Goal: Task Accomplishment & Management: Manage account settings

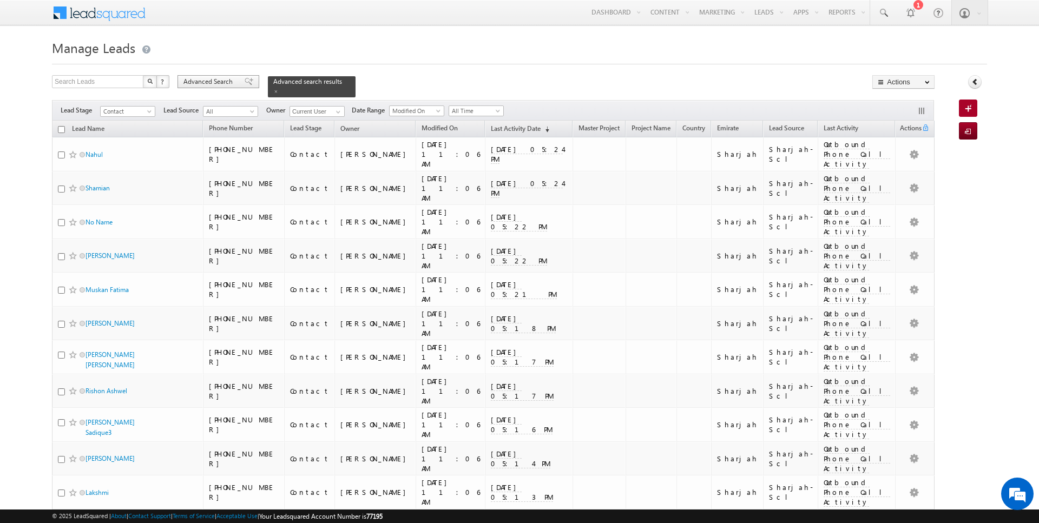
click at [207, 83] on span "Advanced Search" at bounding box center [209, 82] width 52 height 10
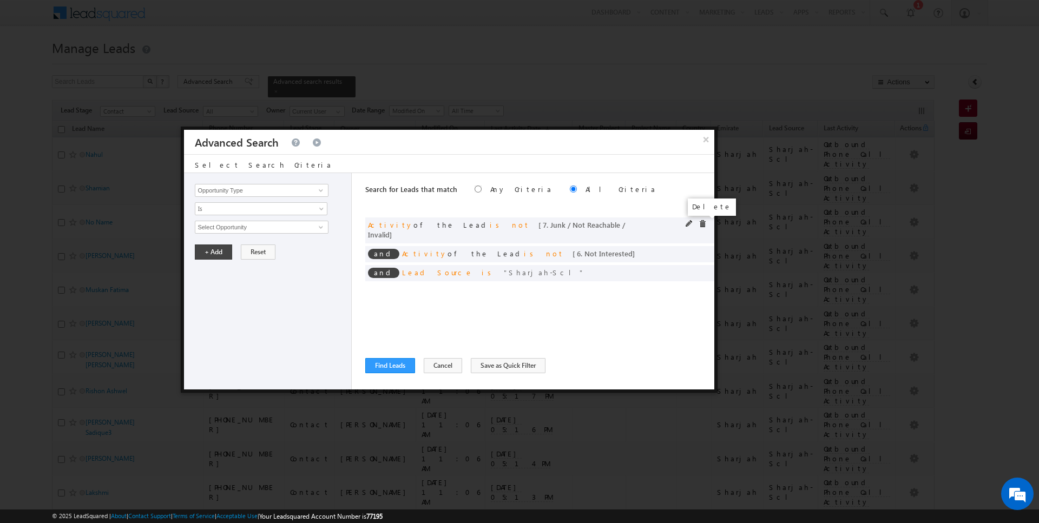
click at [704, 224] on span at bounding box center [703, 224] width 8 height 8
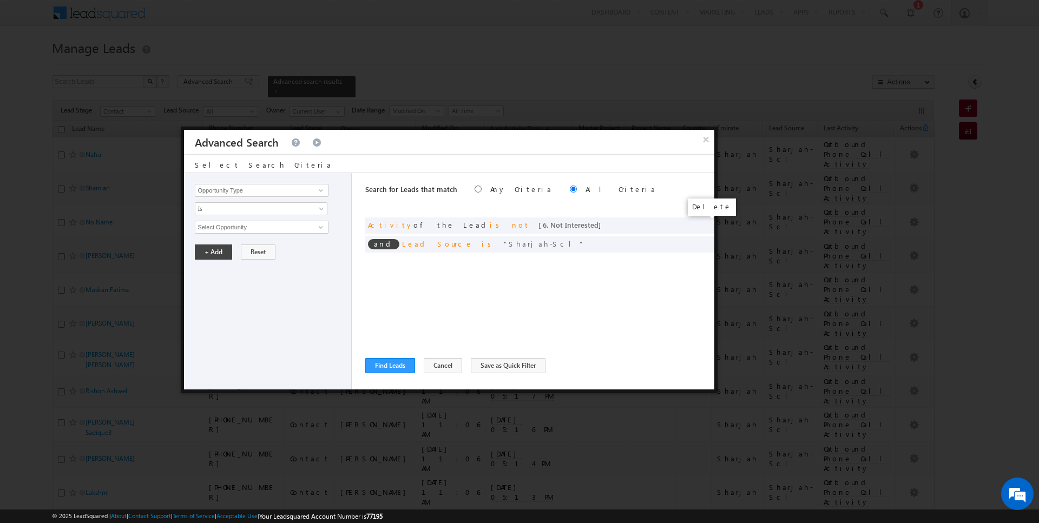
click at [0, 0] on span at bounding box center [0, 0] width 0 height 0
click at [702, 222] on span at bounding box center [703, 224] width 8 height 8
click at [271, 186] on input "Opportunity Type" at bounding box center [261, 190] width 133 height 13
type input "Lead Activity"
click at [253, 211] on span "Is" at bounding box center [253, 209] width 117 height 10
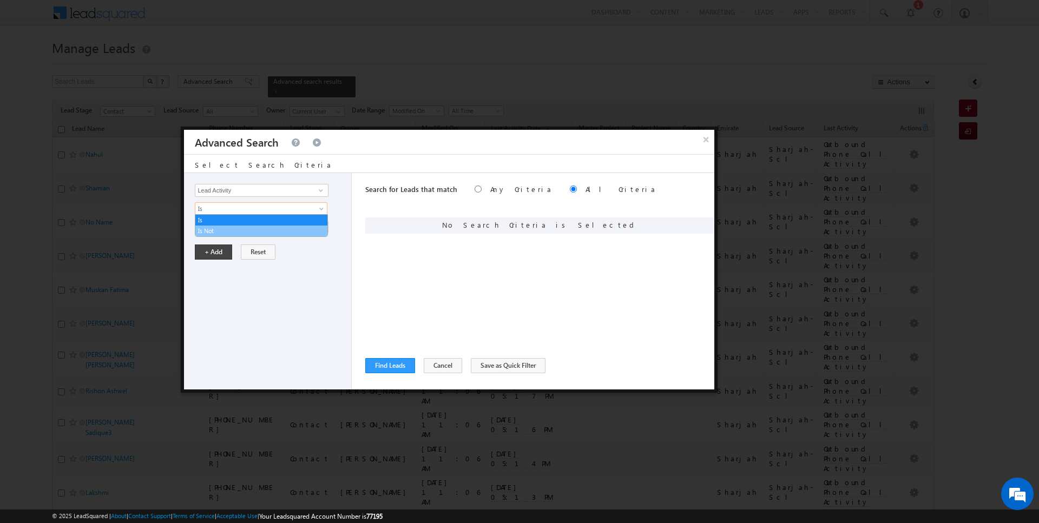
click at [236, 231] on link "Is Not" at bounding box center [261, 231] width 132 height 10
click at [226, 227] on input "Select Activity" at bounding box center [261, 227] width 133 height 13
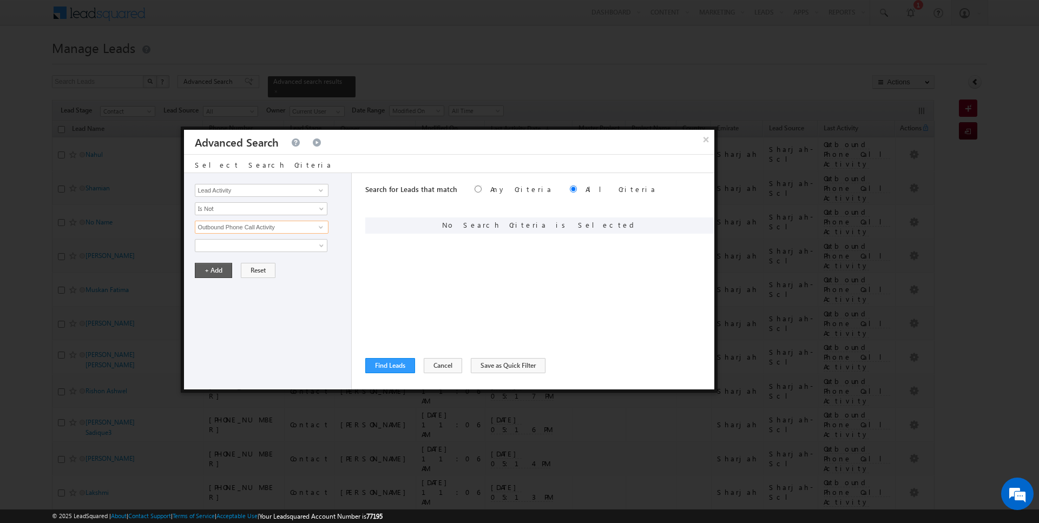
type input "Outbound Phone Call Activity"
click at [212, 268] on button "+ Add" at bounding box center [213, 270] width 37 height 15
click at [389, 363] on button "Find Leads" at bounding box center [390, 365] width 50 height 15
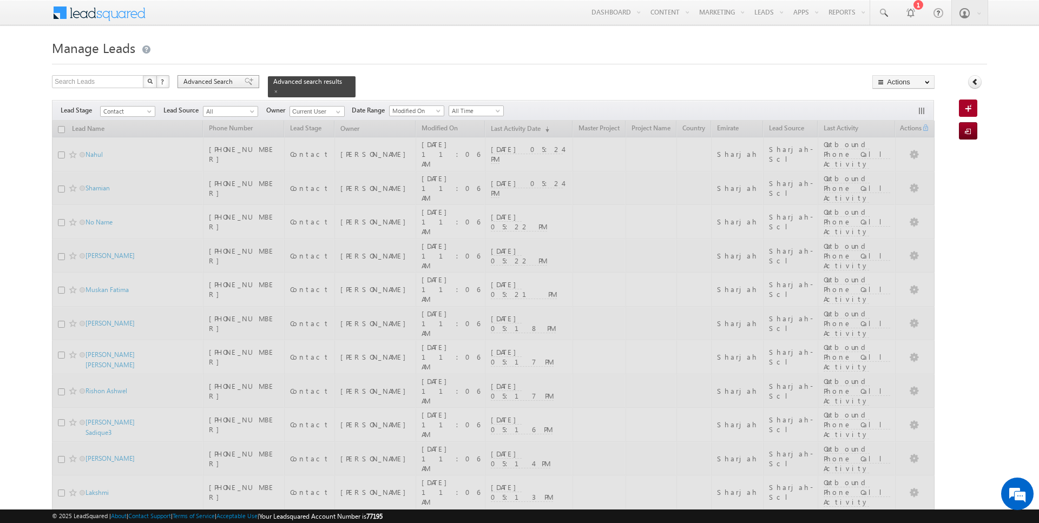
click at [213, 81] on span "Advanced Search" at bounding box center [209, 82] width 52 height 10
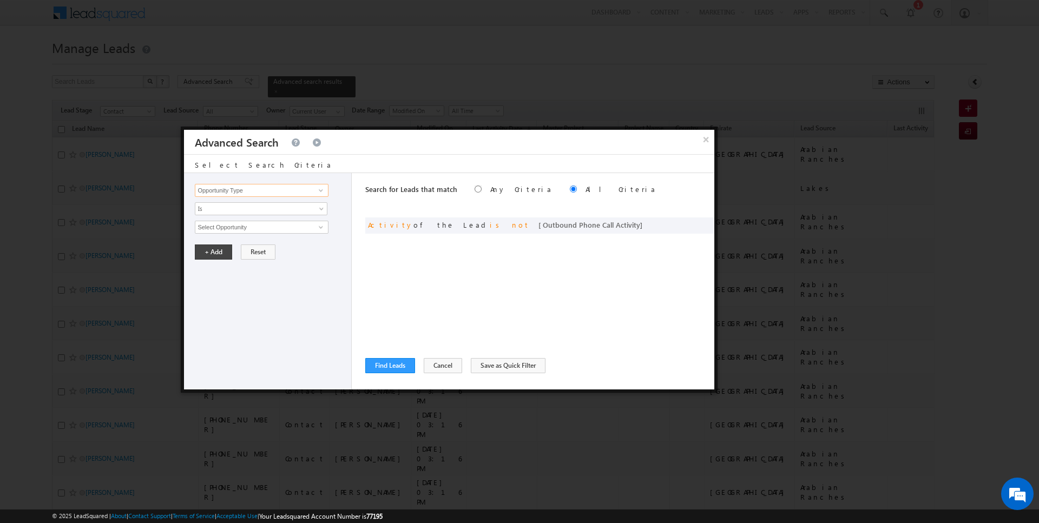
click at [259, 188] on input "Opportunity Type" at bounding box center [261, 190] width 133 height 13
click at [248, 208] on link "Owner" at bounding box center [261, 212] width 133 height 12
type input "Owner"
click at [237, 208] on span "Is" at bounding box center [253, 209] width 117 height 10
click at [226, 231] on link "Is Not" at bounding box center [261, 231] width 132 height 10
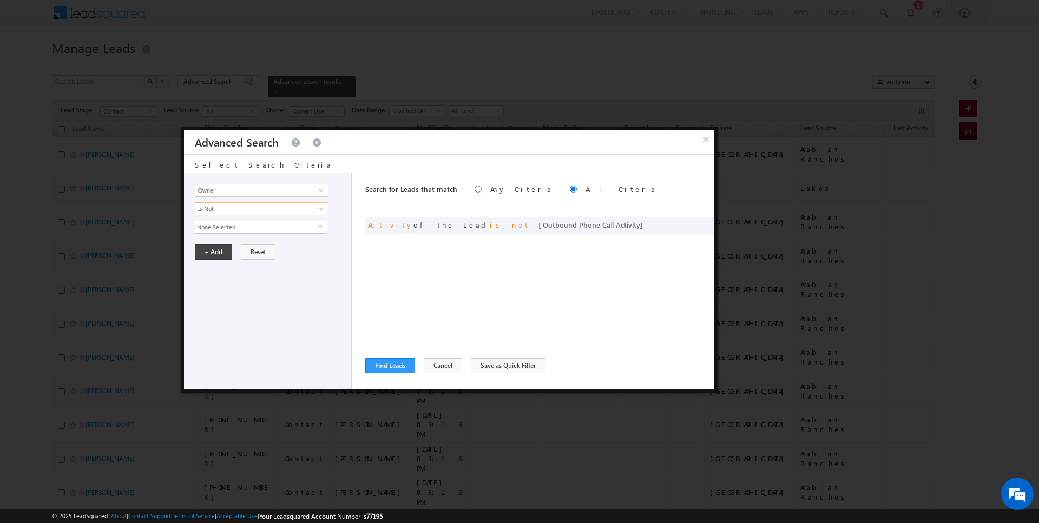
click at [226, 231] on span "None Selected" at bounding box center [256, 227] width 123 height 12
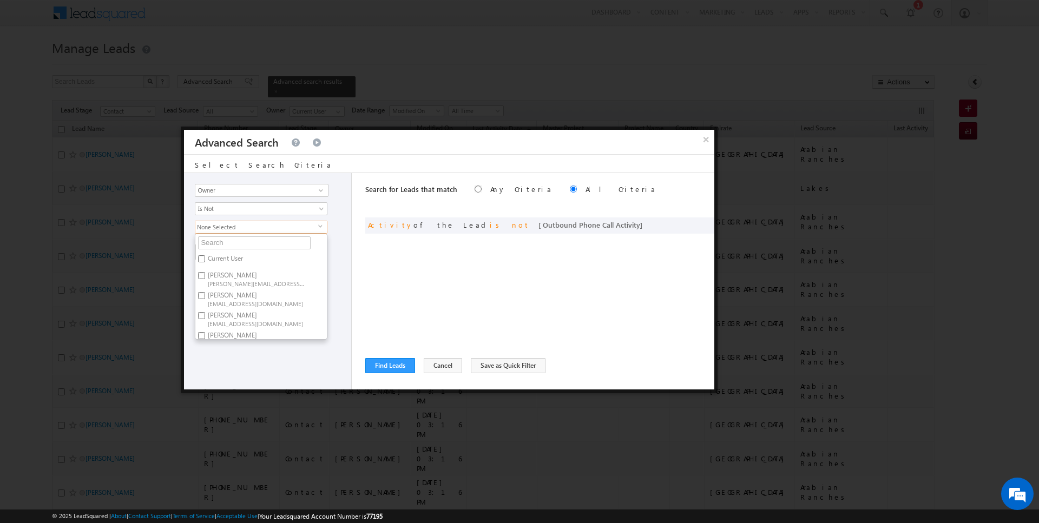
click at [211, 264] on label "Current User" at bounding box center [224, 260] width 58 height 17
click at [205, 262] on input "Current User" at bounding box center [201, 258] width 7 height 7
checkbox input "true"
click at [410, 287] on div "Search for Leads that match Any Criteria All Criteria Note that the current tri…" at bounding box center [539, 281] width 349 height 216
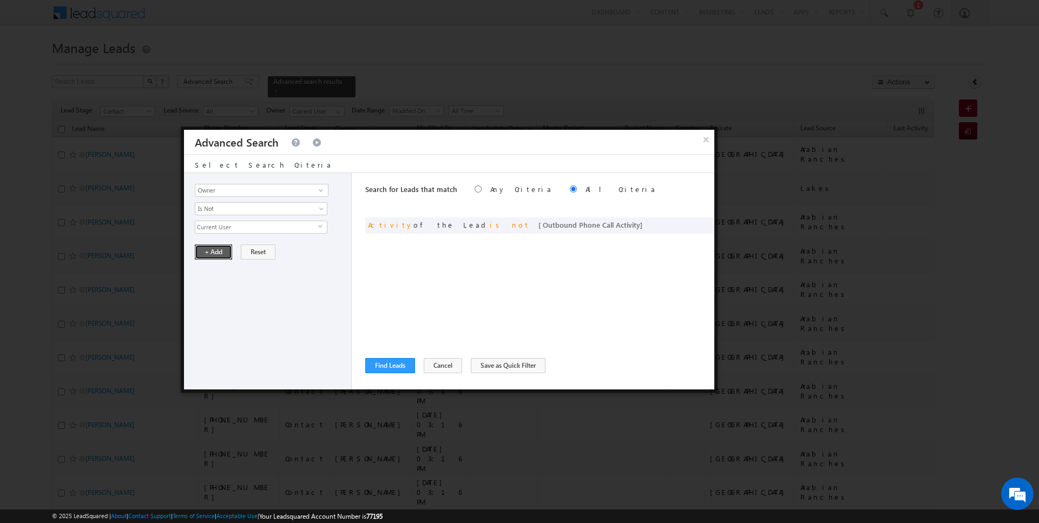
click at [211, 249] on button "+ Add" at bounding box center [213, 252] width 37 height 15
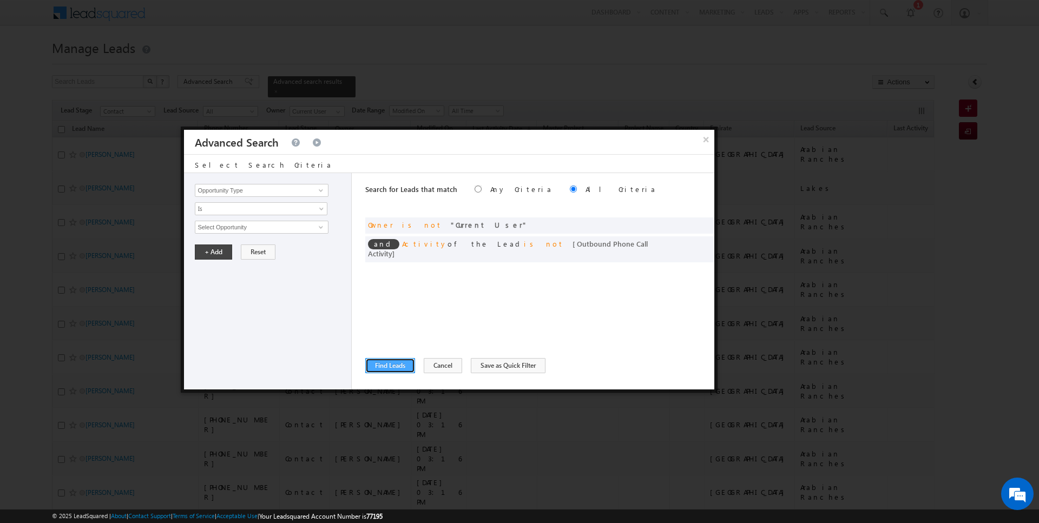
click at [389, 365] on button "Find Leads" at bounding box center [390, 365] width 50 height 15
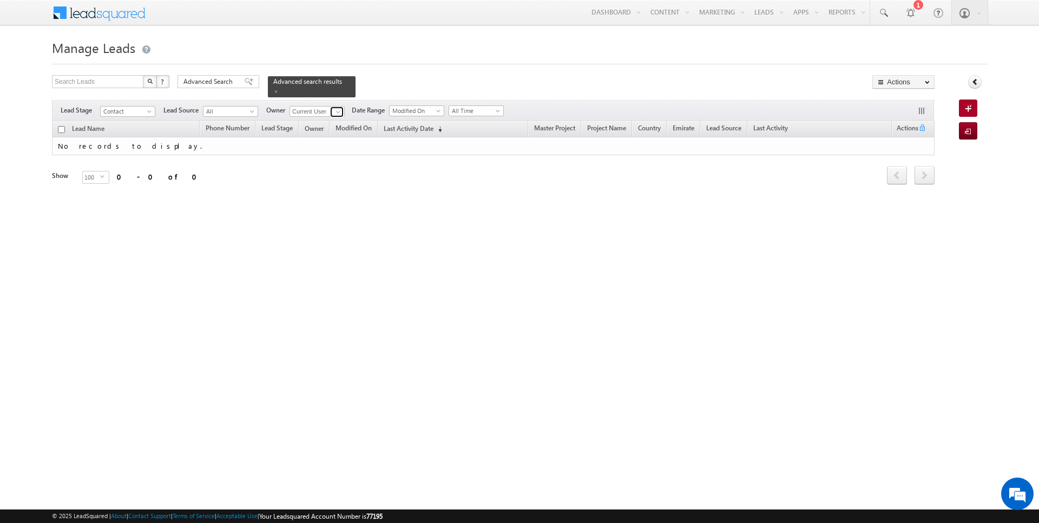
click at [334, 111] on span at bounding box center [338, 112] width 9 height 9
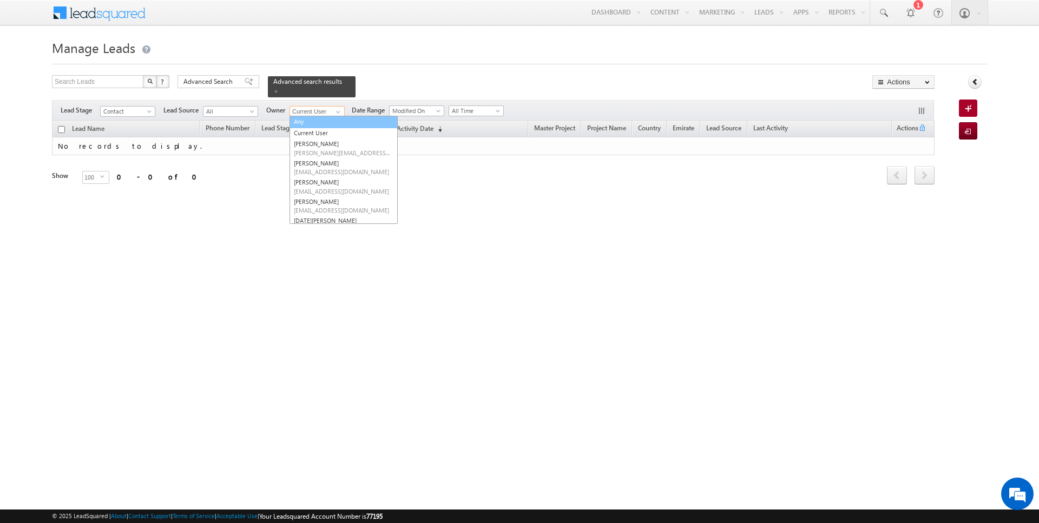
click at [319, 124] on link "Any" at bounding box center [344, 122] width 108 height 12
type input "Any"
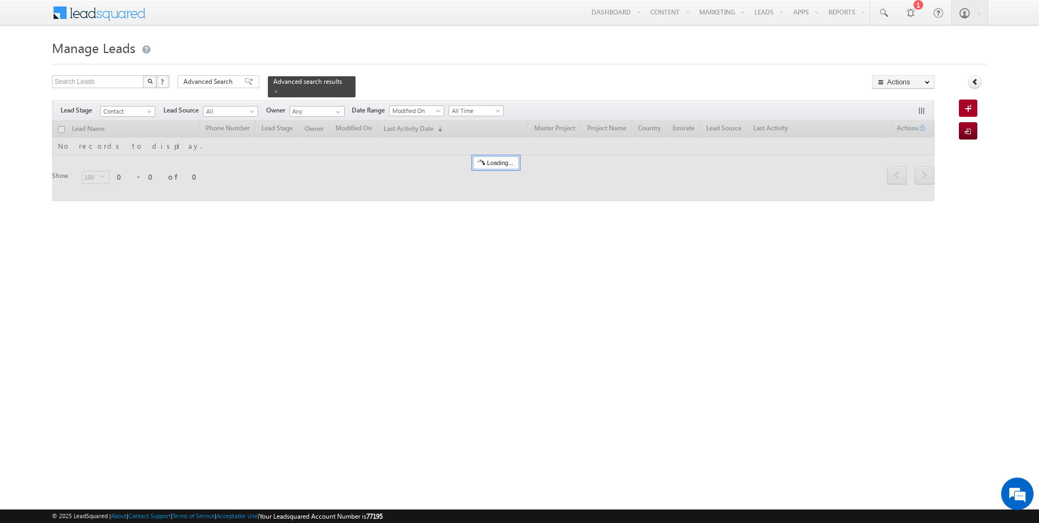
click at [380, 77] on div "Search Leads X ? 0 results found Advanced Search Advanced Search Advanced searc…" at bounding box center [493, 86] width 883 height 22
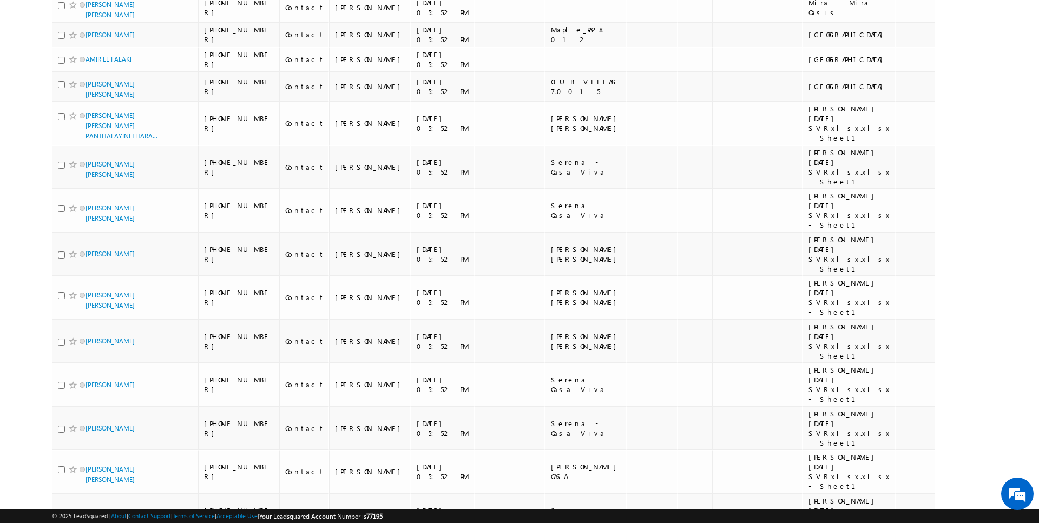
scroll to position [2725, 0]
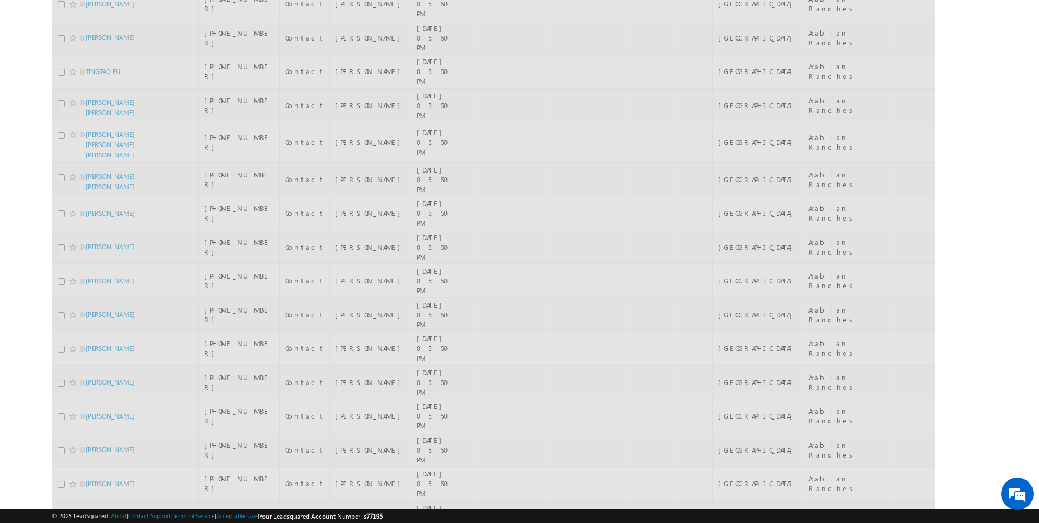
scroll to position [0, 0]
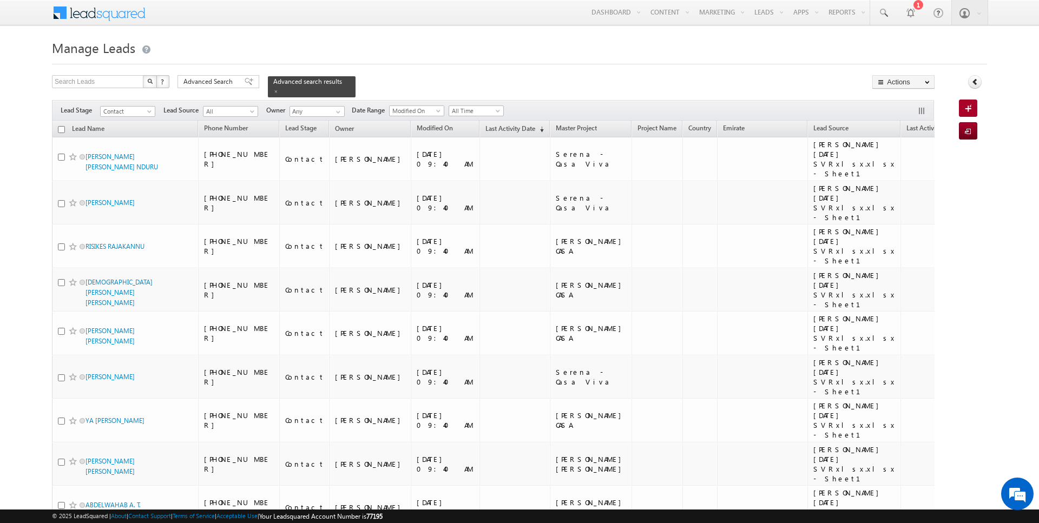
click at [61, 128] on input "checkbox" at bounding box center [61, 129] width 7 height 7
checkbox input "true"
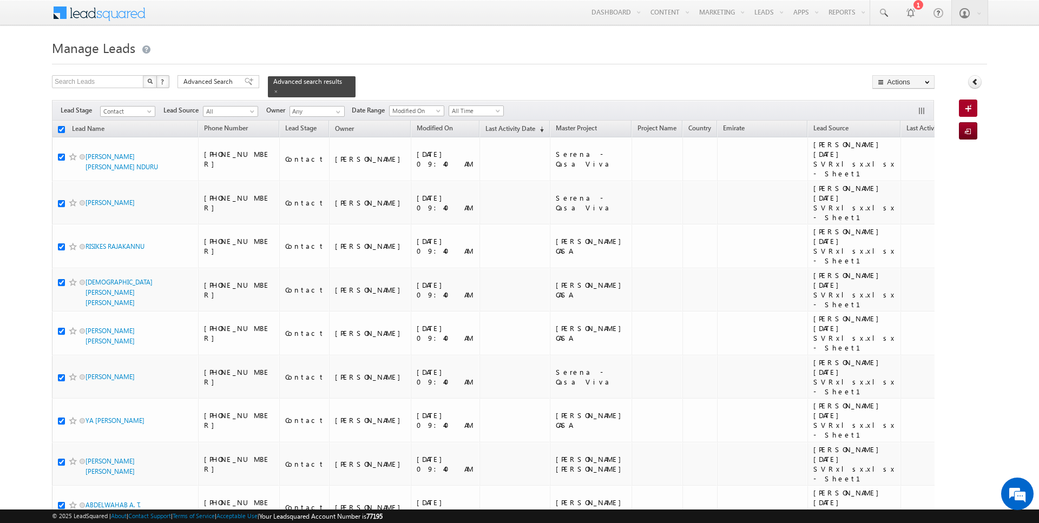
checkbox input "true"
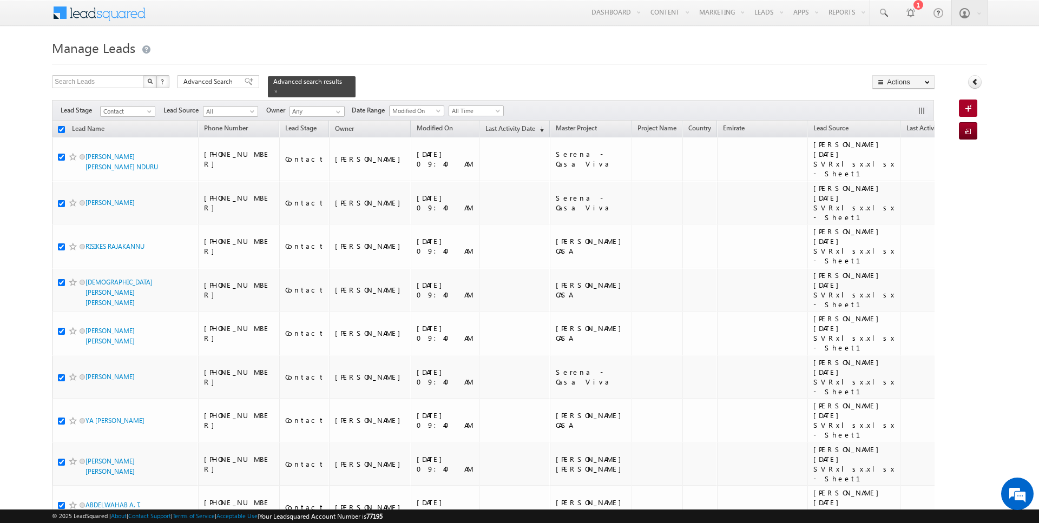
checkbox input "true"
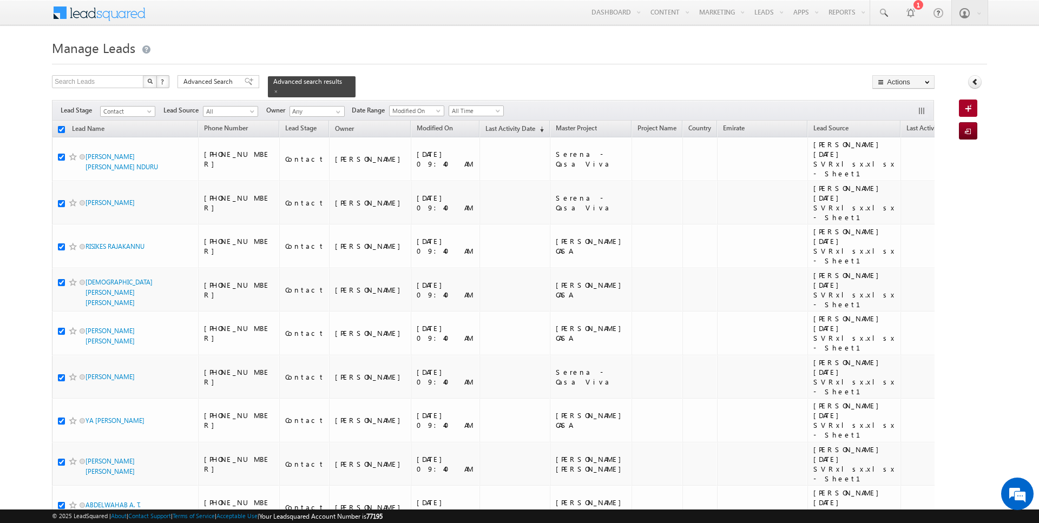
checkbox input "true"
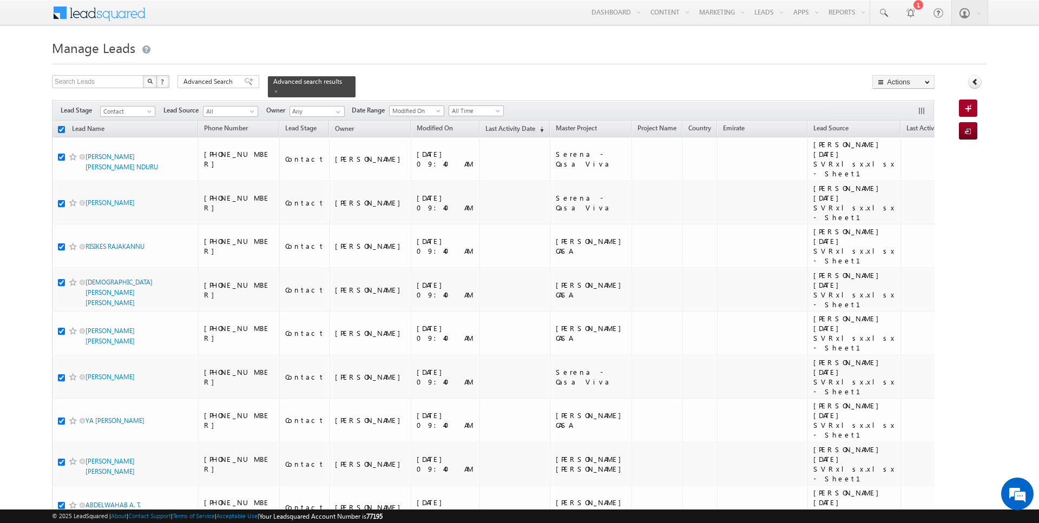
checkbox input "true"
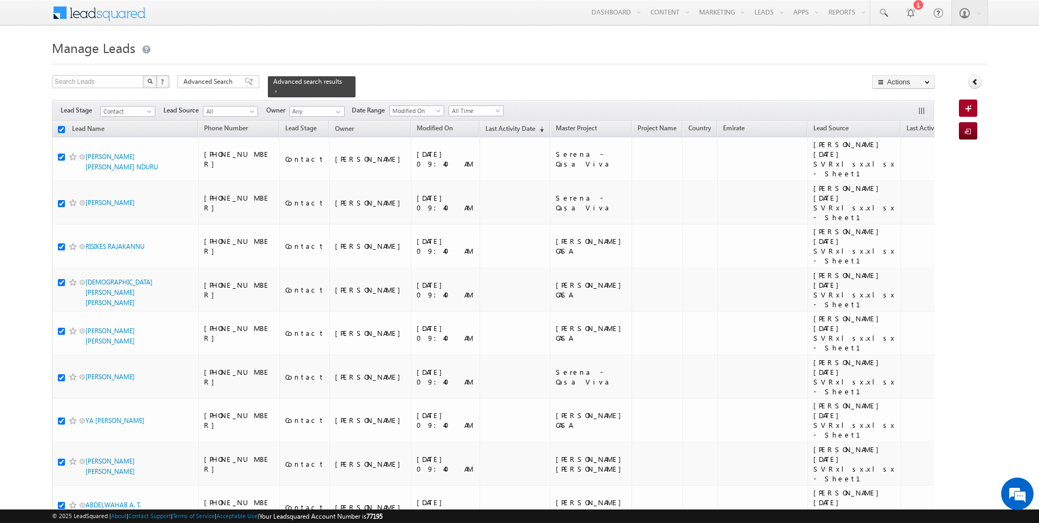
checkbox input "true"
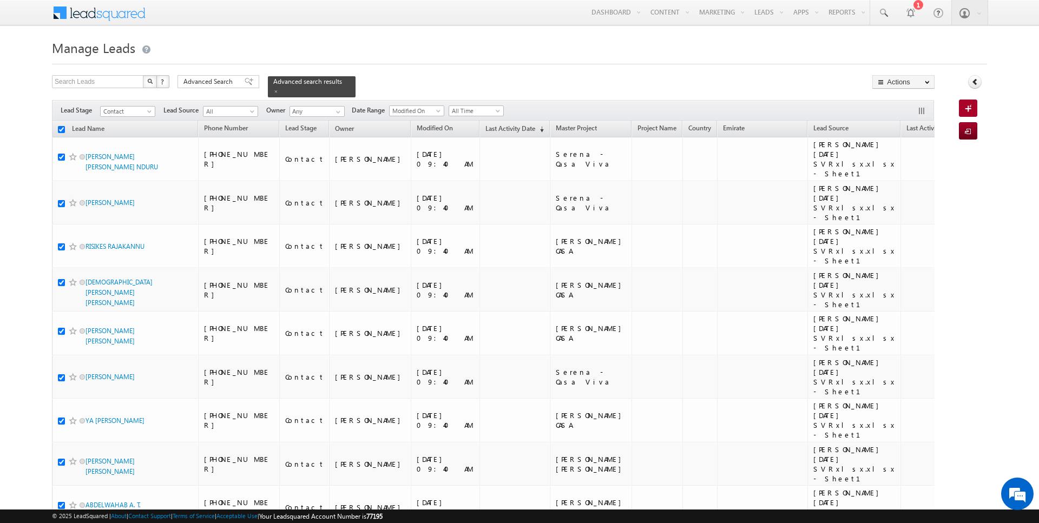
checkbox input "true"
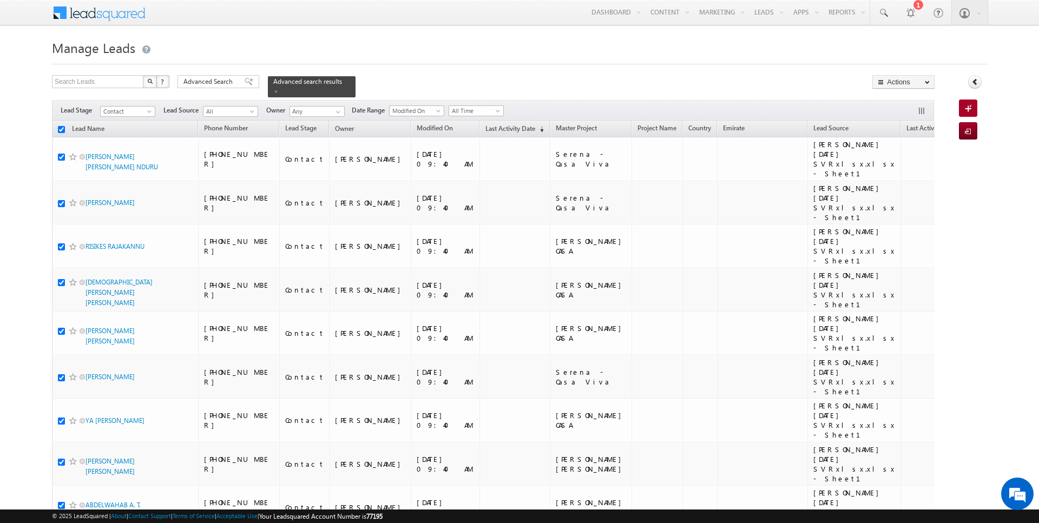
checkbox input "true"
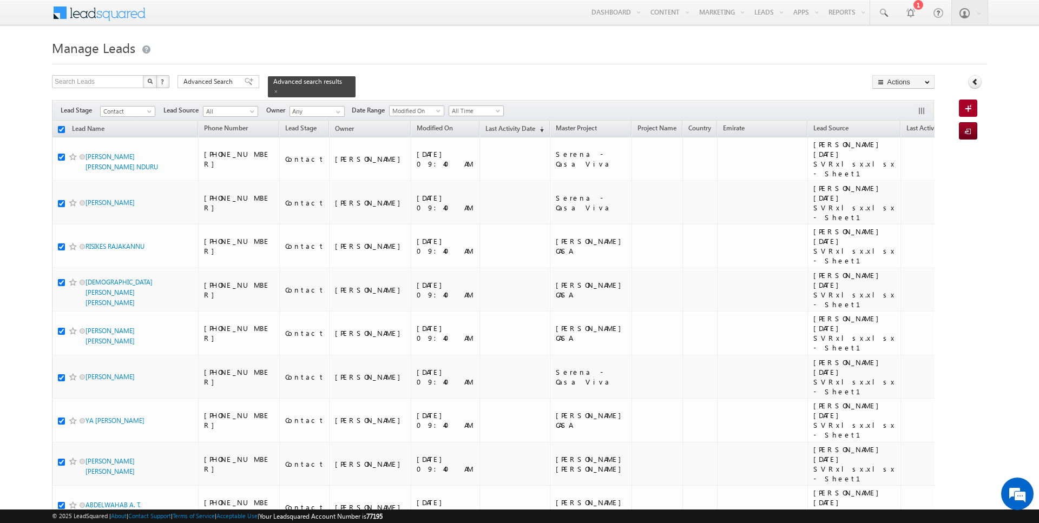
checkbox input "true"
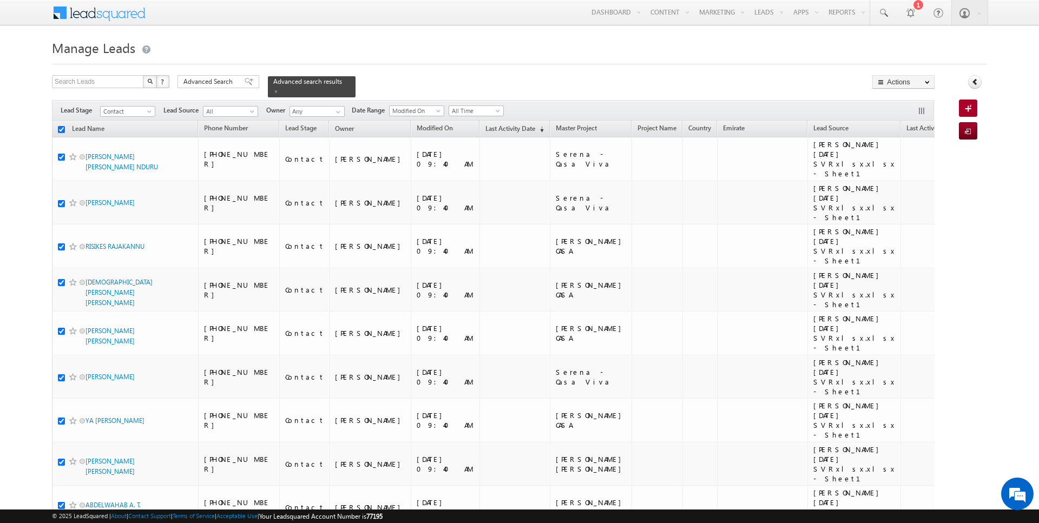
checkbox input "true"
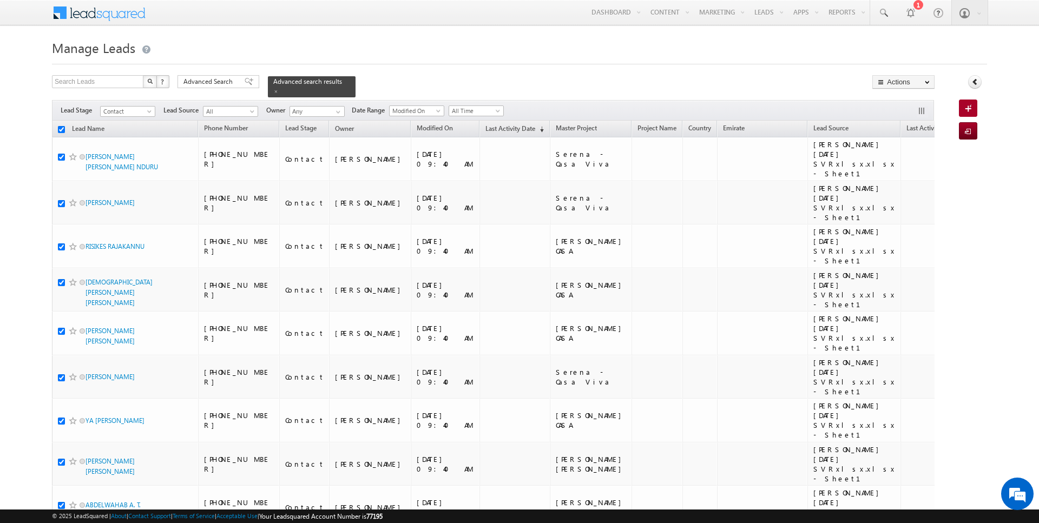
checkbox input "true"
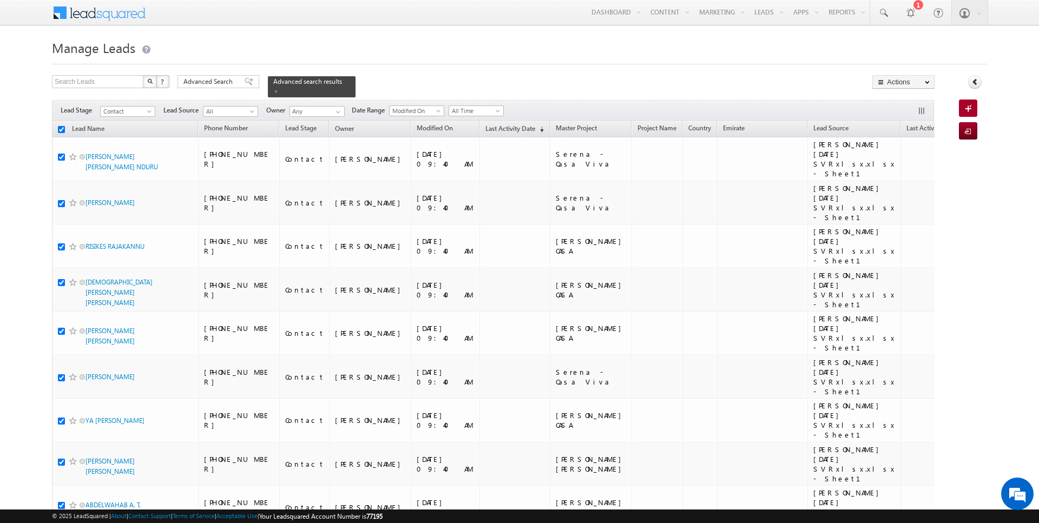
checkbox input "true"
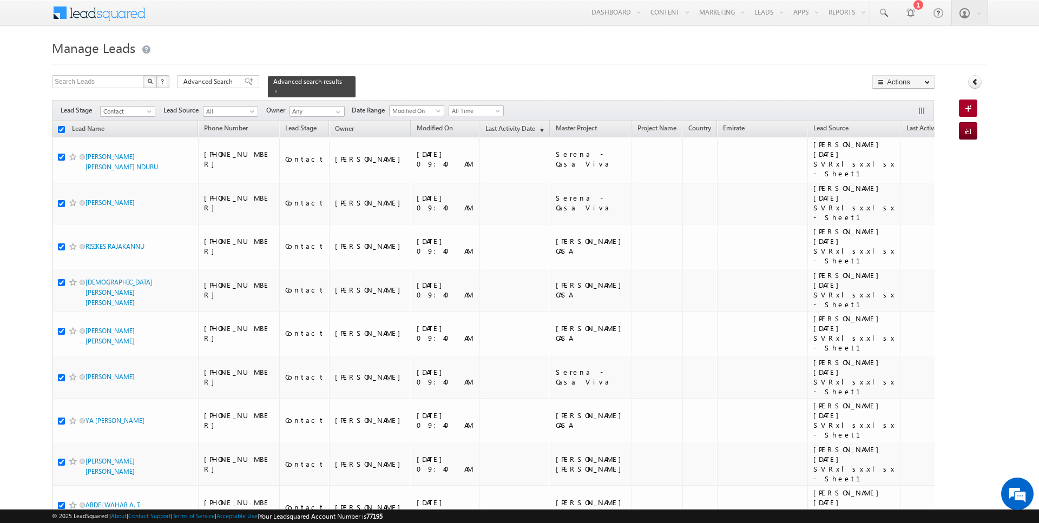
checkbox input "true"
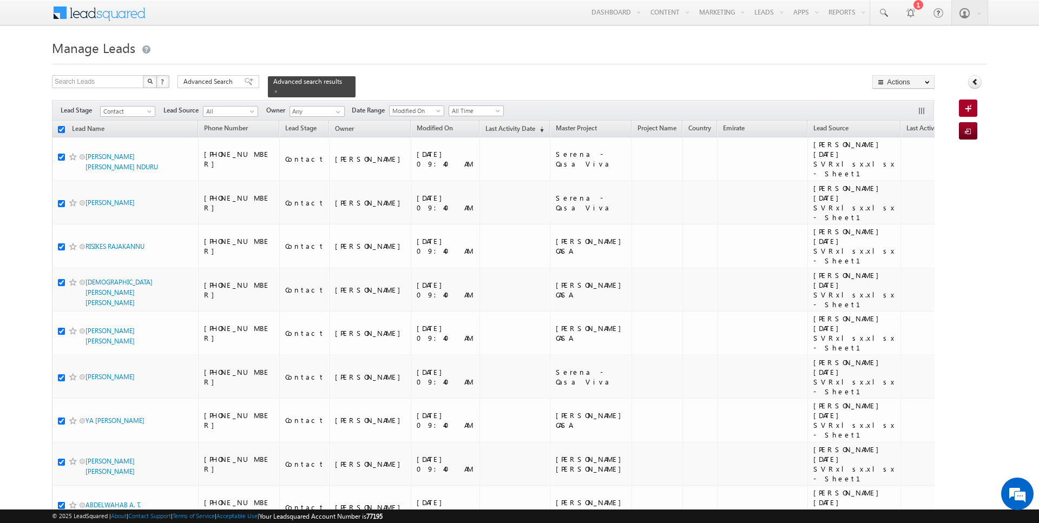
checkbox input "true"
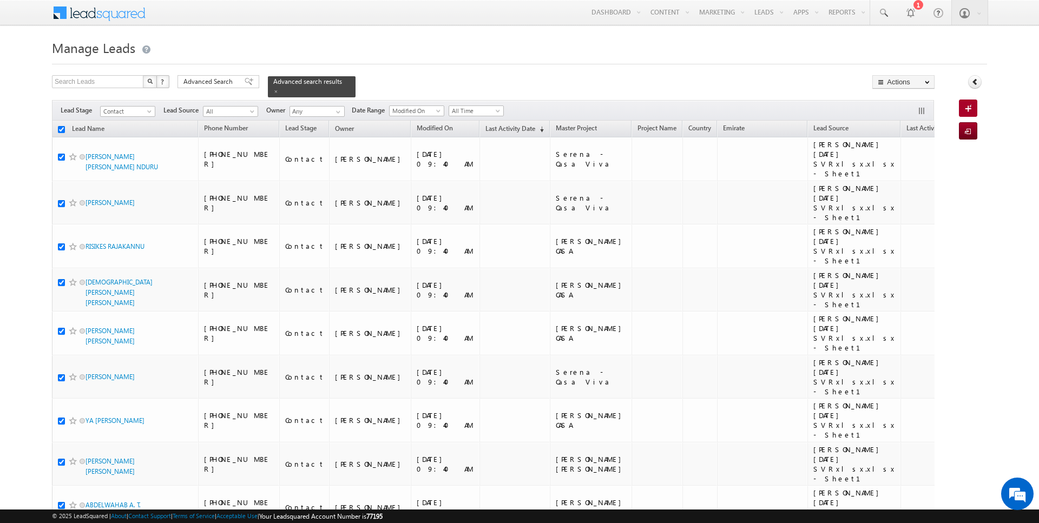
checkbox input "true"
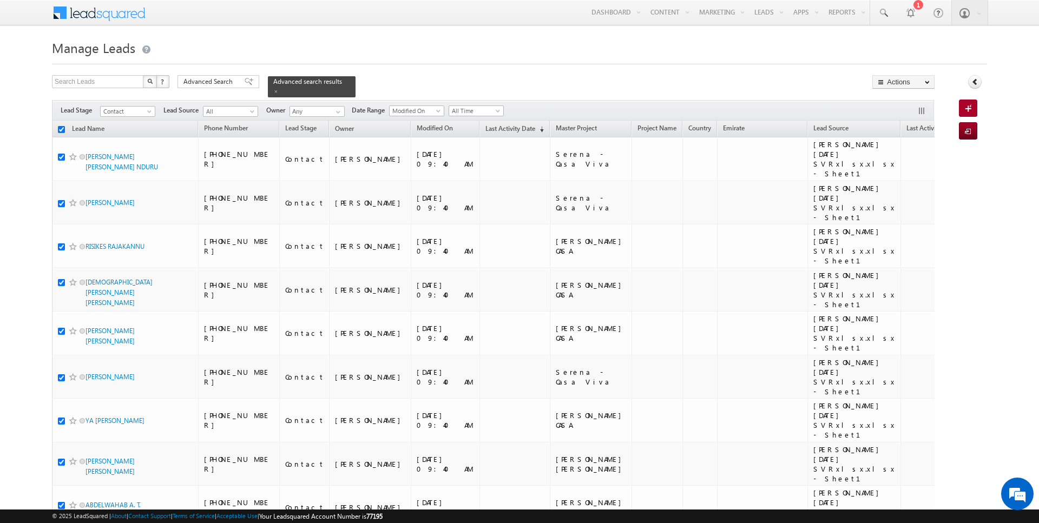
checkbox input "true"
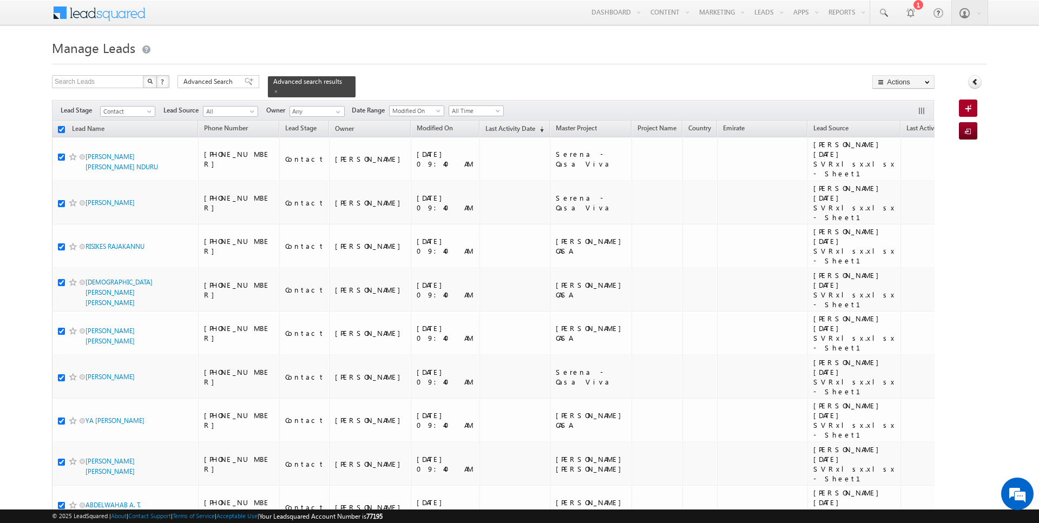
checkbox input "true"
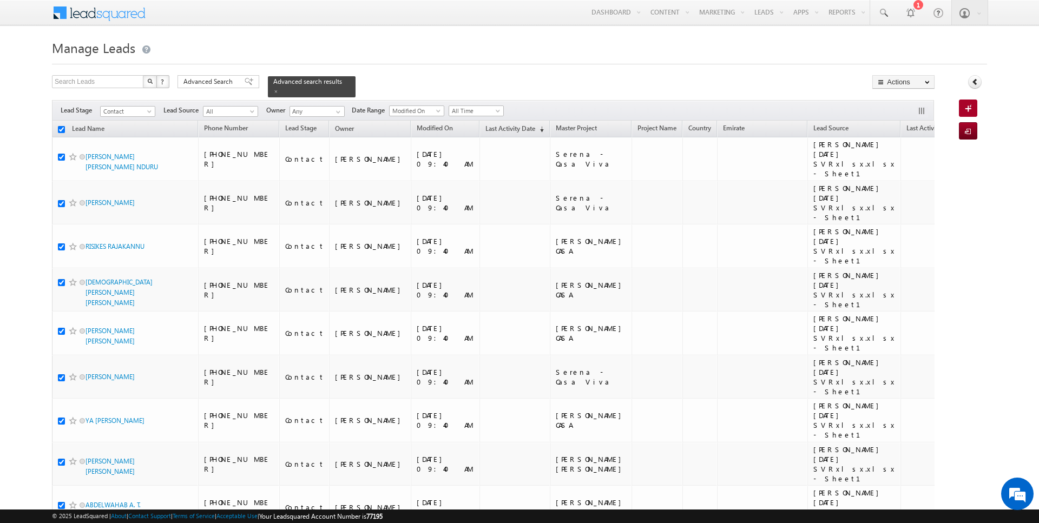
checkbox input "true"
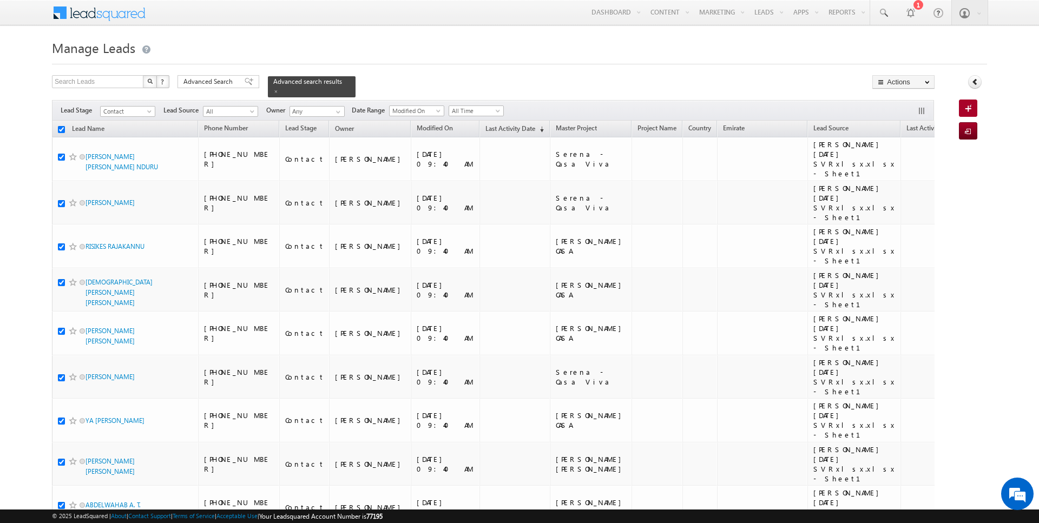
checkbox input "true"
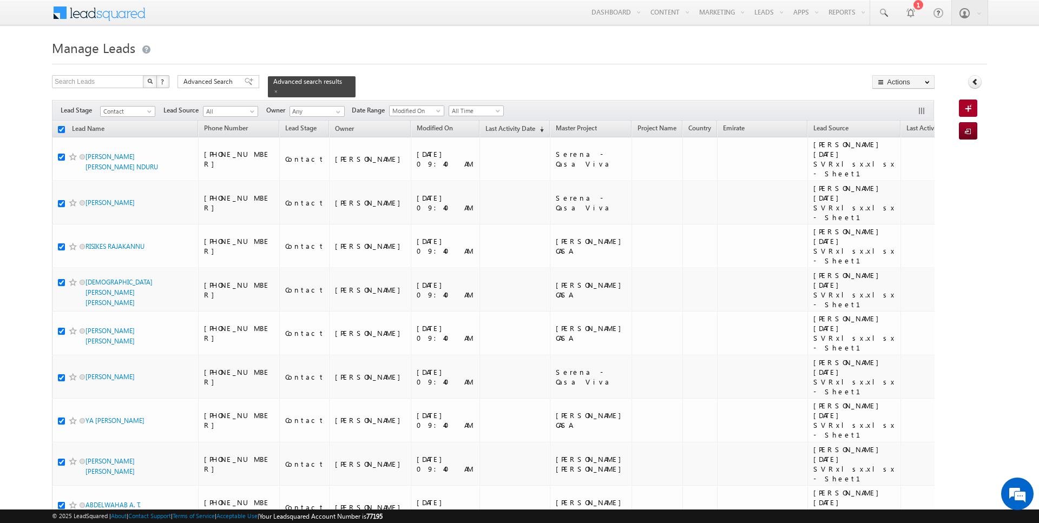
checkbox input "true"
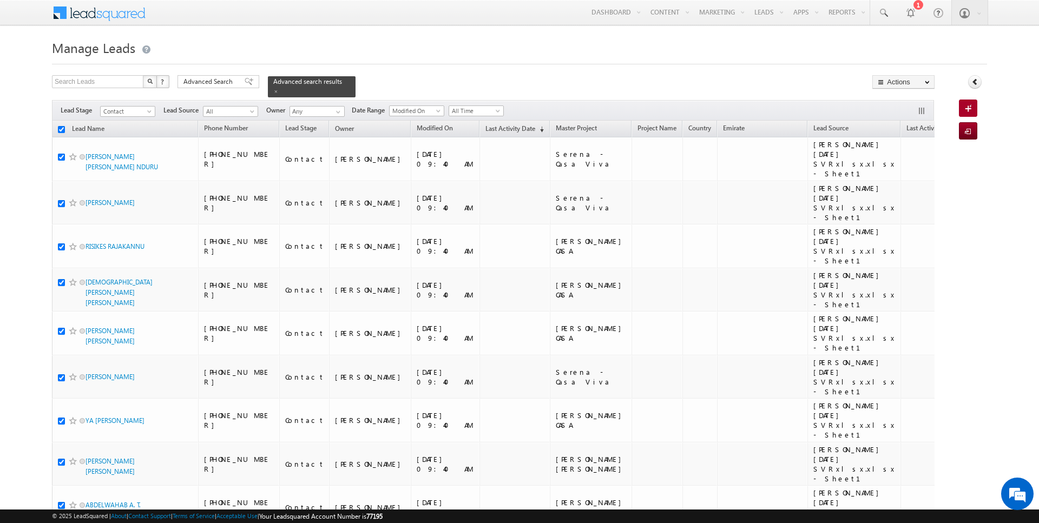
checkbox input "true"
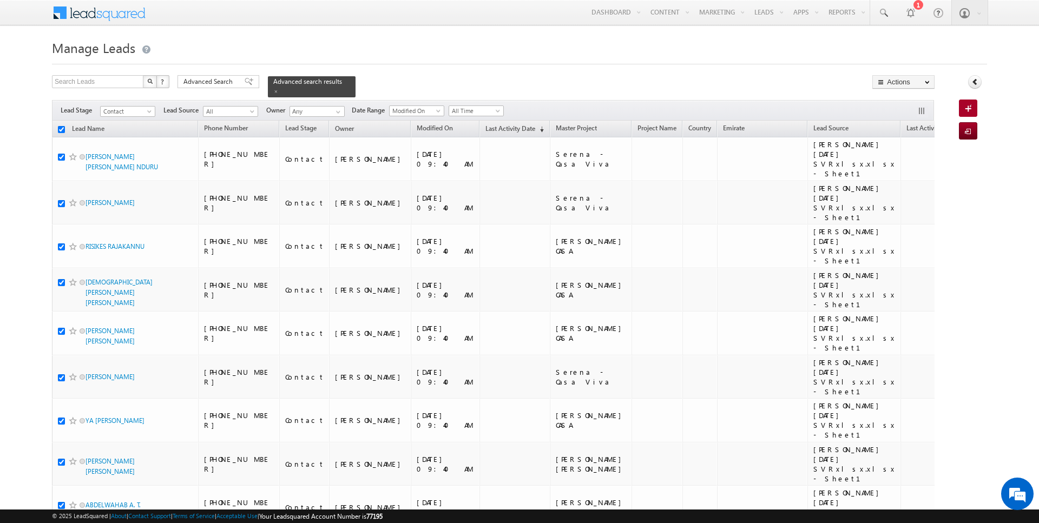
checkbox input "true"
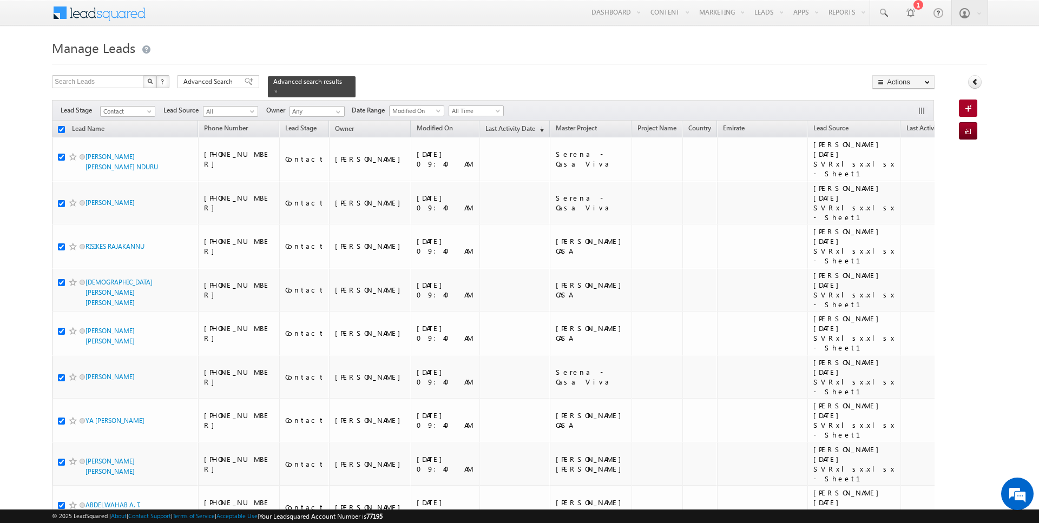
checkbox input "true"
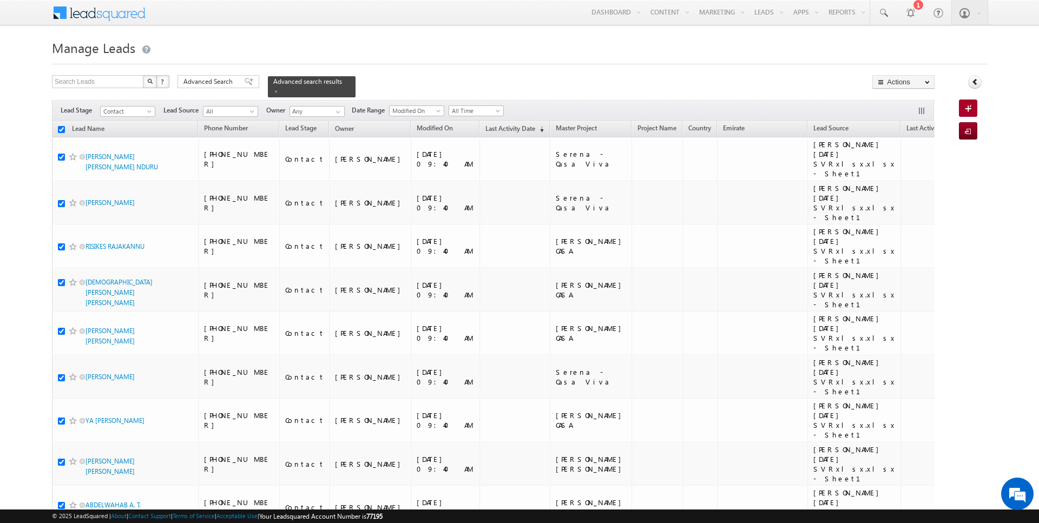
checkbox input "true"
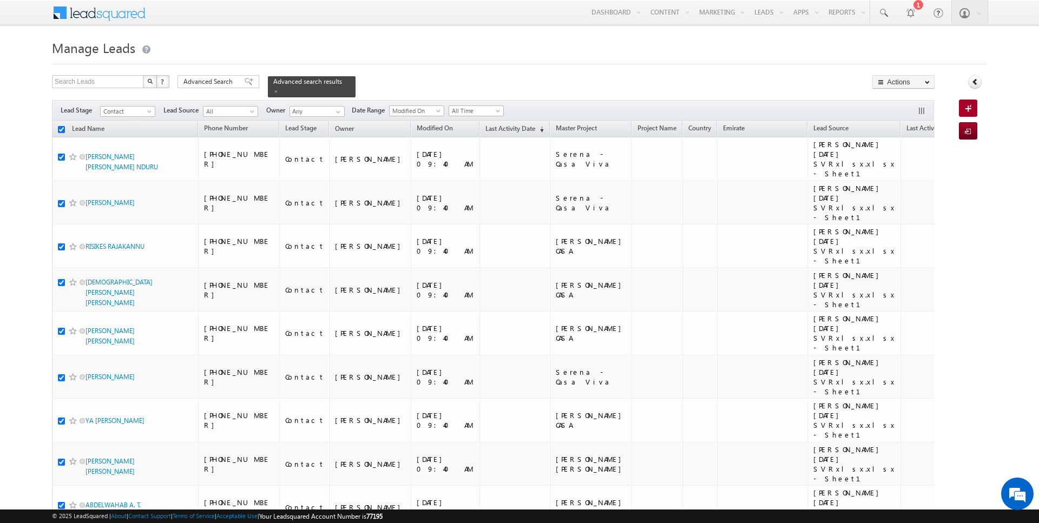
checkbox input "true"
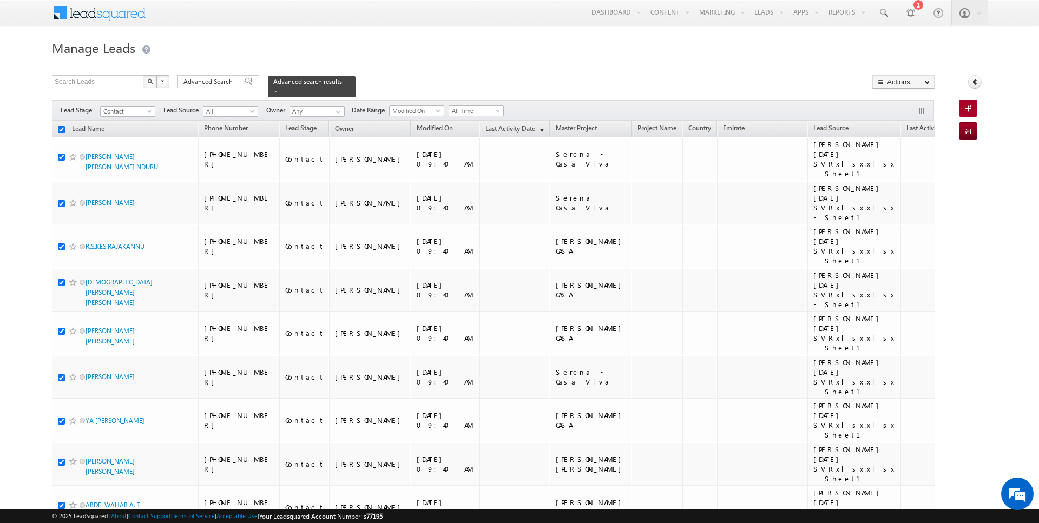
checkbox input "true"
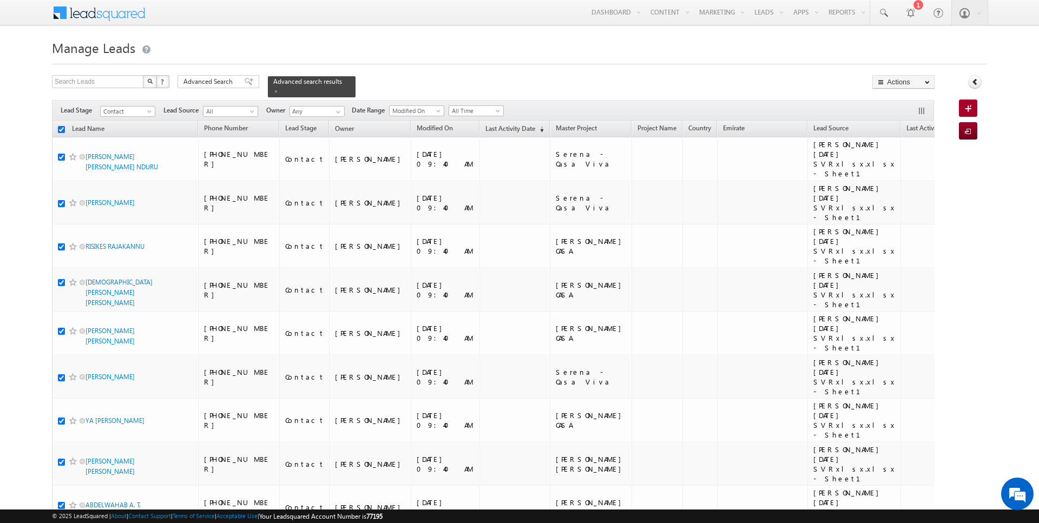
checkbox input "true"
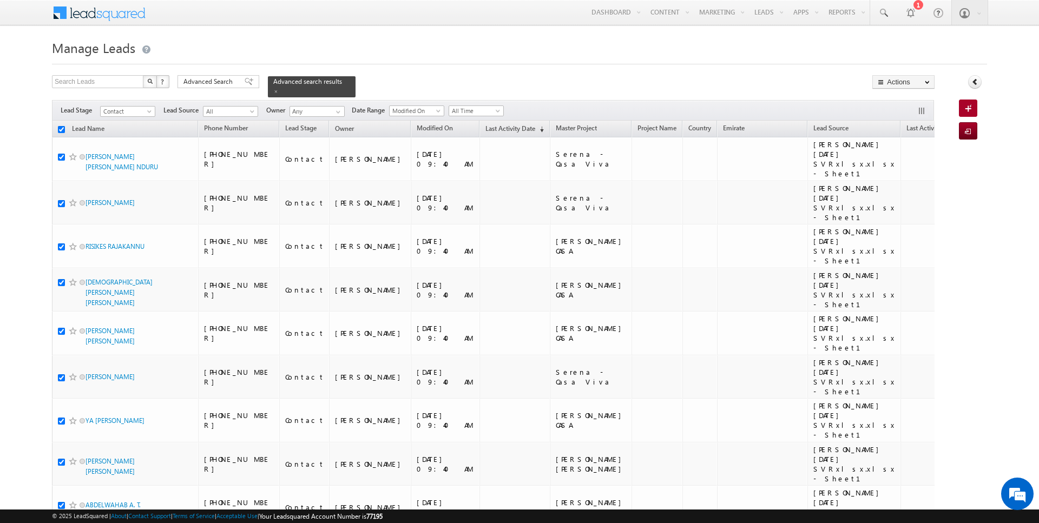
checkbox input "true"
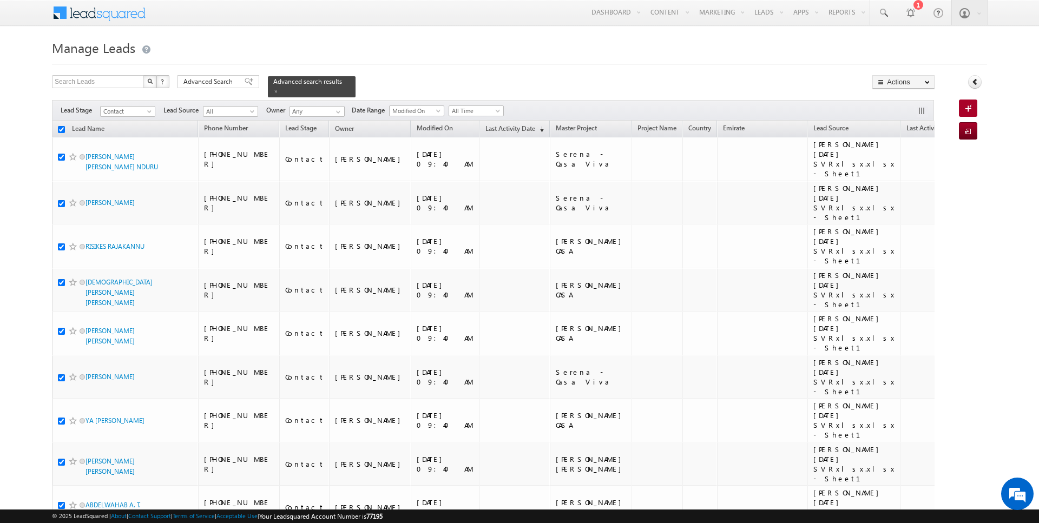
checkbox input "true"
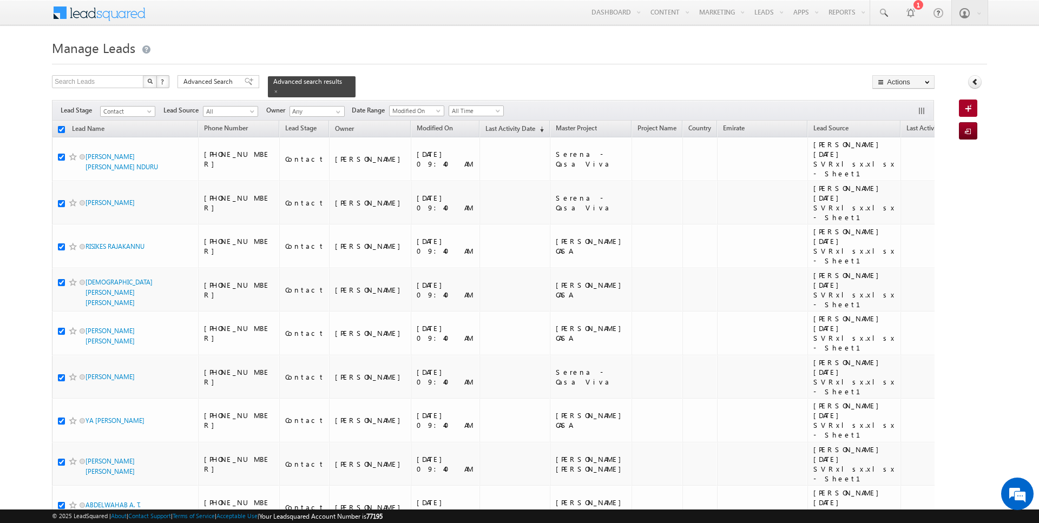
checkbox input "true"
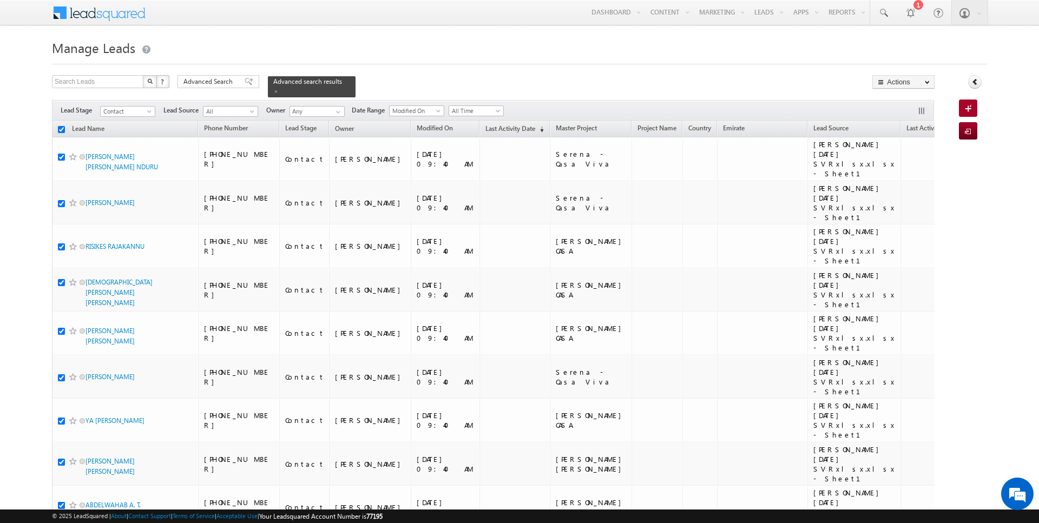
checkbox input "true"
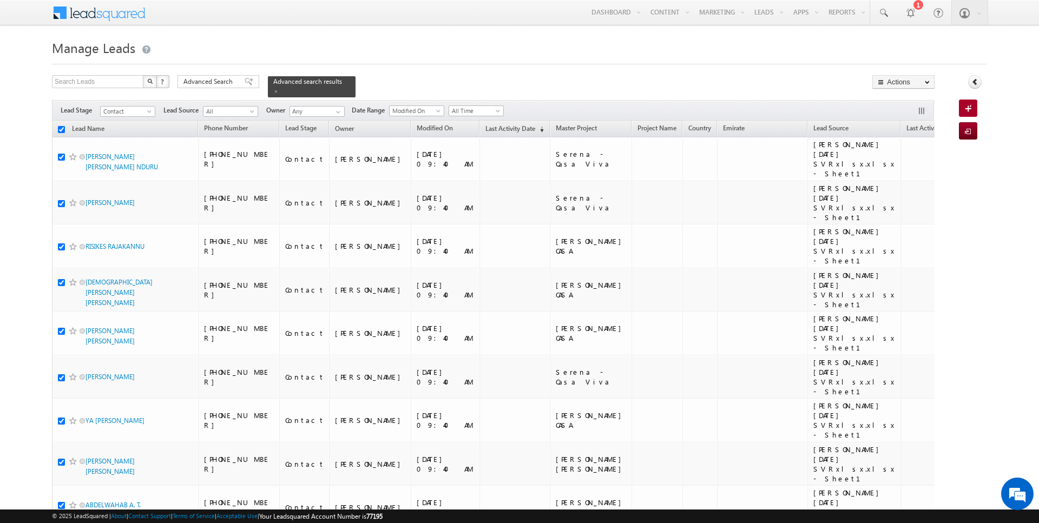
checkbox input "true"
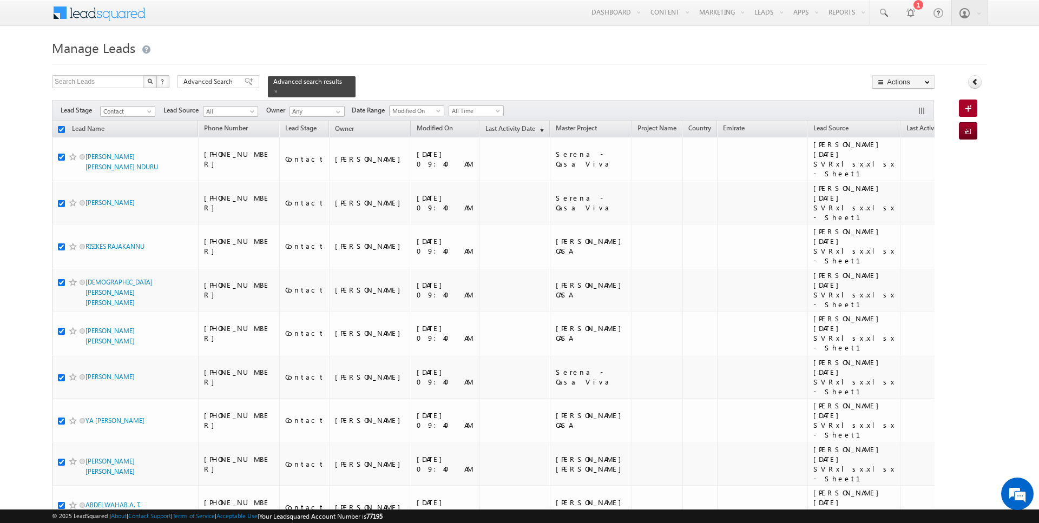
checkbox input "true"
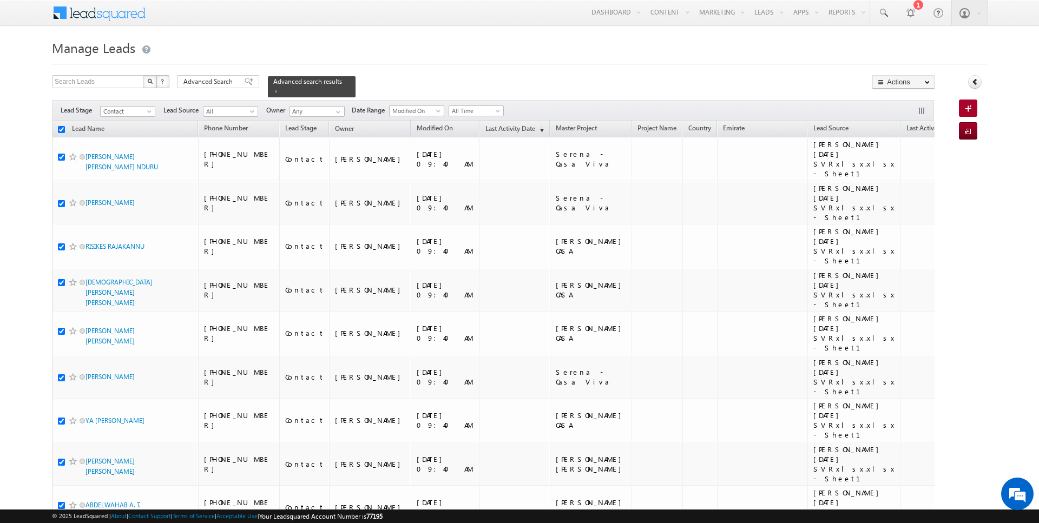
checkbox input "true"
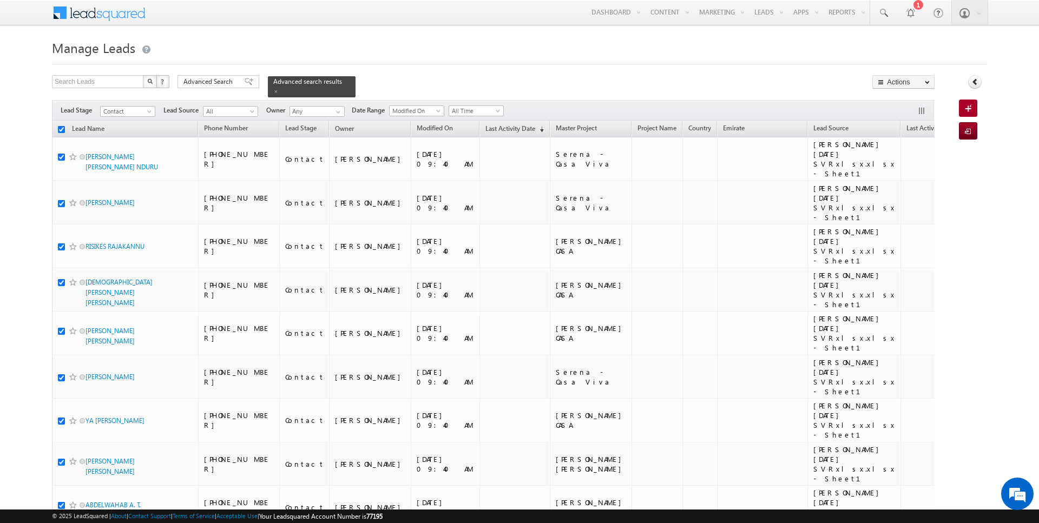
checkbox input "true"
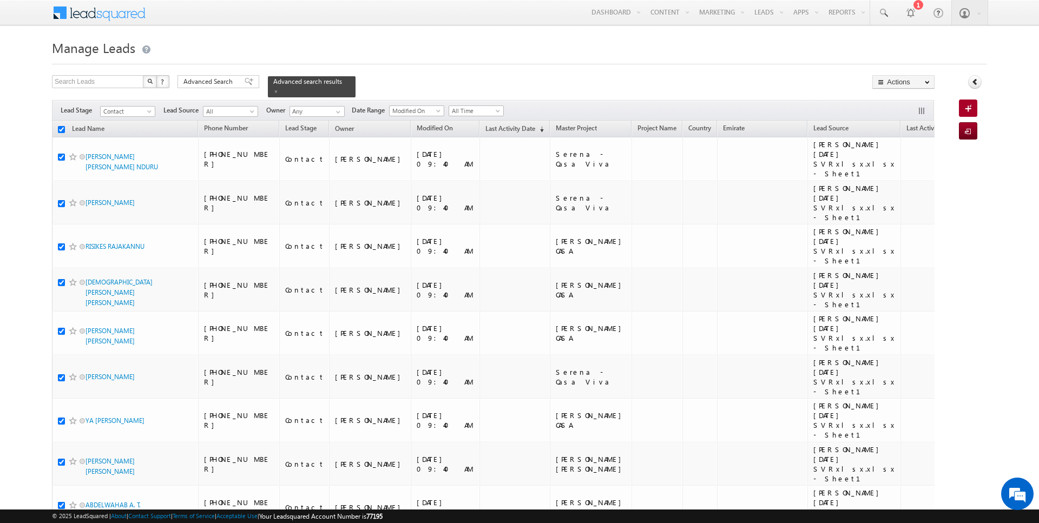
checkbox input "true"
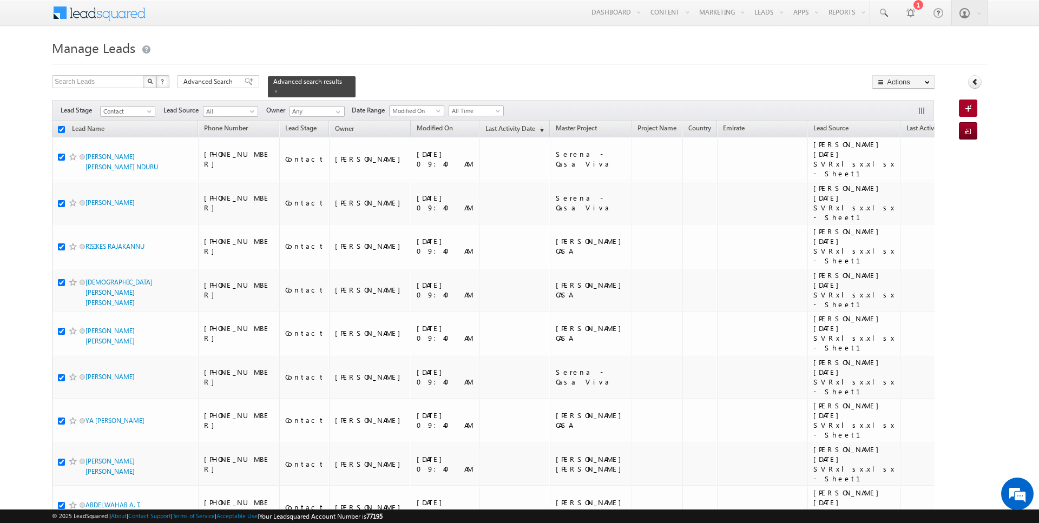
checkbox input "true"
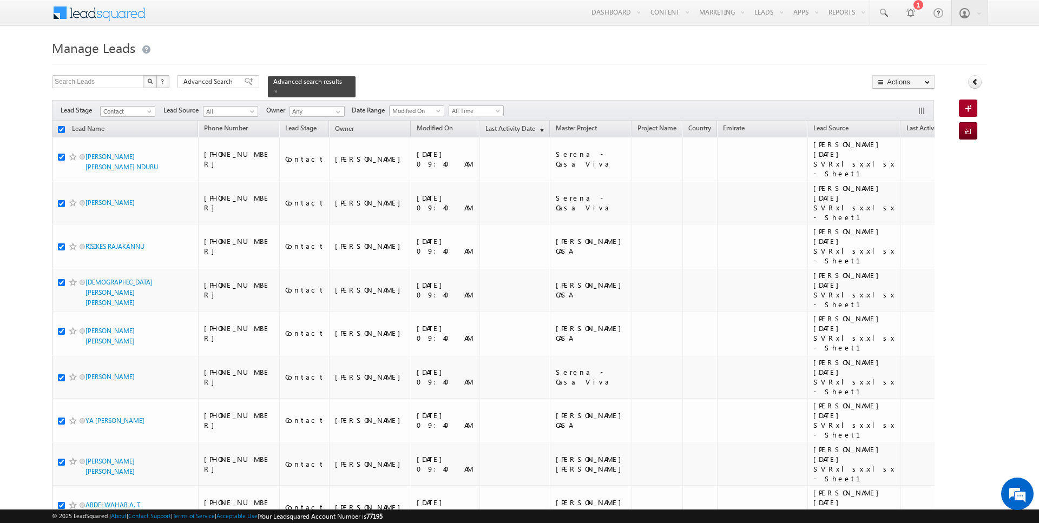
checkbox input "true"
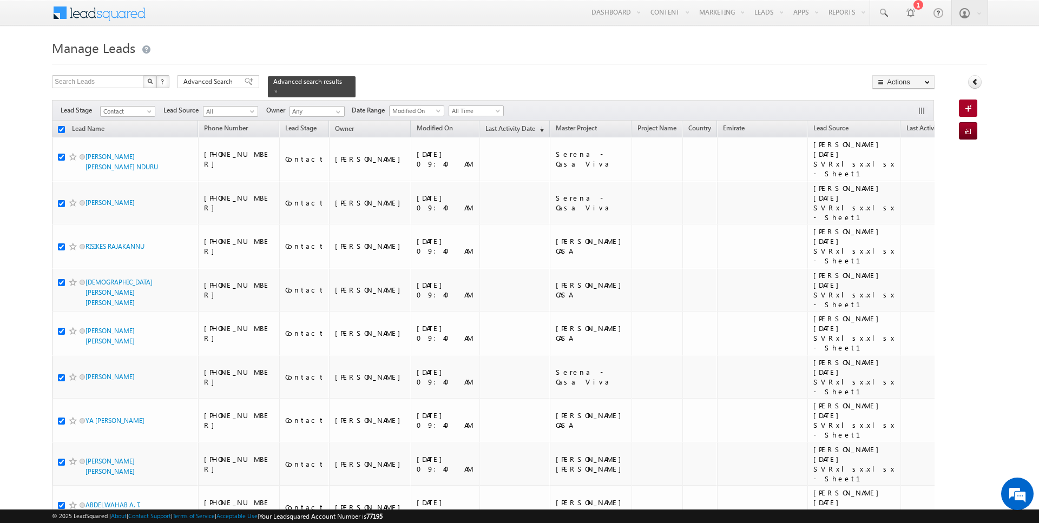
checkbox input "true"
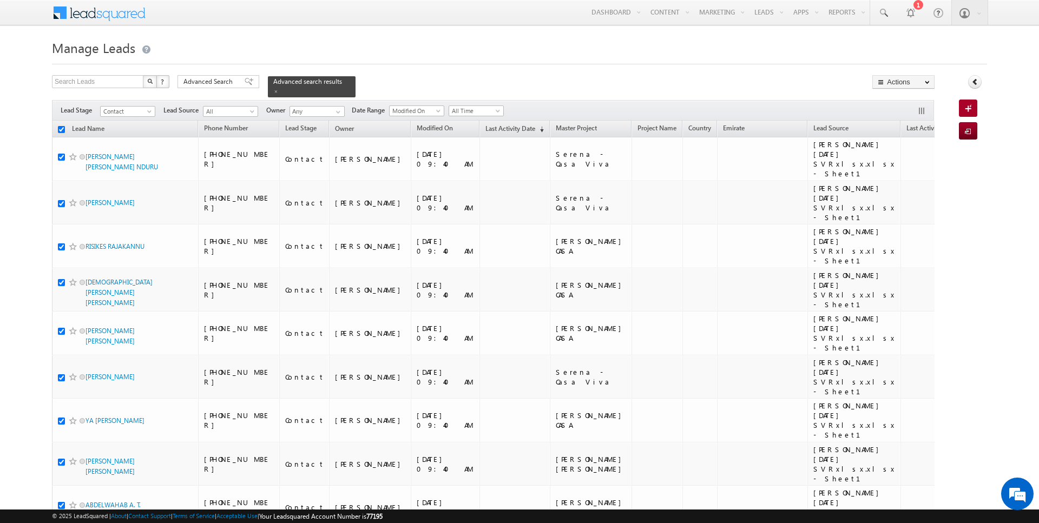
checkbox input "true"
click at [906, 110] on link "Bulk Update" at bounding box center [903, 110] width 61 height 13
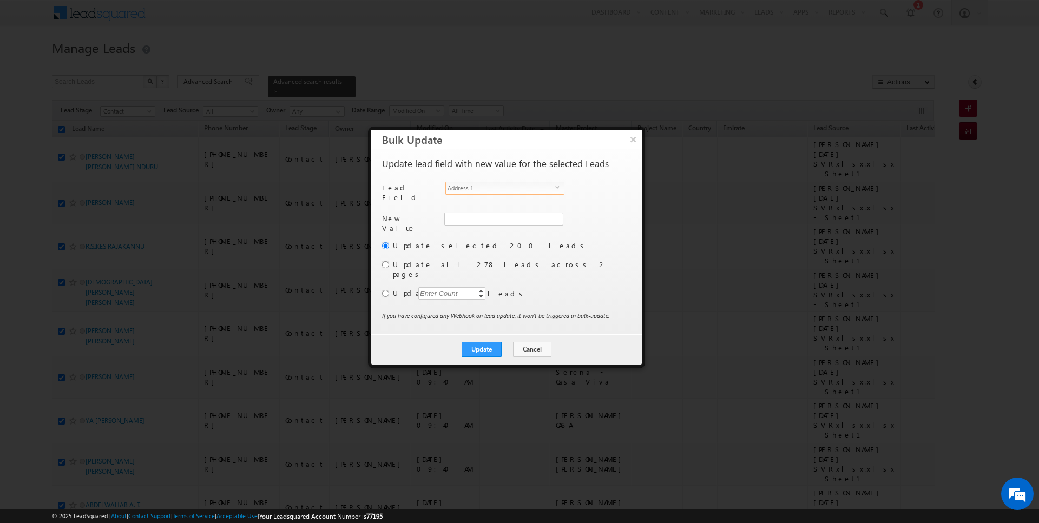
click at [501, 190] on span "Address 1" at bounding box center [500, 188] width 109 height 12
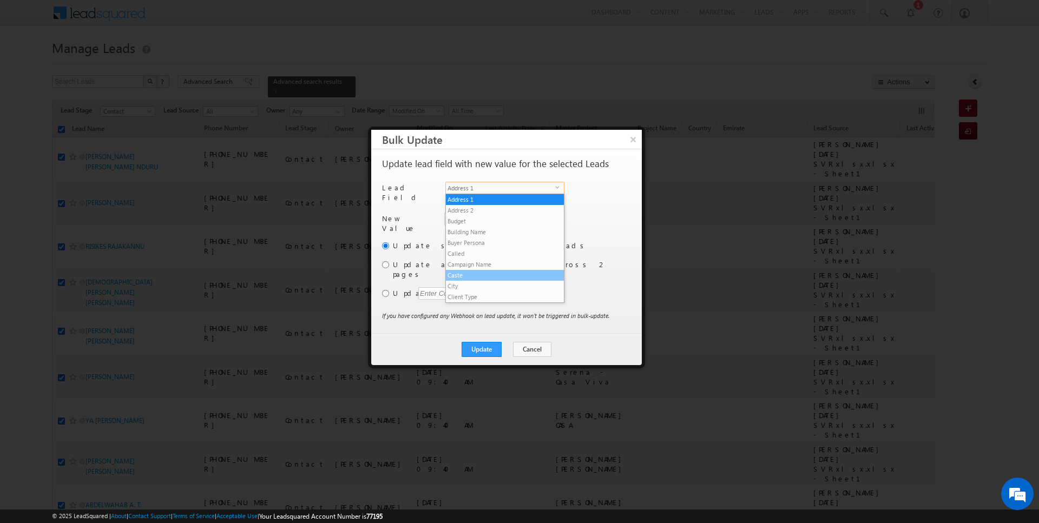
scroll to position [423, 0]
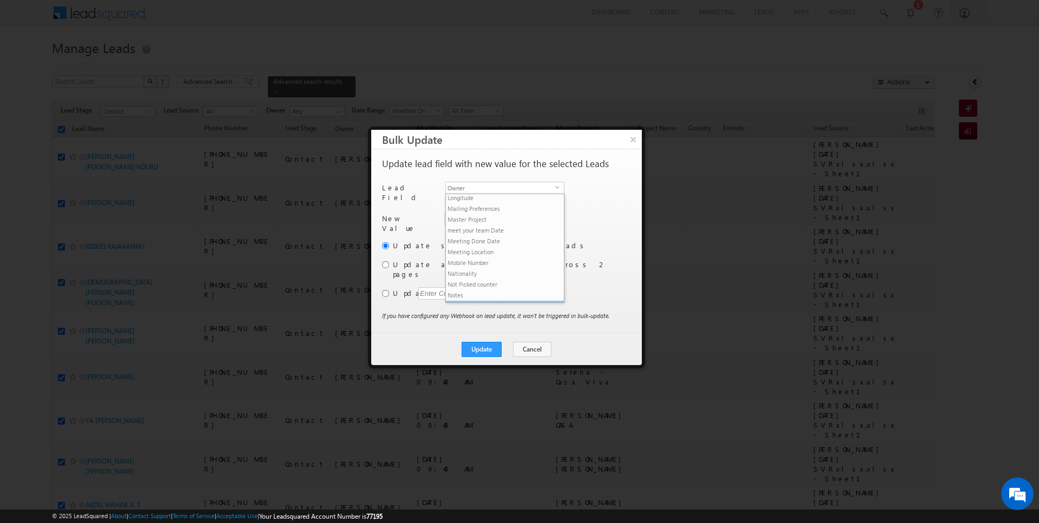
click at [476, 301] on li "Owner" at bounding box center [505, 306] width 118 height 11
click at [398, 262] on label "Update all 278 leads across 2 pages" at bounding box center [511, 269] width 236 height 19
click at [386, 261] on input "radio" at bounding box center [385, 264] width 7 height 7
click at [479, 342] on button "Update" at bounding box center [482, 349] width 40 height 15
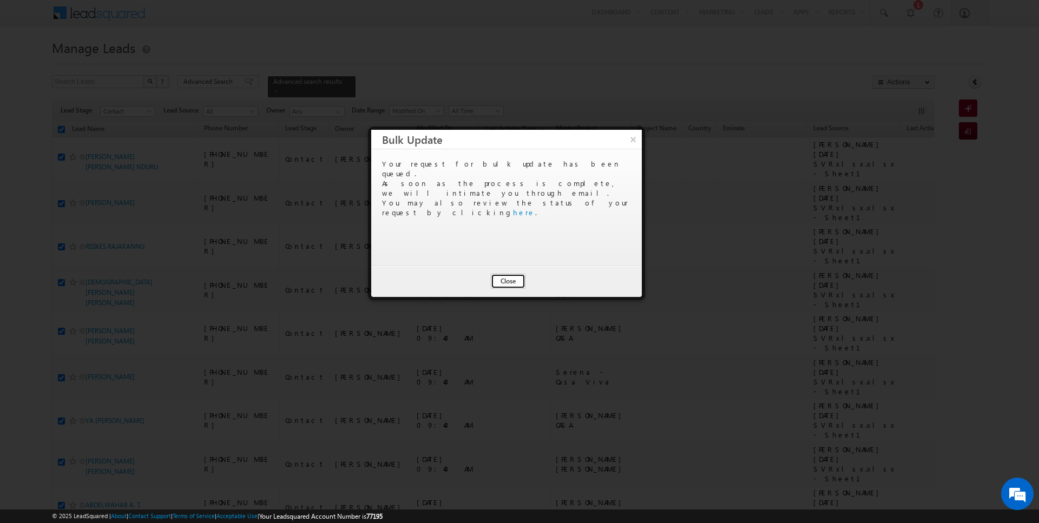
click at [509, 283] on button "Close" at bounding box center [508, 281] width 35 height 15
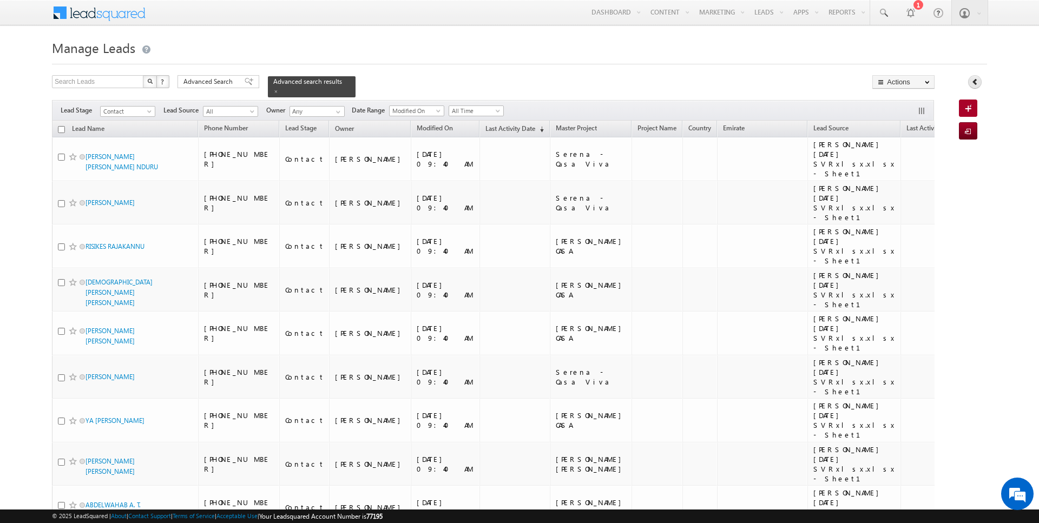
click at [975, 84] on icon at bounding box center [975, 82] width 8 height 8
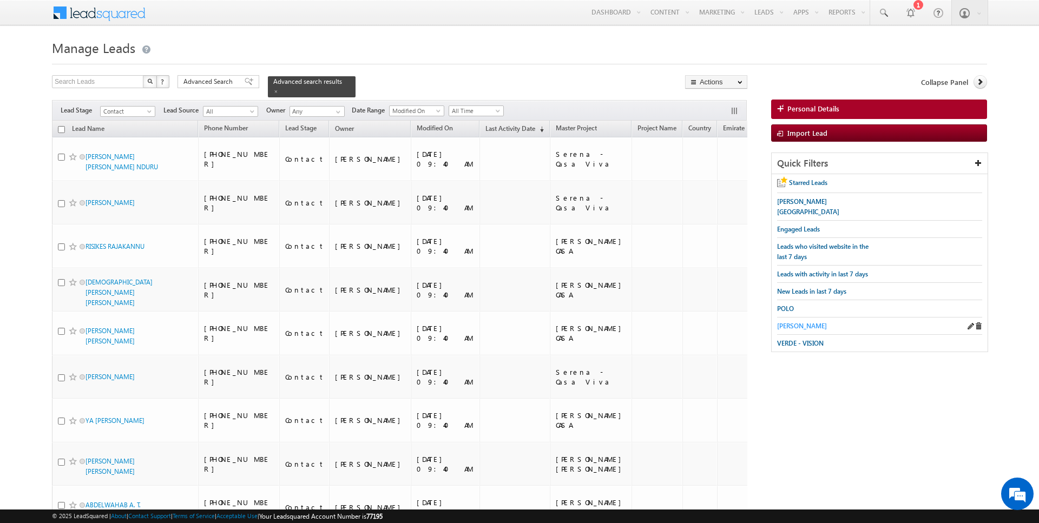
click at [791, 322] on span "[PERSON_NAME]" at bounding box center [802, 326] width 50 height 8
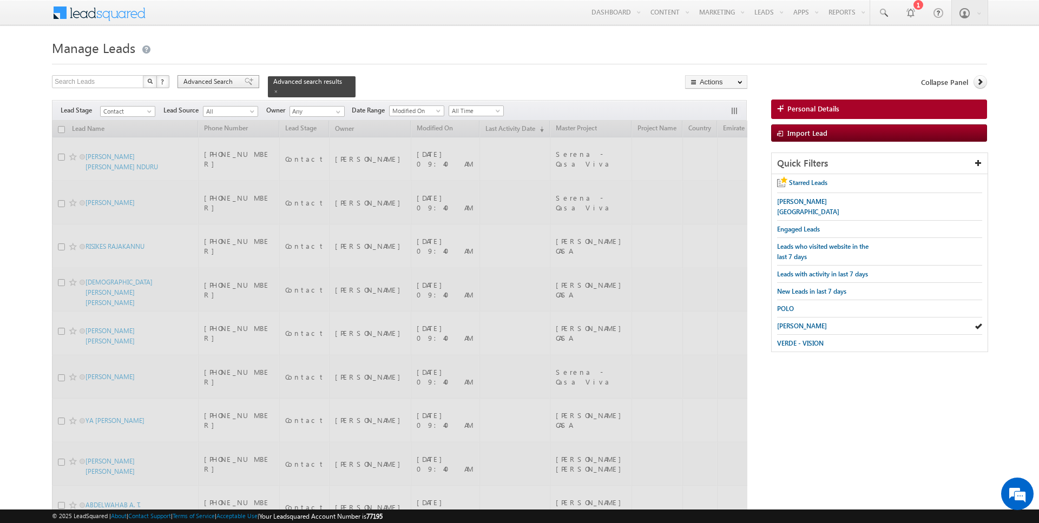
click at [207, 83] on span "Advanced Search" at bounding box center [209, 82] width 52 height 10
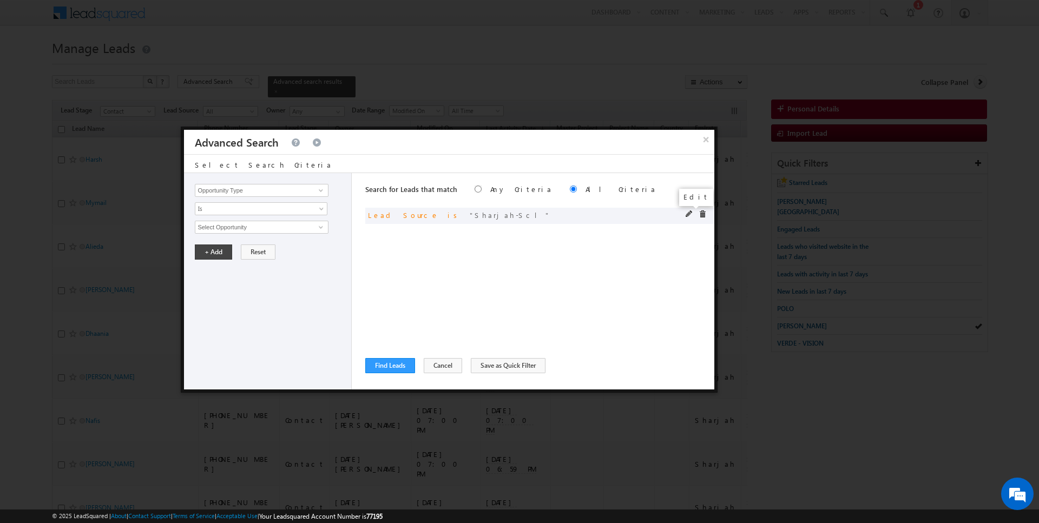
click at [690, 213] on span at bounding box center [690, 215] width 8 height 8
click at [247, 188] on input "Lead Source" at bounding box center [261, 190] width 133 height 13
click at [234, 206] on link "Focus Project" at bounding box center [261, 212] width 133 height 12
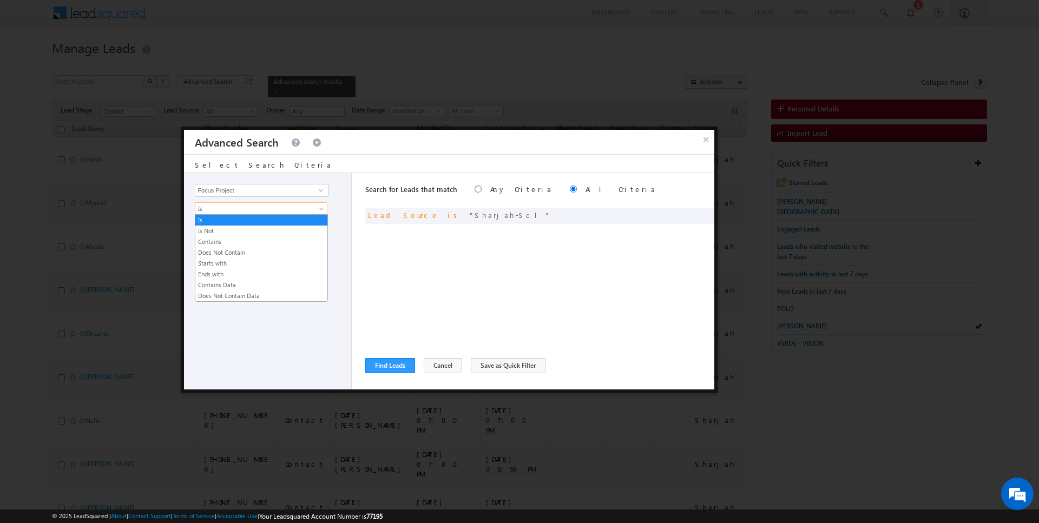
click at [225, 210] on span "Is" at bounding box center [253, 209] width 117 height 10
click at [218, 240] on link "Contains" at bounding box center [261, 242] width 132 height 10
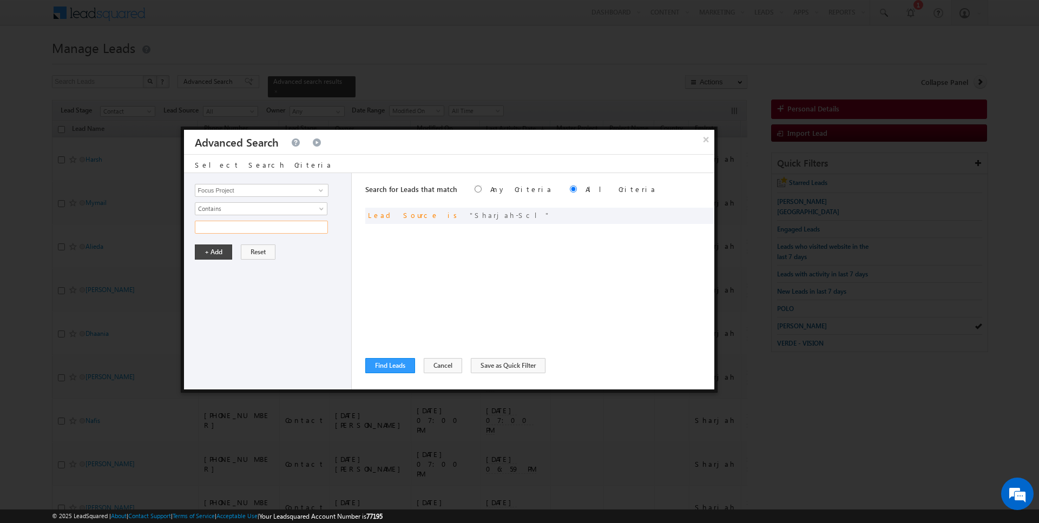
click at [219, 230] on input "text" at bounding box center [261, 227] width 133 height 13
click at [212, 253] on button "+ Add" at bounding box center [213, 252] width 37 height 15
click at [389, 365] on button "Find Leads" at bounding box center [390, 365] width 50 height 15
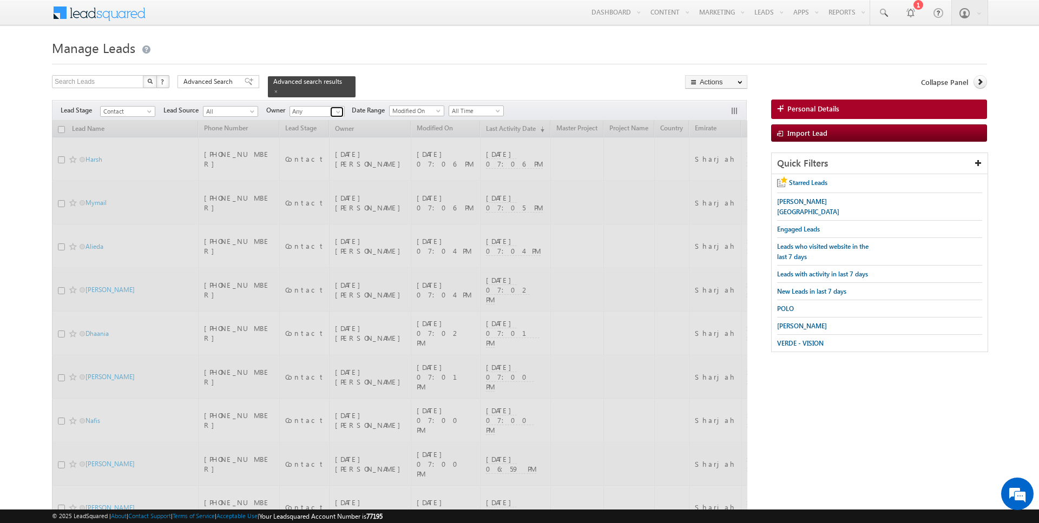
click at [336, 113] on span at bounding box center [338, 112] width 9 height 9
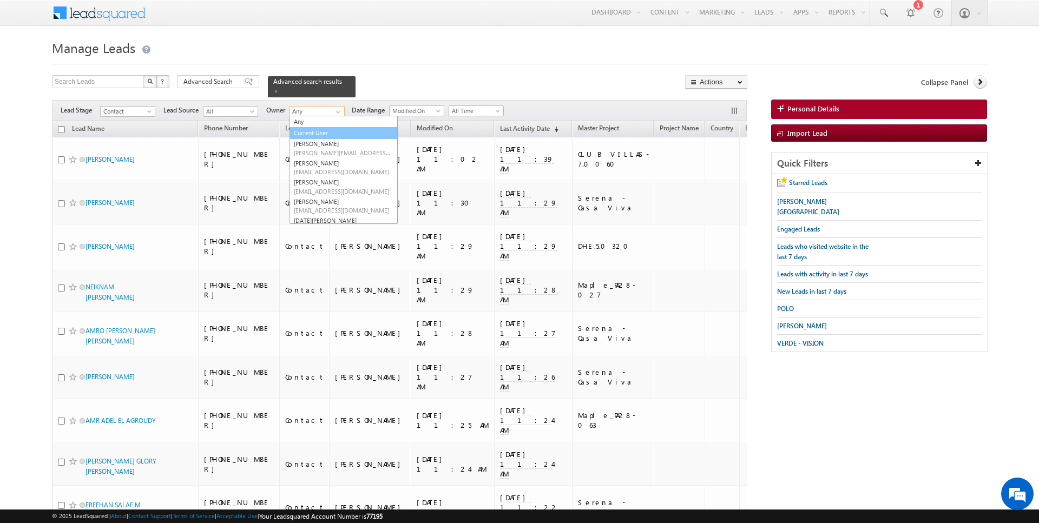
click at [326, 133] on link "Current User" at bounding box center [344, 133] width 108 height 12
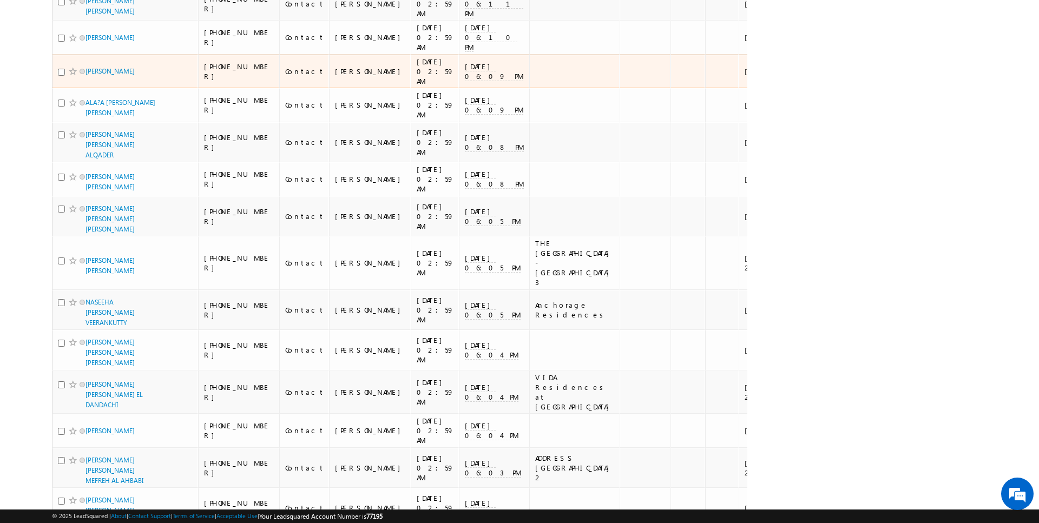
scroll to position [0, 0]
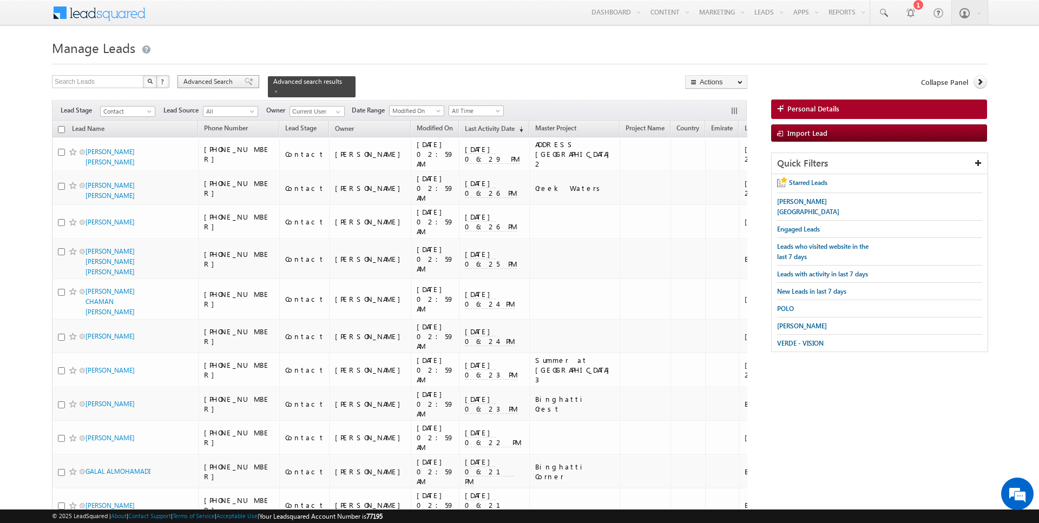
click at [206, 83] on span "Advanced Search" at bounding box center [209, 82] width 52 height 10
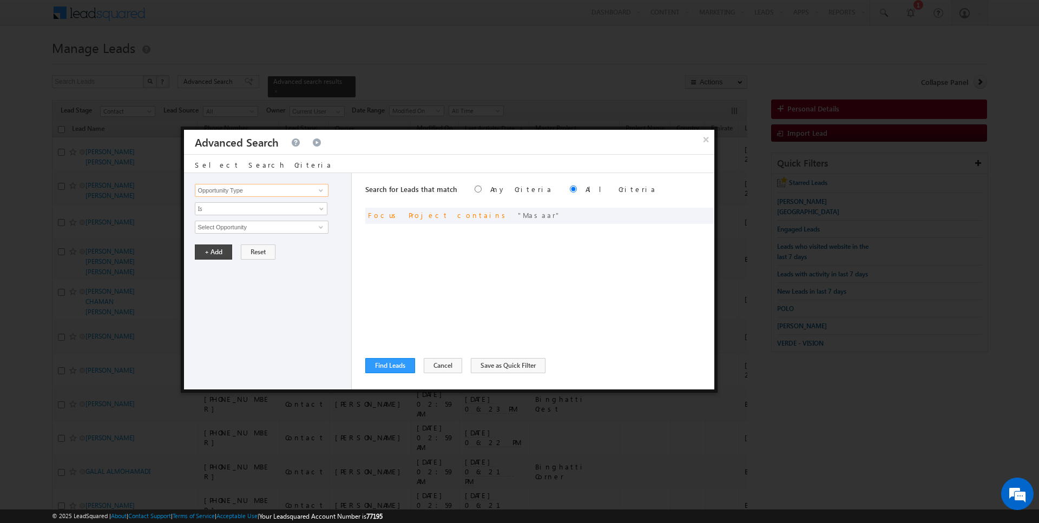
click at [268, 187] on input "Opportunity Type" at bounding box center [261, 190] width 133 height 13
click at [262, 208] on span "Is" at bounding box center [253, 209] width 117 height 10
click at [248, 230] on link "Is Not" at bounding box center [261, 231] width 132 height 10
click at [243, 229] on input "Select Activity" at bounding box center [261, 227] width 133 height 13
click at [214, 265] on button "+ Add" at bounding box center [213, 270] width 37 height 15
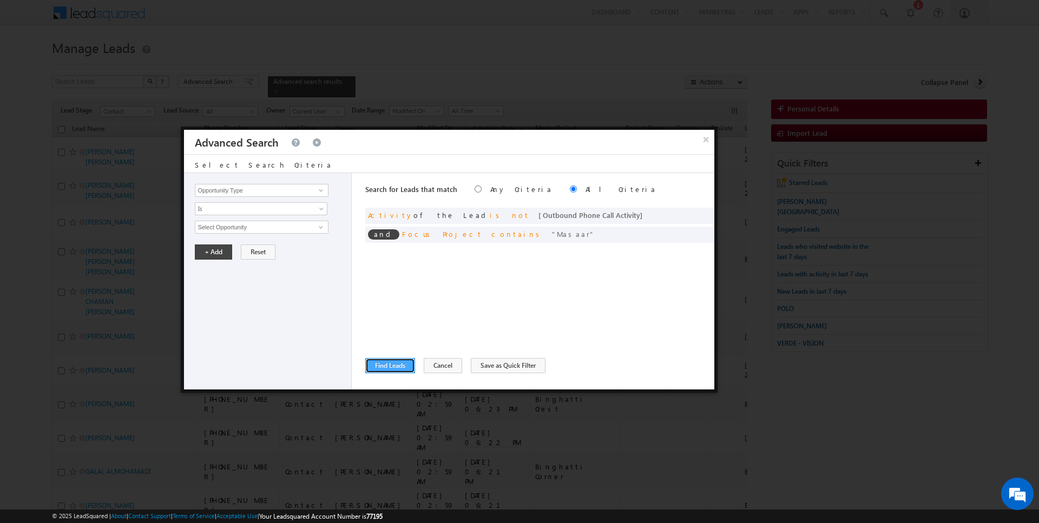
click at [373, 368] on button "Find Leads" at bounding box center [390, 365] width 50 height 15
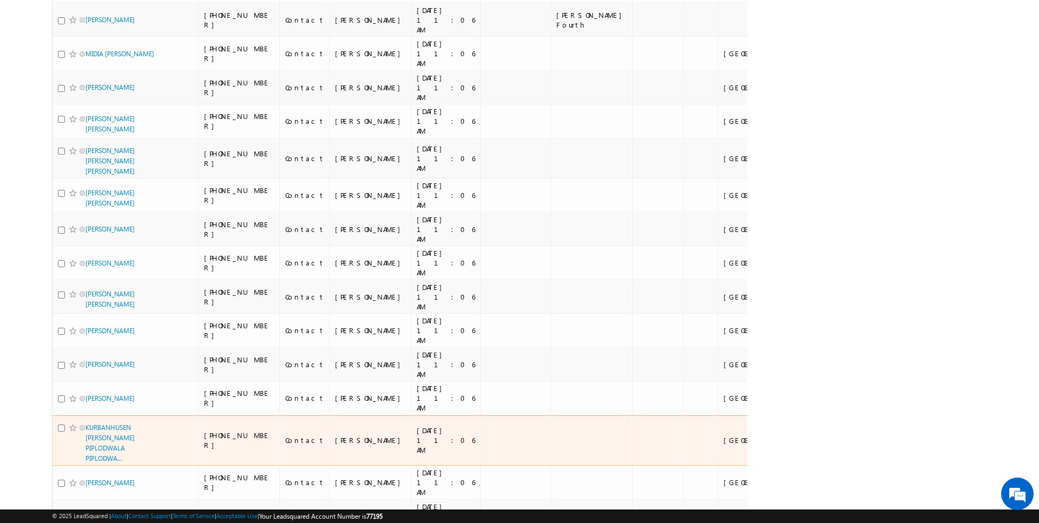
scroll to position [5315, 0]
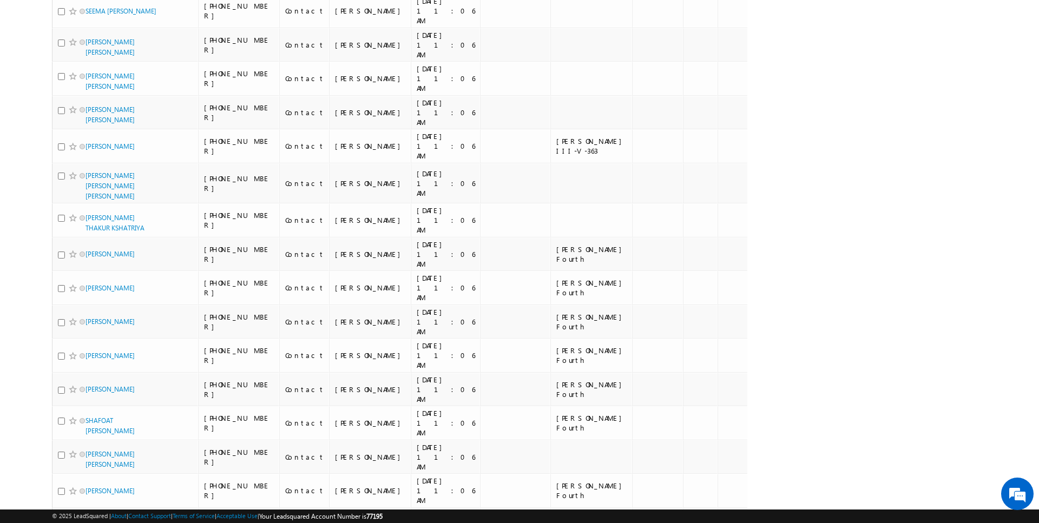
scroll to position [5482, 0]
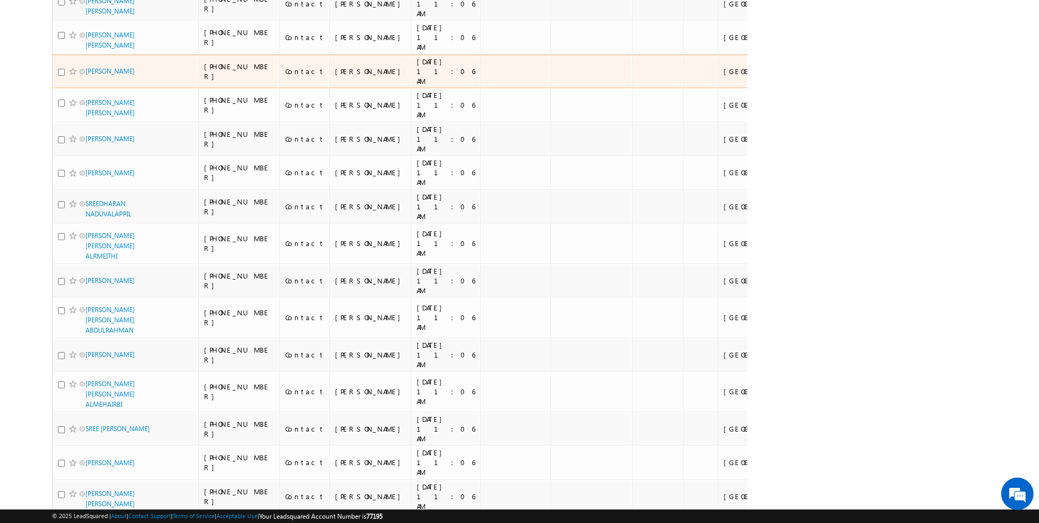
scroll to position [6358, 0]
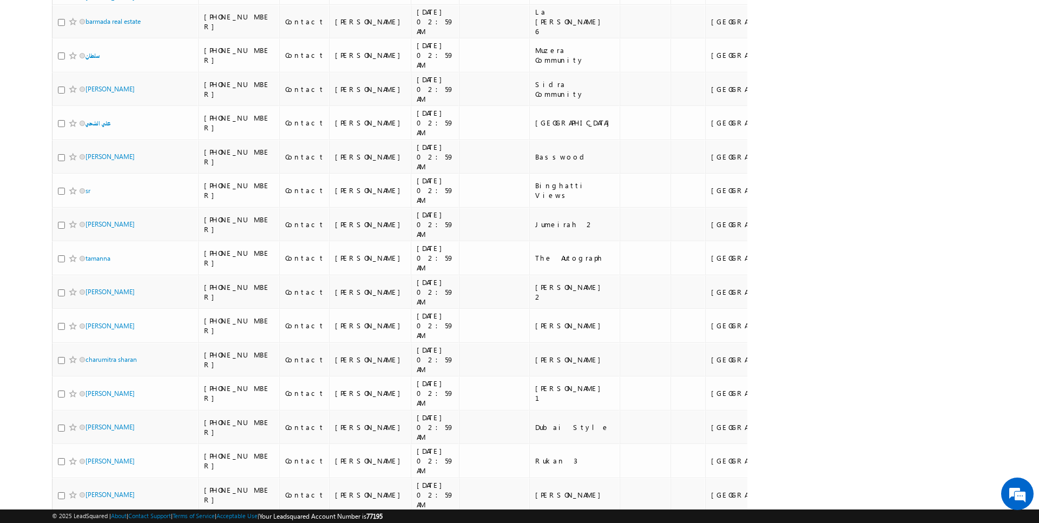
scroll to position [5198, 0]
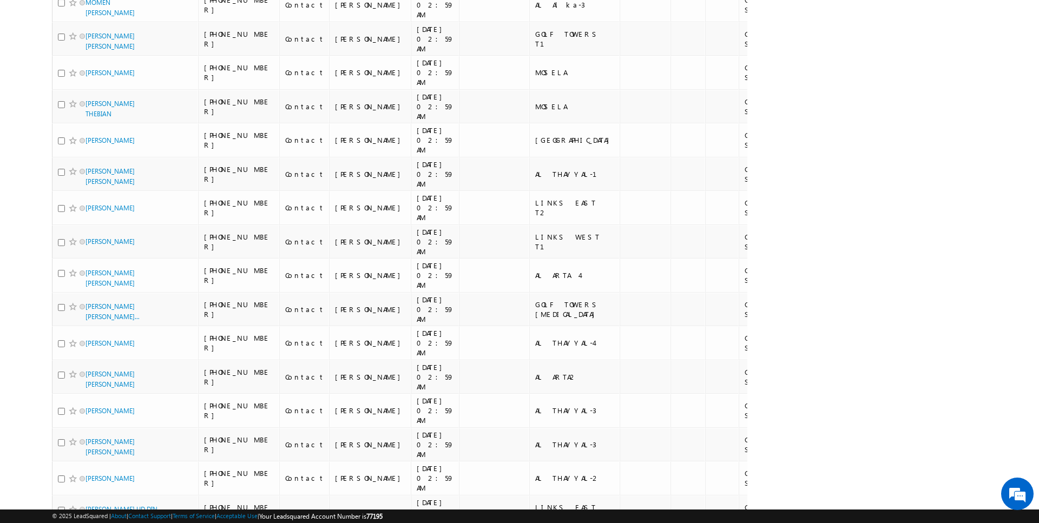
scroll to position [5869, 0]
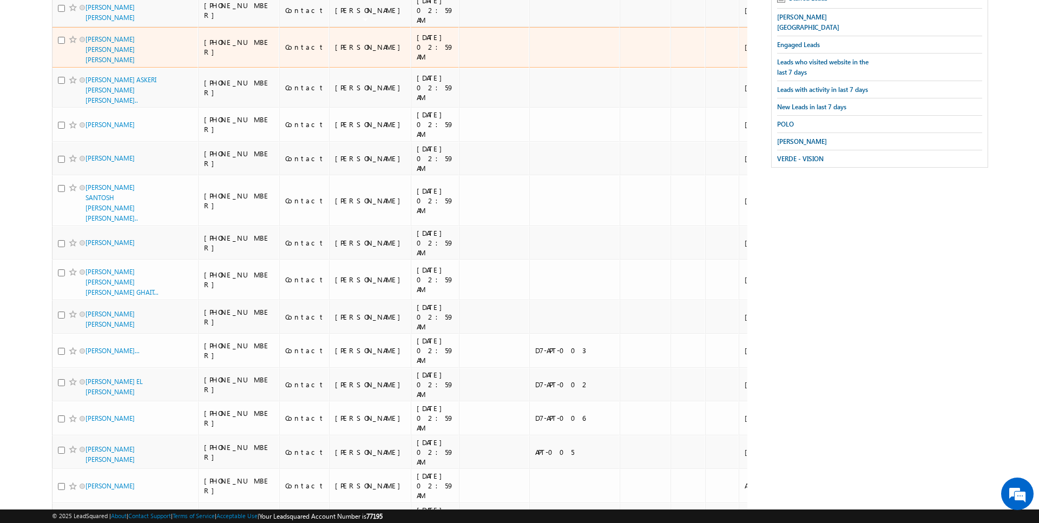
scroll to position [0, 0]
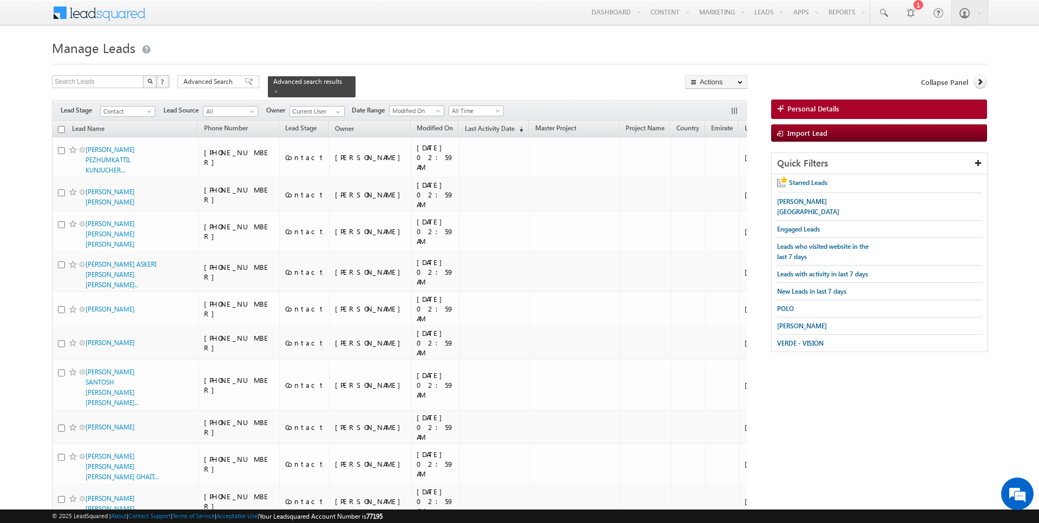
click at [62, 128] on input "checkbox" at bounding box center [61, 129] width 7 height 7
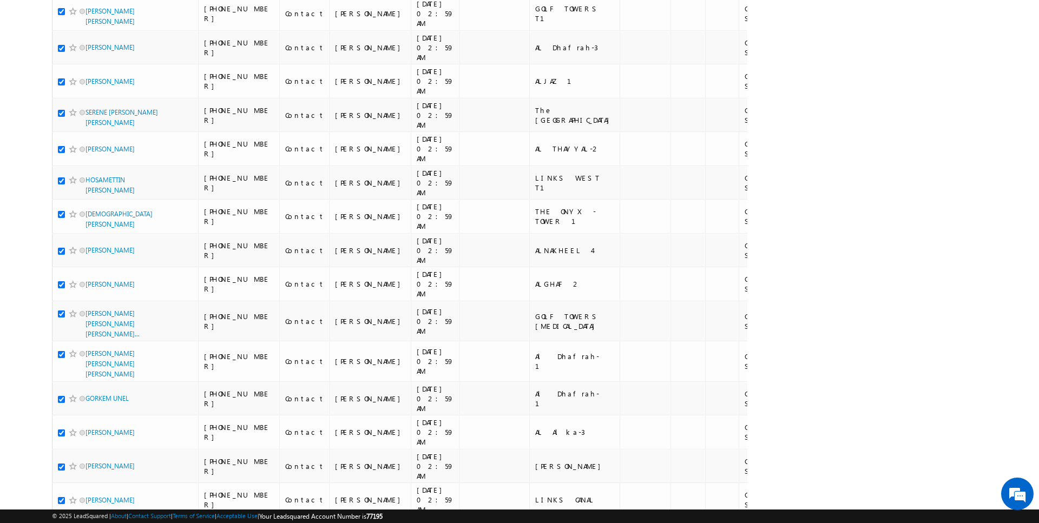
scroll to position [5343, 0]
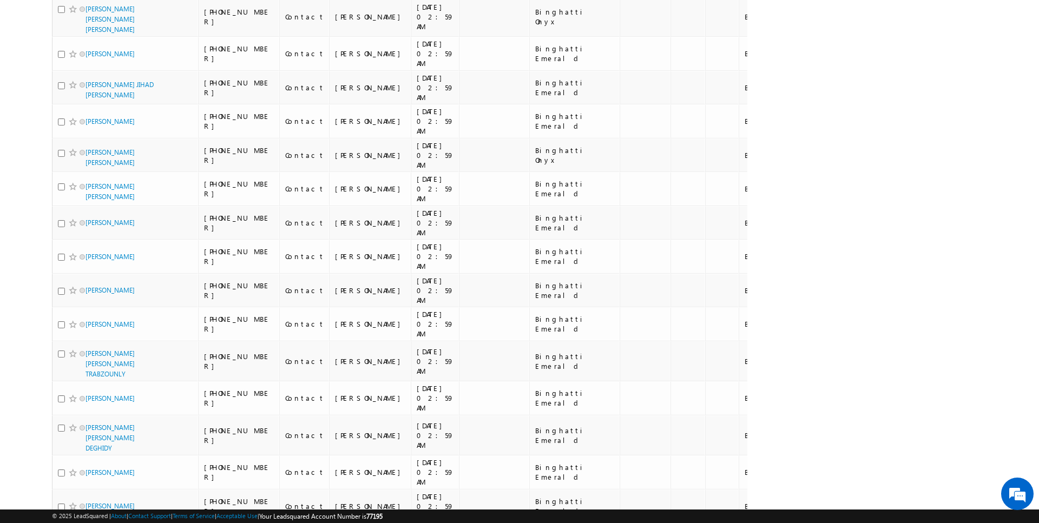
scroll to position [5442, 0]
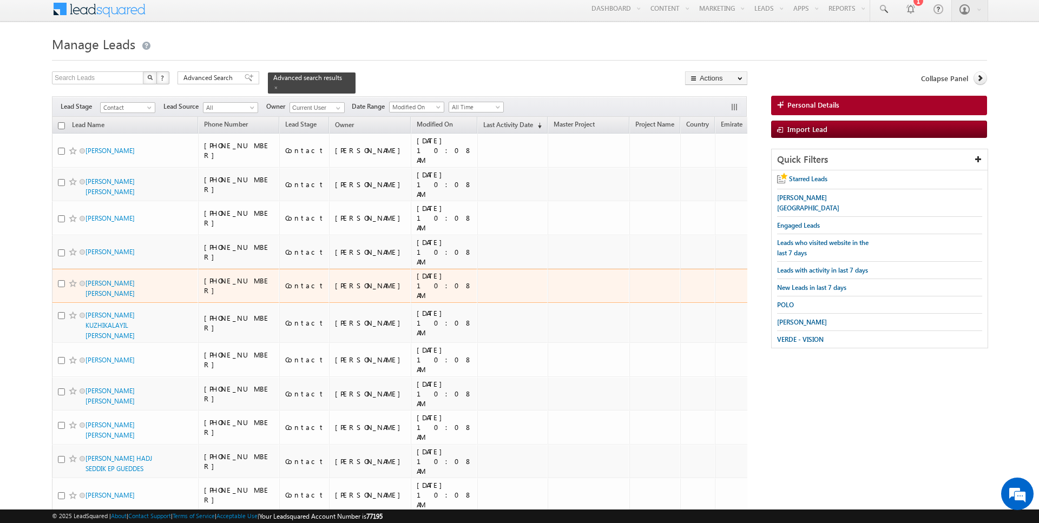
scroll to position [0, 0]
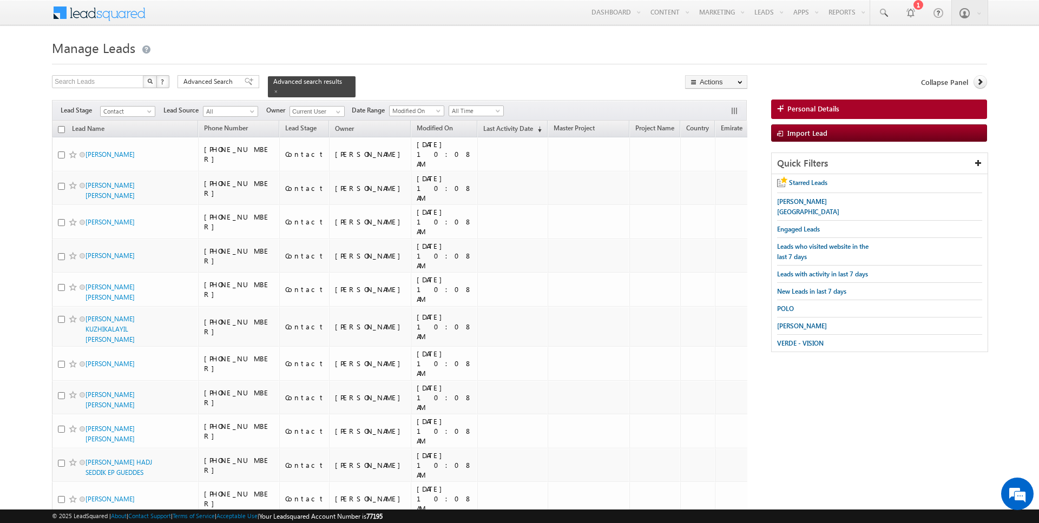
click at [61, 128] on input "checkbox" at bounding box center [61, 129] width 7 height 7
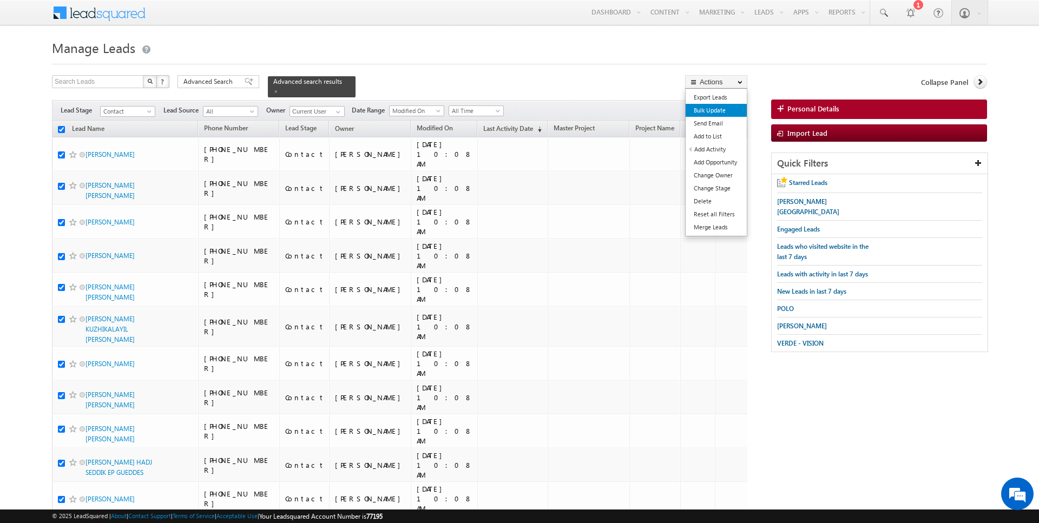
click at [720, 107] on link "Bulk Update" at bounding box center [716, 110] width 61 height 13
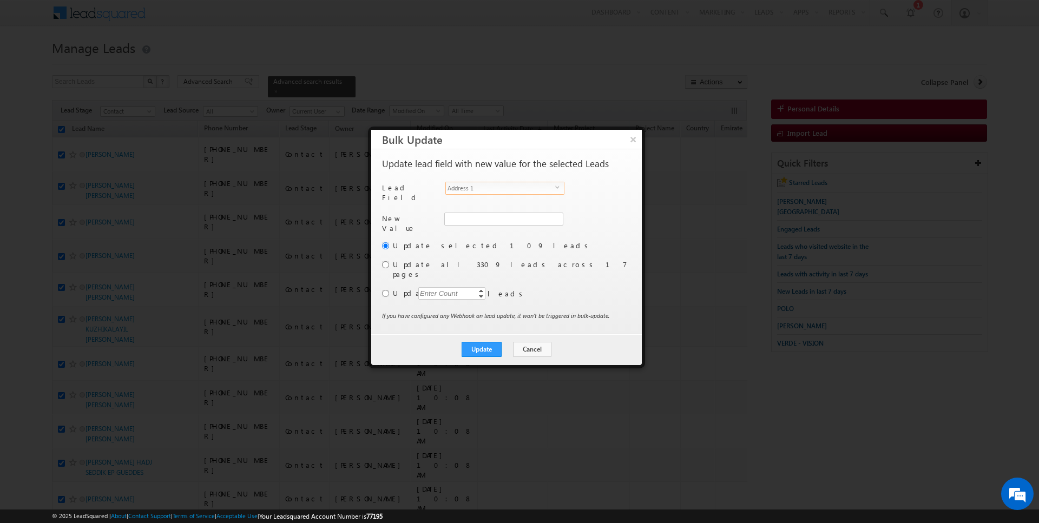
click at [504, 186] on span "Address 1" at bounding box center [500, 188] width 109 height 12
click at [461, 301] on li "Owner" at bounding box center [505, 306] width 118 height 11
click at [479, 216] on input "[PERSON_NAME]" at bounding box center [503, 219] width 118 height 13
click at [480, 235] on span "anuj.upadhyay@indglobal.ae" at bounding box center [497, 239] width 97 height 8
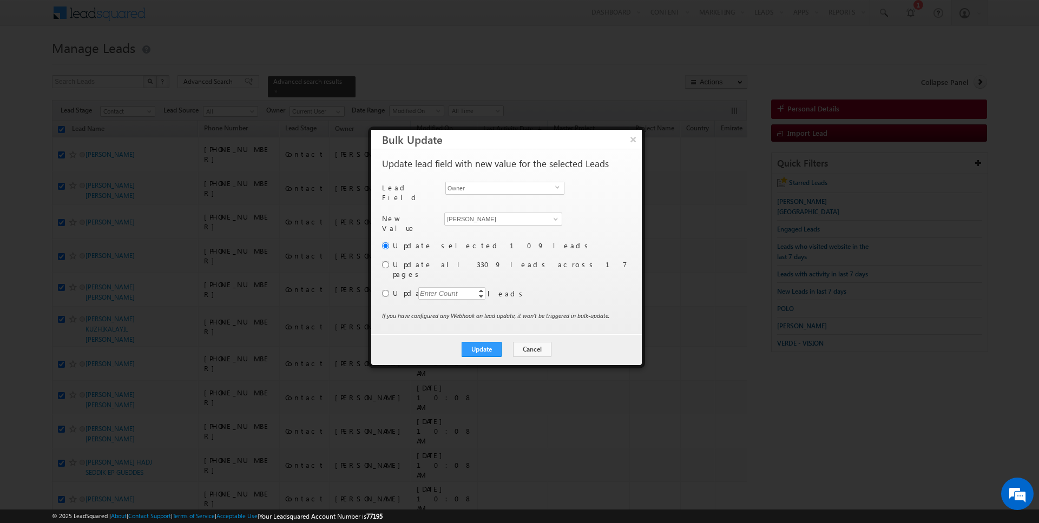
click at [445, 287] on div "Enter Count" at bounding box center [438, 293] width 41 height 12
click at [386, 290] on input "radio" at bounding box center [385, 293] width 7 height 7
click at [485, 342] on button "Update" at bounding box center [482, 349] width 40 height 15
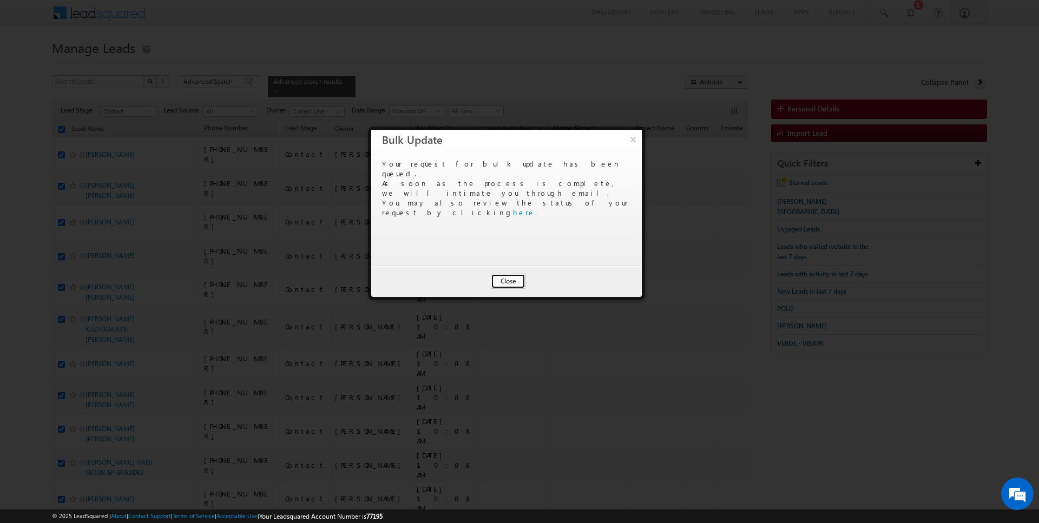
click at [510, 278] on button "Close" at bounding box center [508, 281] width 35 height 15
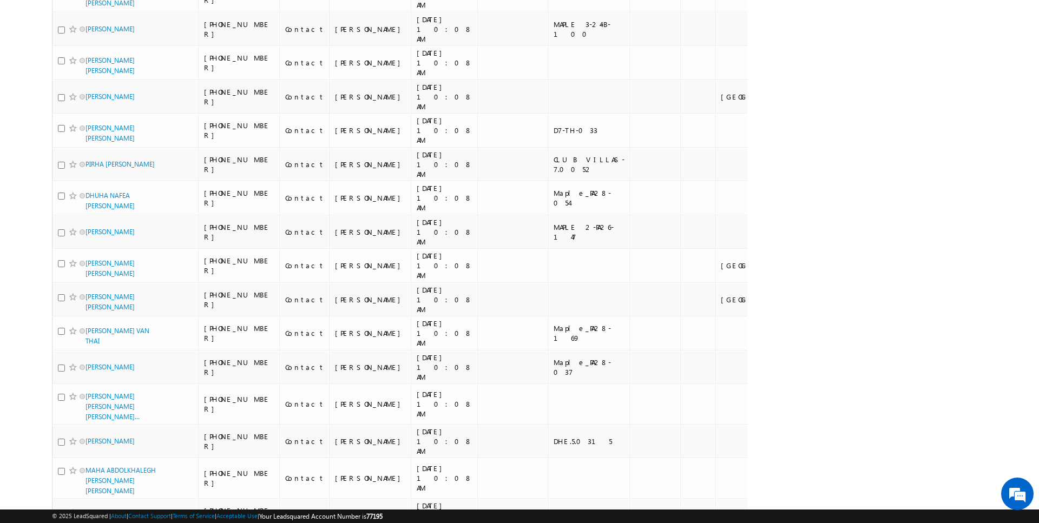
scroll to position [3145, 0]
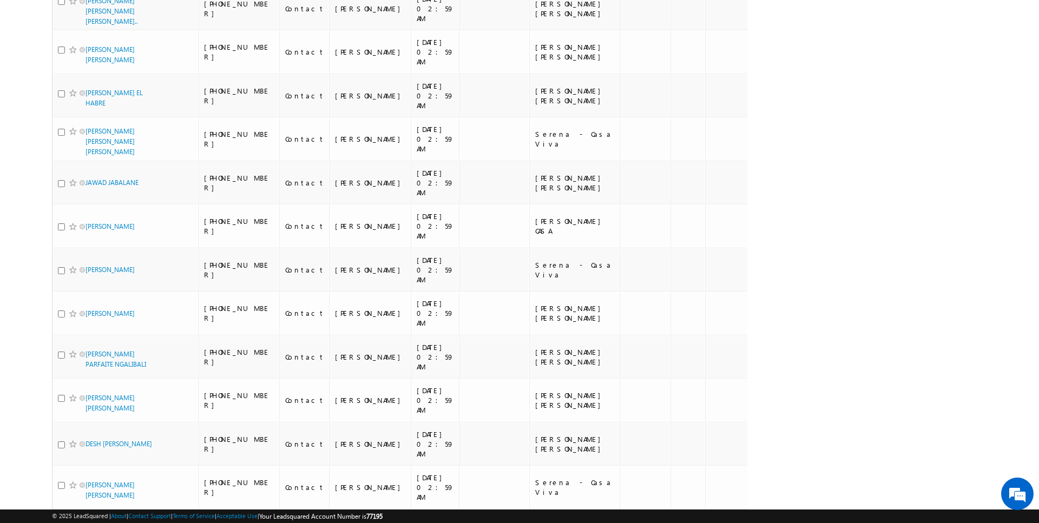
scroll to position [5819, 0]
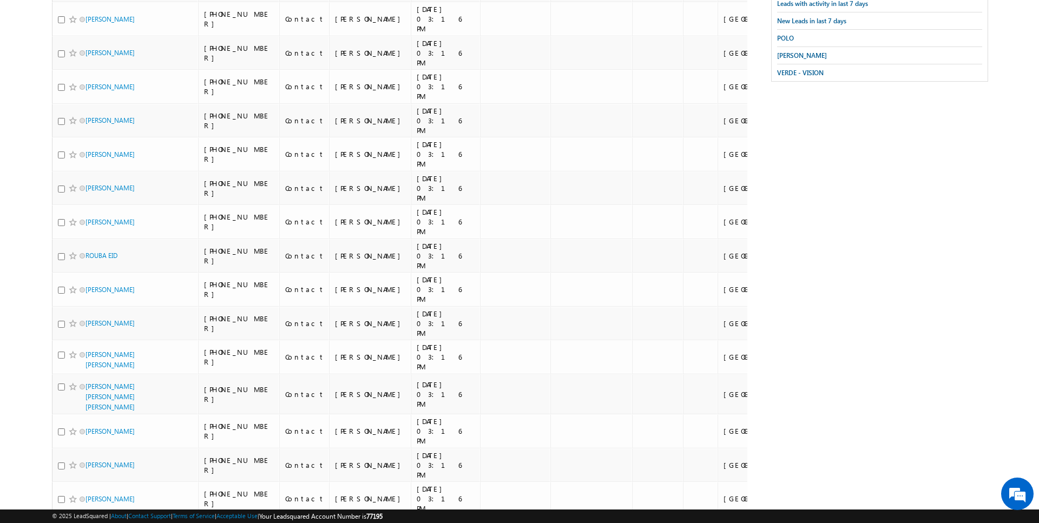
scroll to position [0, 0]
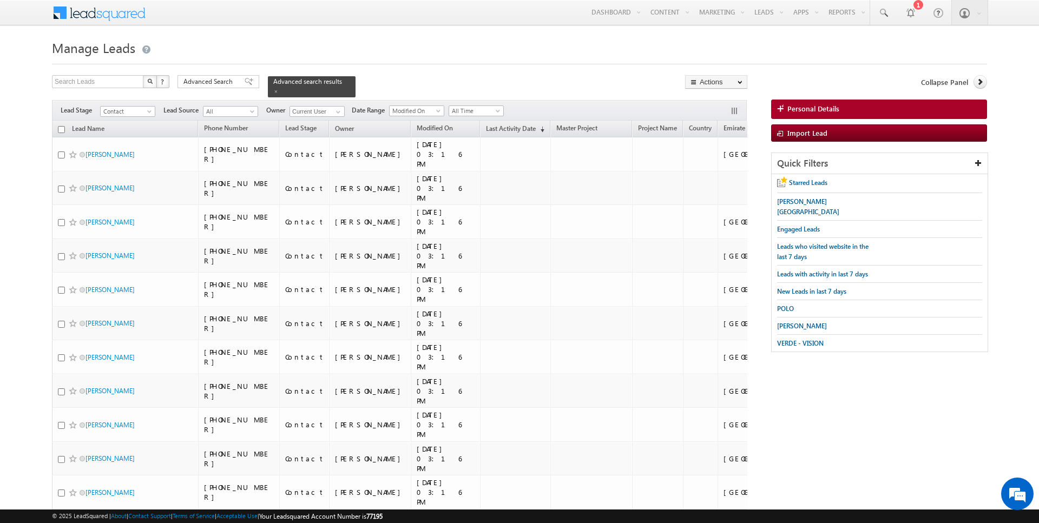
click at [65, 128] on th "Lead Name" at bounding box center [125, 129] width 146 height 17
click at [61, 128] on input "checkbox" at bounding box center [61, 129] width 7 height 7
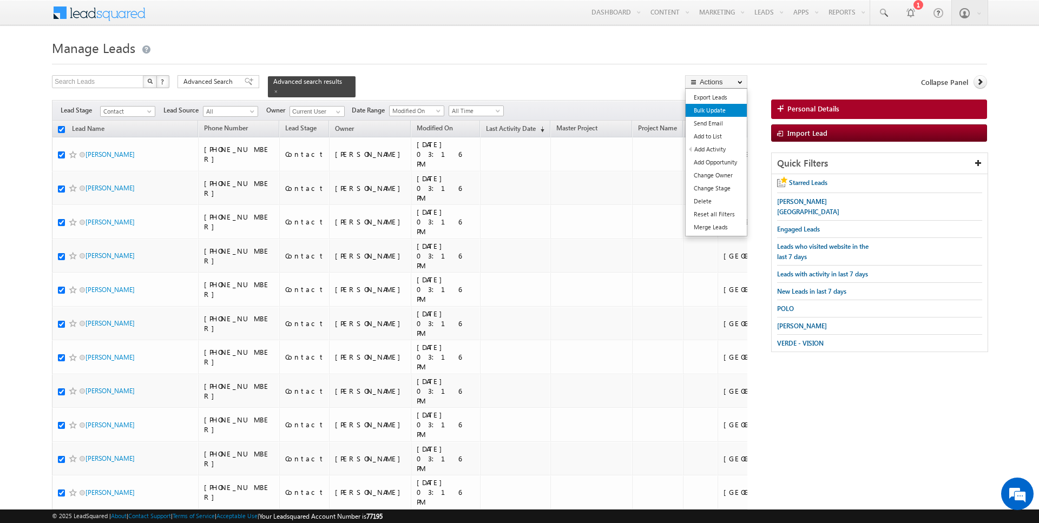
click at [720, 113] on link "Bulk Update" at bounding box center [716, 110] width 61 height 13
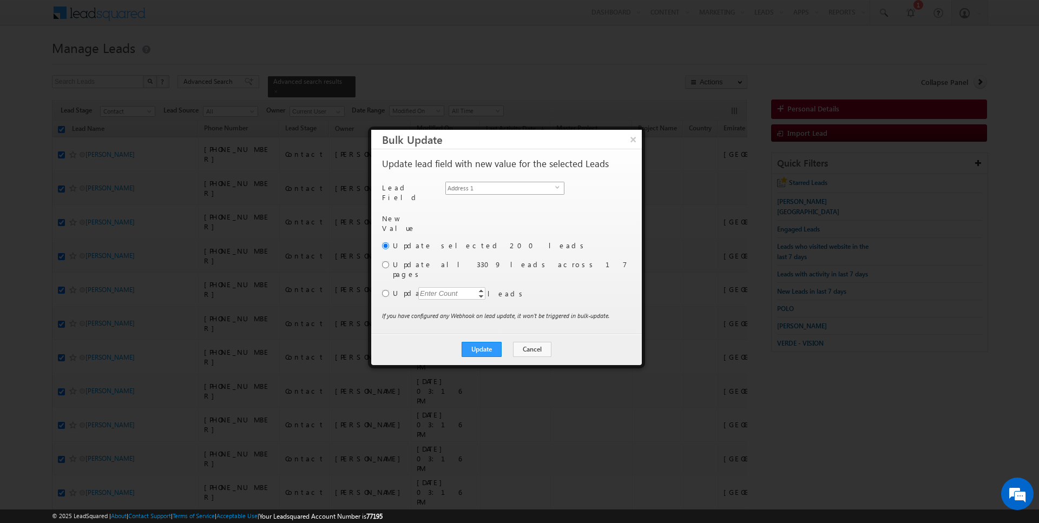
click at [499, 185] on span "Address 1" at bounding box center [500, 188] width 109 height 12
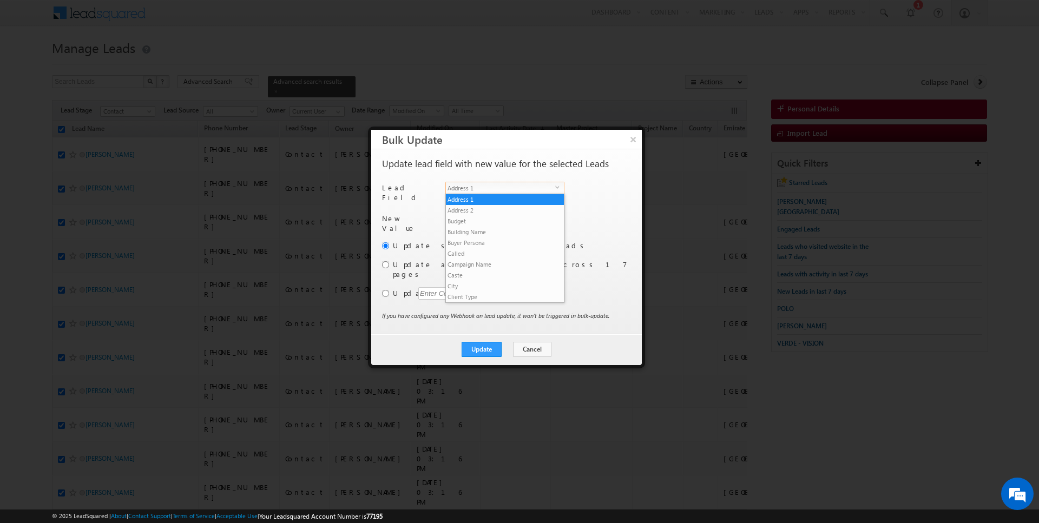
scroll to position [423, 0]
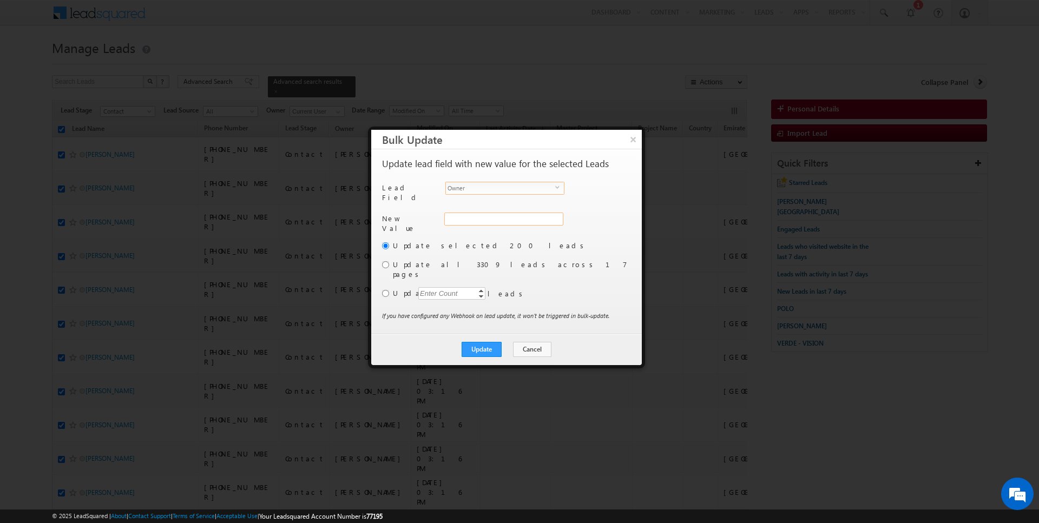
click at [474, 214] on input "Address 1" at bounding box center [503, 219] width 119 height 13
click at [589, 202] on div "Another user is the owner of this account. Update lead field with new value for…" at bounding box center [505, 242] width 247 height 167
click at [524, 187] on span "Owner" at bounding box center [500, 188] width 109 height 12
click at [468, 301] on li "Owner" at bounding box center [505, 306] width 118 height 11
click at [530, 342] on button "Cancel" at bounding box center [532, 349] width 38 height 15
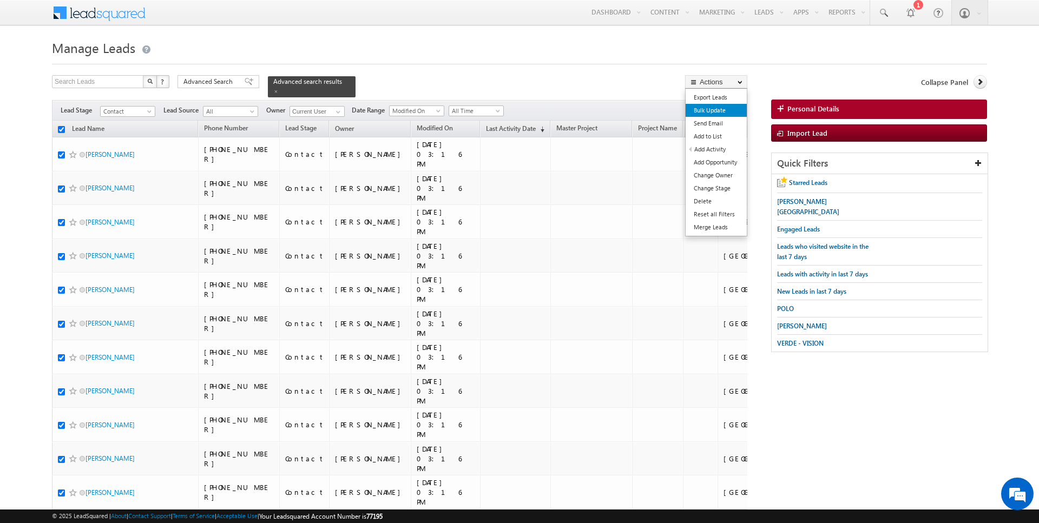
click at [724, 110] on link "Bulk Update" at bounding box center [716, 110] width 61 height 13
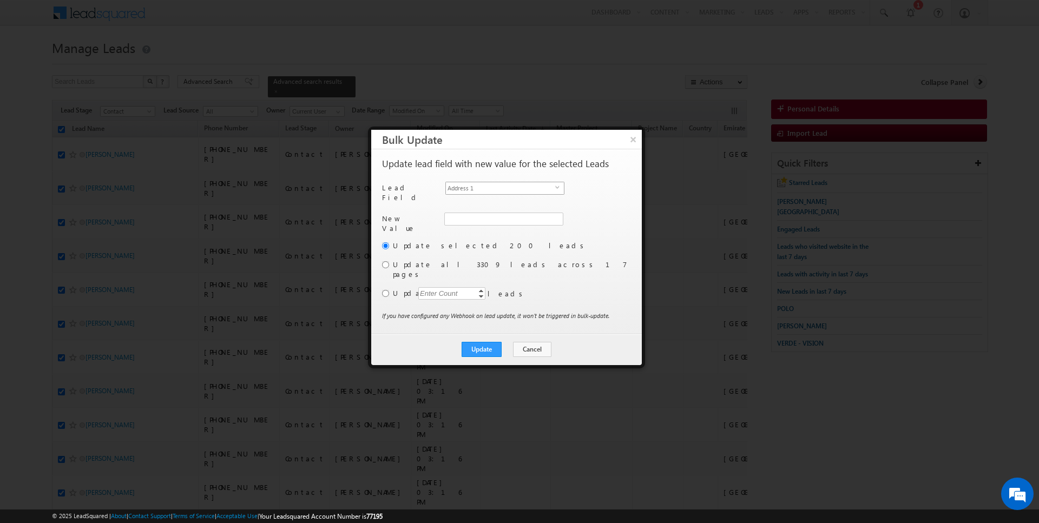
click at [501, 185] on span "Address 1" at bounding box center [500, 188] width 109 height 12
click at [472, 301] on li "Owner" at bounding box center [505, 306] width 118 height 11
click at [473, 213] on input "[PERSON_NAME]" at bounding box center [503, 219] width 118 height 13
click at [489, 229] on link "Janamjay Sharma janamjay.sharma@indglobal.ae" at bounding box center [503, 235] width 118 height 21
click at [397, 288] on label "Update" at bounding box center [511, 293] width 236 height 10
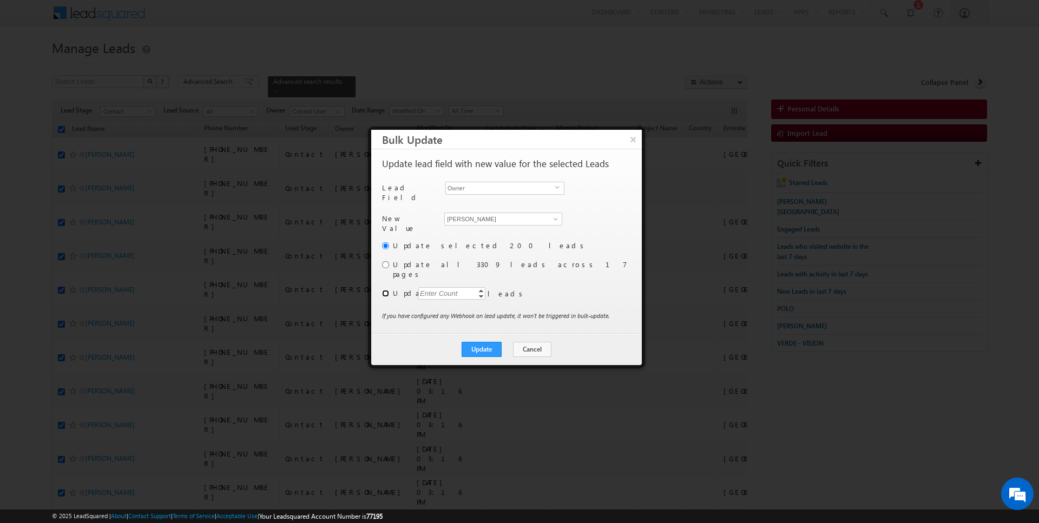
click at [386, 290] on input "radio" at bounding box center [385, 293] width 7 height 7
click at [431, 287] on div "Enter Count" at bounding box center [438, 293] width 41 height 12
click at [483, 342] on button "Update" at bounding box center [482, 349] width 40 height 15
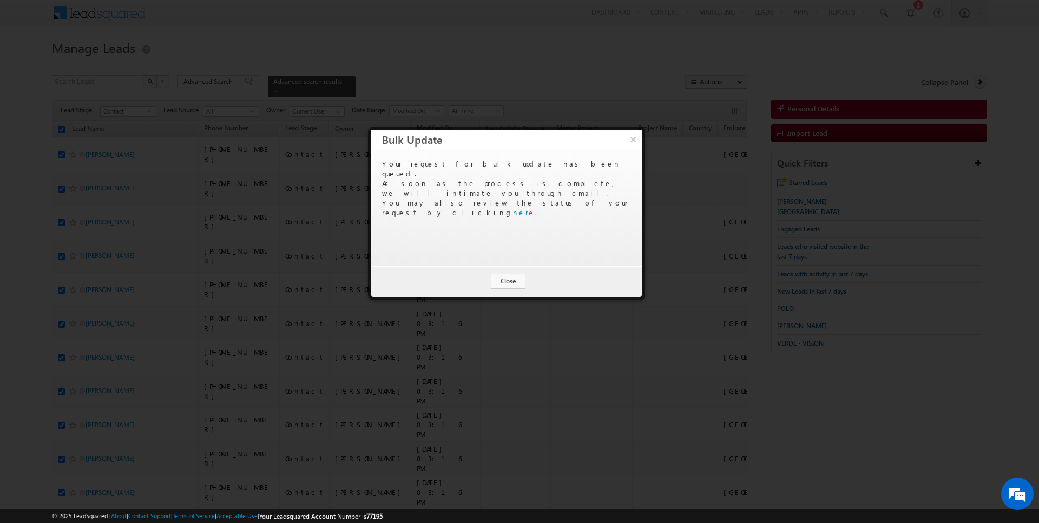
click at [498, 336] on div at bounding box center [519, 261] width 1039 height 523
click at [506, 259] on div "Your request for bulk update has been queued. As soon as the process is complet…" at bounding box center [506, 207] width 271 height 116
click at [507, 281] on button "Close" at bounding box center [508, 281] width 35 height 15
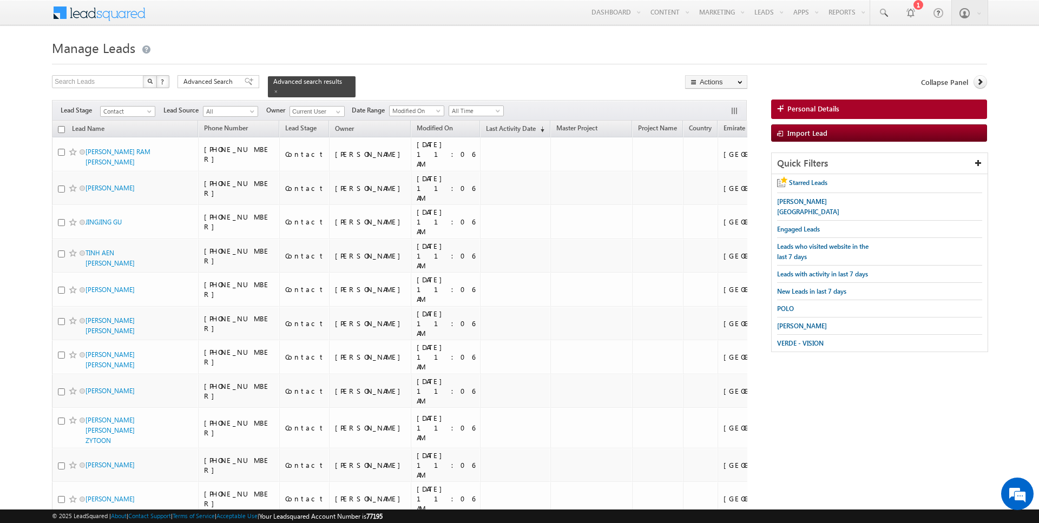
click at [60, 127] on input "checkbox" at bounding box center [61, 129] width 7 height 7
checkbox input "true"
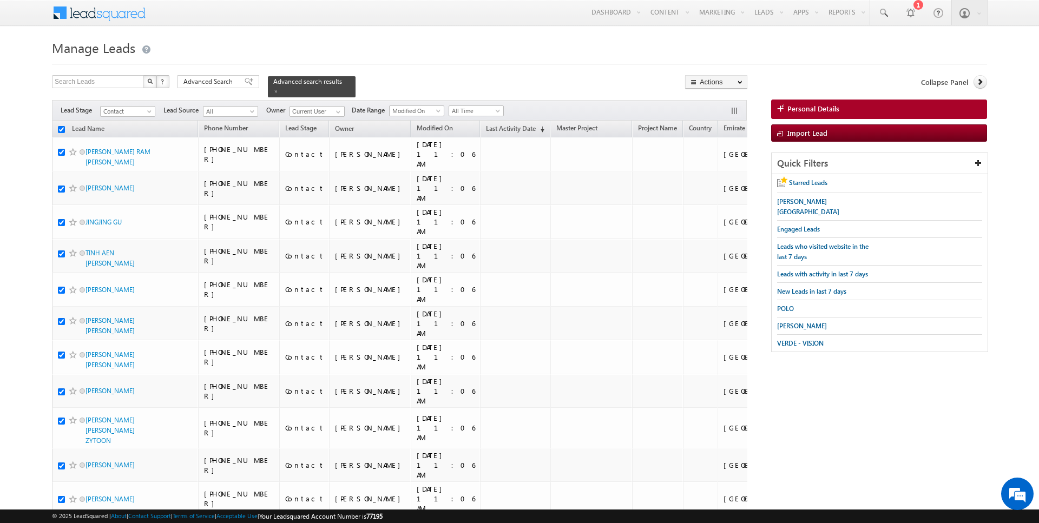
checkbox input "true"
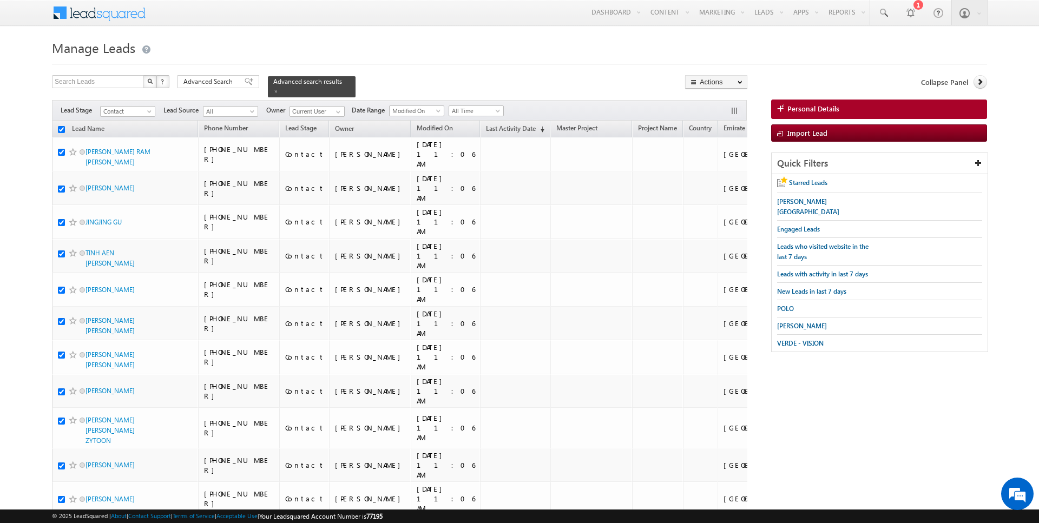
checkbox input "true"
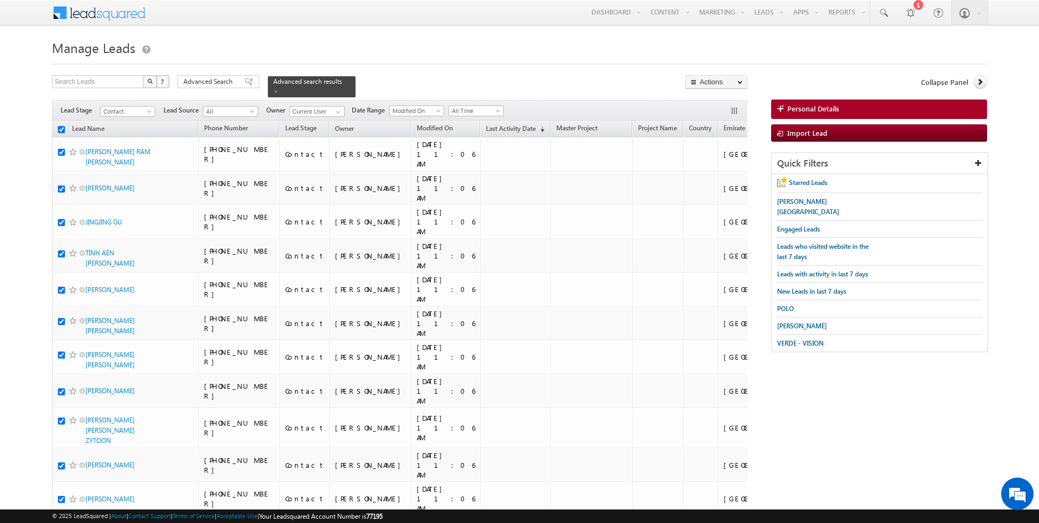
checkbox input "true"
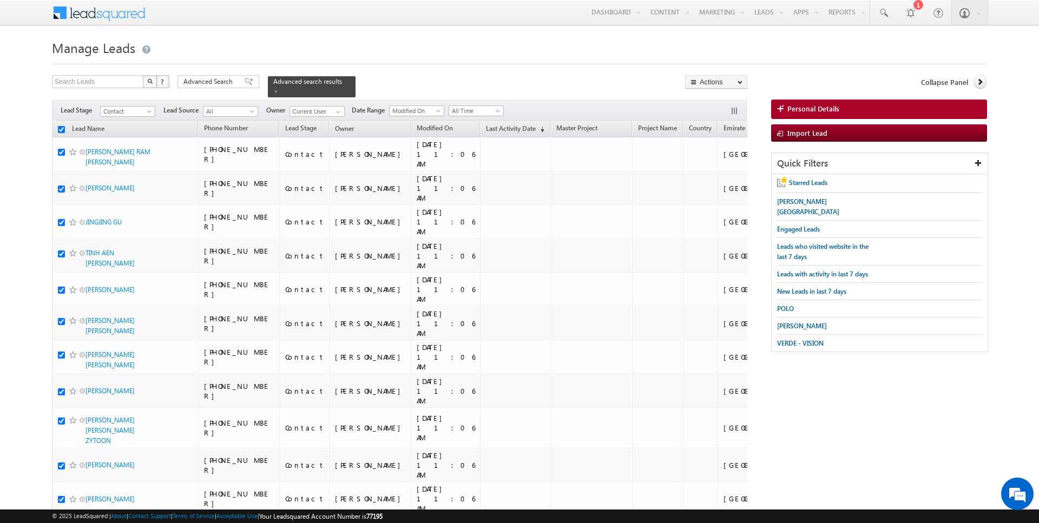
checkbox input "true"
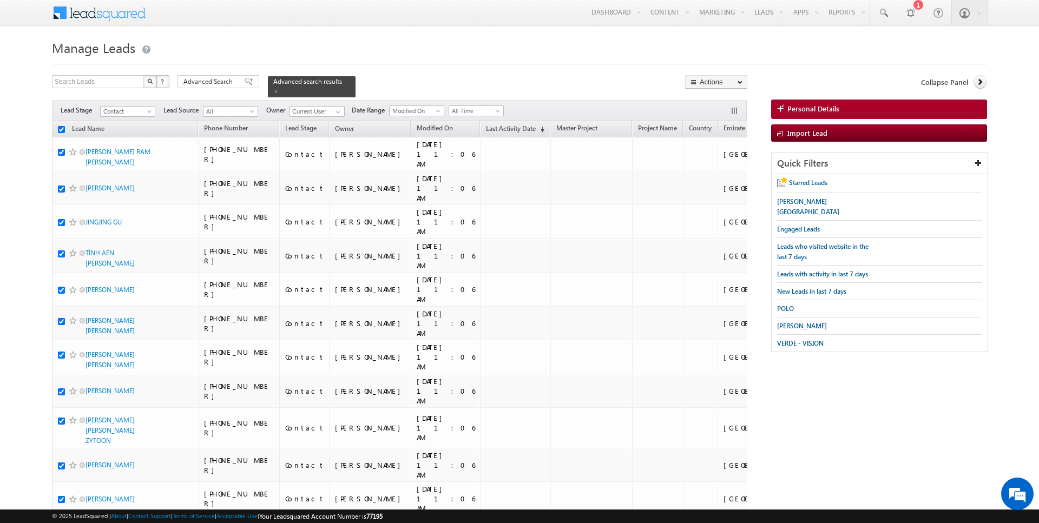
checkbox input "true"
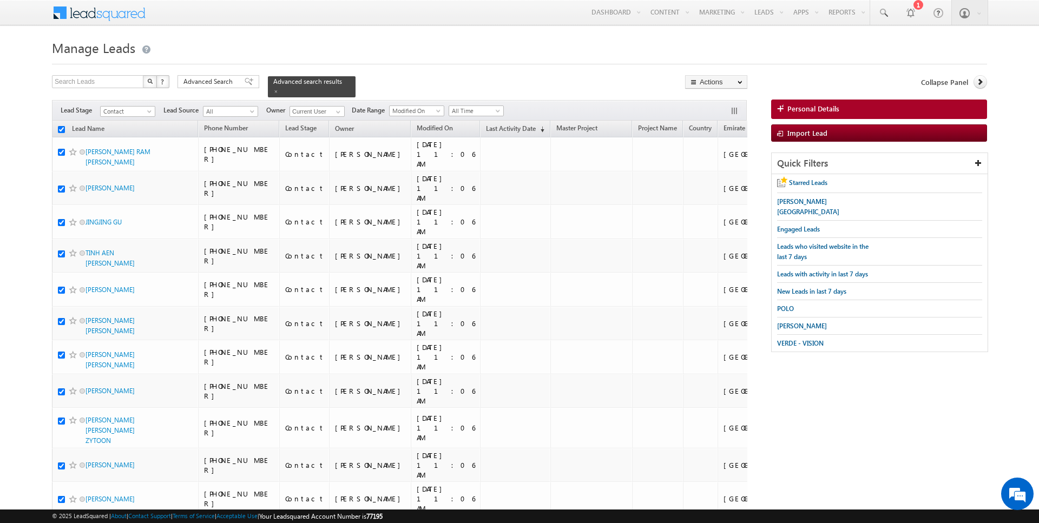
checkbox input "true"
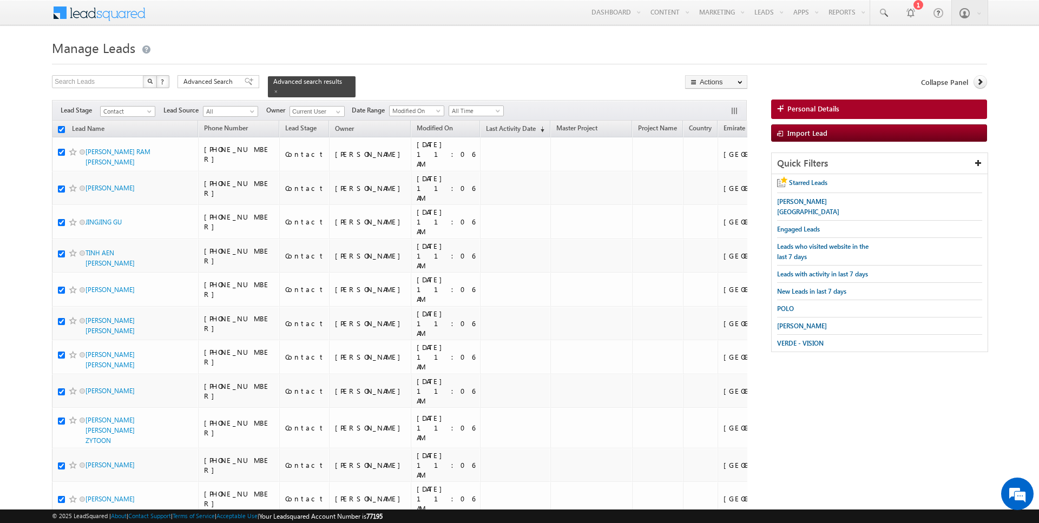
checkbox input "true"
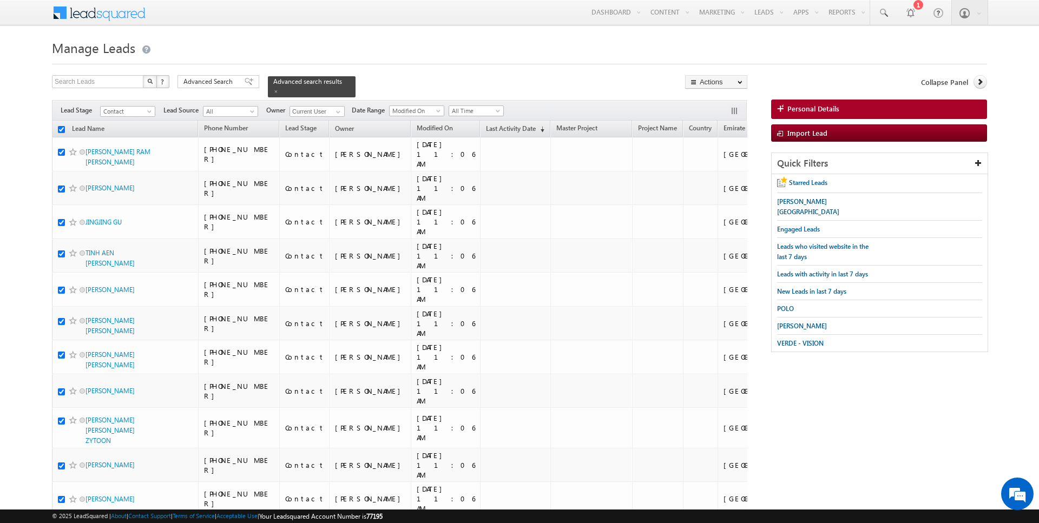
checkbox input "true"
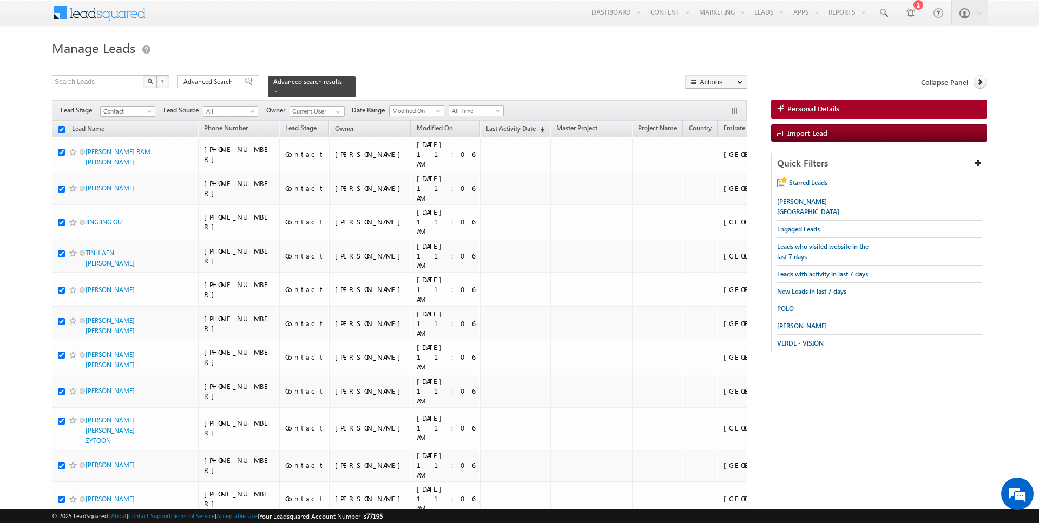
checkbox input "true"
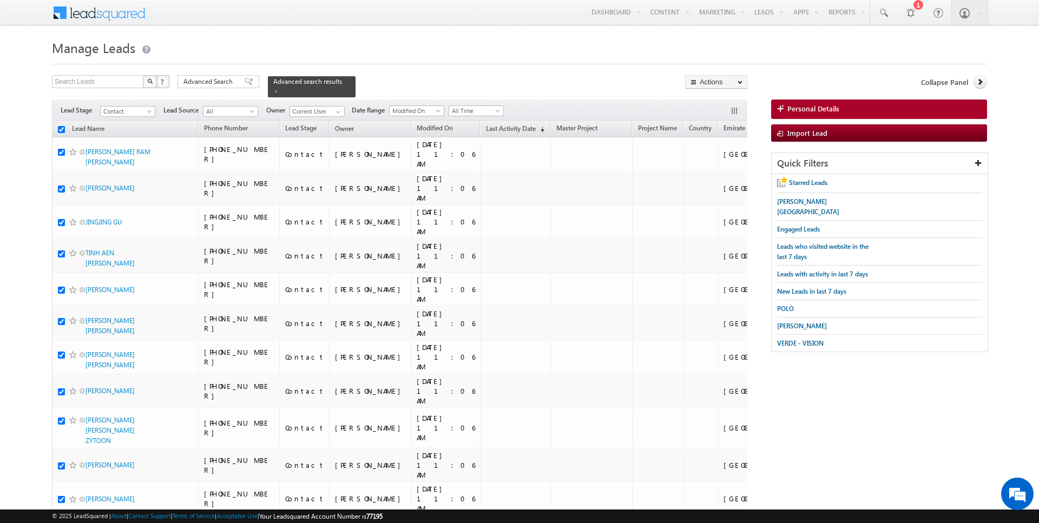
checkbox input "true"
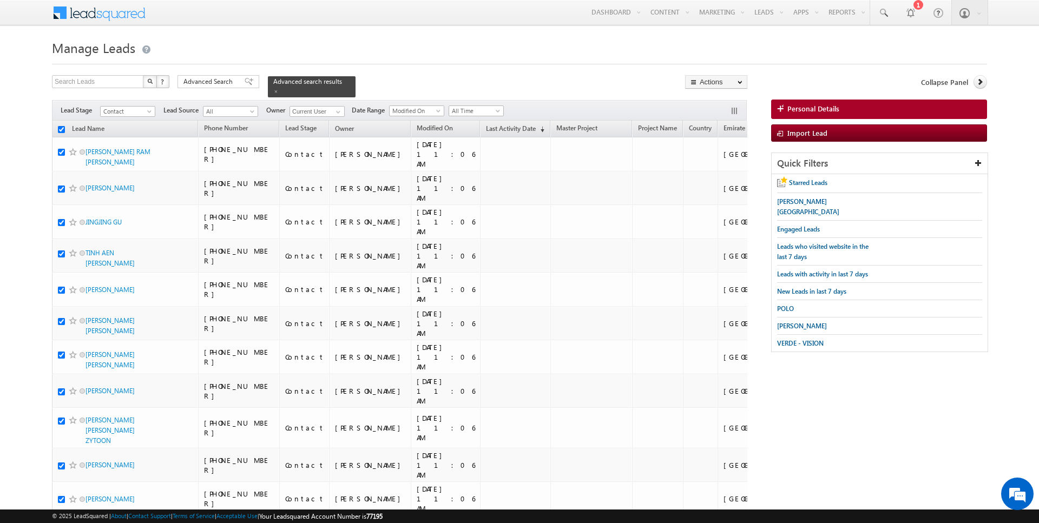
checkbox input "true"
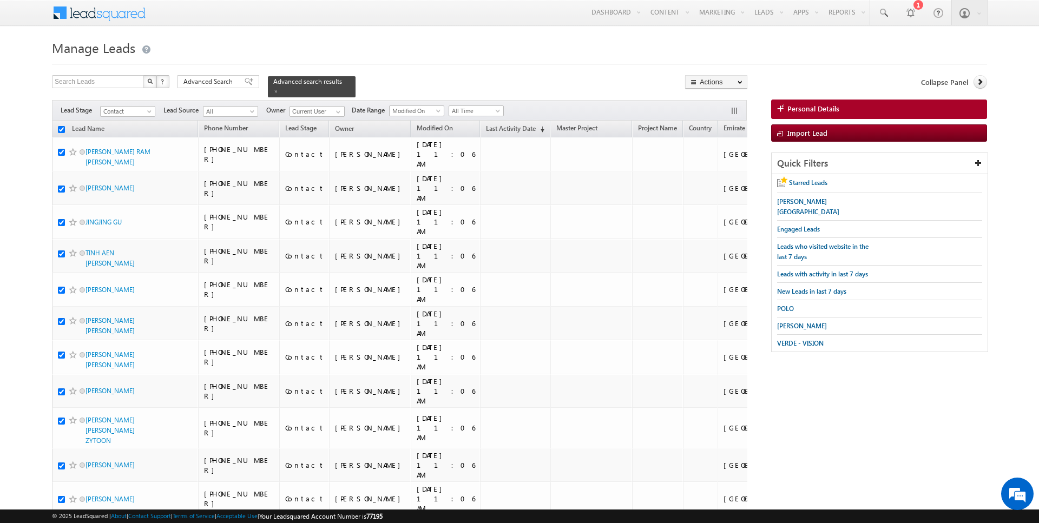
checkbox input "true"
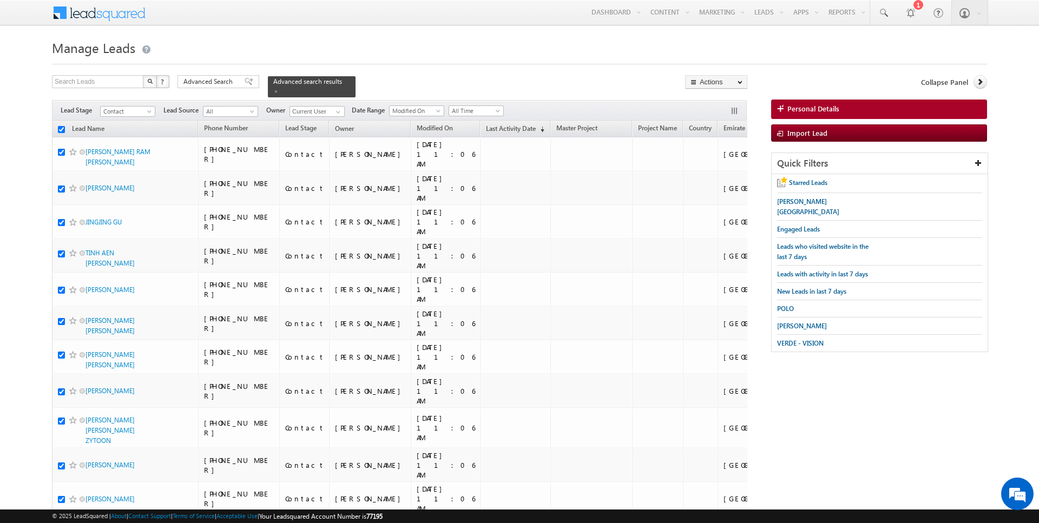
checkbox input "true"
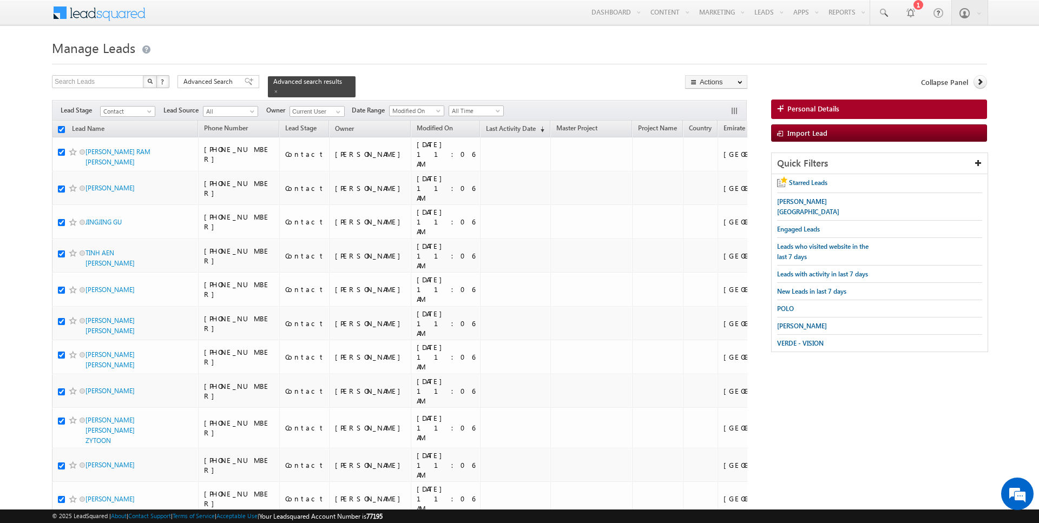
checkbox input "true"
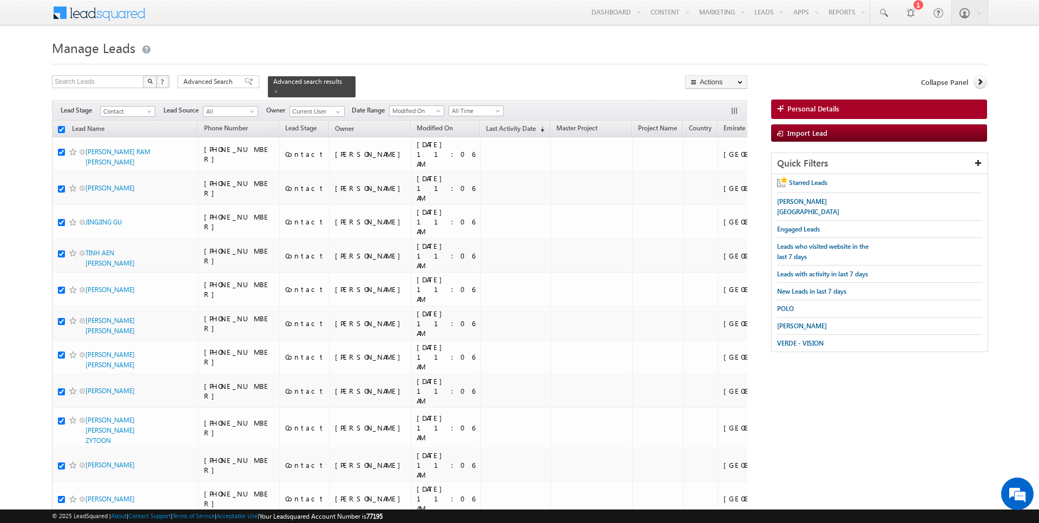
checkbox input "true"
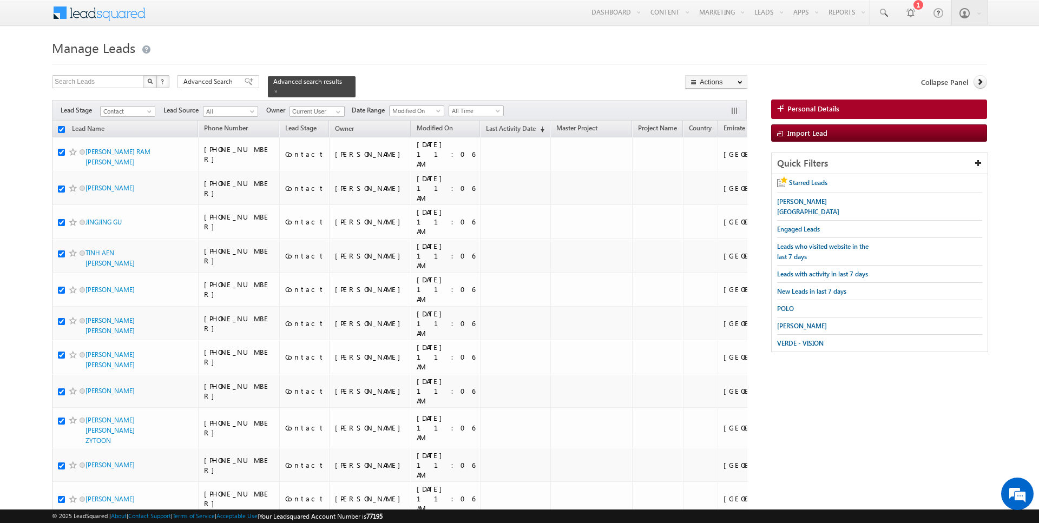
checkbox input "true"
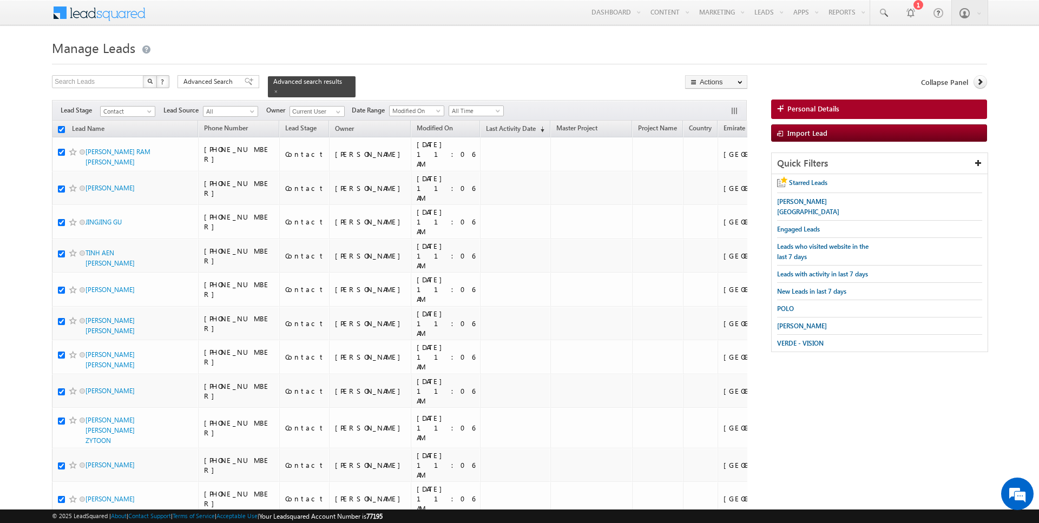
checkbox input "true"
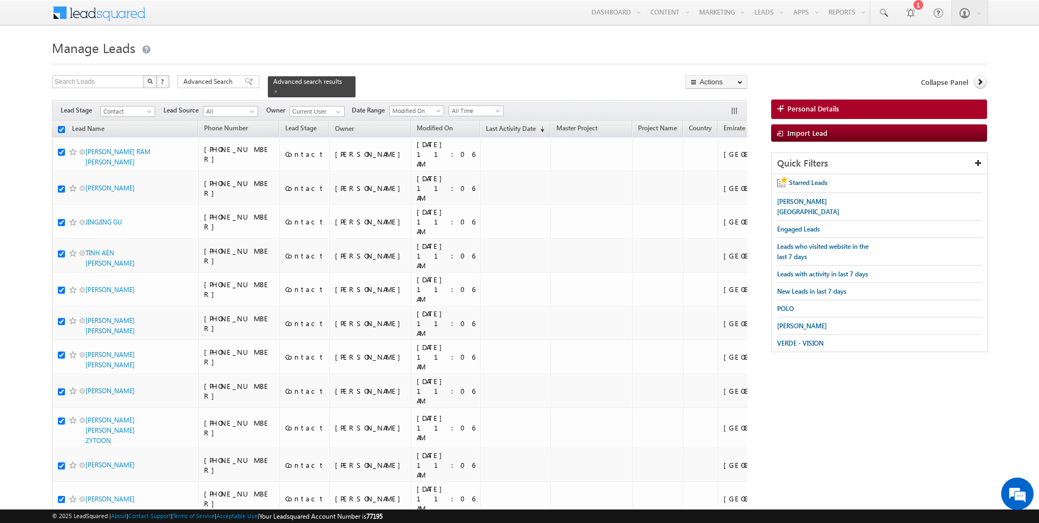
checkbox input "true"
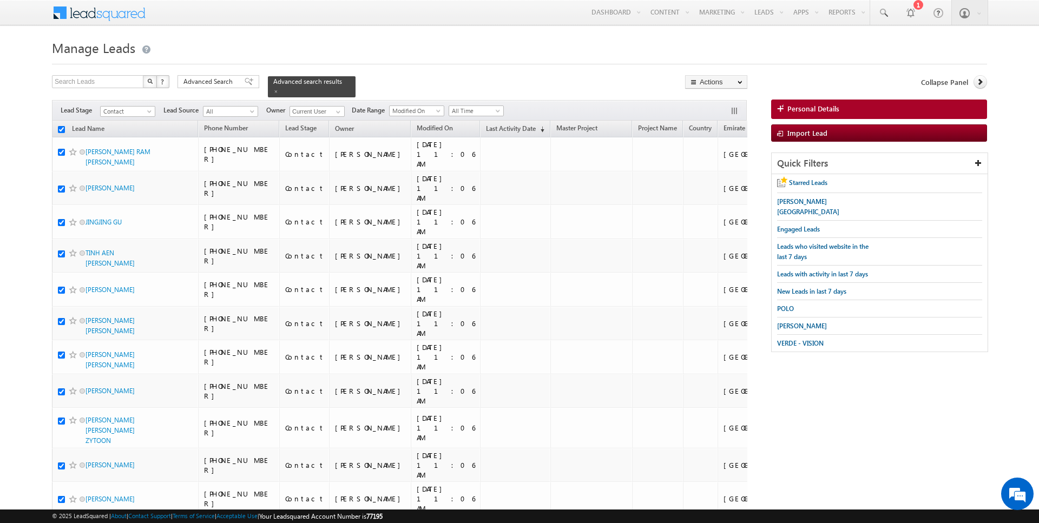
checkbox input "true"
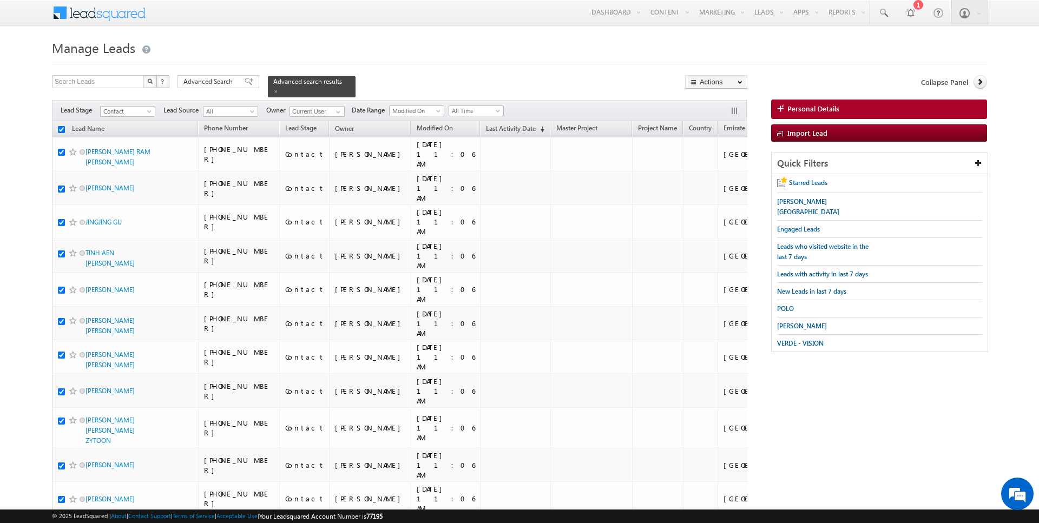
checkbox input "true"
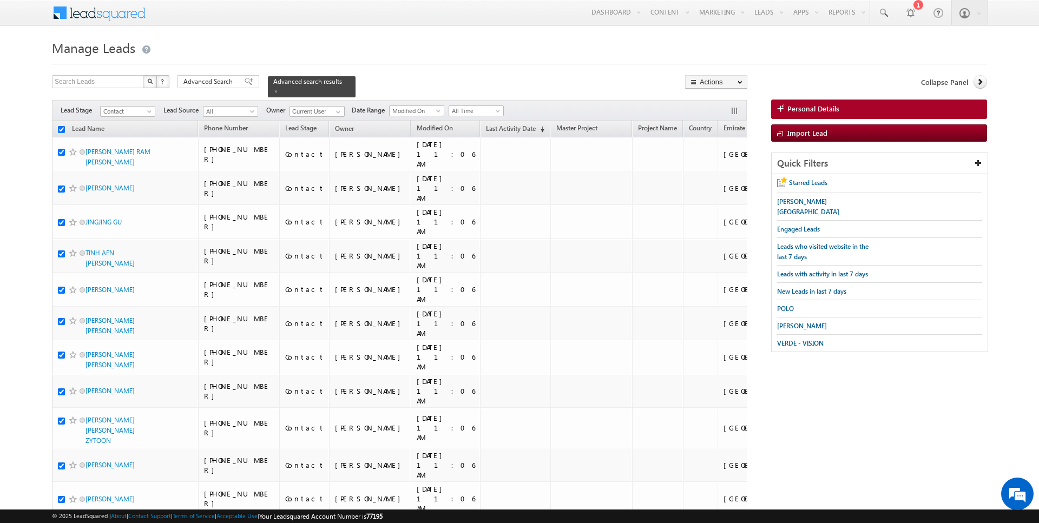
checkbox input "true"
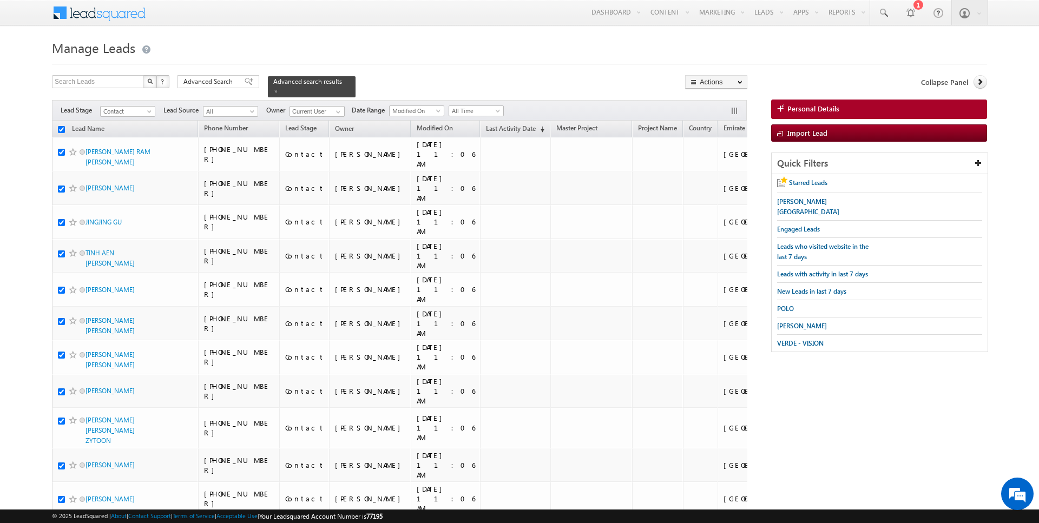
checkbox input "true"
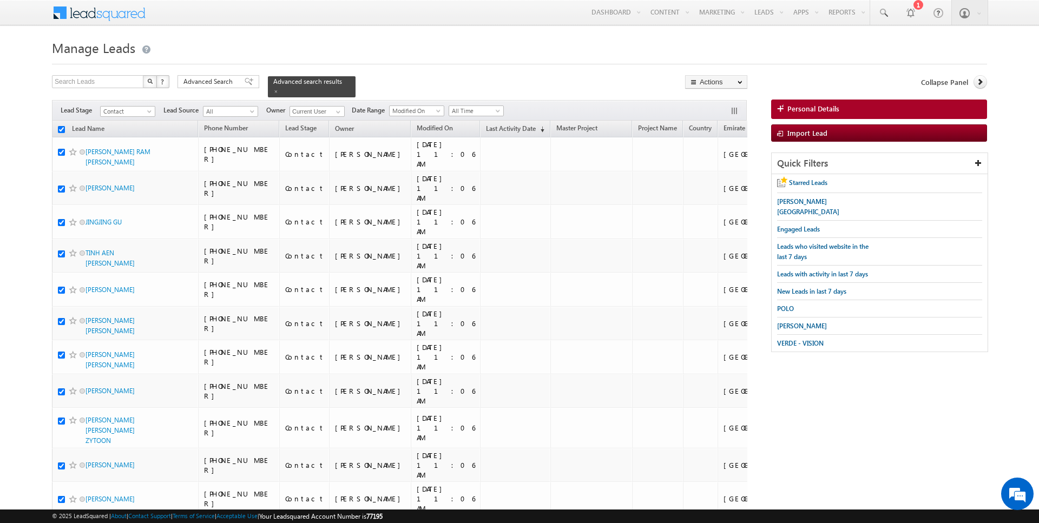
checkbox input "true"
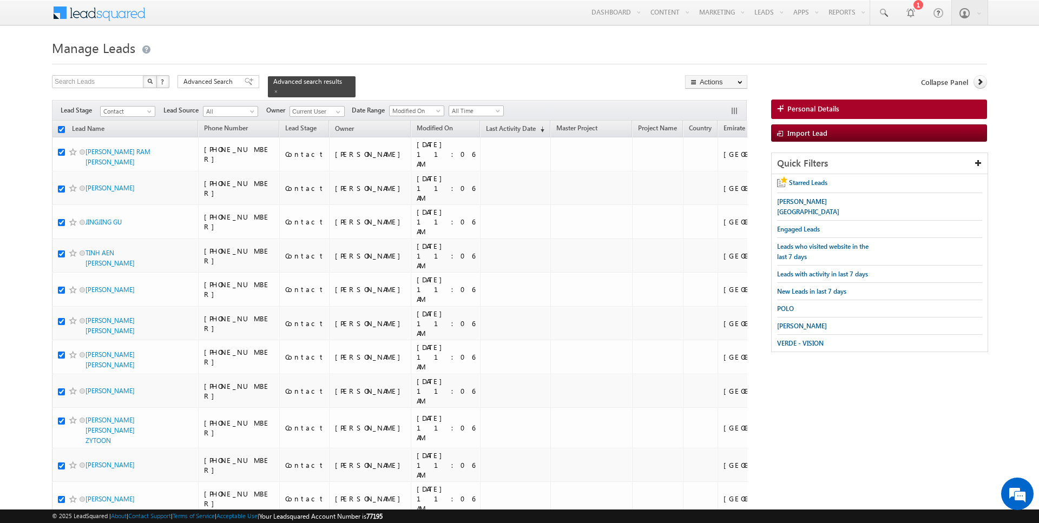
checkbox input "true"
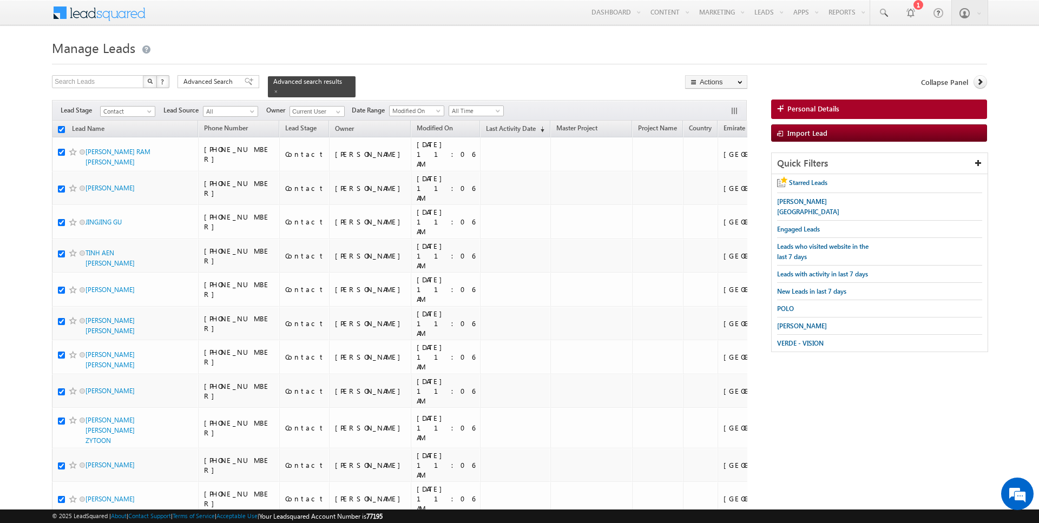
checkbox input "true"
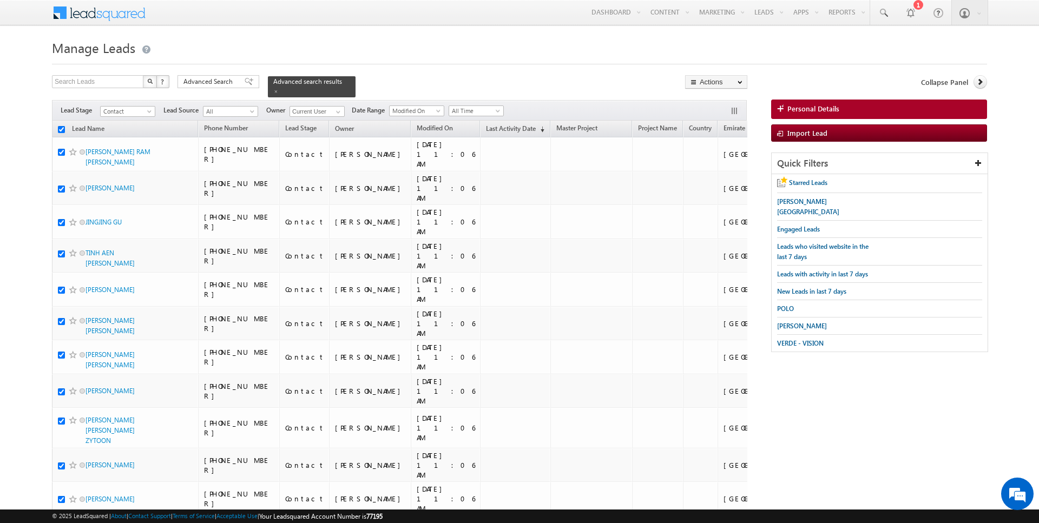
checkbox input "true"
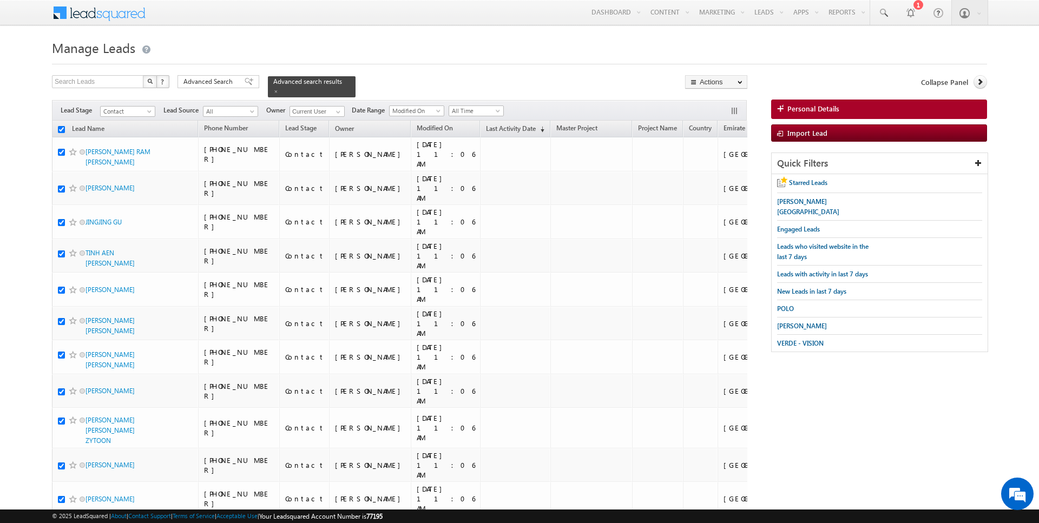
checkbox input "true"
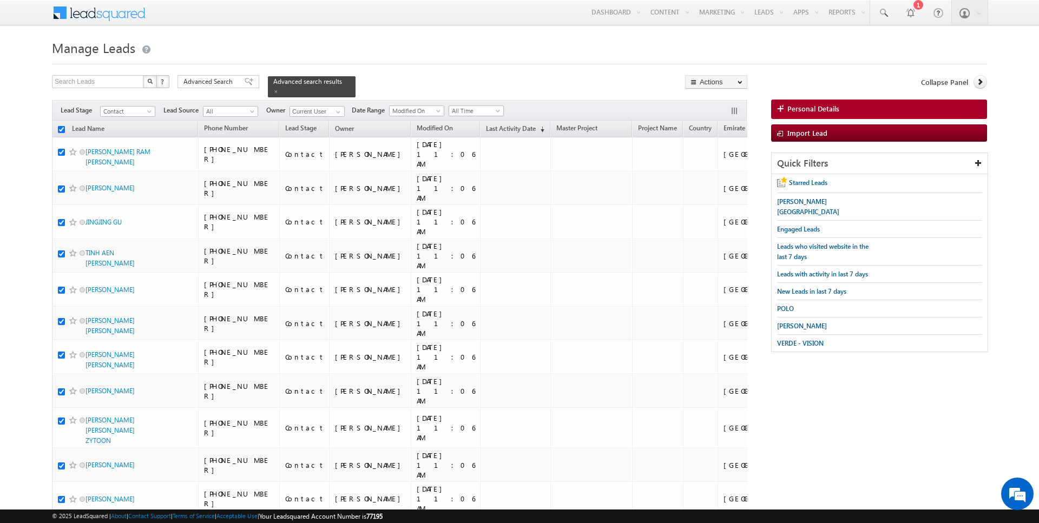
checkbox input "true"
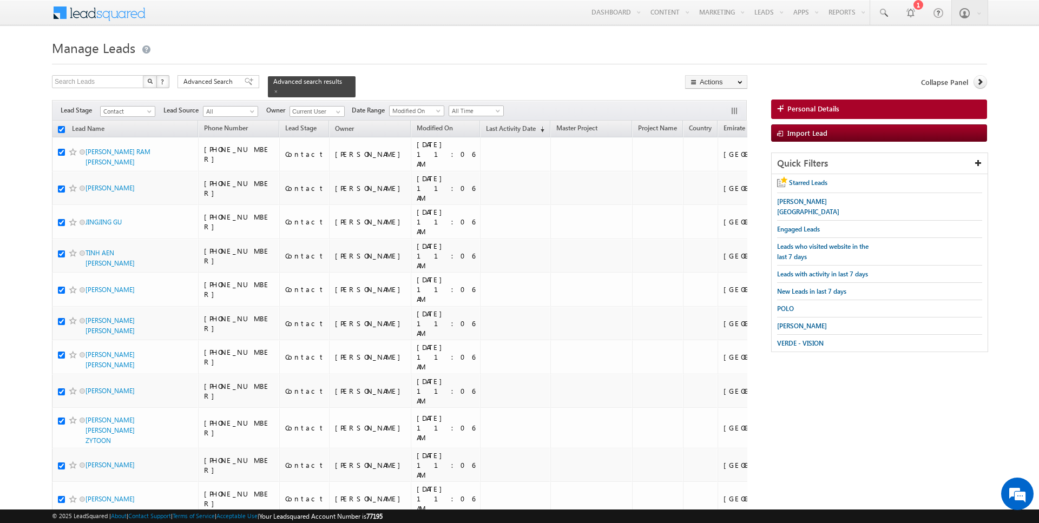
checkbox input "true"
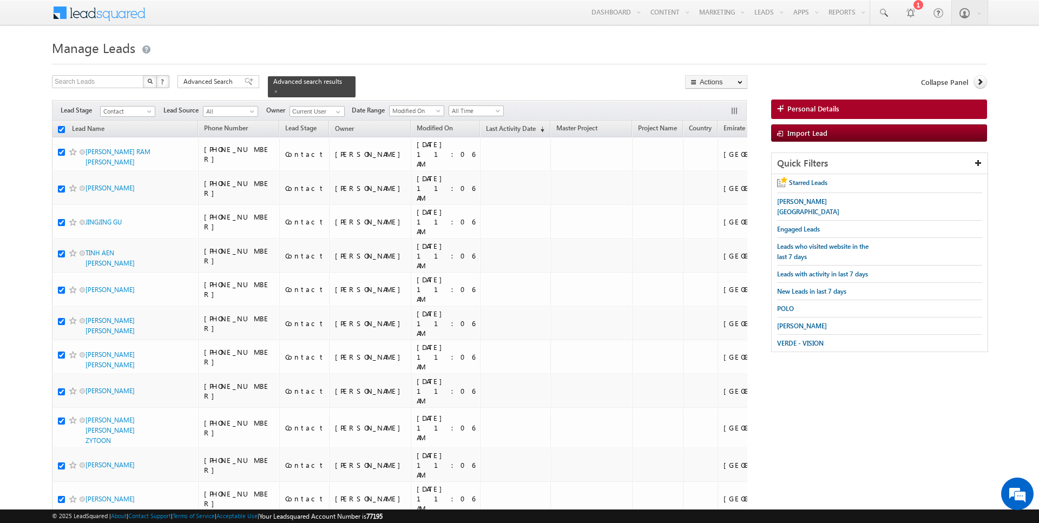
checkbox input "true"
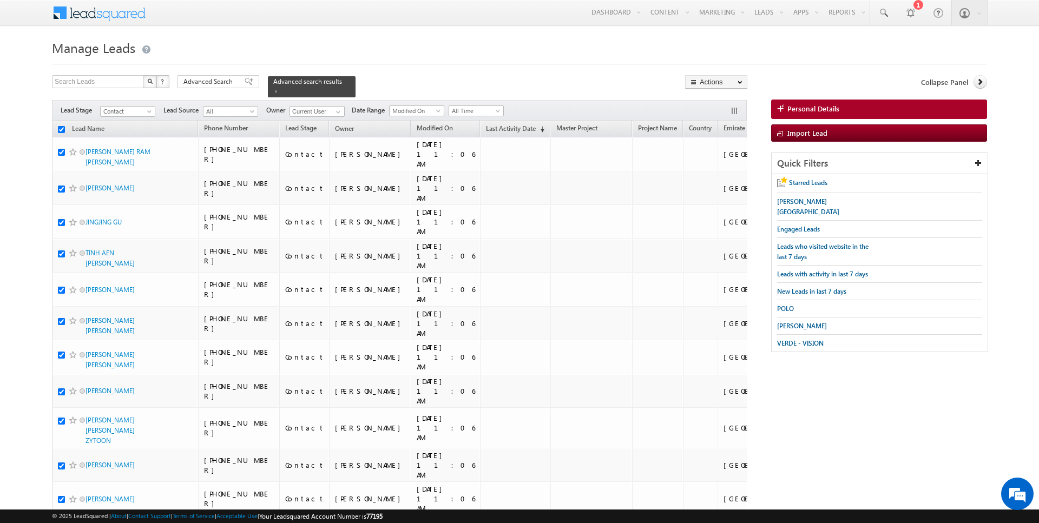
checkbox input "true"
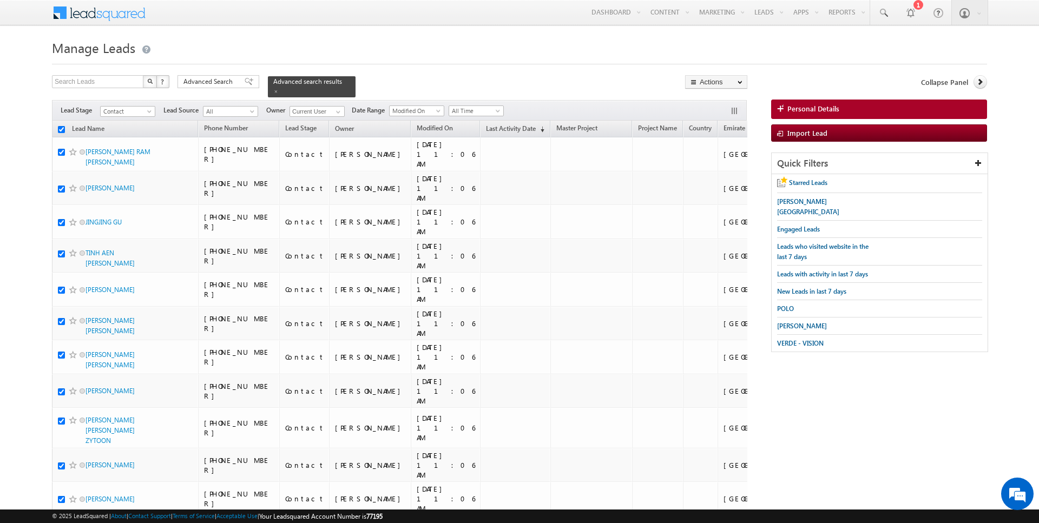
checkbox input "true"
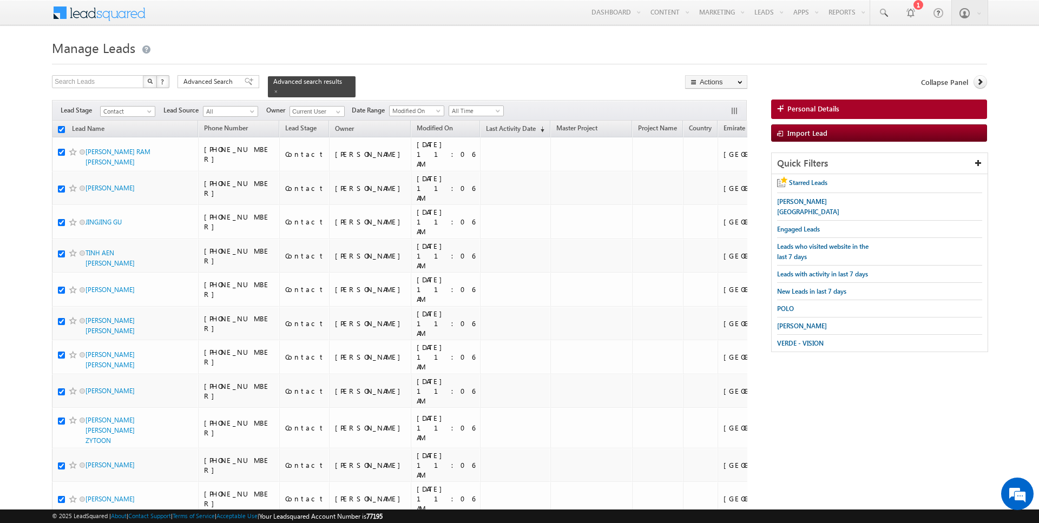
checkbox input "true"
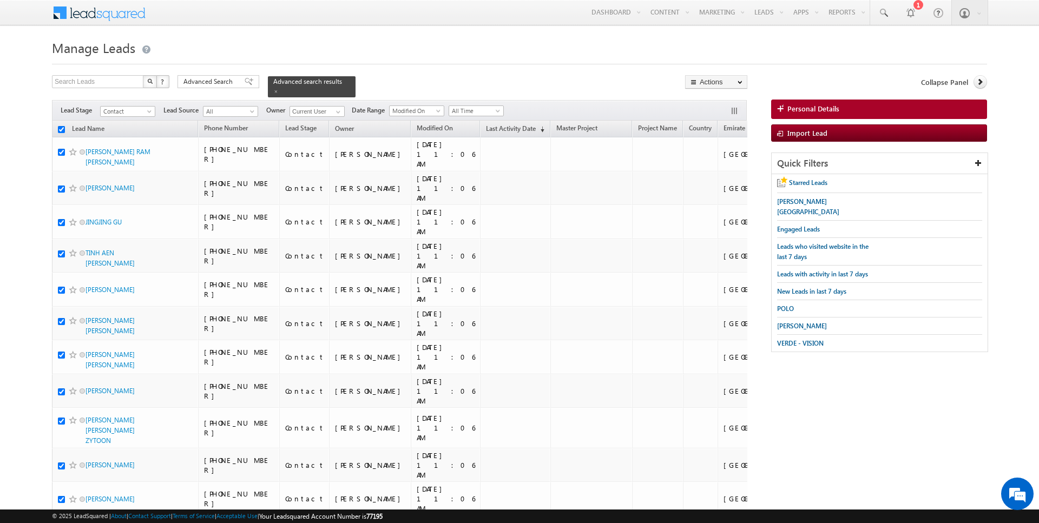
checkbox input "true"
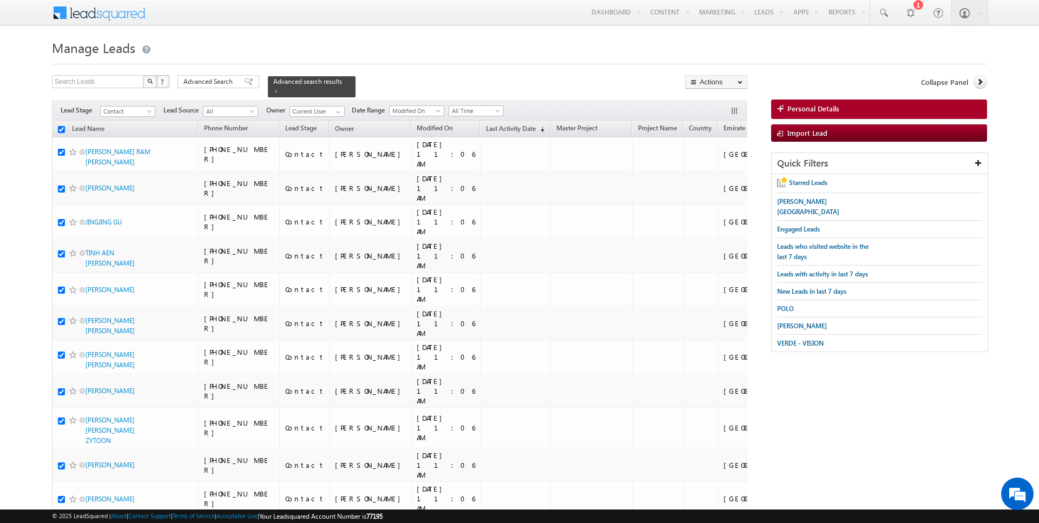
checkbox input "true"
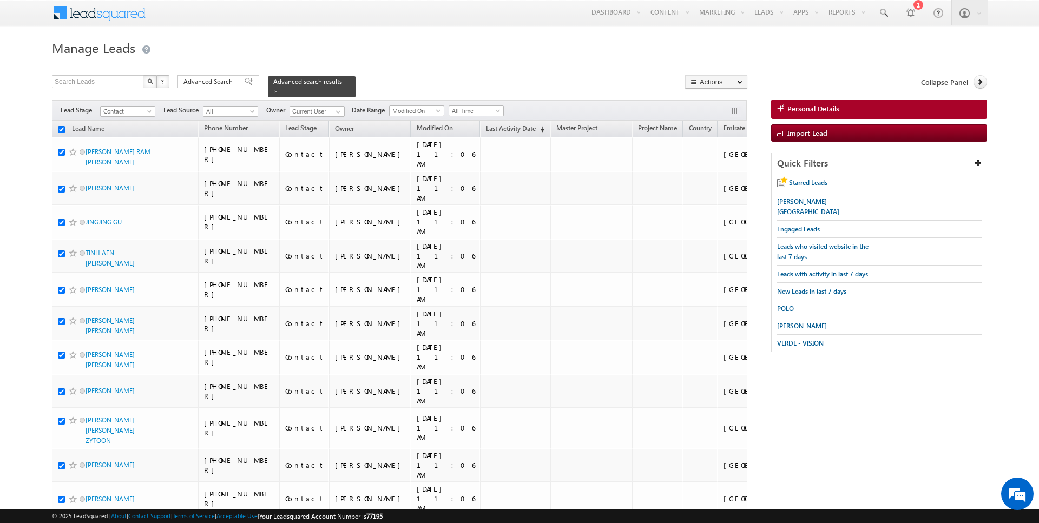
checkbox input "true"
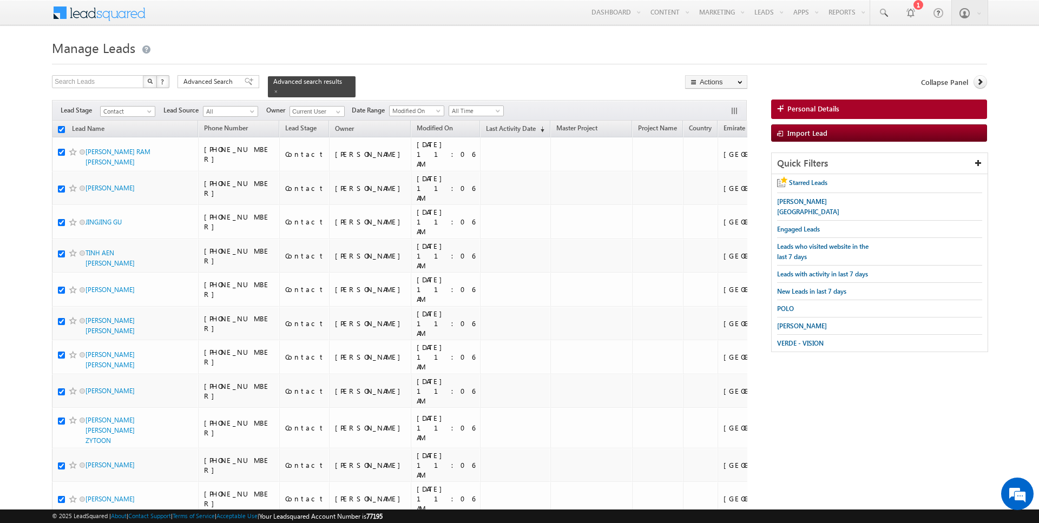
checkbox input "true"
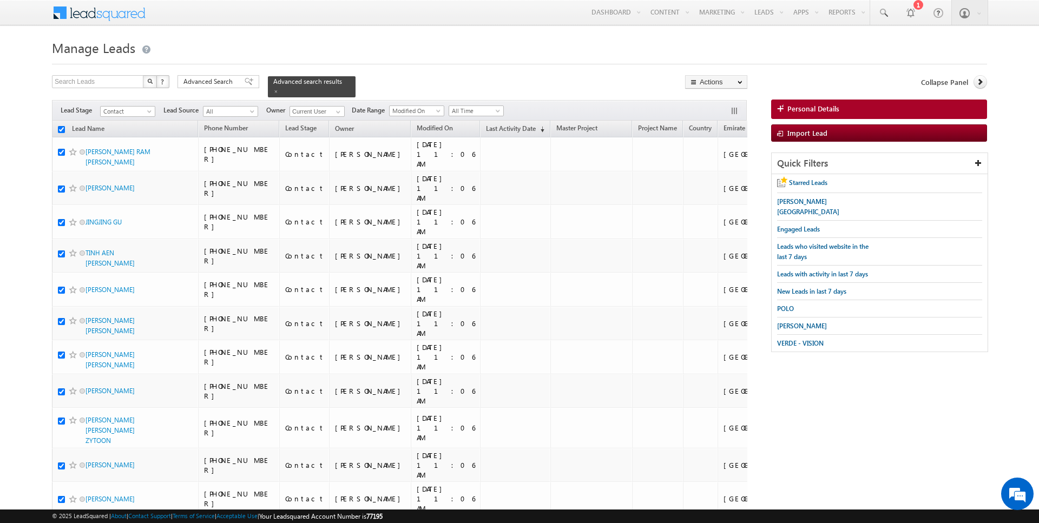
checkbox input "true"
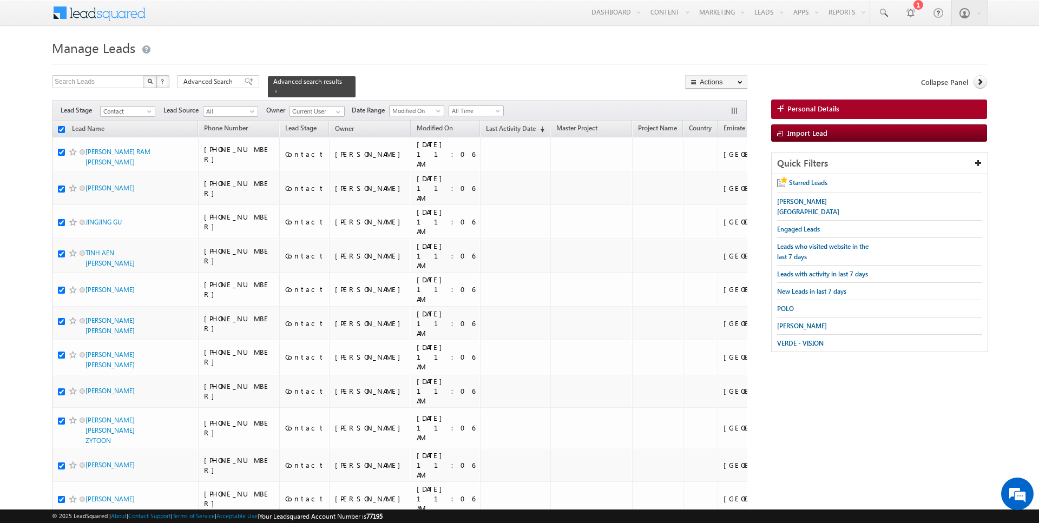
checkbox input "true"
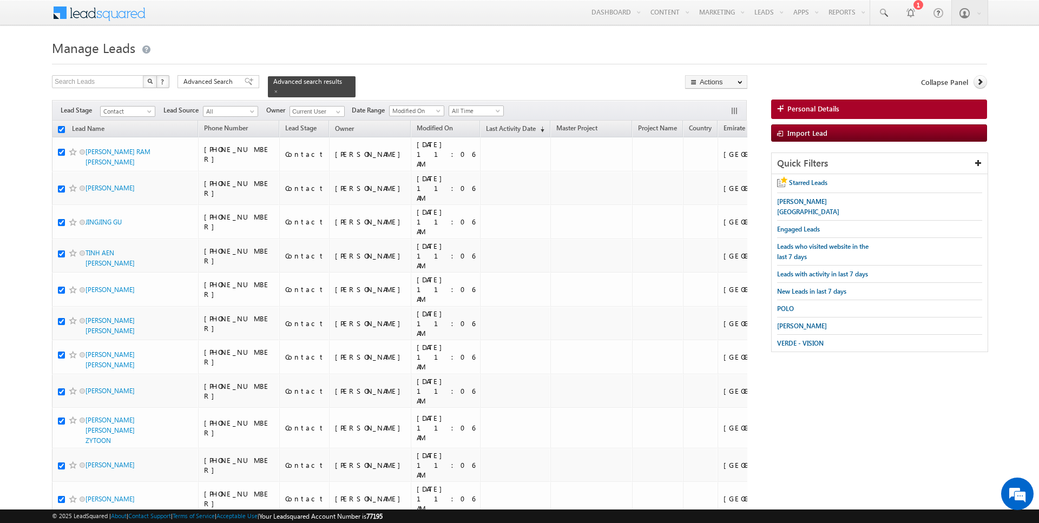
checkbox input "true"
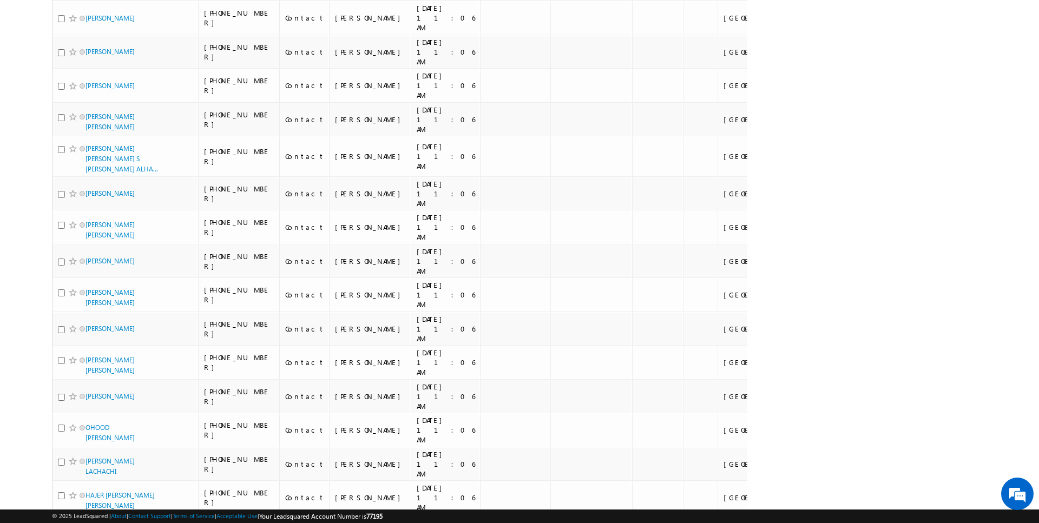
scroll to position [2679, 0]
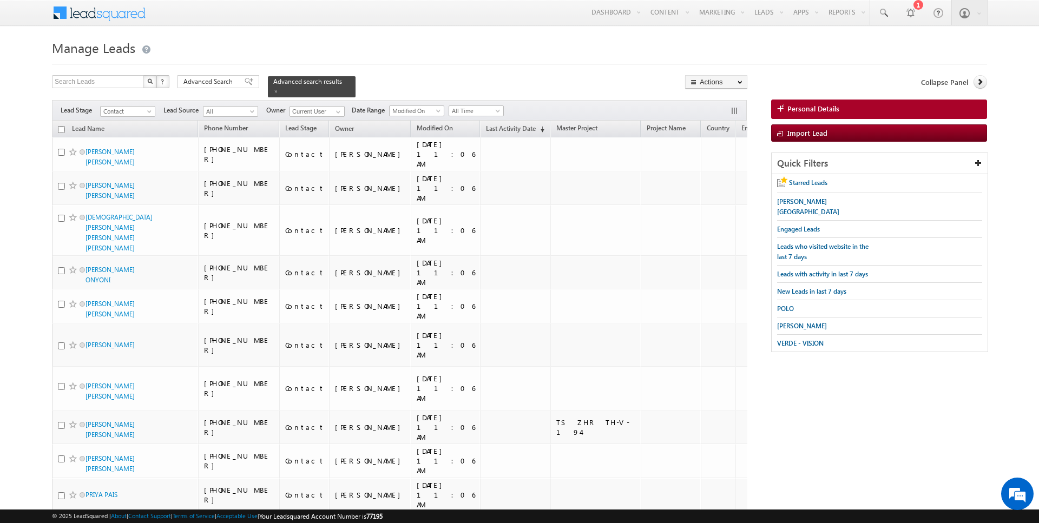
click at [62, 128] on input "checkbox" at bounding box center [61, 129] width 7 height 7
checkbox input "true"
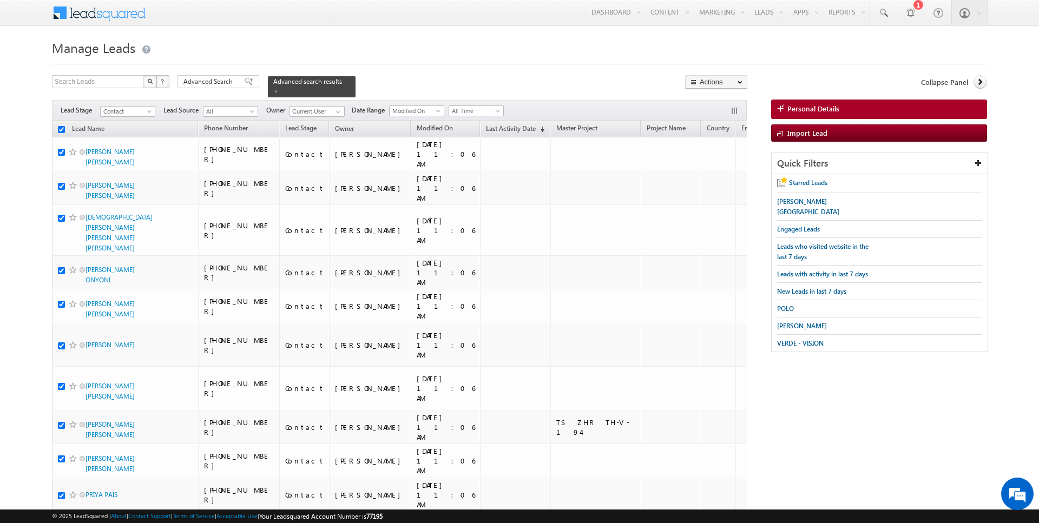
checkbox input "true"
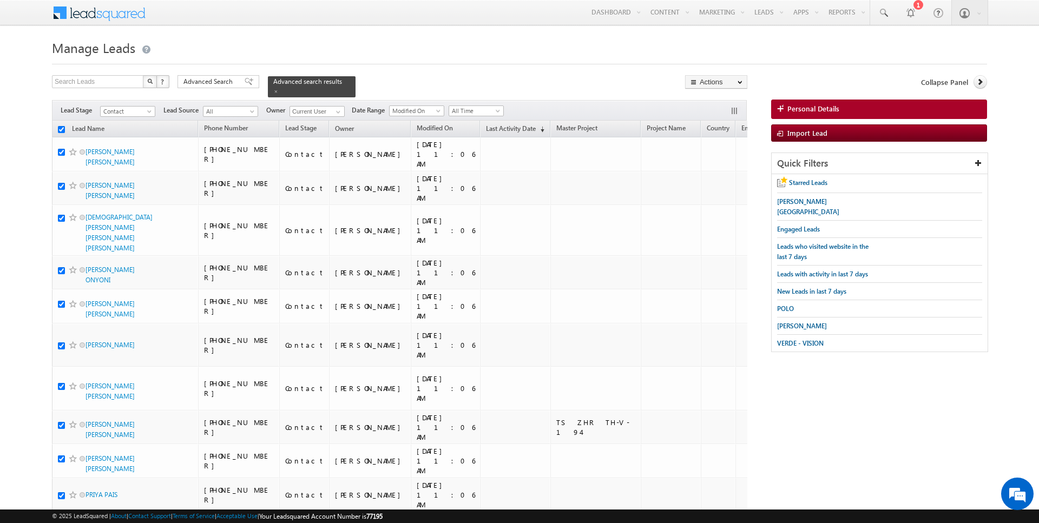
checkbox input "true"
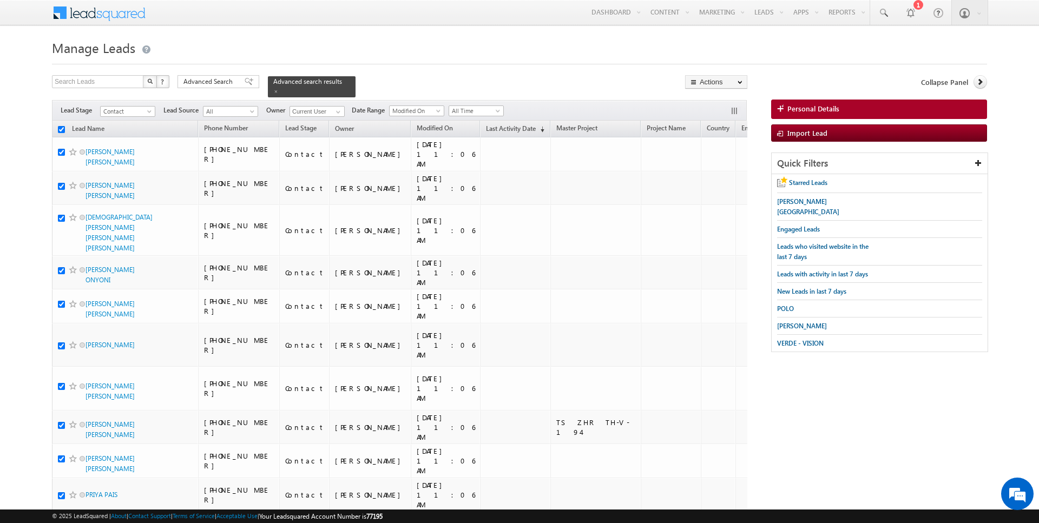
checkbox input "true"
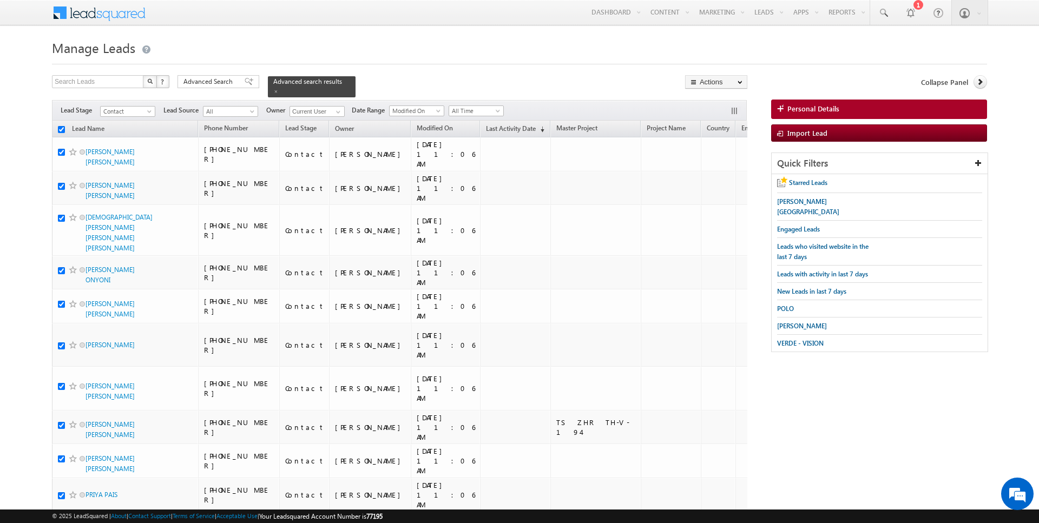
checkbox input "true"
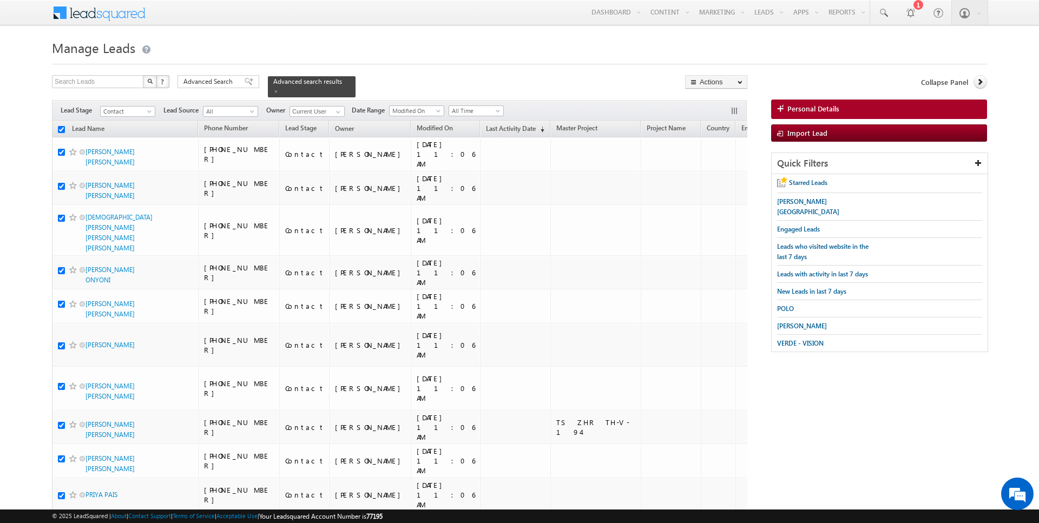
checkbox input "true"
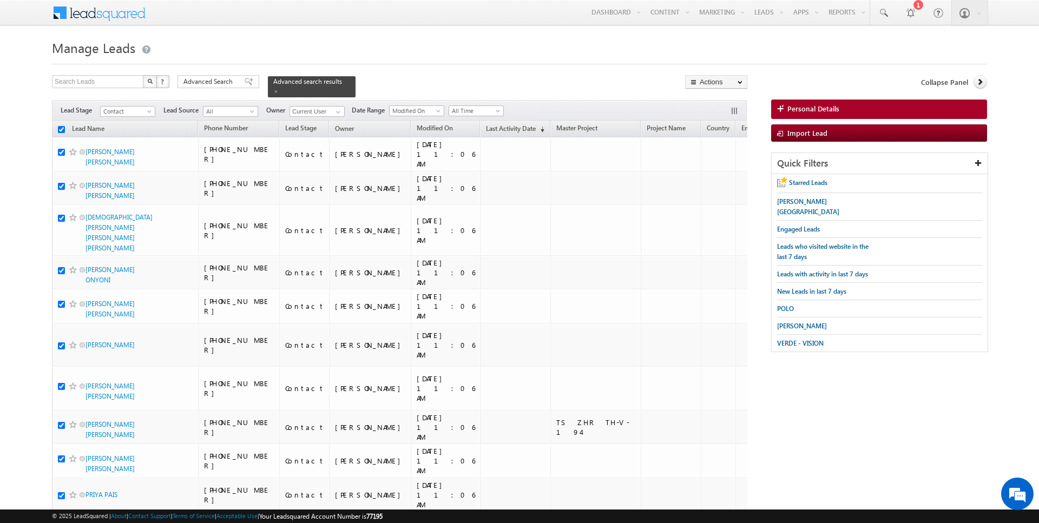
checkbox input "true"
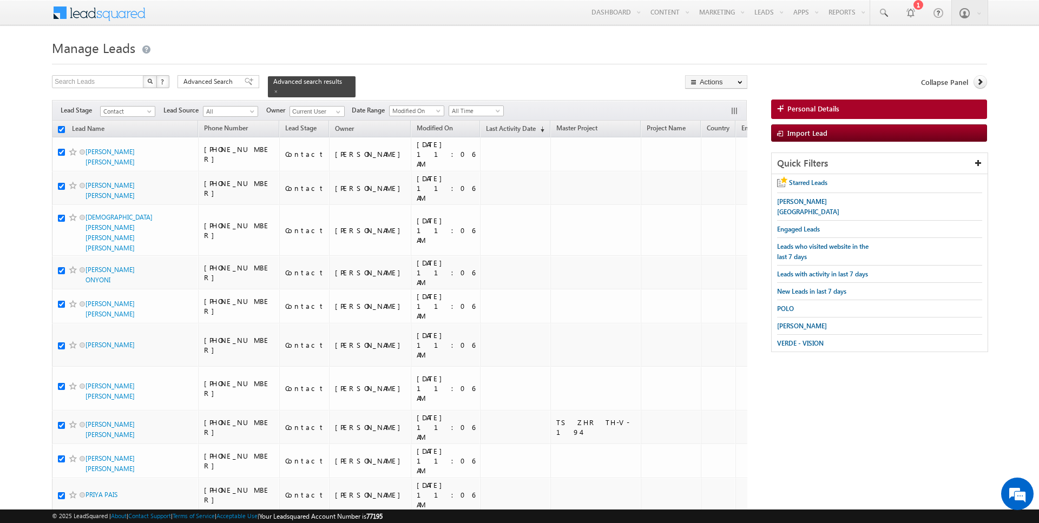
checkbox input "true"
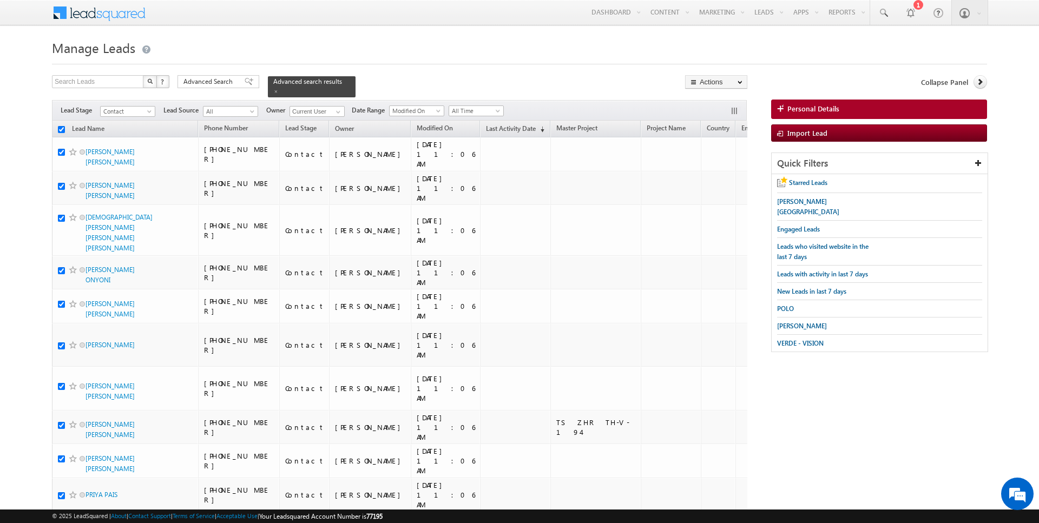
checkbox input "true"
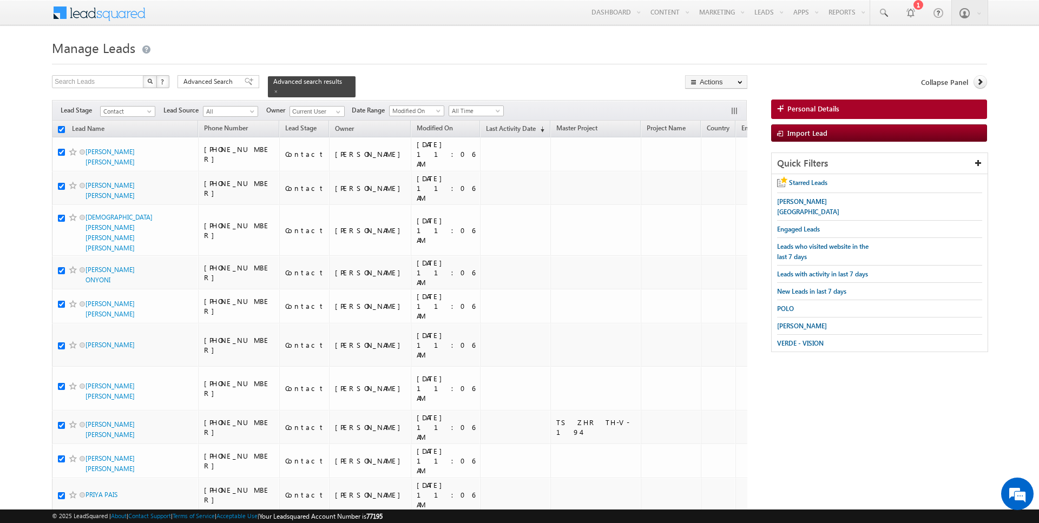
checkbox input "true"
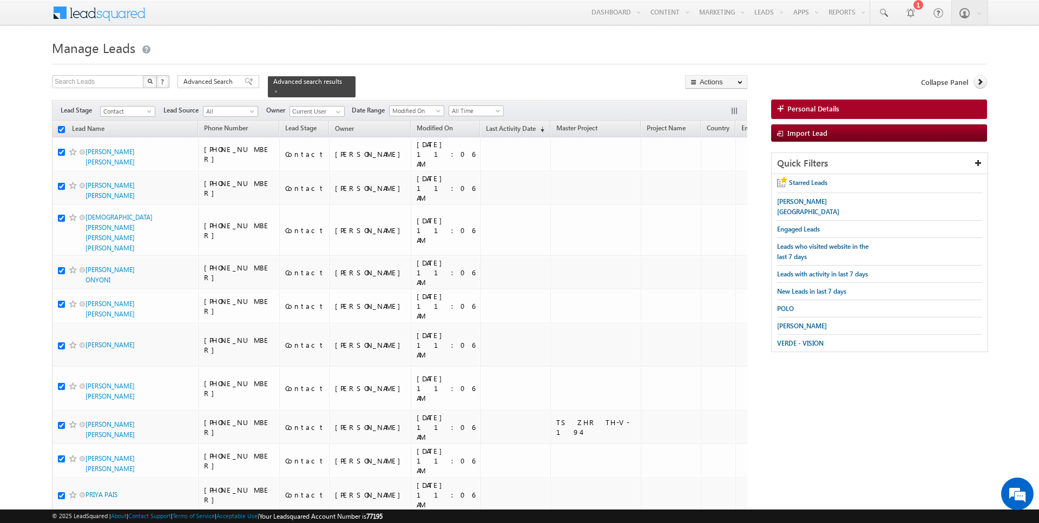
checkbox input "true"
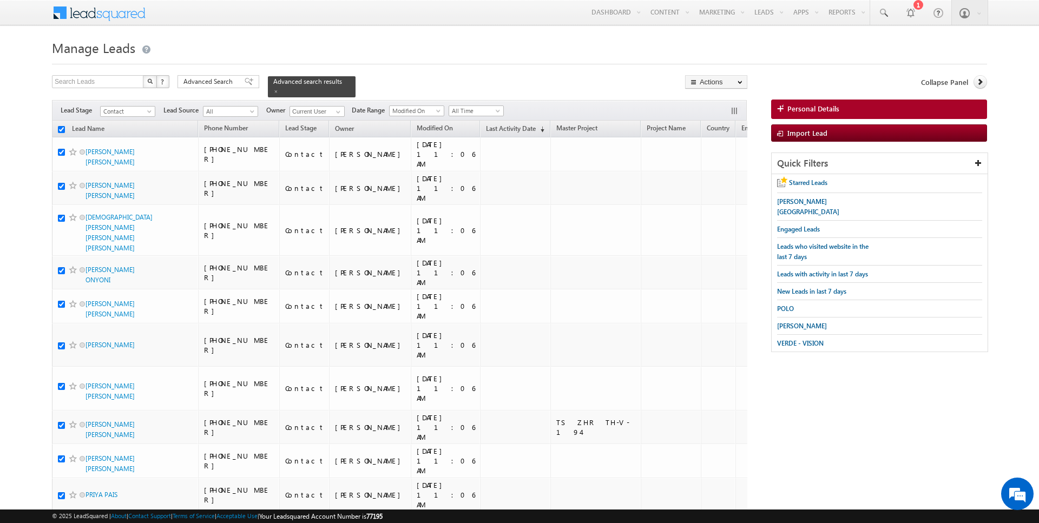
checkbox input "true"
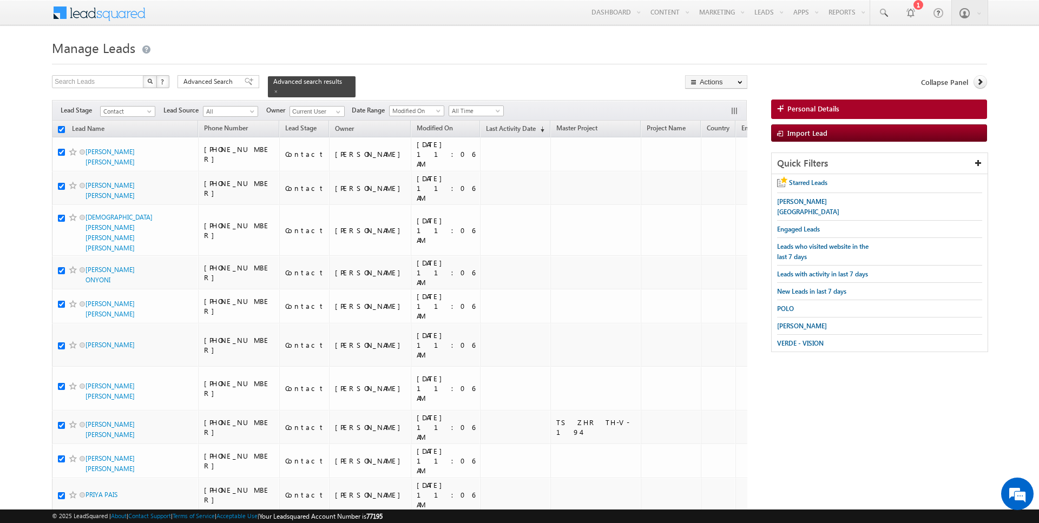
checkbox input "true"
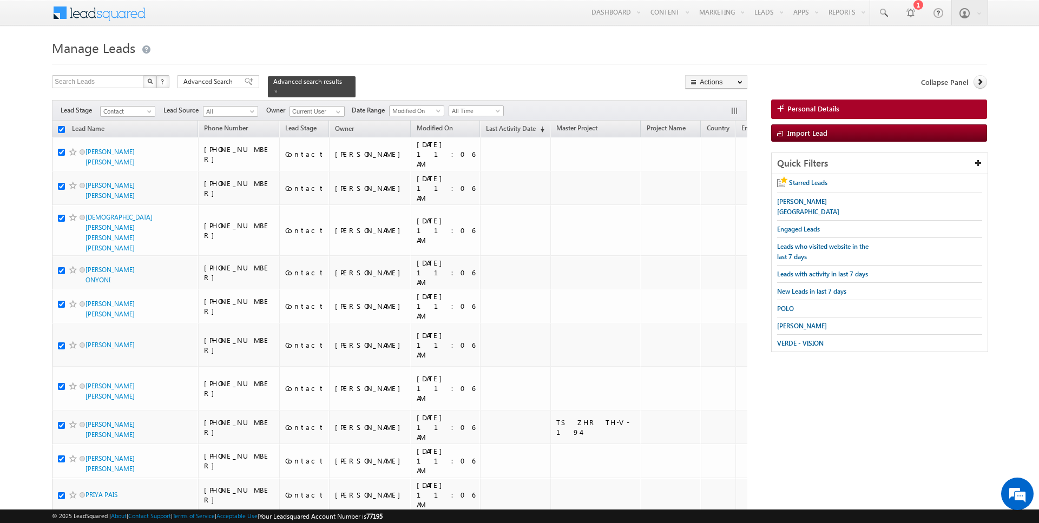
checkbox input "true"
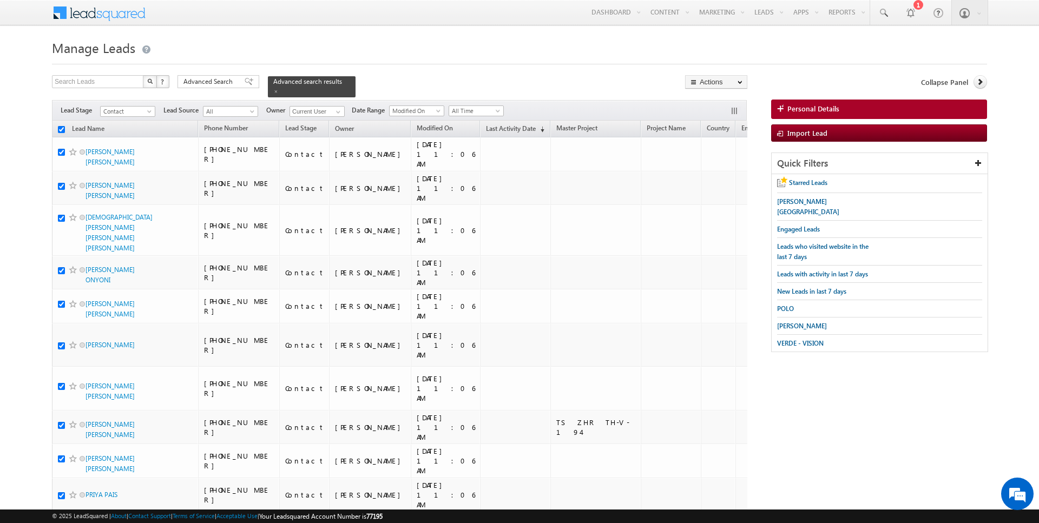
checkbox input "true"
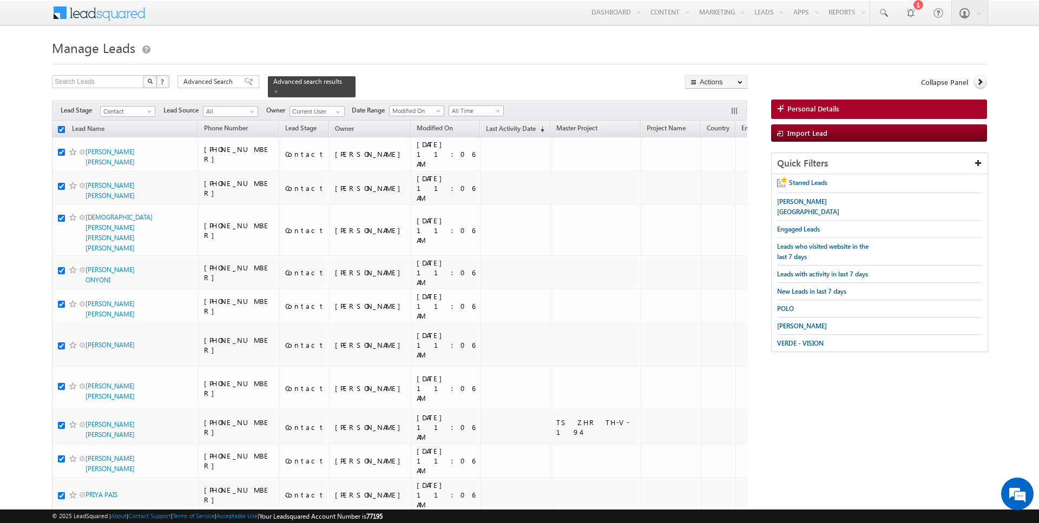
checkbox input "true"
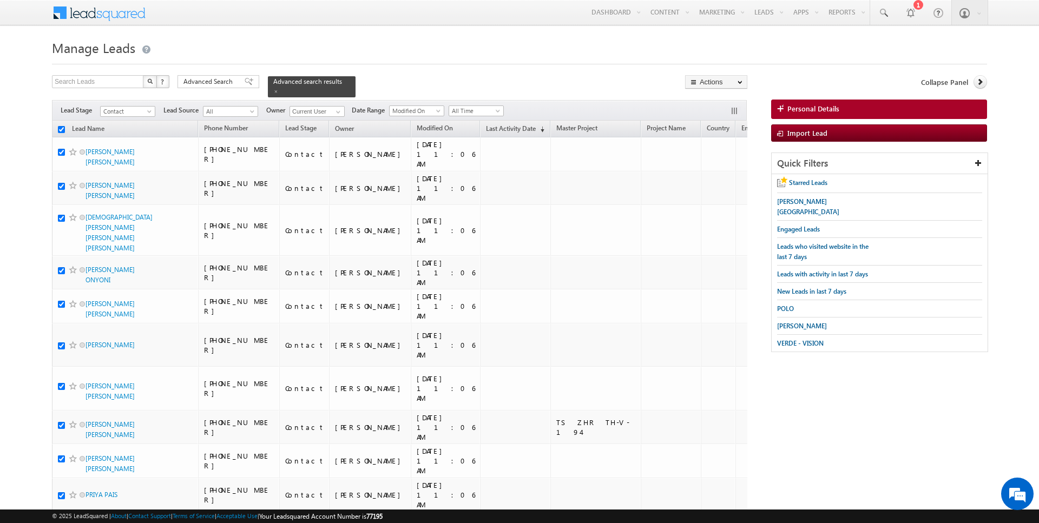
checkbox input "true"
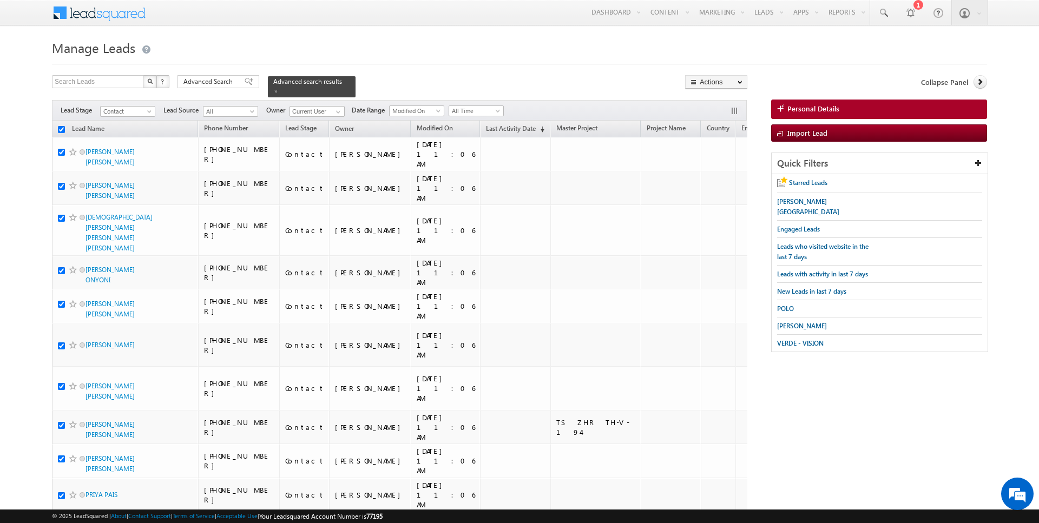
checkbox input "true"
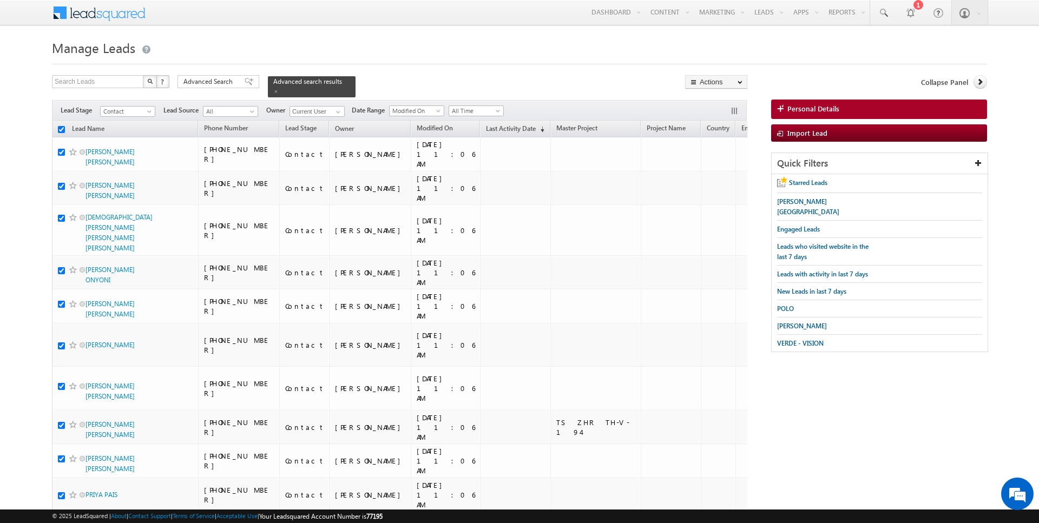
checkbox input "true"
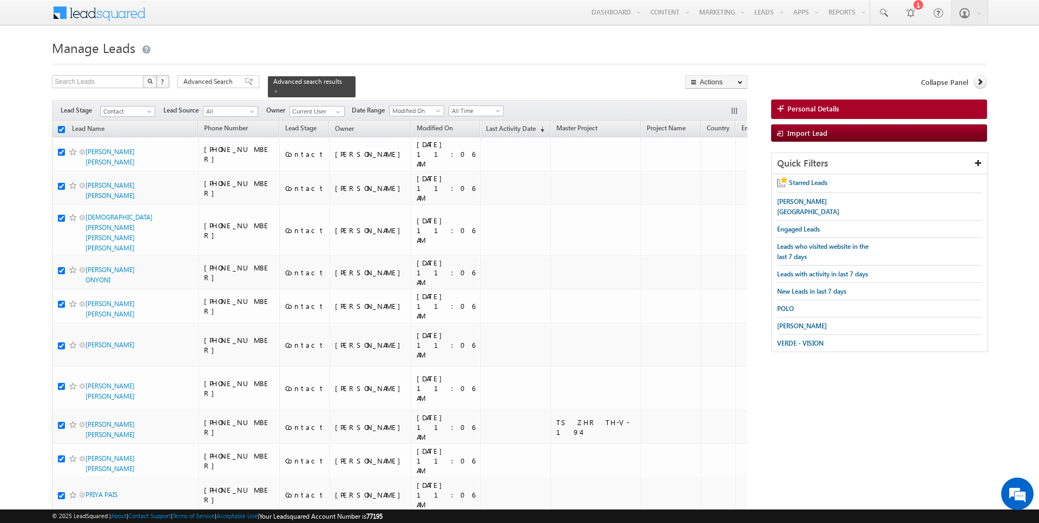
checkbox input "true"
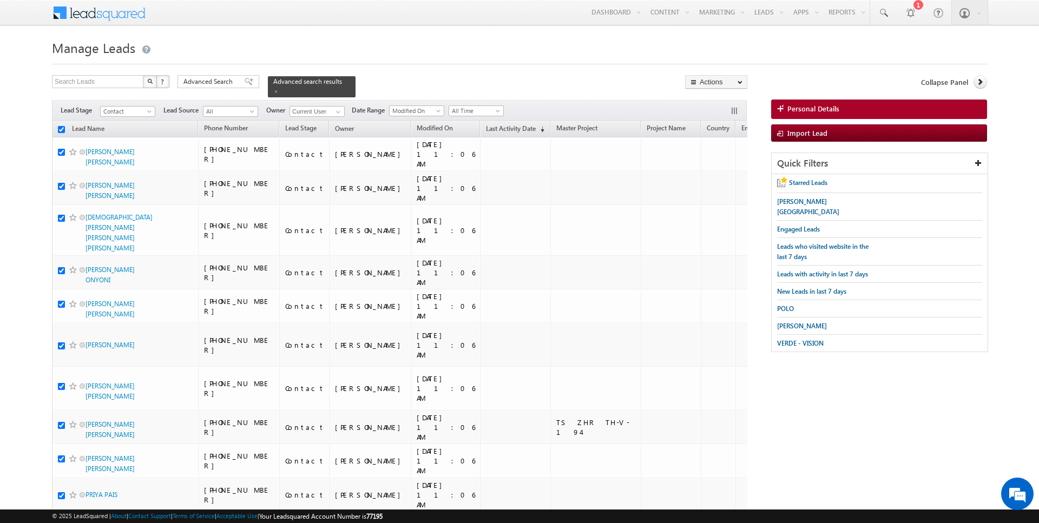
checkbox input "true"
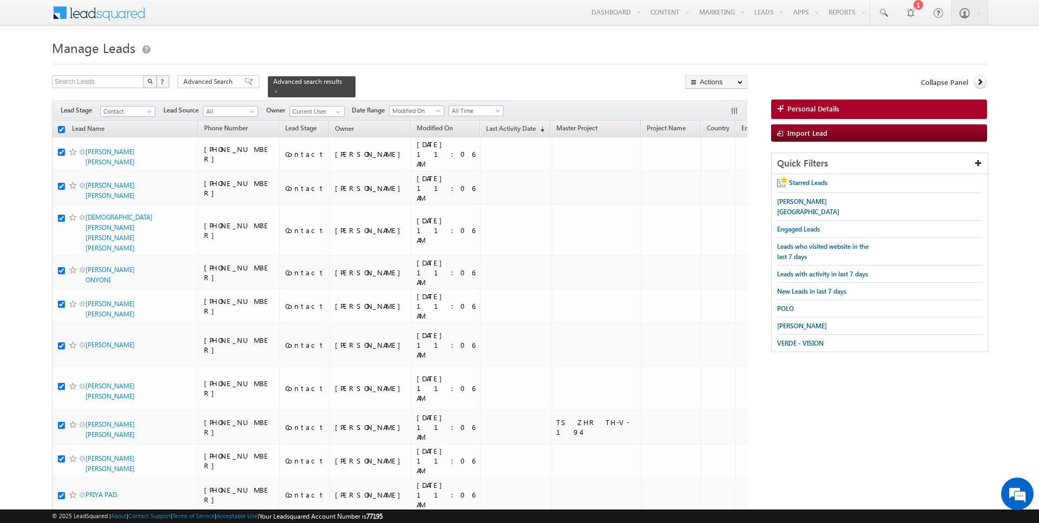
checkbox input "true"
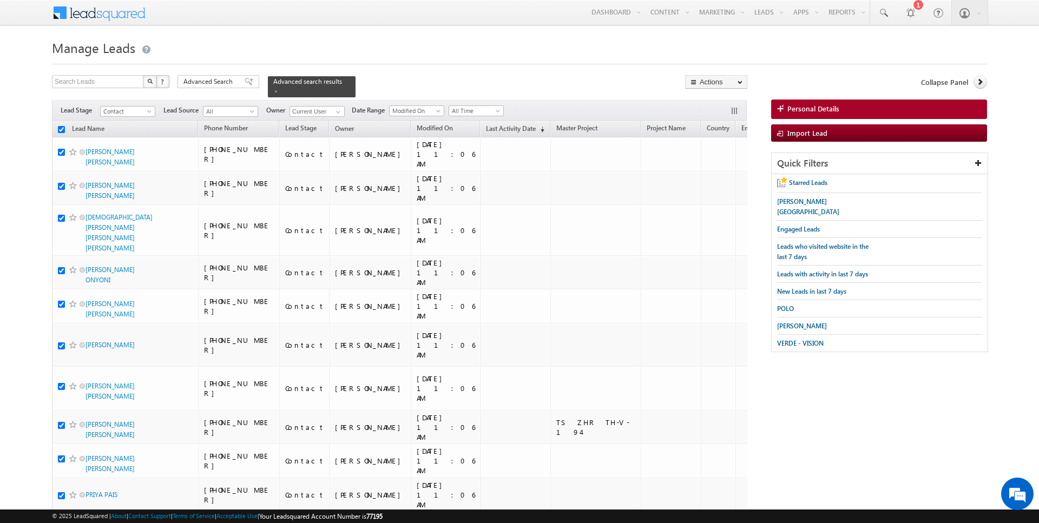
checkbox input "true"
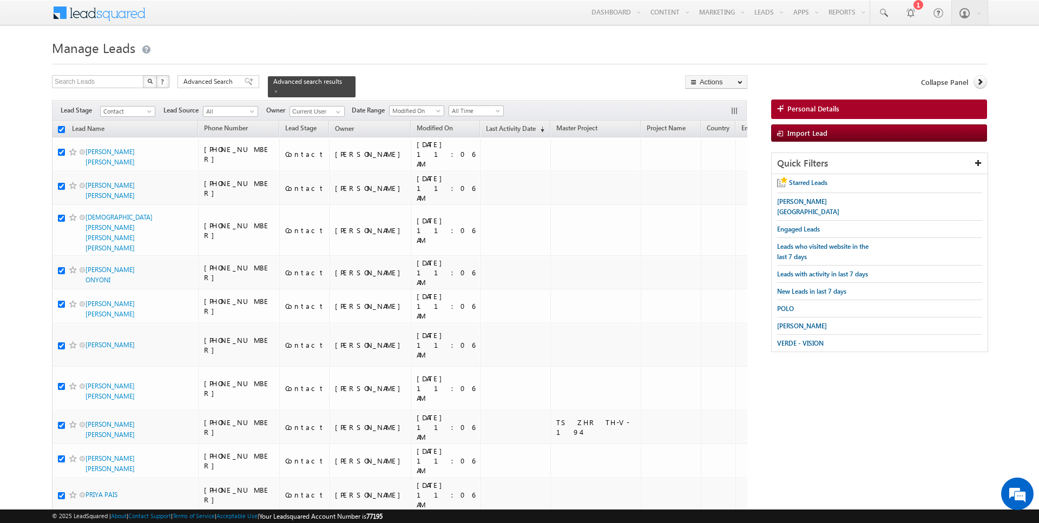
checkbox input "true"
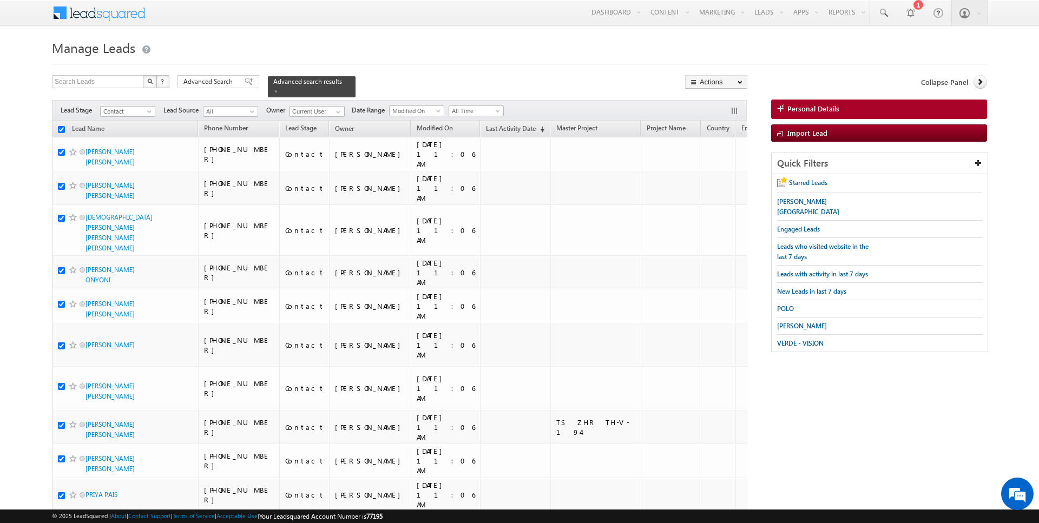
checkbox input "true"
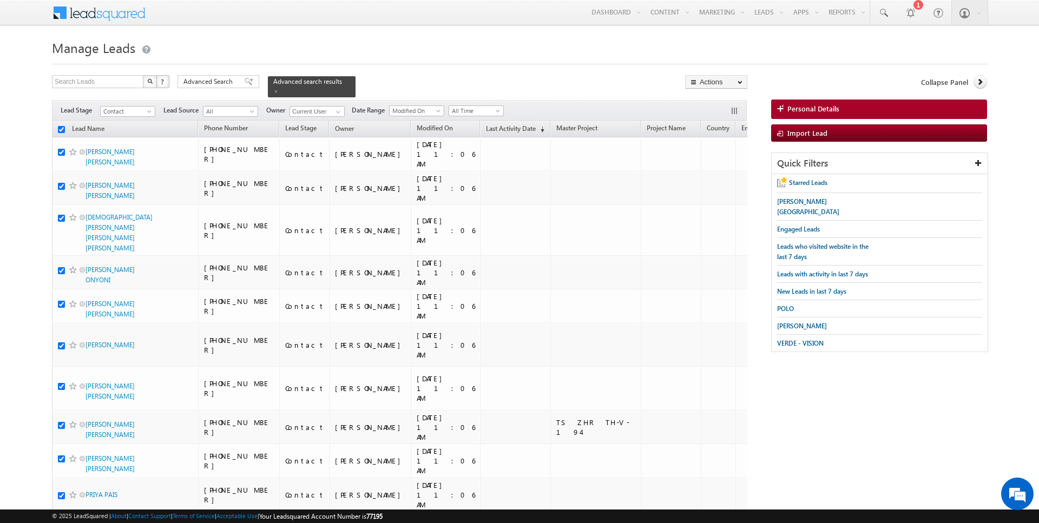
checkbox input "true"
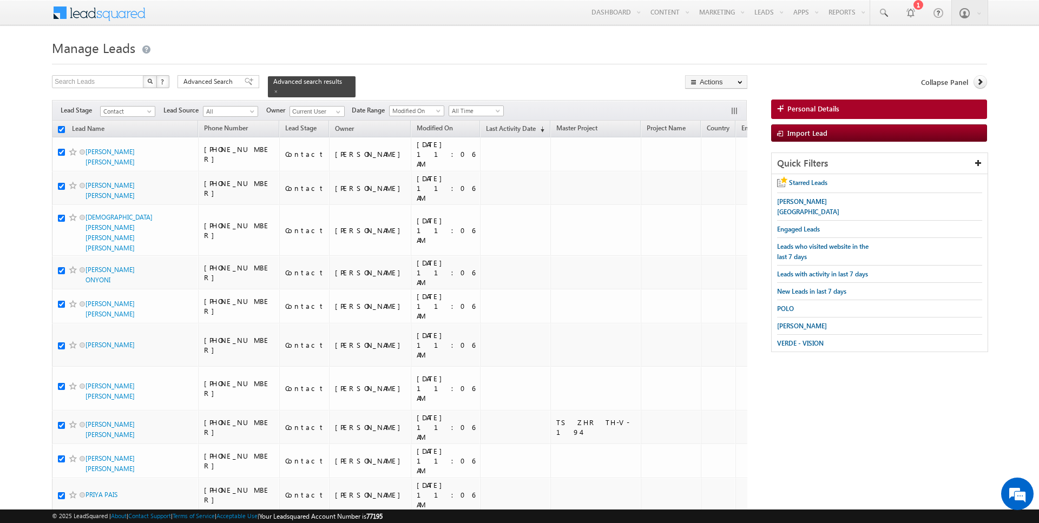
checkbox input "true"
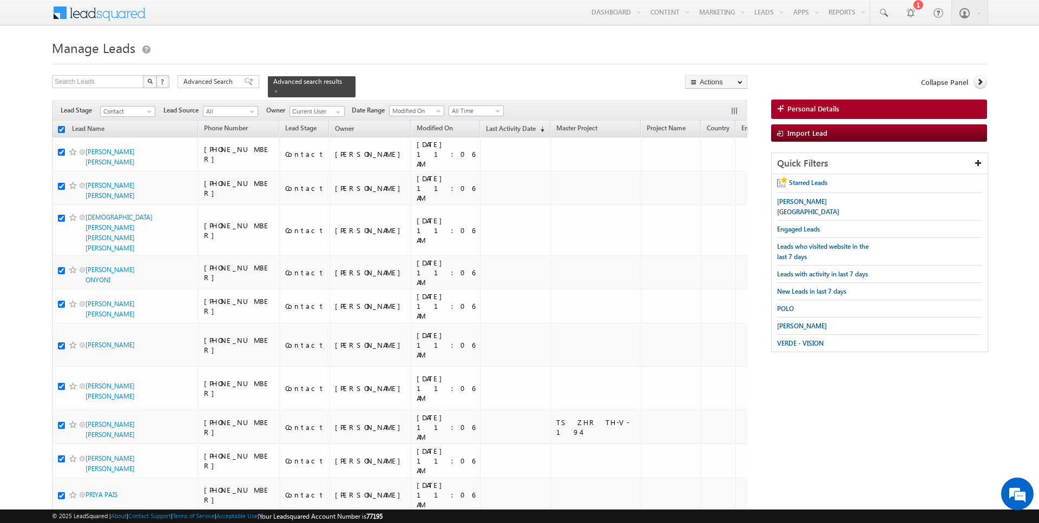
checkbox input "true"
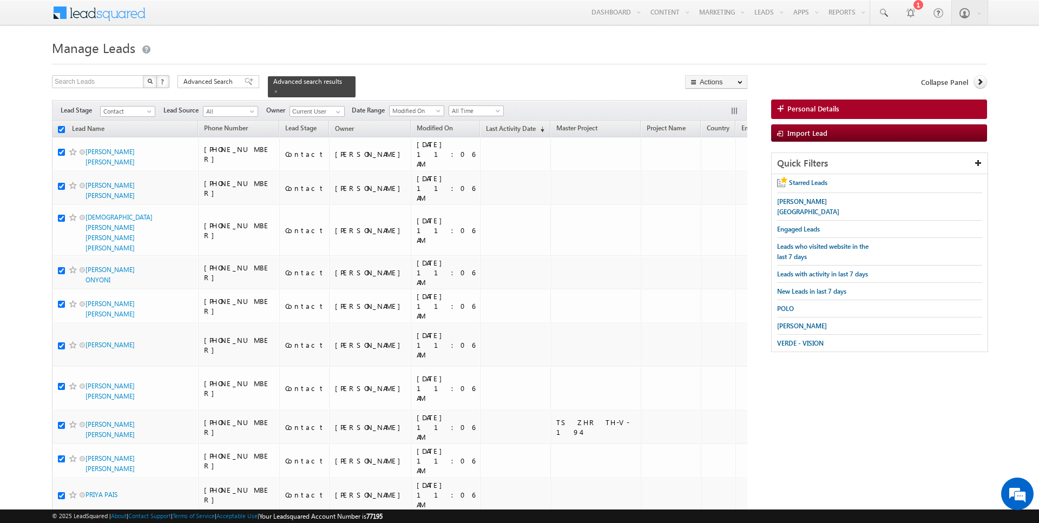
checkbox input "true"
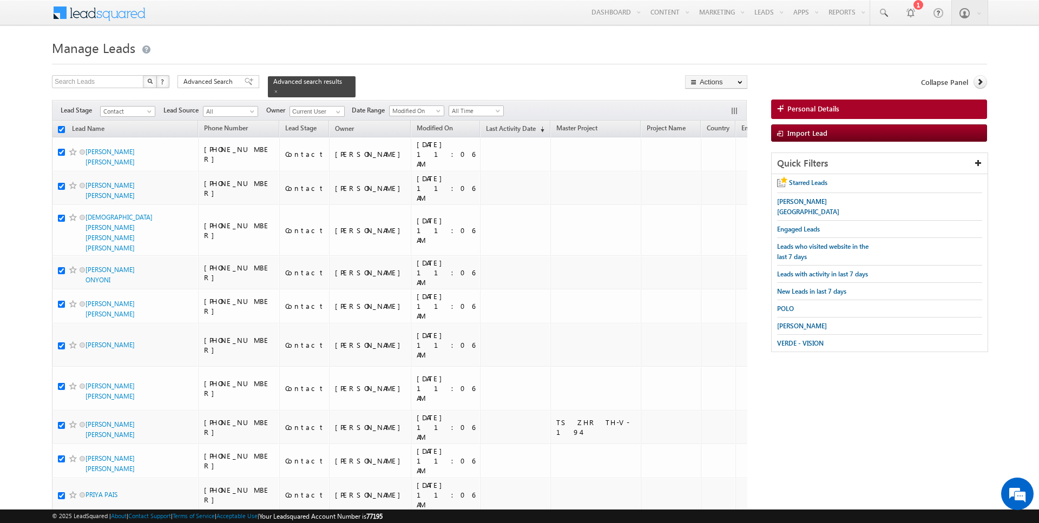
checkbox input "true"
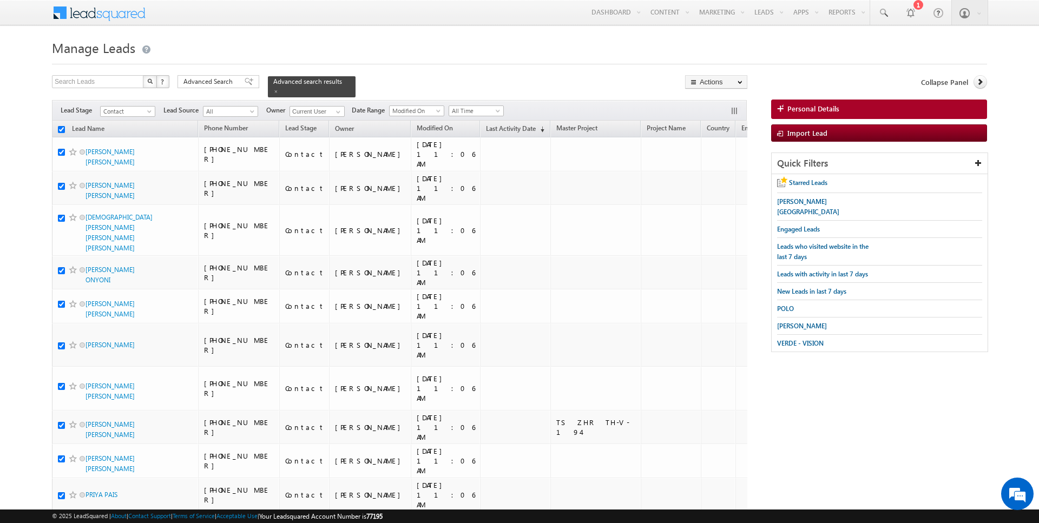
checkbox input "true"
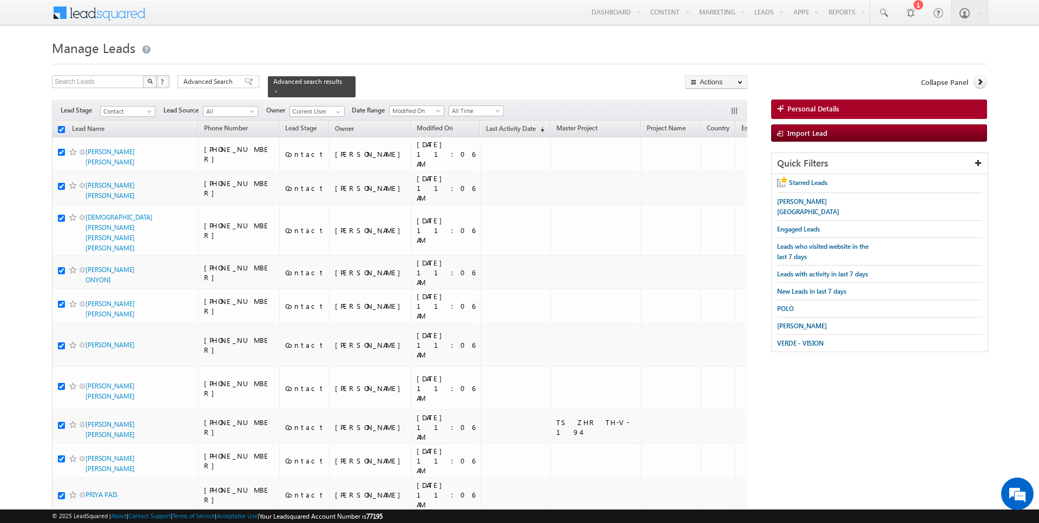
checkbox input "true"
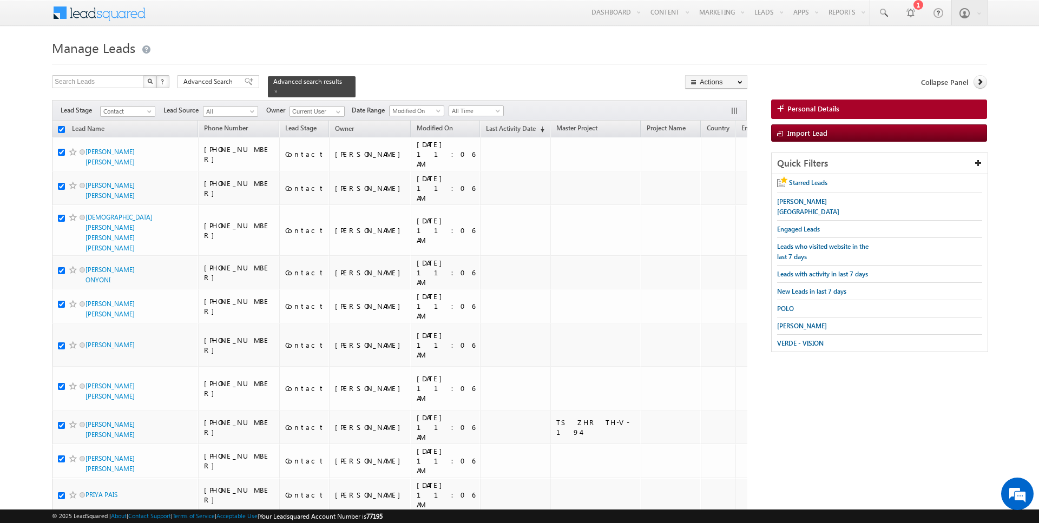
checkbox input "true"
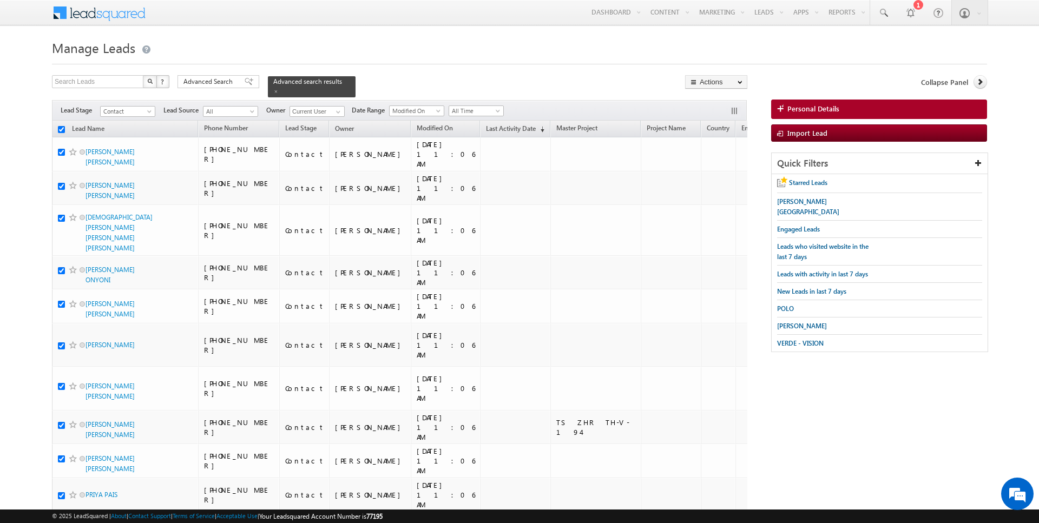
checkbox input "true"
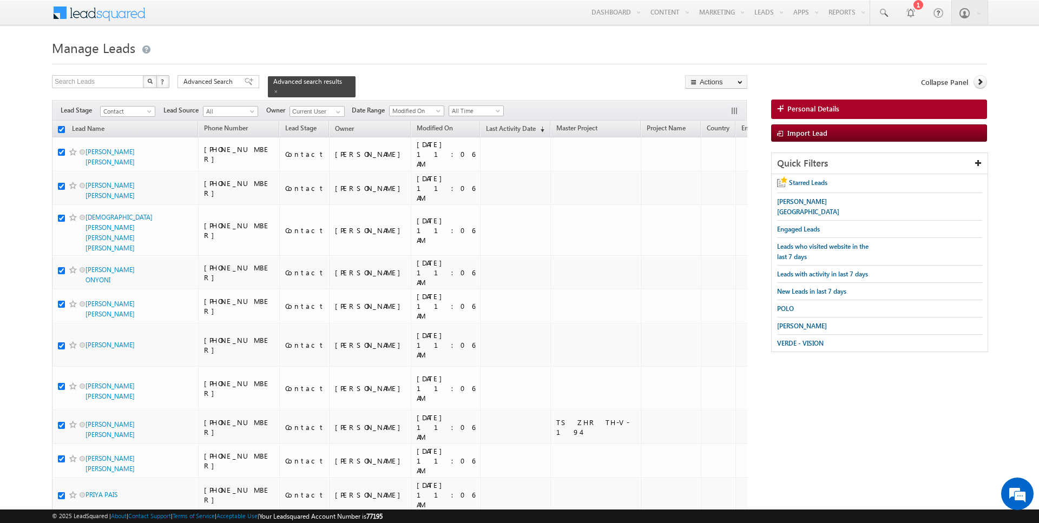
checkbox input "true"
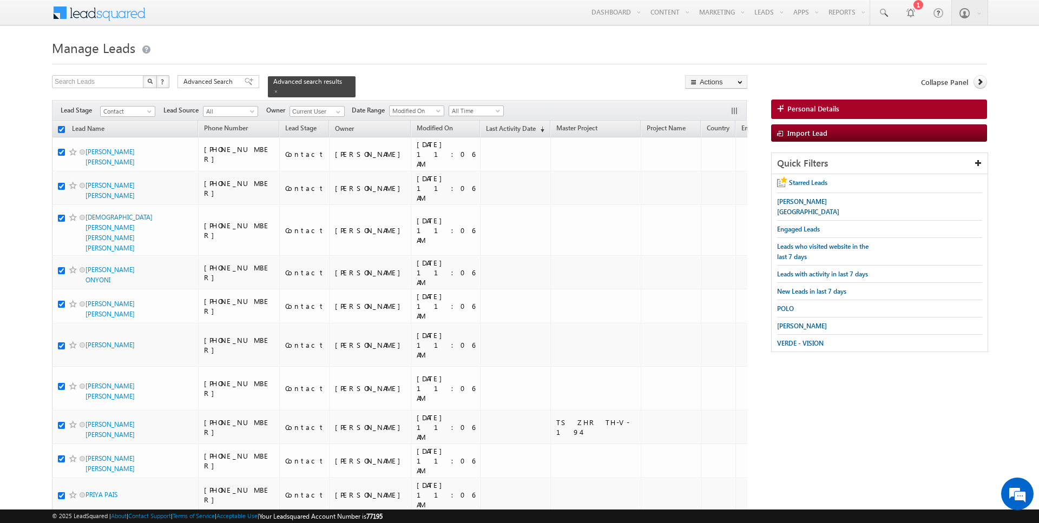
checkbox input "true"
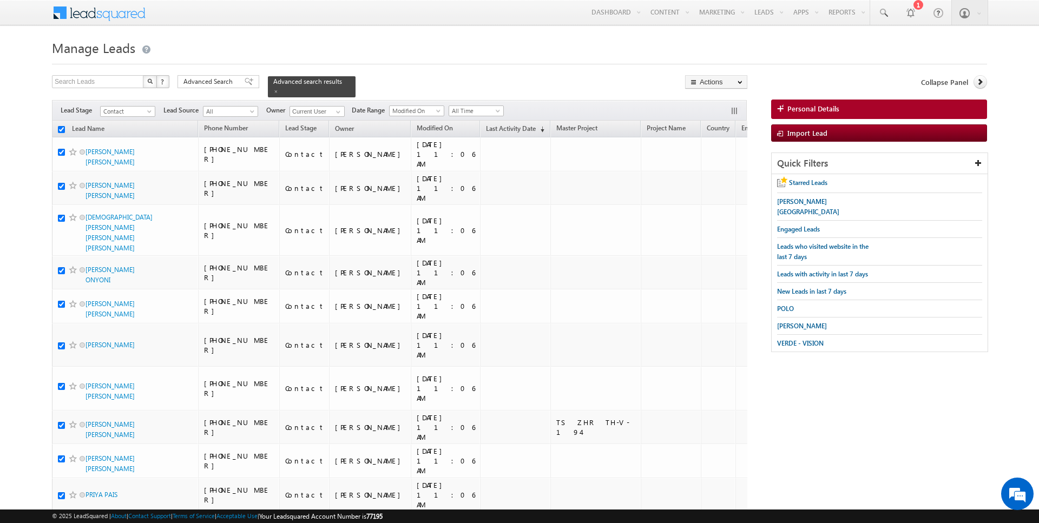
checkbox input "true"
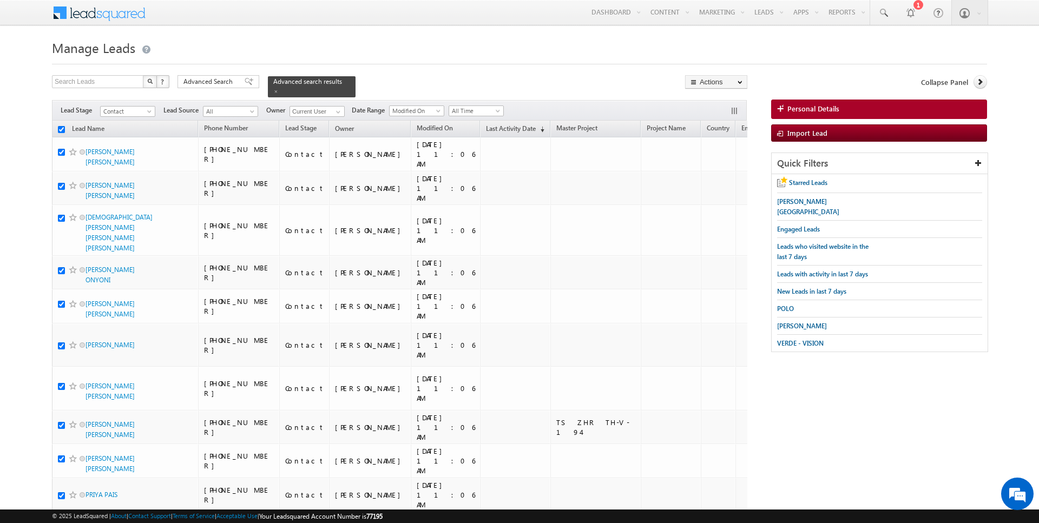
checkbox input "true"
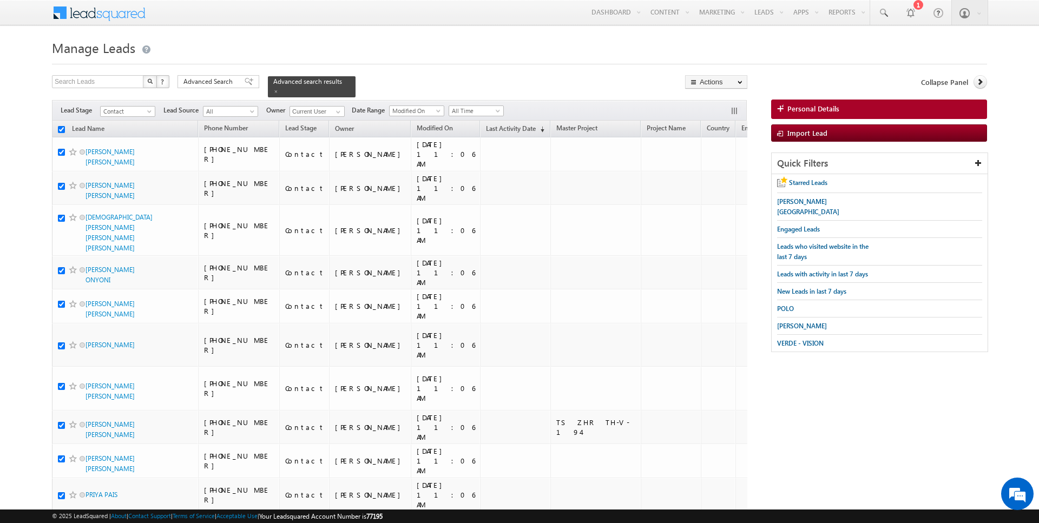
checkbox input "true"
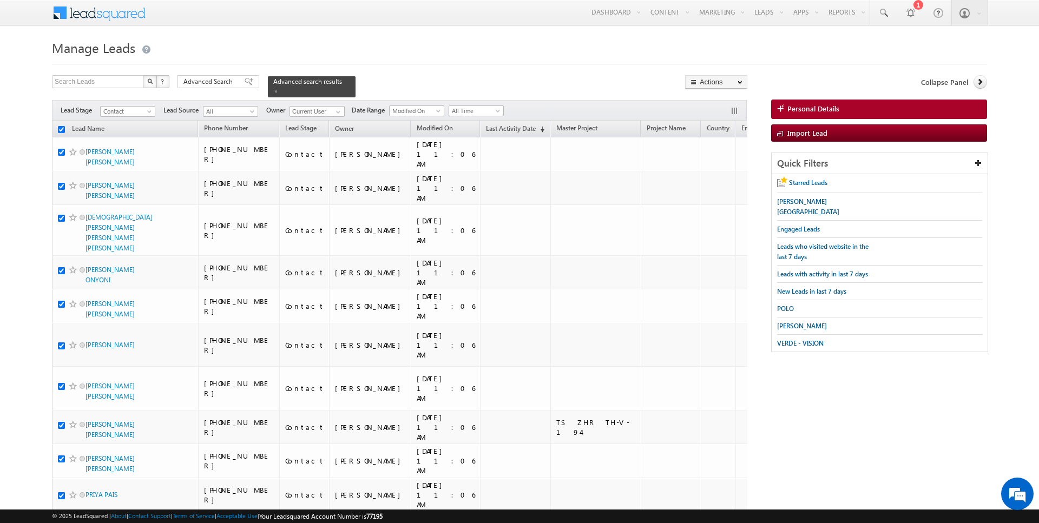
checkbox input "true"
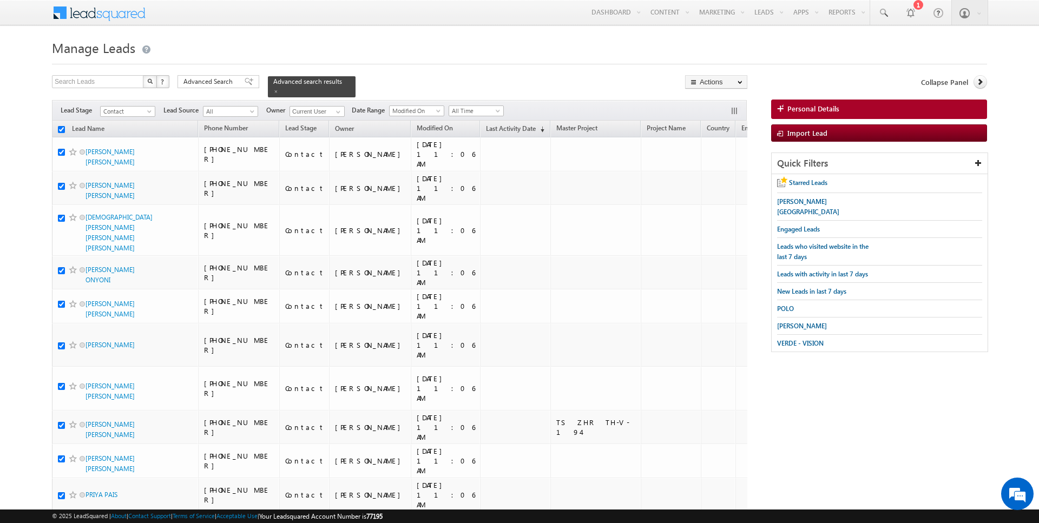
checkbox input "true"
click at [713, 113] on link "Bulk Update" at bounding box center [716, 110] width 61 height 13
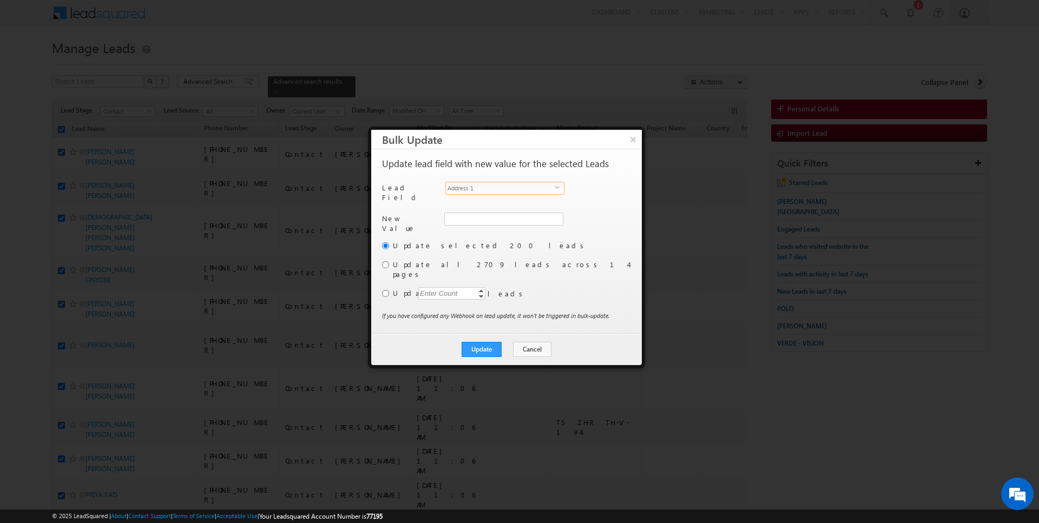
click at [485, 188] on span "Address 1" at bounding box center [500, 188] width 109 height 12
click at [468, 213] on input "[PERSON_NAME]" at bounding box center [503, 219] width 118 height 13
click at [483, 226] on link "AmanSingh Yadav amansingh.yadav@indglobal.ae" at bounding box center [503, 235] width 118 height 21
click at [385, 290] on input "radio" at bounding box center [385, 293] width 7 height 7
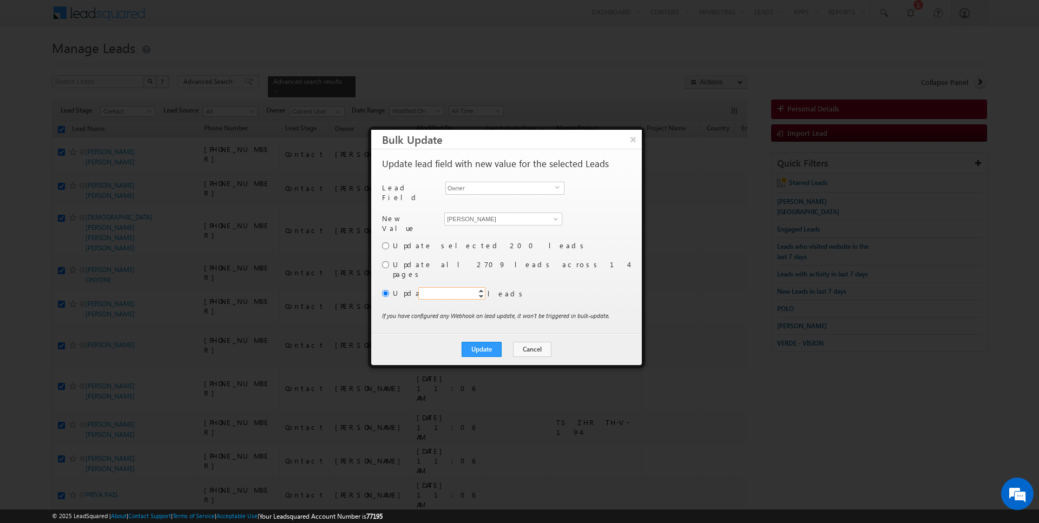
click at [466, 287] on input "text" at bounding box center [451, 293] width 67 height 12
click at [485, 342] on button "Update" at bounding box center [482, 349] width 40 height 15
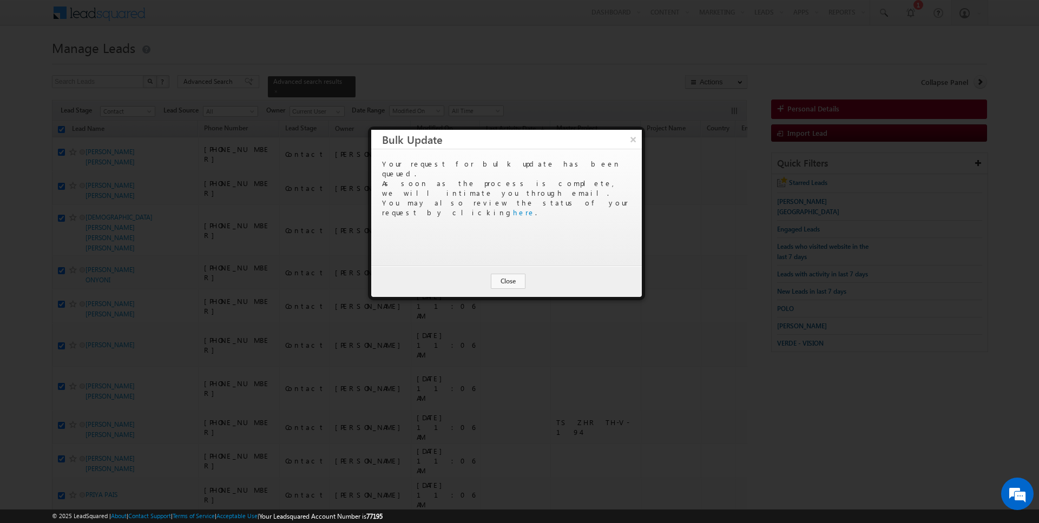
click at [517, 332] on div at bounding box center [519, 261] width 1039 height 523
click at [515, 276] on button "Close" at bounding box center [508, 281] width 35 height 15
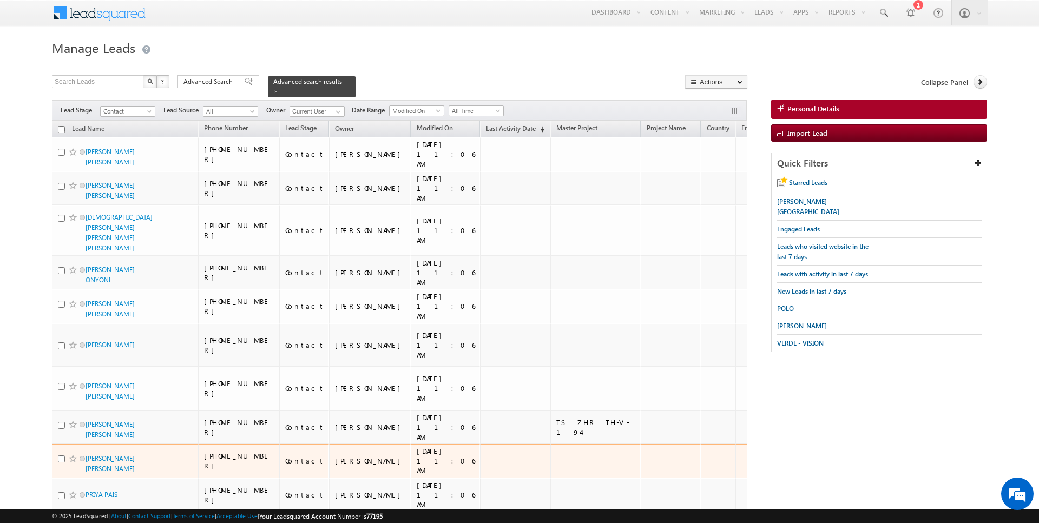
scroll to position [936, 0]
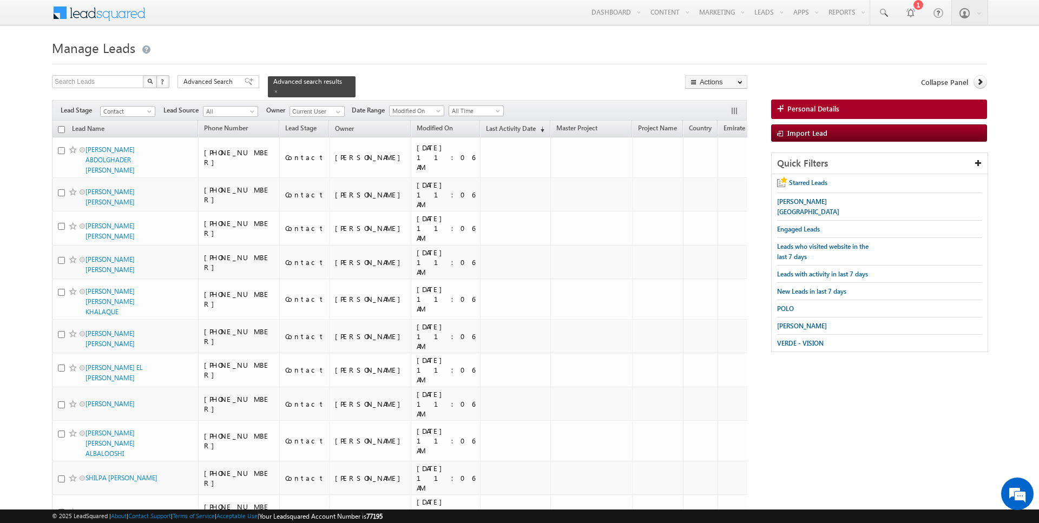
click at [64, 129] on input "checkbox" at bounding box center [61, 129] width 7 height 7
checkbox input "true"
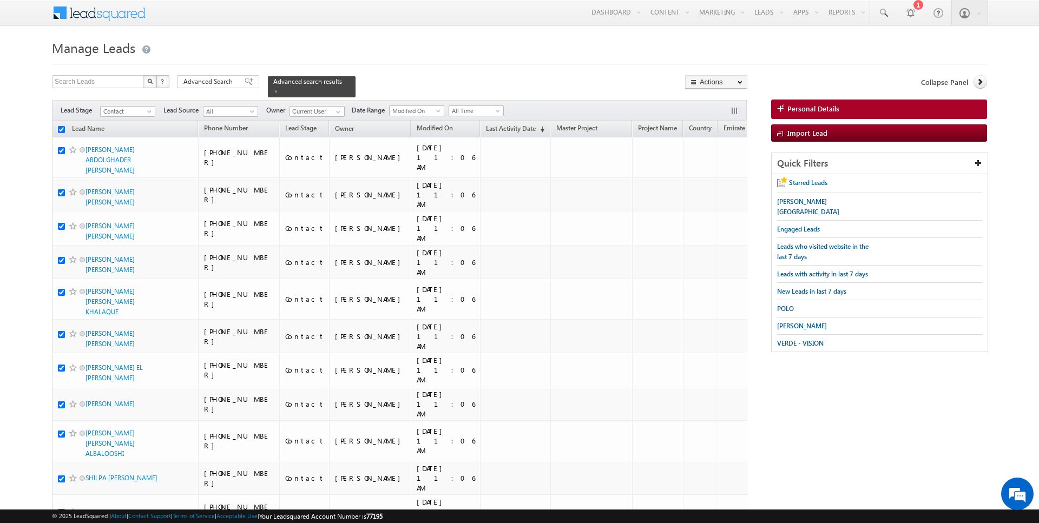
checkbox input "true"
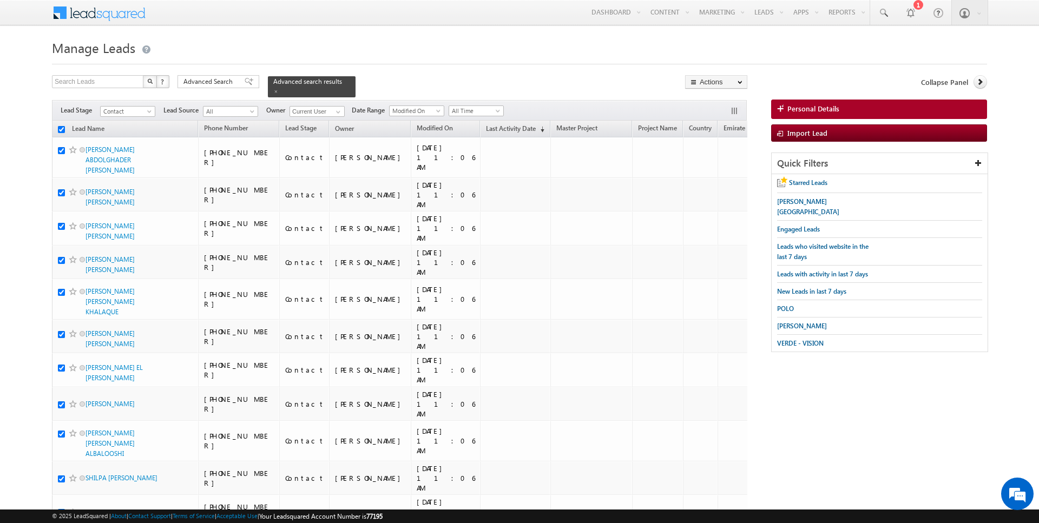
checkbox input "true"
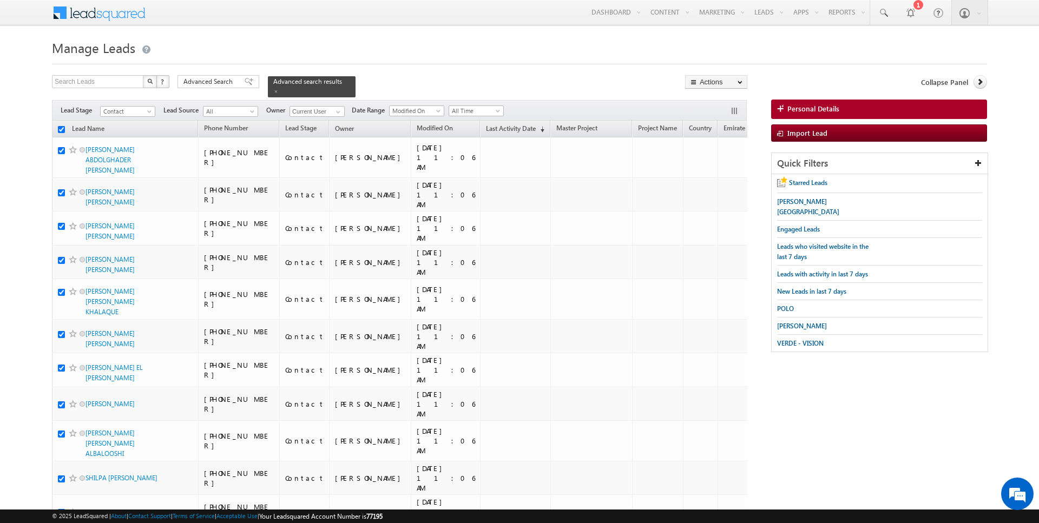
checkbox input "true"
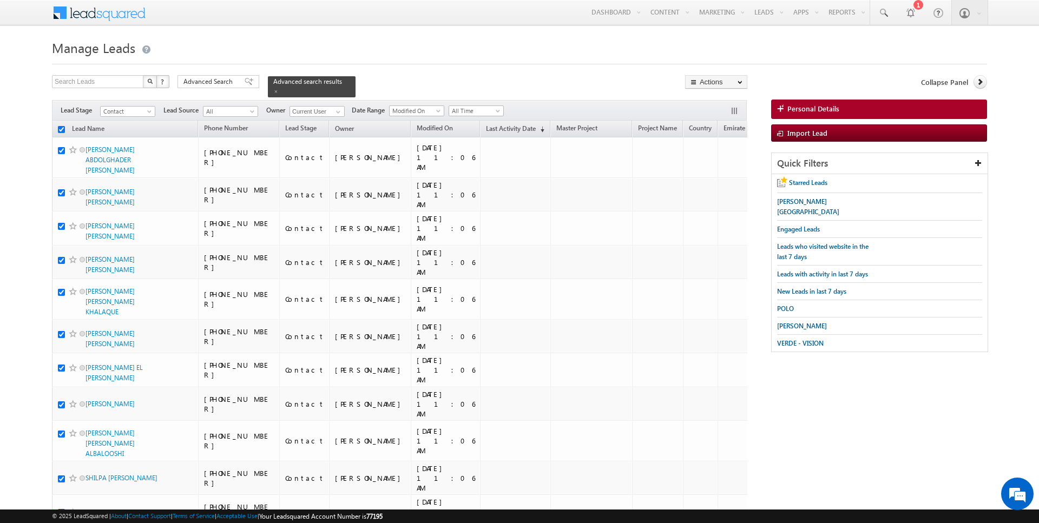
checkbox input "true"
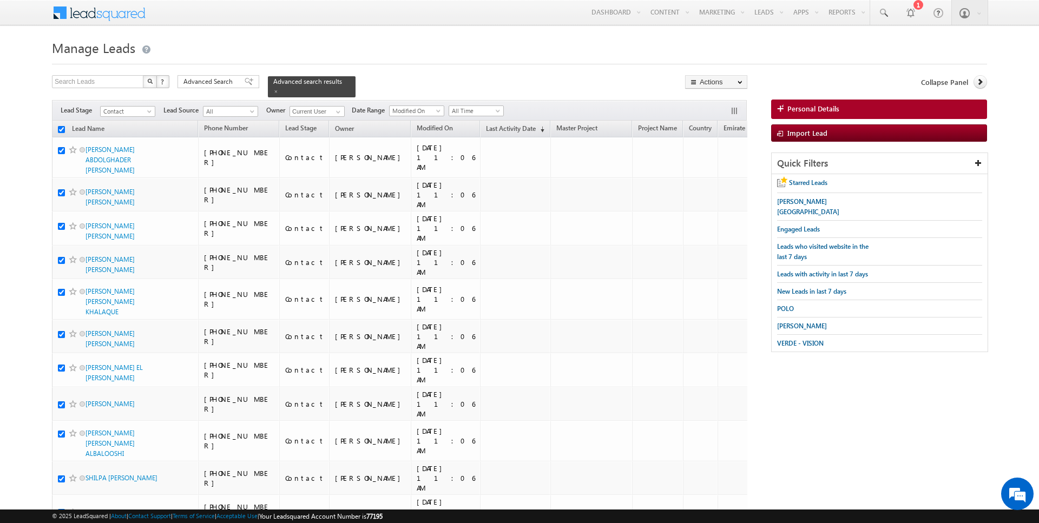
checkbox input "true"
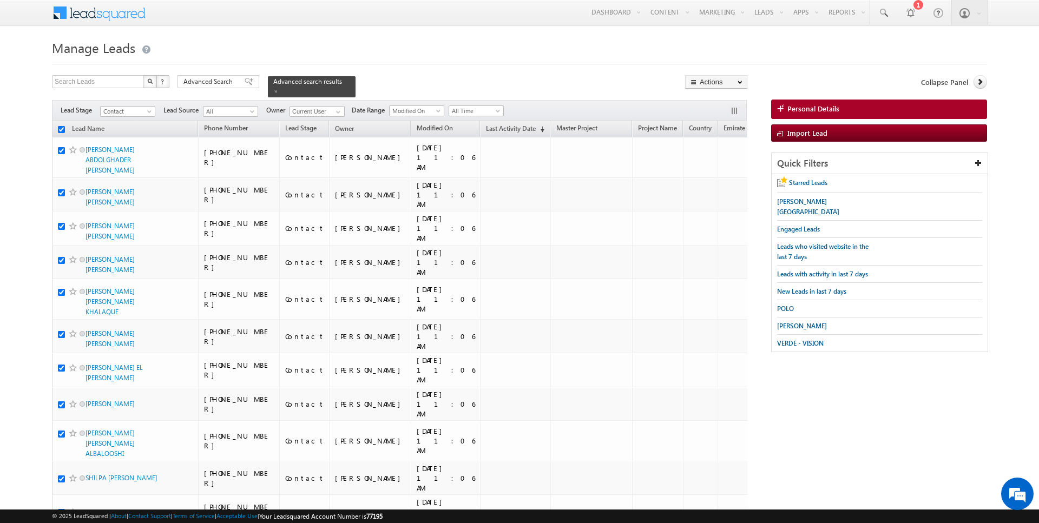
checkbox input "true"
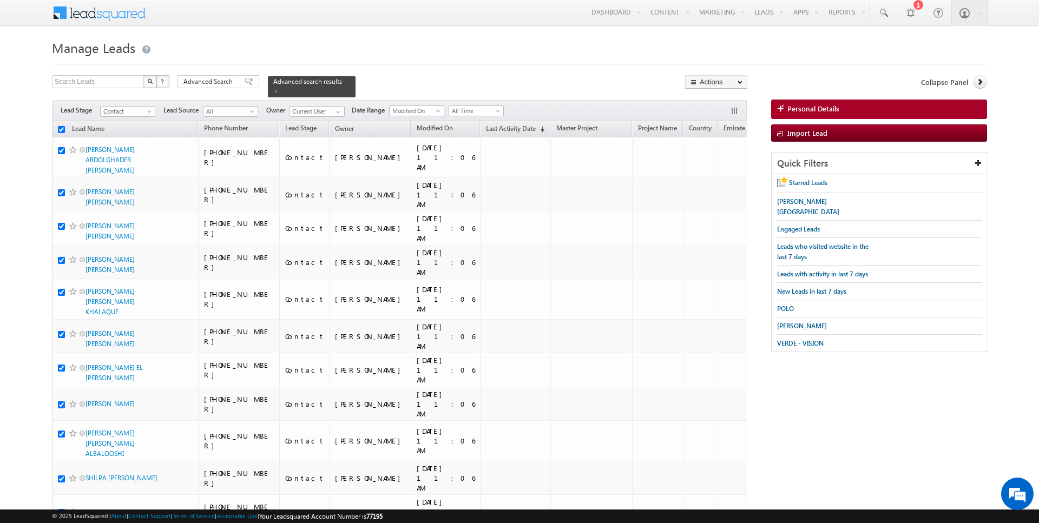
checkbox input "true"
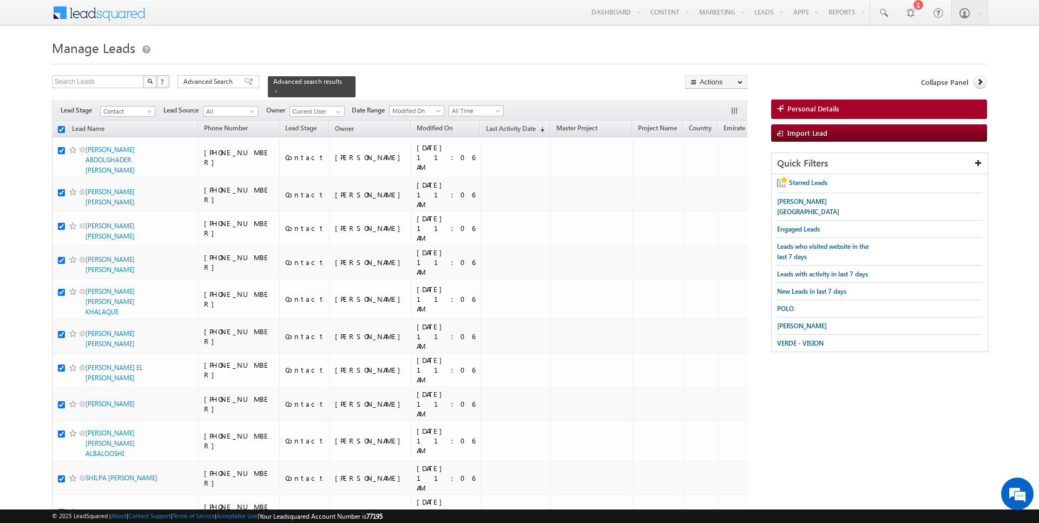
checkbox input "true"
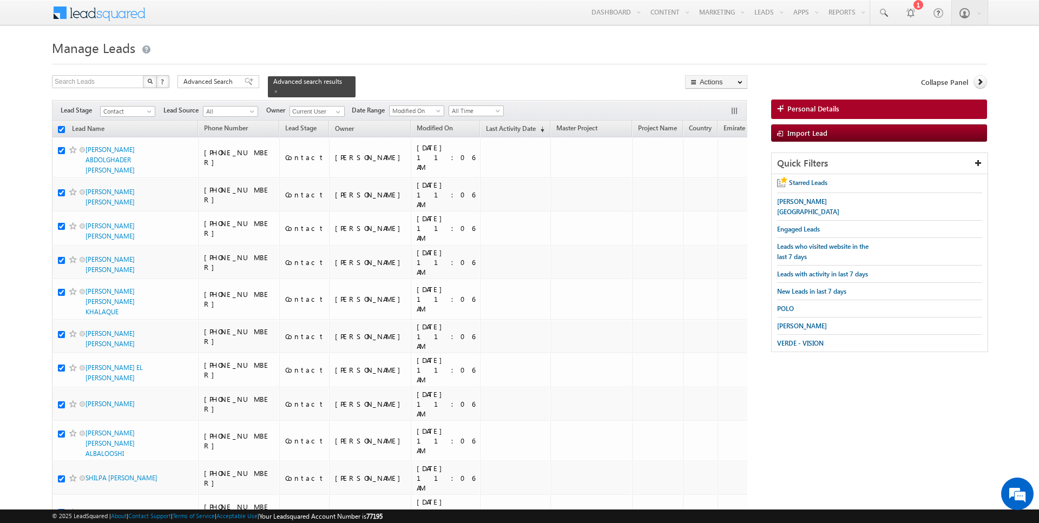
checkbox input "true"
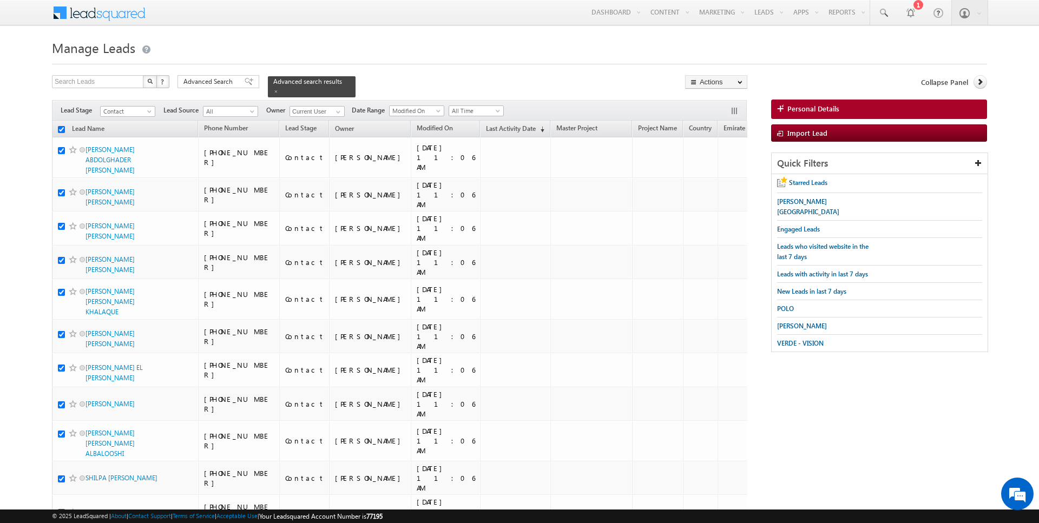
checkbox input "true"
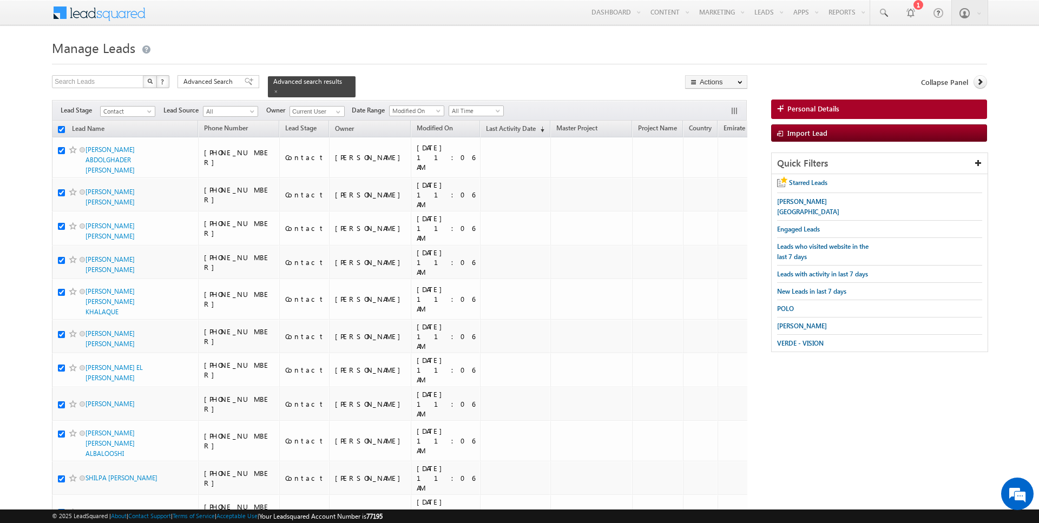
checkbox input "true"
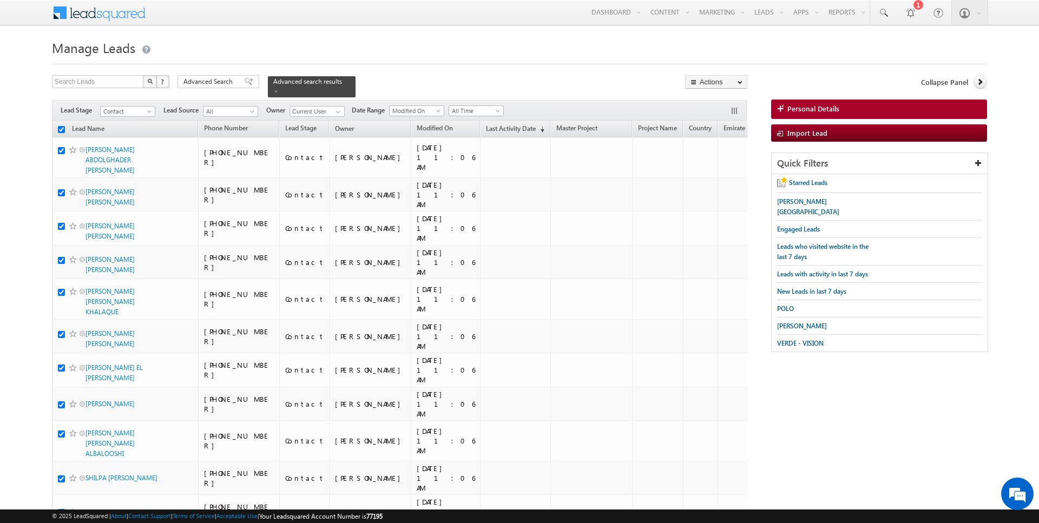
checkbox input "true"
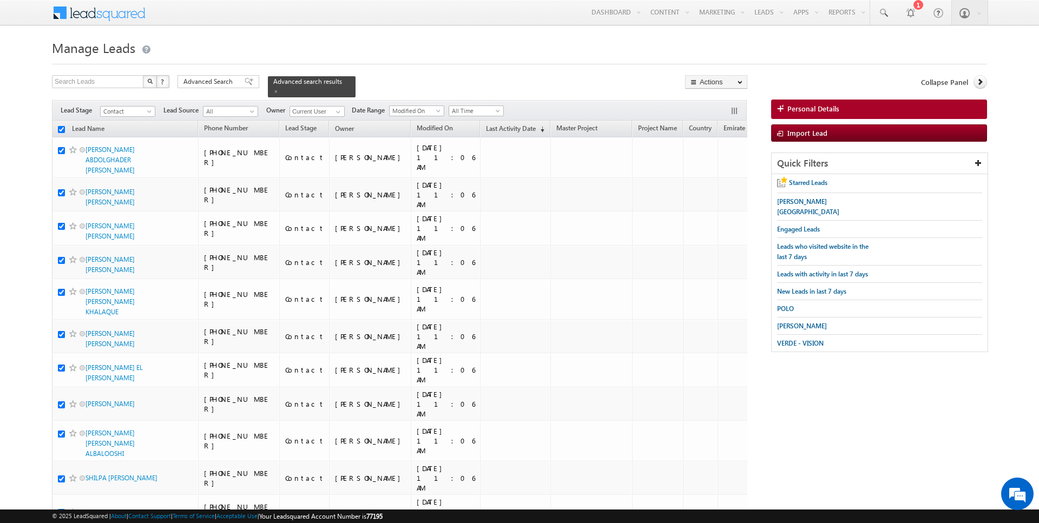
checkbox input "true"
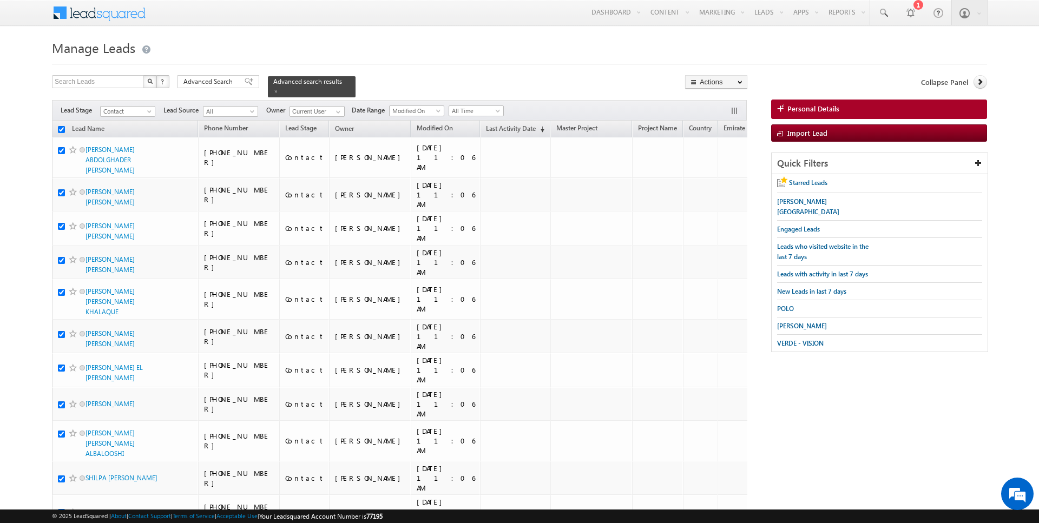
checkbox input "true"
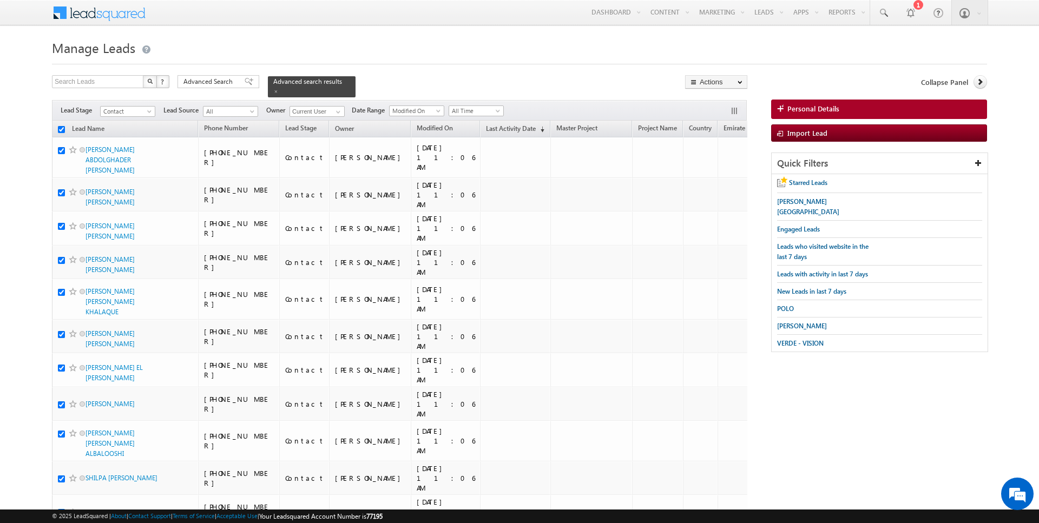
checkbox input "true"
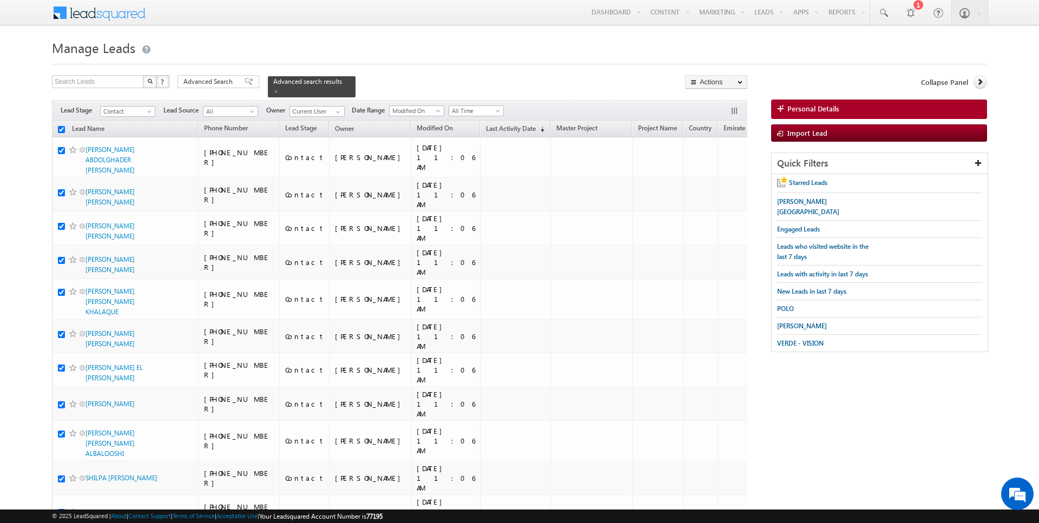
checkbox input "true"
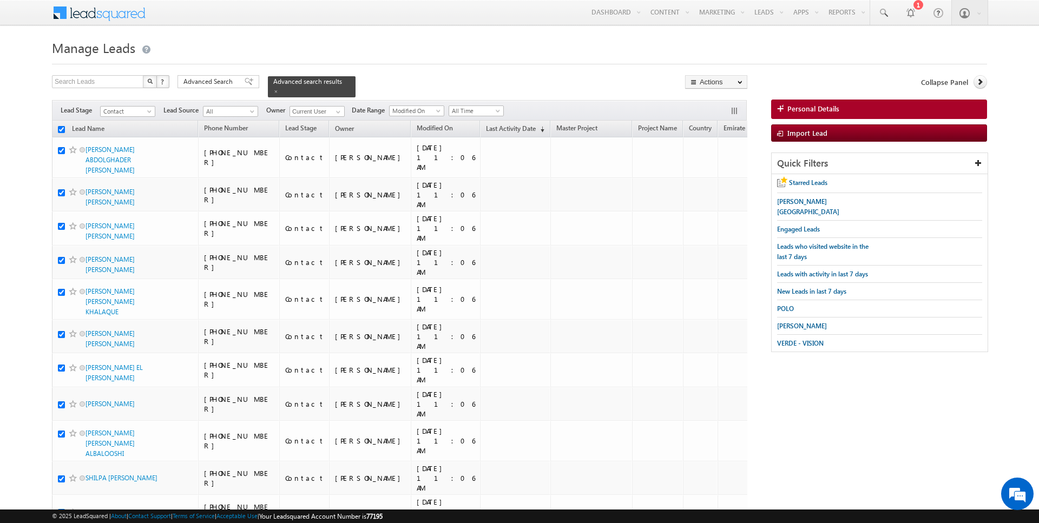
checkbox input "true"
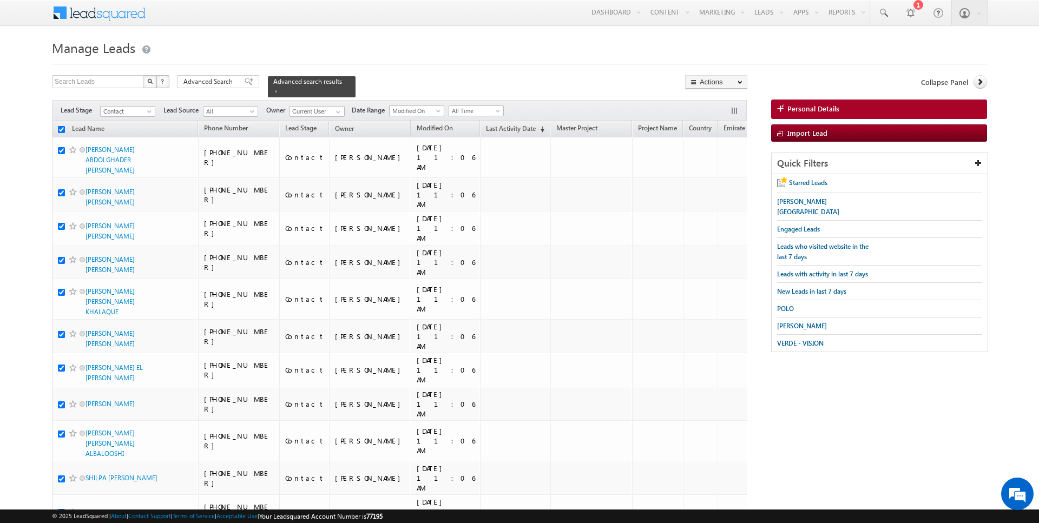
checkbox input "true"
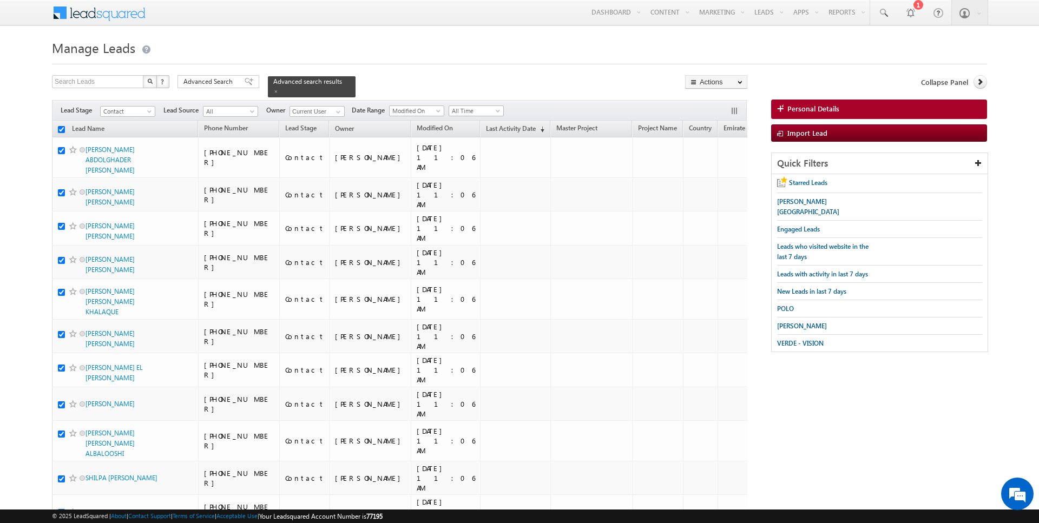
checkbox input "true"
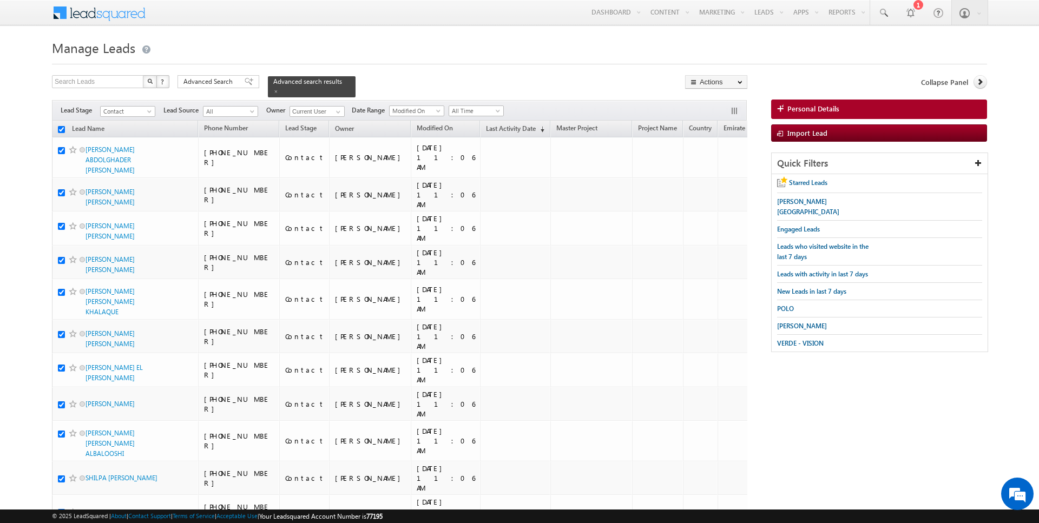
checkbox input "true"
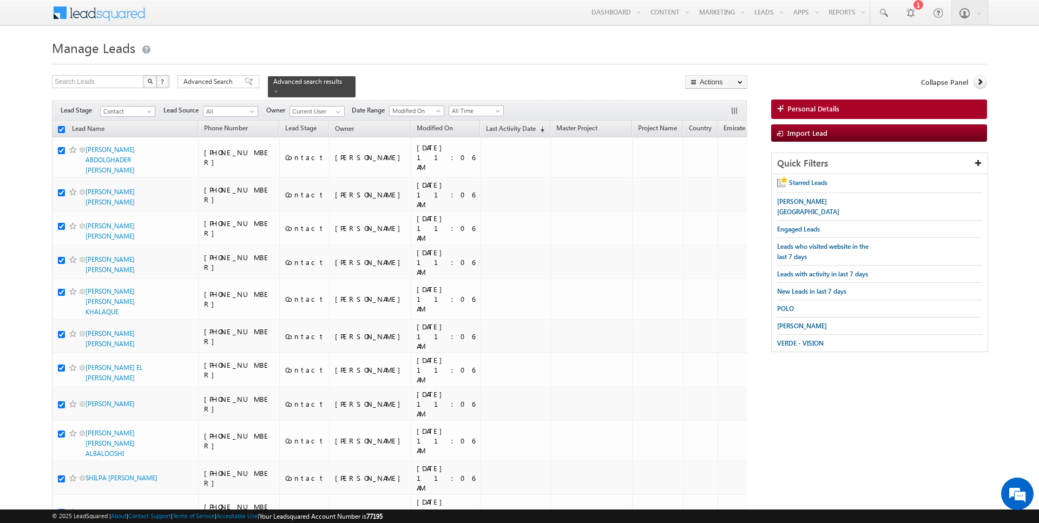
checkbox input "true"
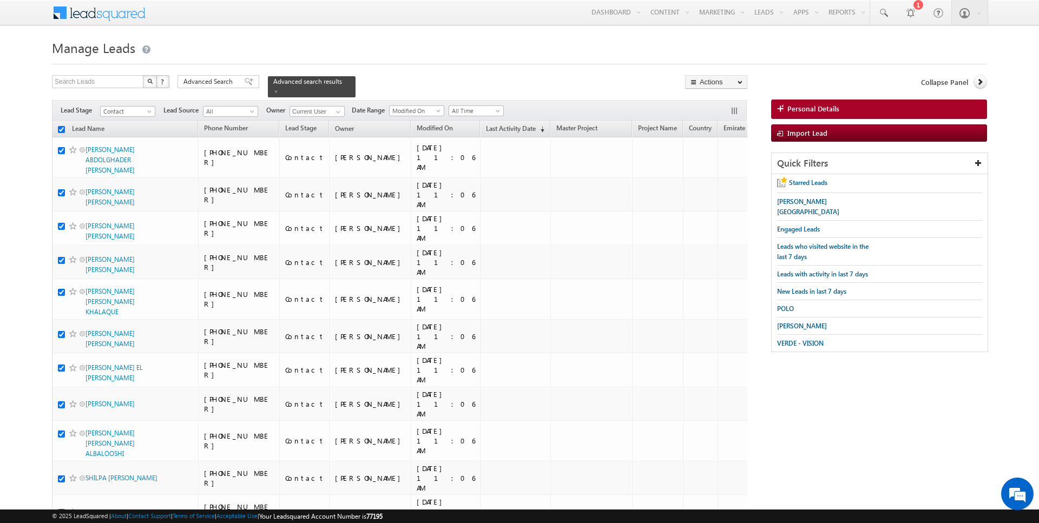
checkbox input "true"
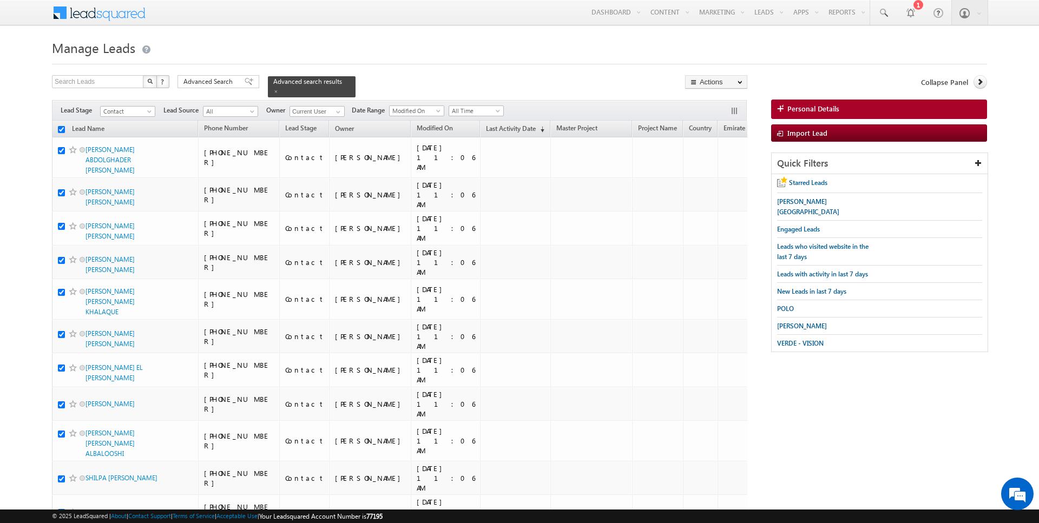
checkbox input "true"
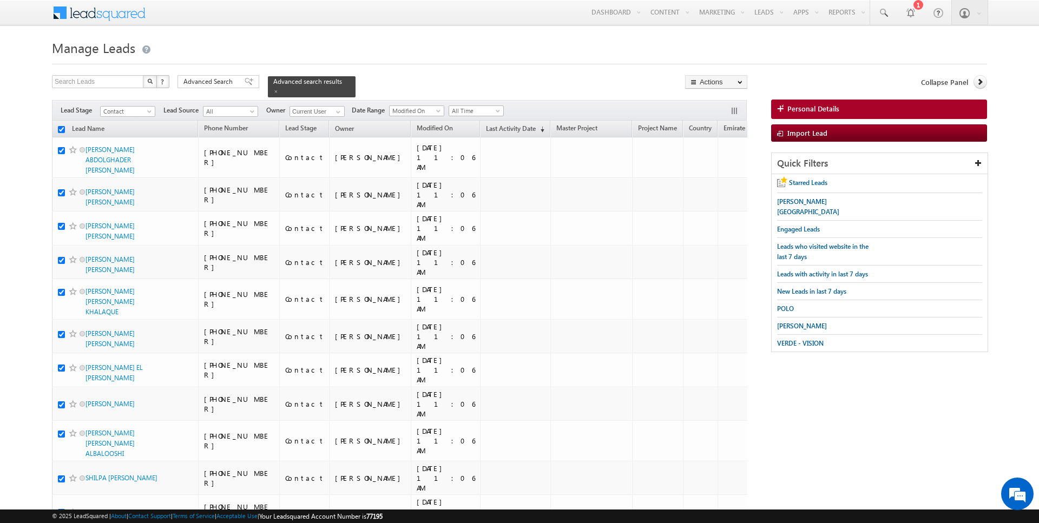
checkbox input "true"
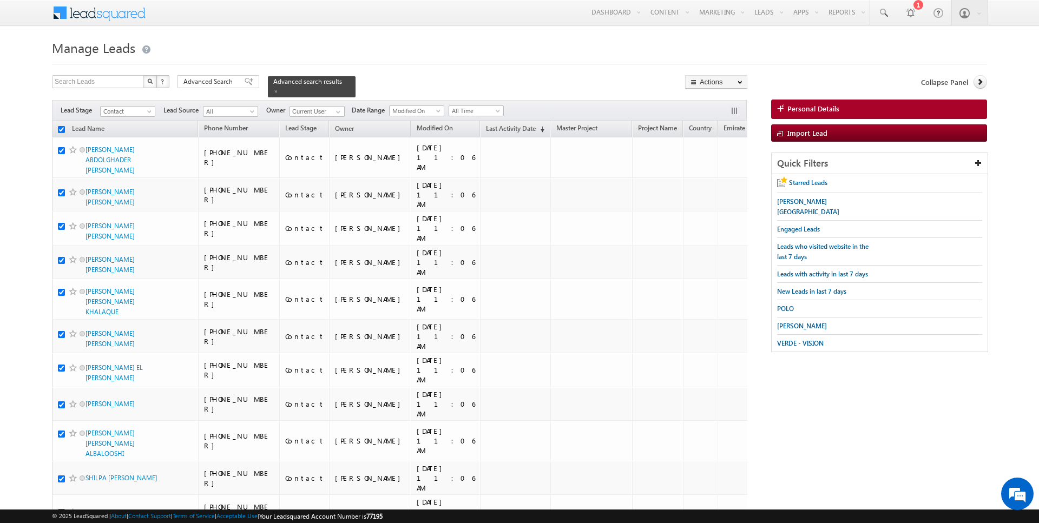
checkbox input "true"
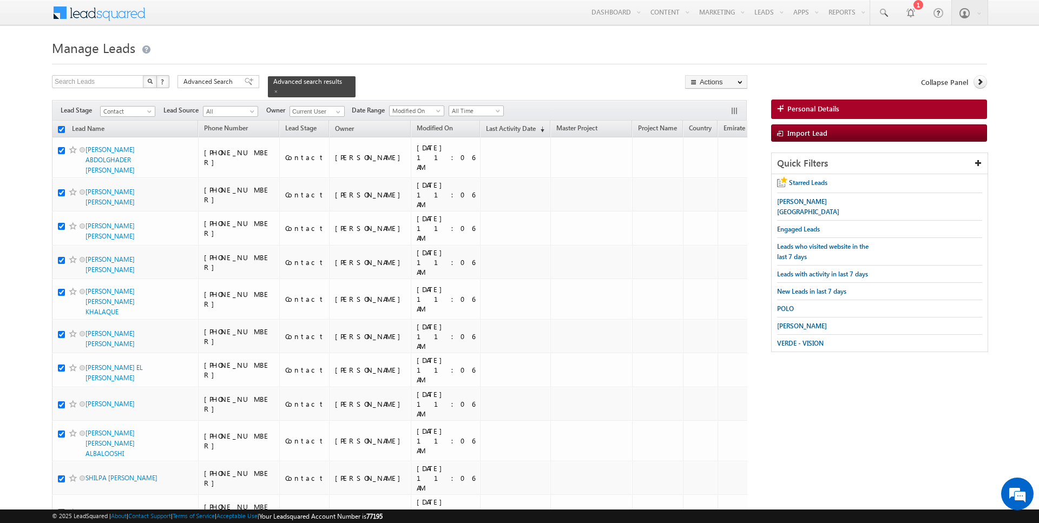
checkbox input "true"
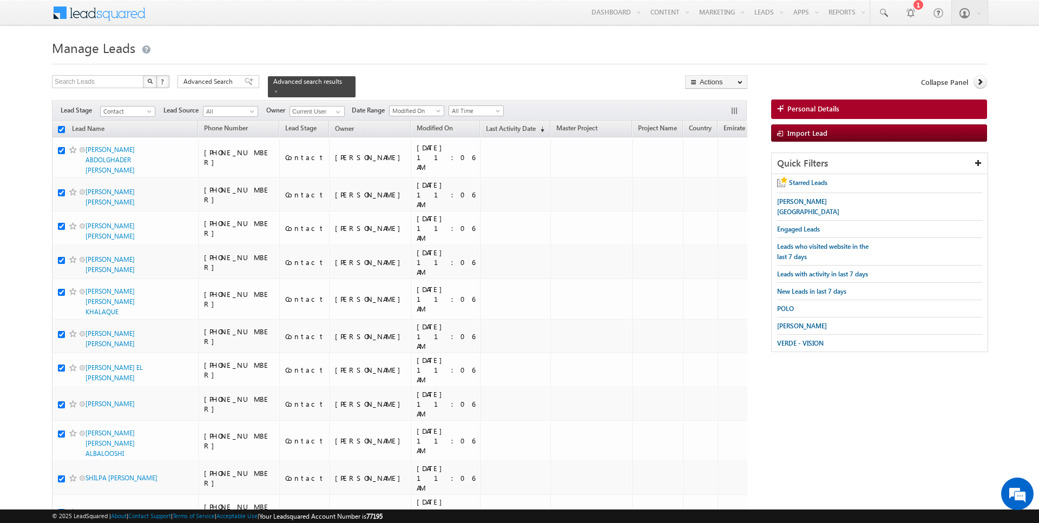
checkbox input "true"
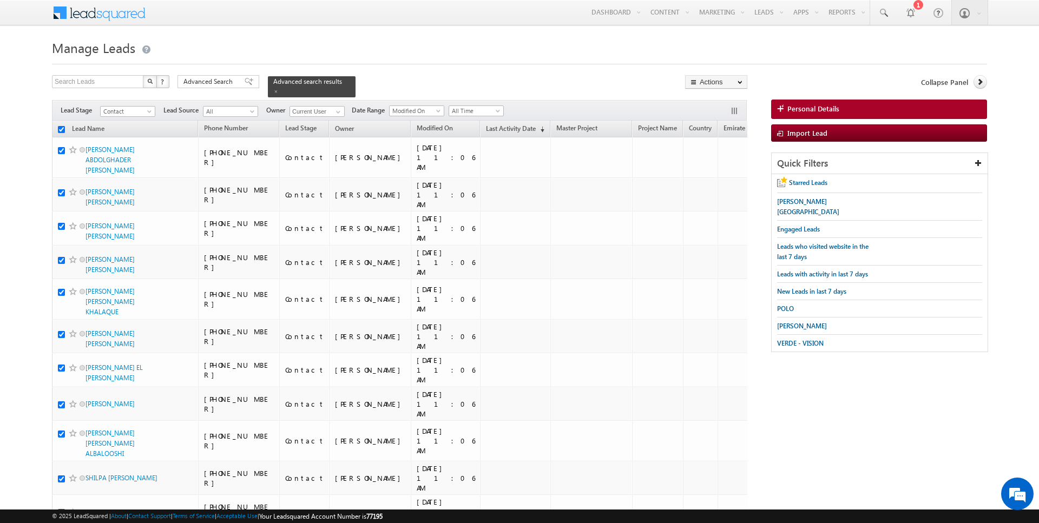
checkbox input "true"
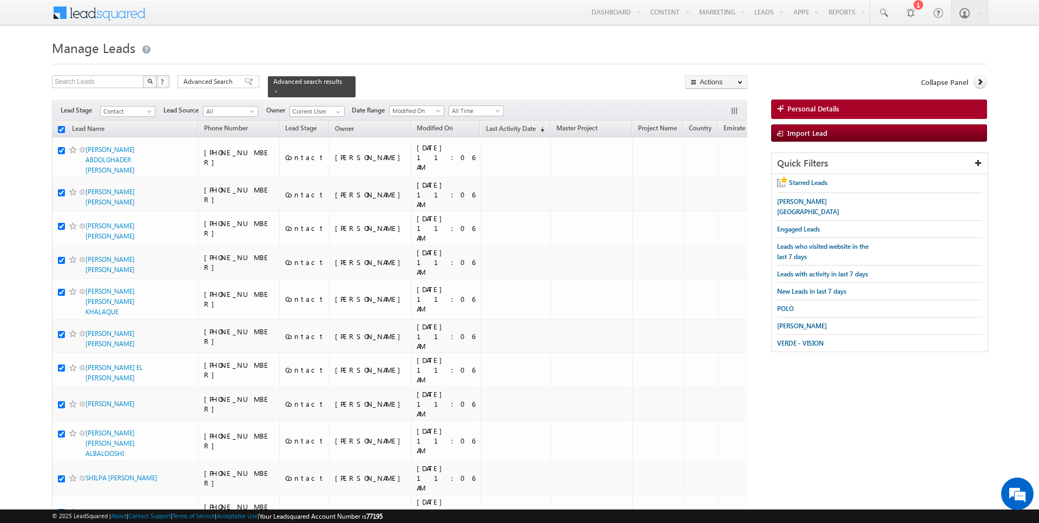
checkbox input "true"
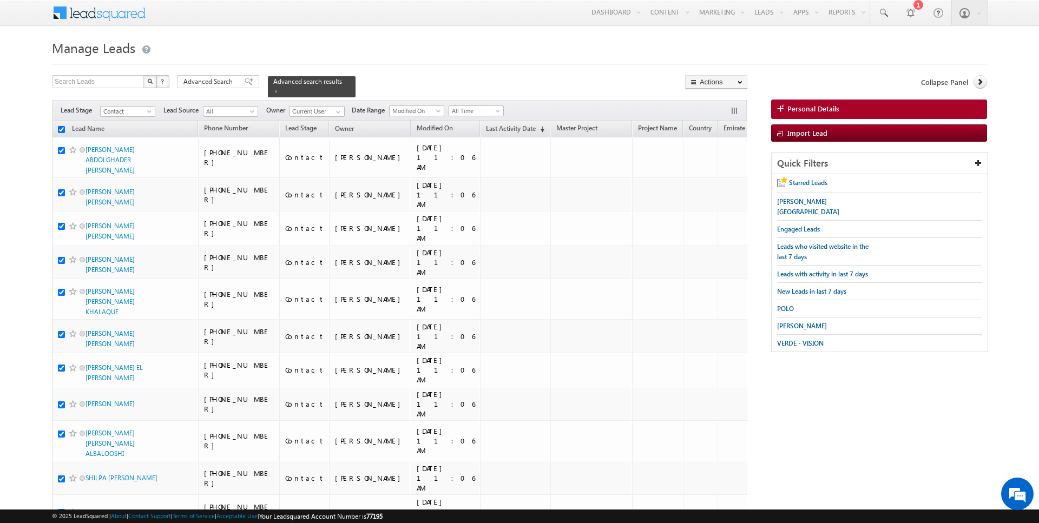
checkbox input "true"
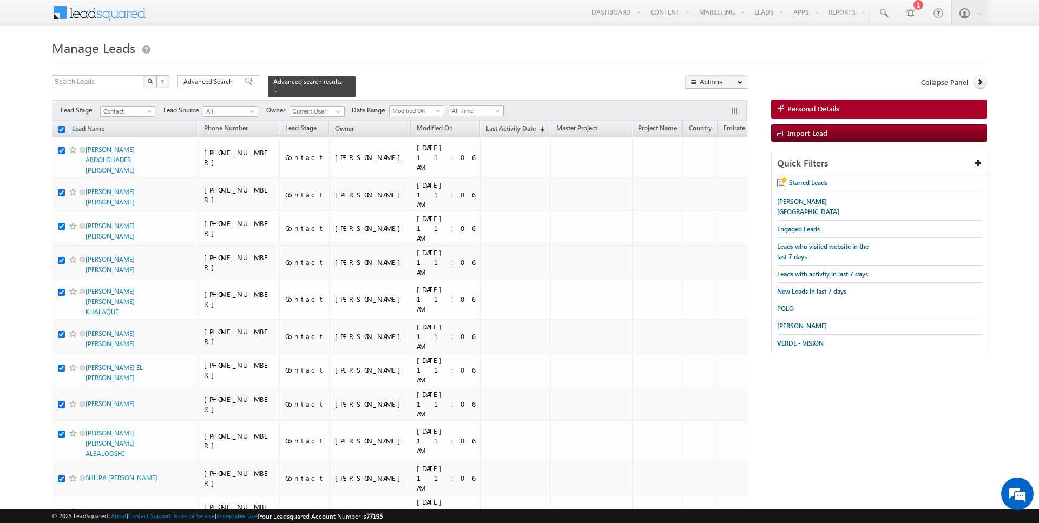
checkbox input "true"
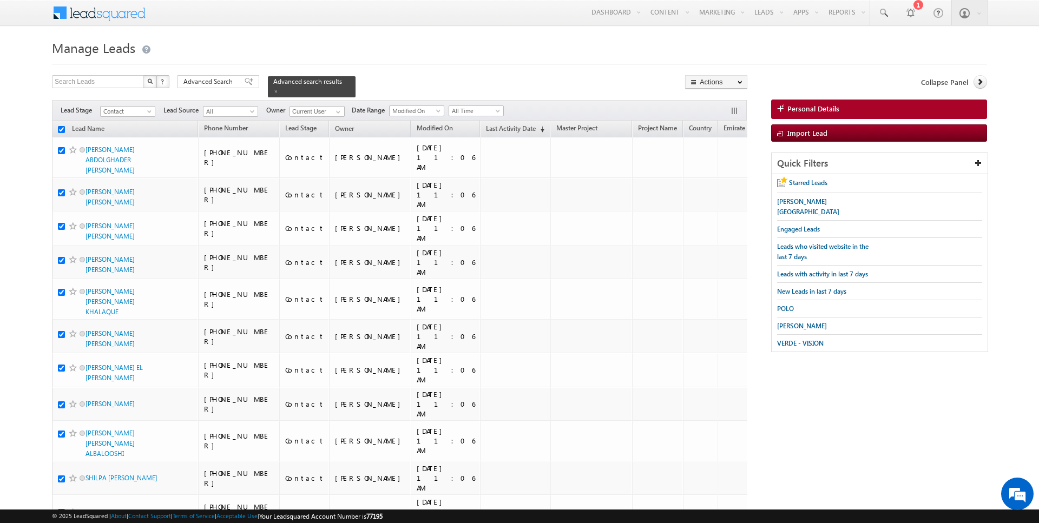
checkbox input "true"
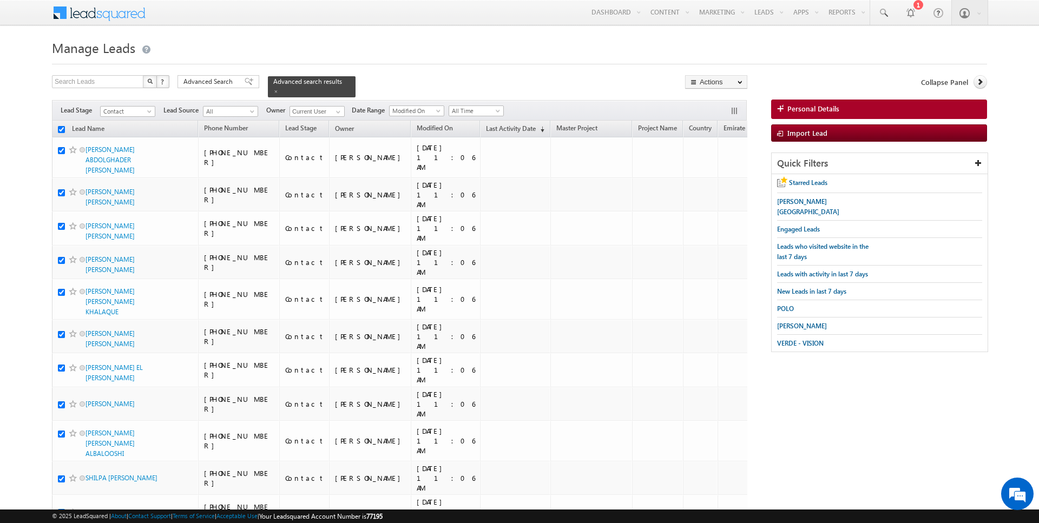
checkbox input "true"
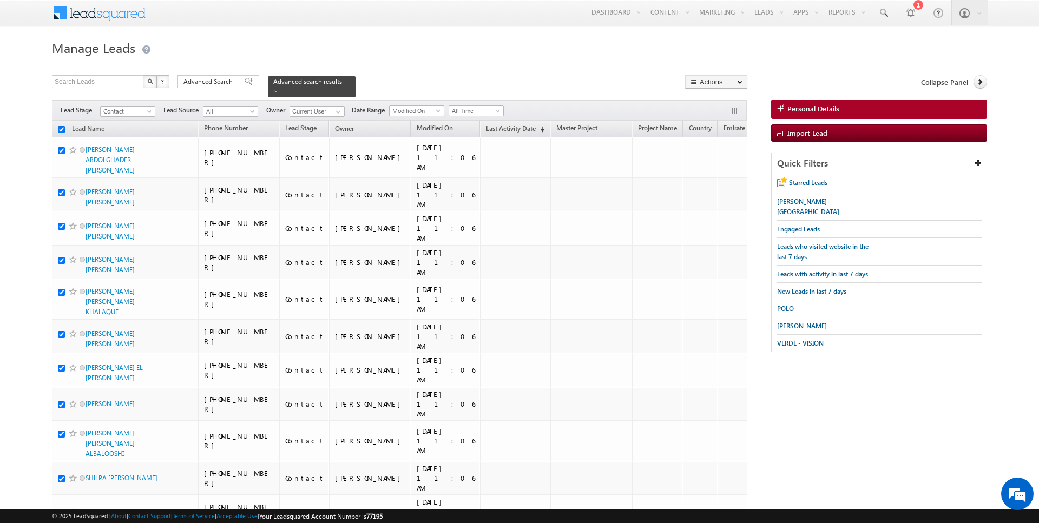
checkbox input "true"
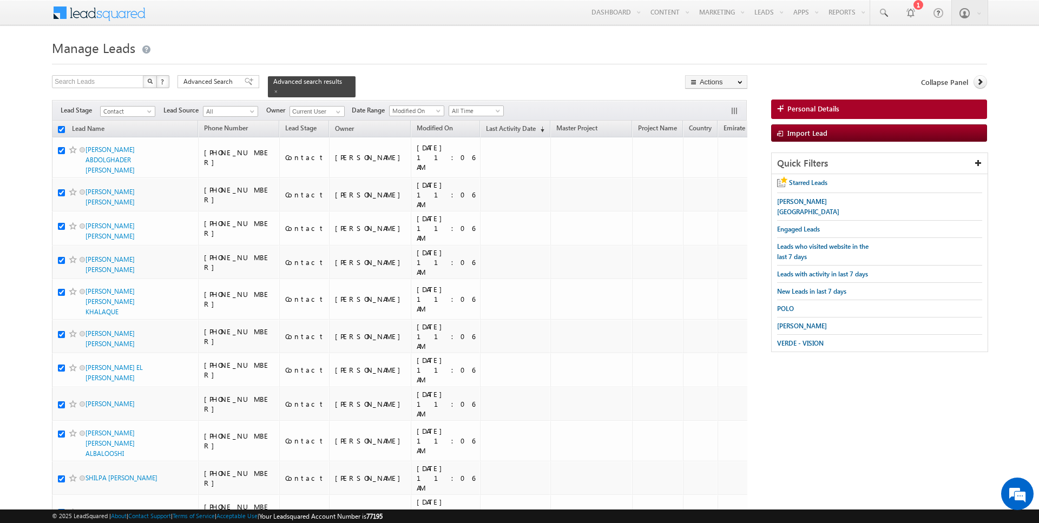
checkbox input "true"
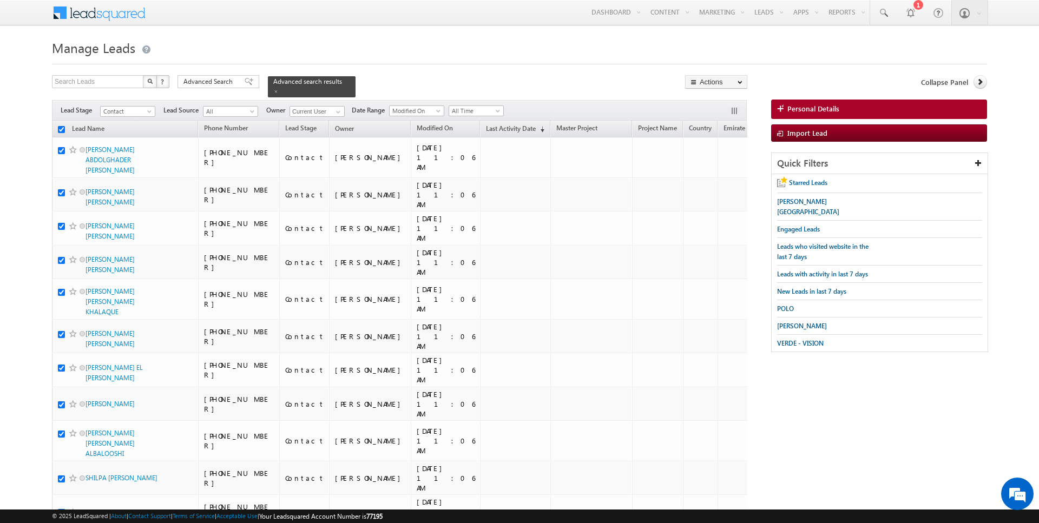
checkbox input "true"
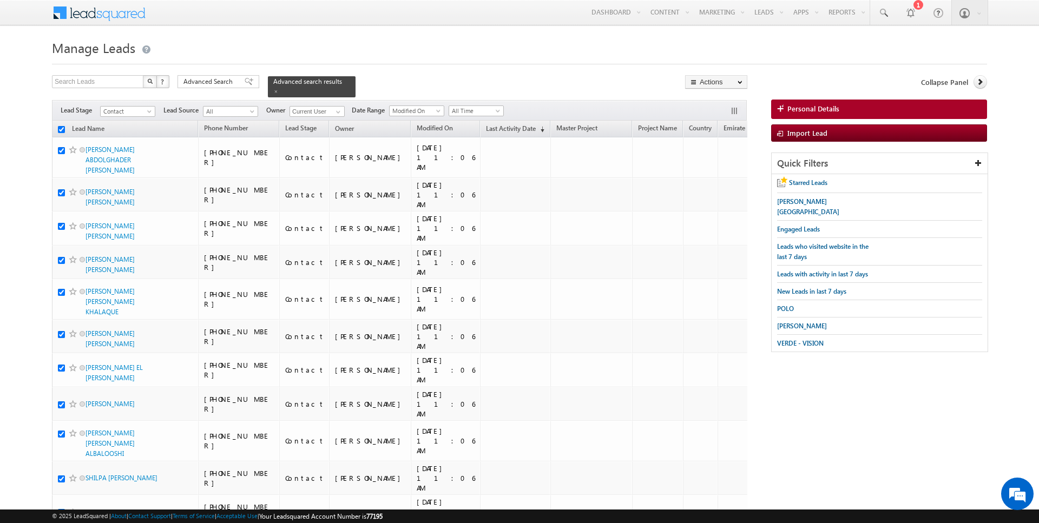
checkbox input "true"
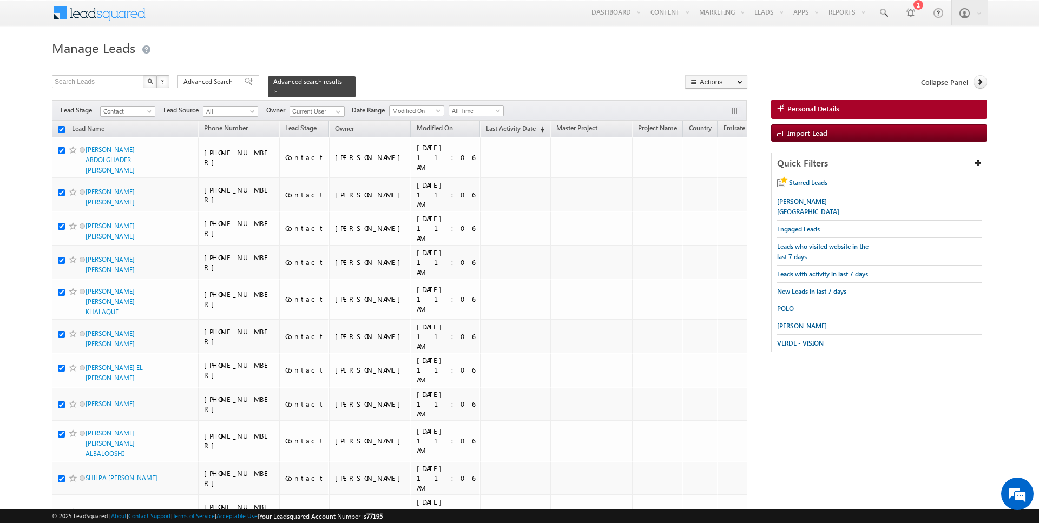
checkbox input "true"
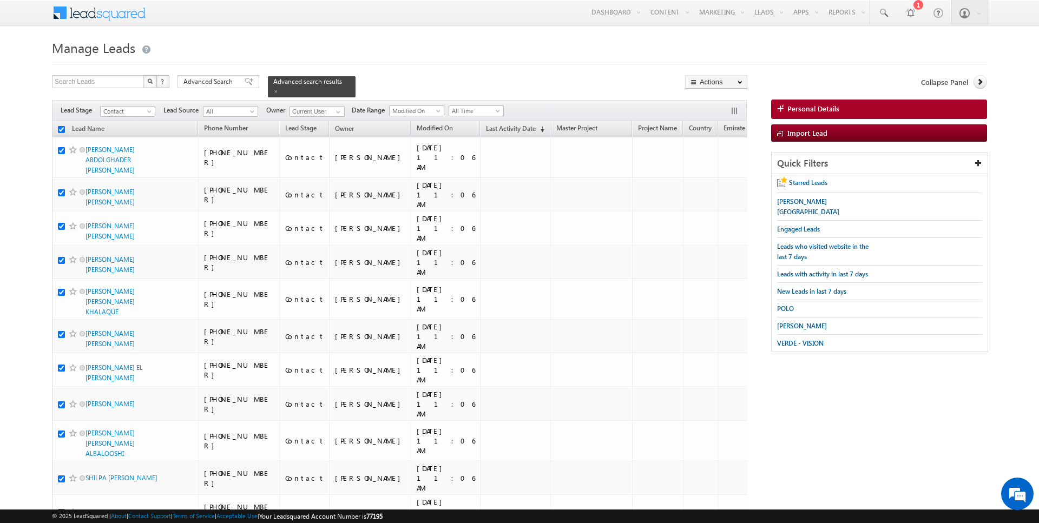
checkbox input "true"
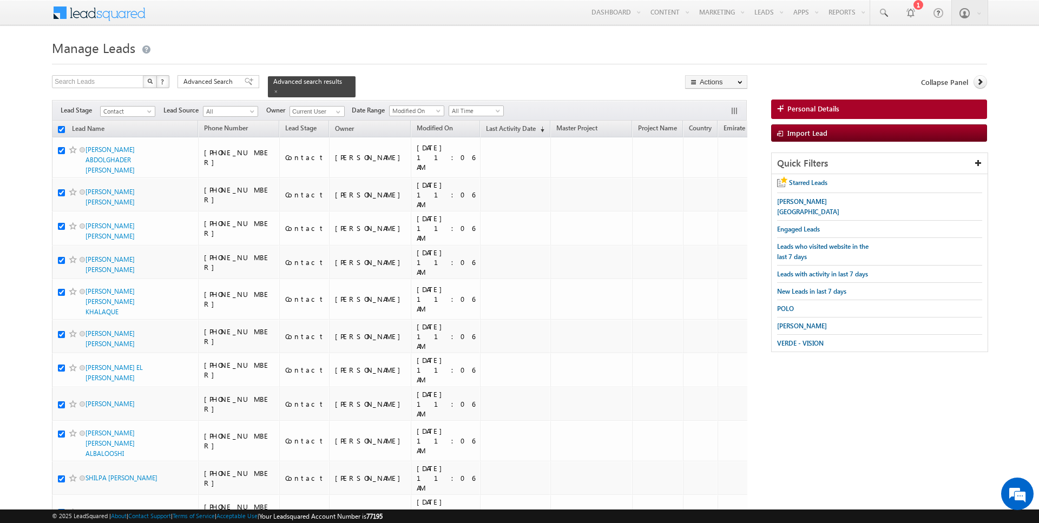
checkbox input "true"
click at [730, 112] on link "Bulk Update" at bounding box center [716, 110] width 61 height 13
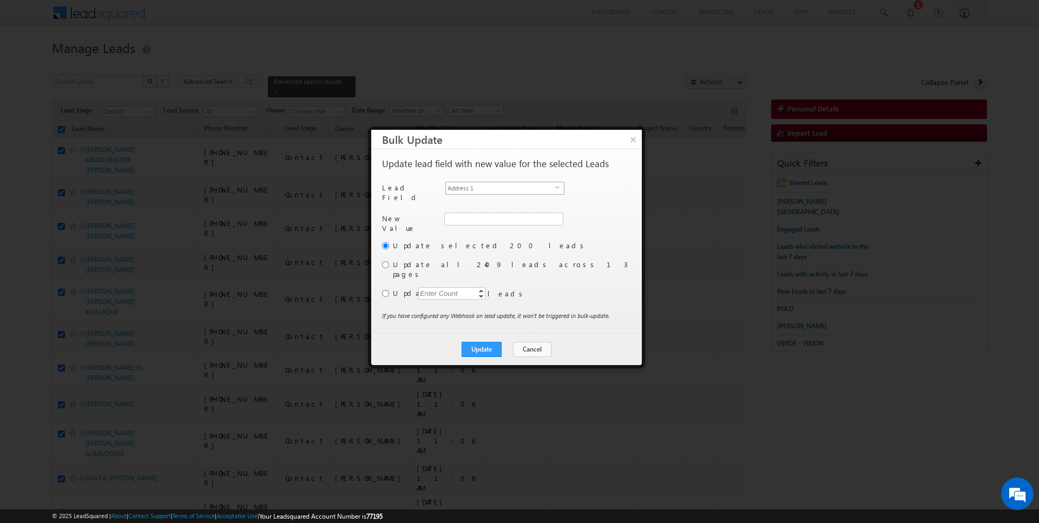
click at [499, 187] on span "Address 1" at bounding box center [500, 188] width 109 height 12
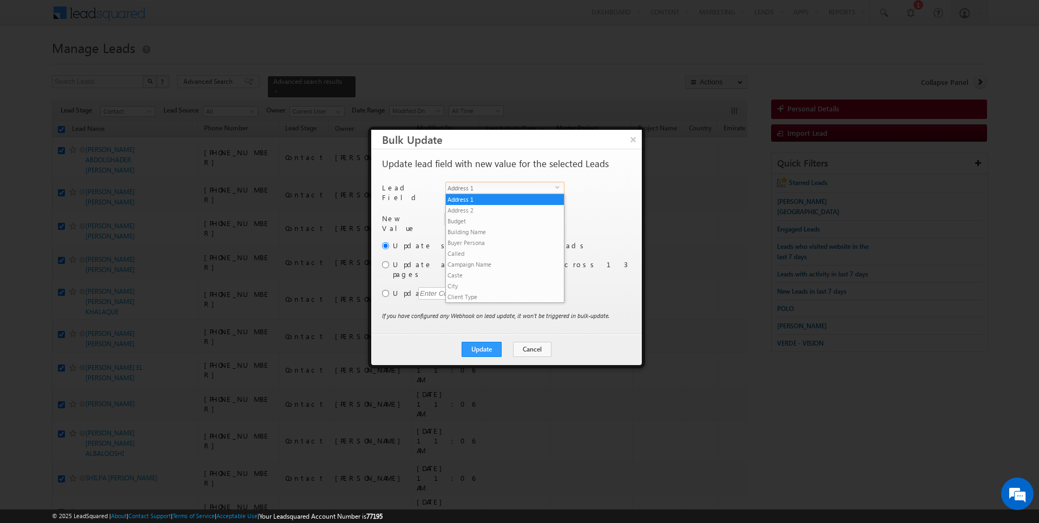
scroll to position [423, 0]
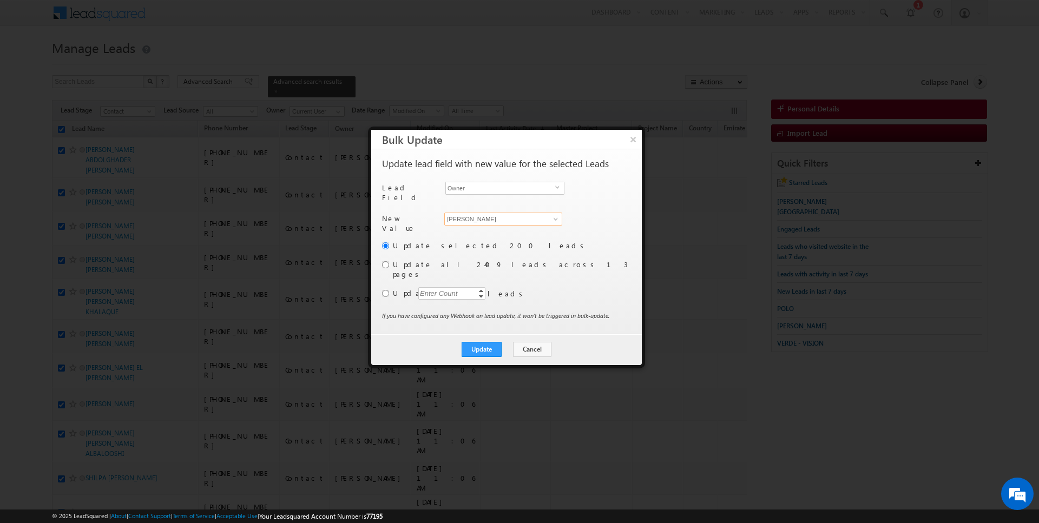
click at [487, 219] on input "[PERSON_NAME]" at bounding box center [503, 219] width 118 height 13
click at [385, 290] on input "radio" at bounding box center [385, 293] width 7 height 7
click at [442, 287] on div "Enter Count" at bounding box center [438, 293] width 41 height 12
click at [481, 342] on button "Update" at bounding box center [482, 349] width 40 height 15
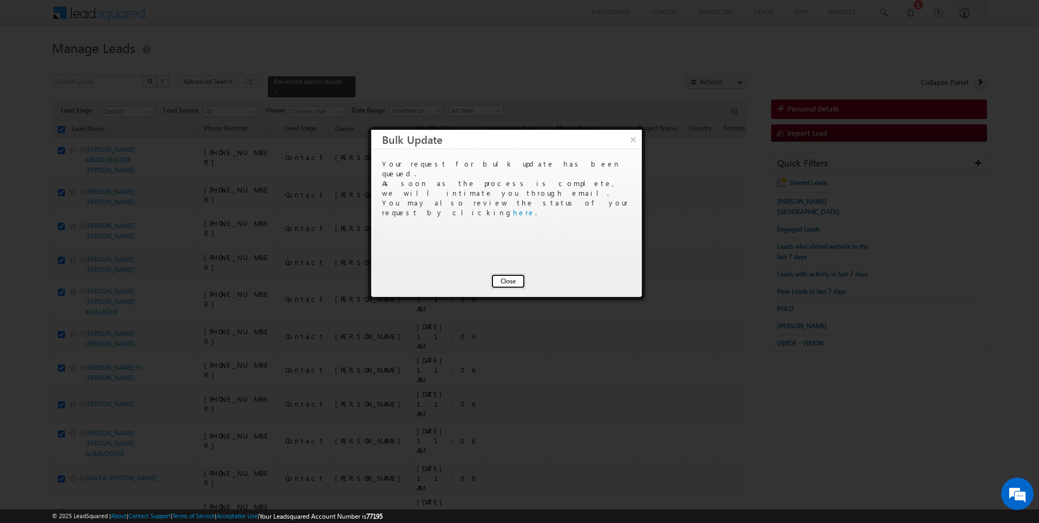
click at [508, 281] on button "Close" at bounding box center [508, 281] width 35 height 15
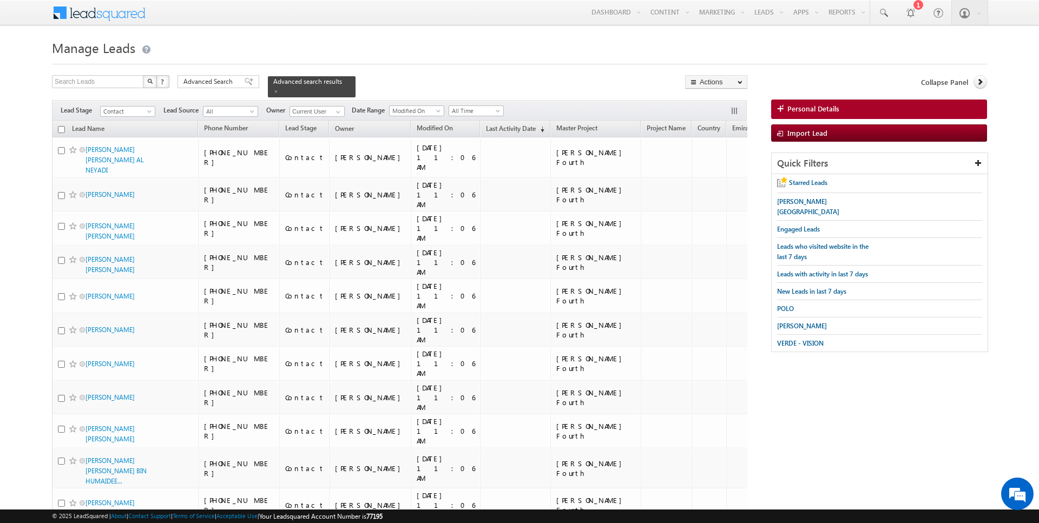
click at [60, 128] on input "checkbox" at bounding box center [61, 129] width 7 height 7
checkbox input "true"
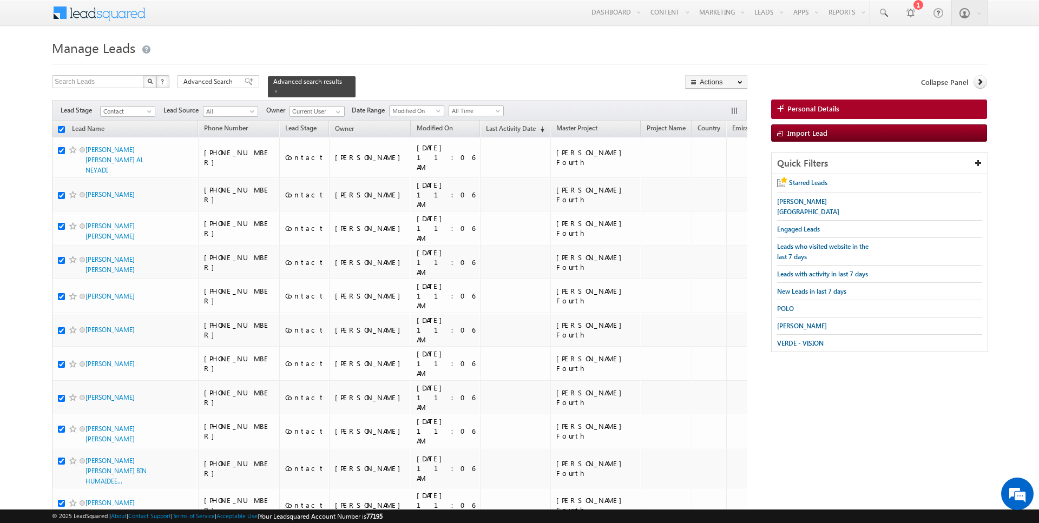
checkbox input "true"
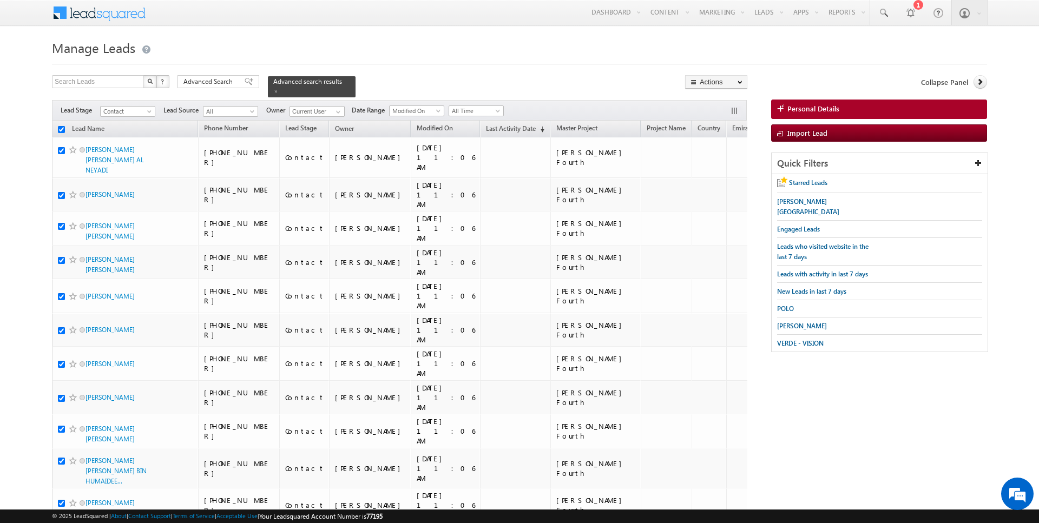
checkbox input "true"
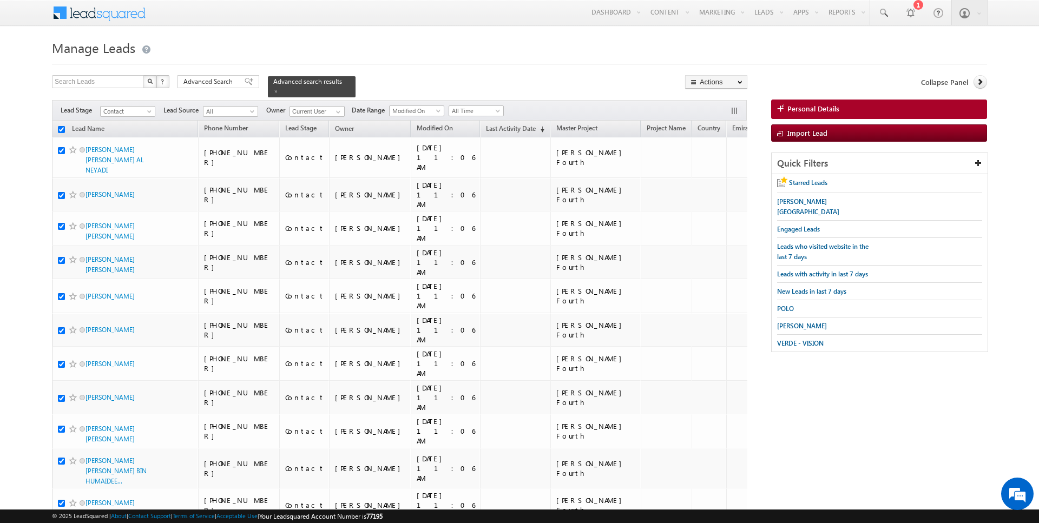
checkbox input "true"
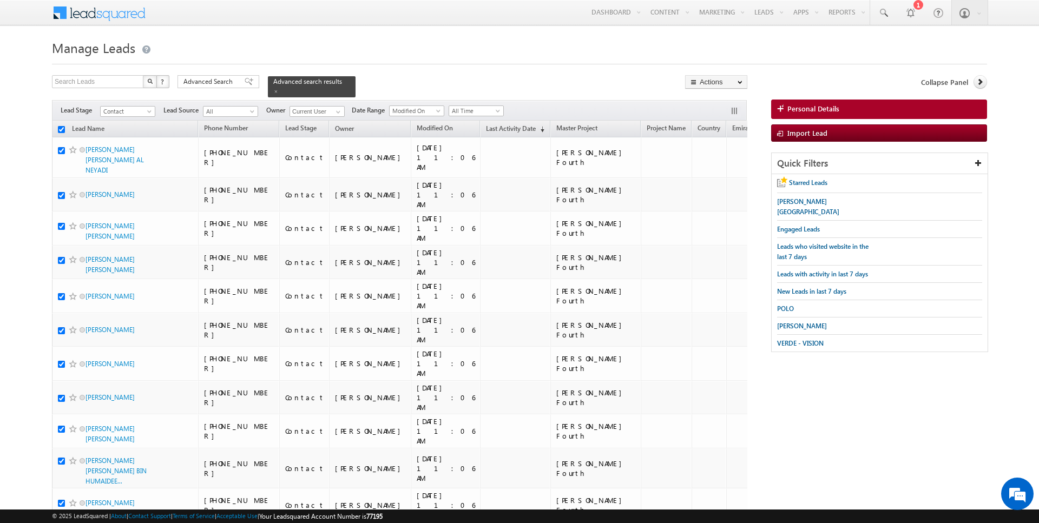
checkbox input "true"
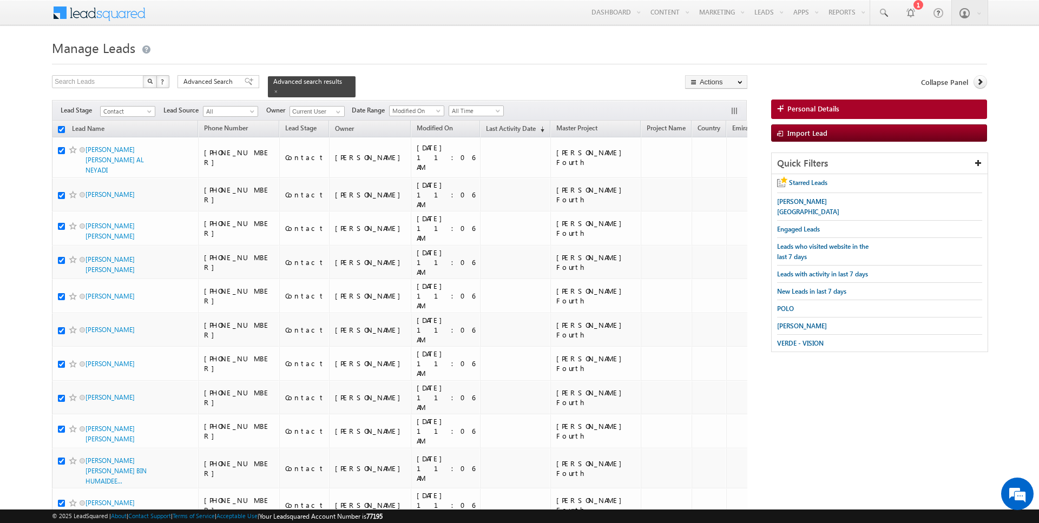
checkbox input "true"
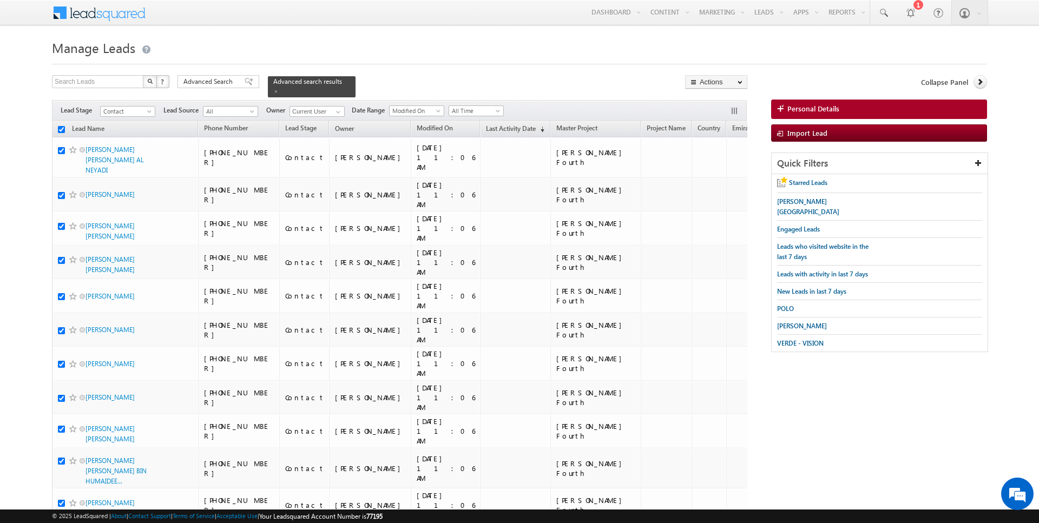
checkbox input "true"
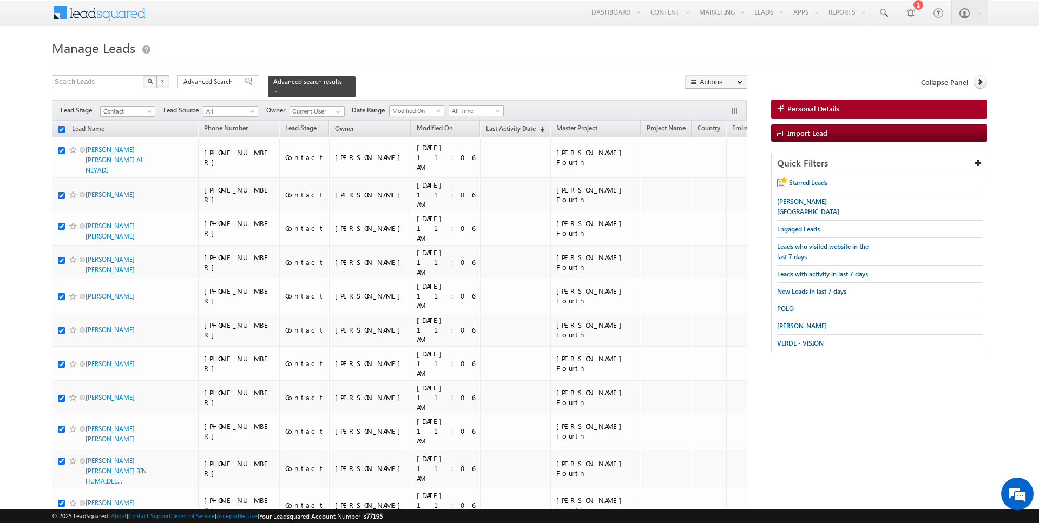
checkbox input "true"
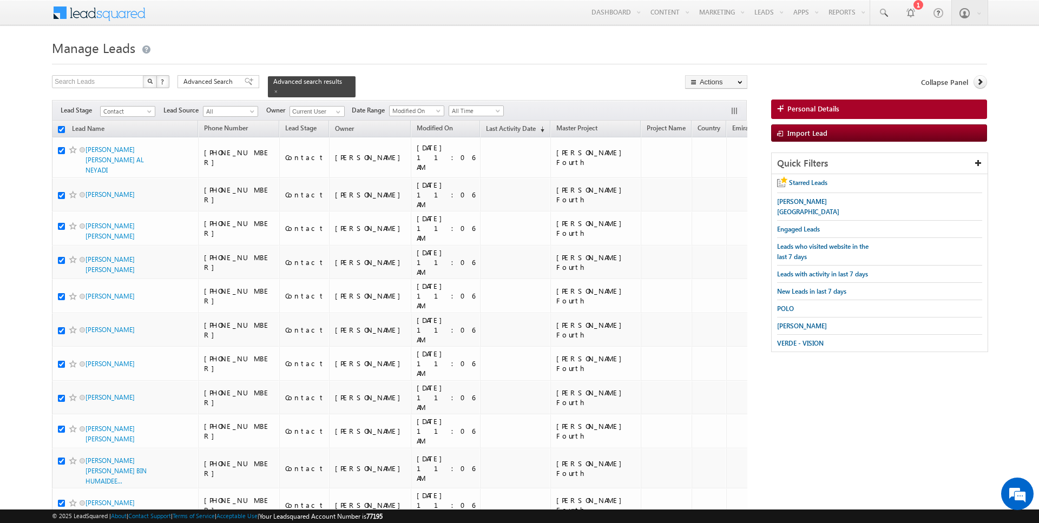
checkbox input "true"
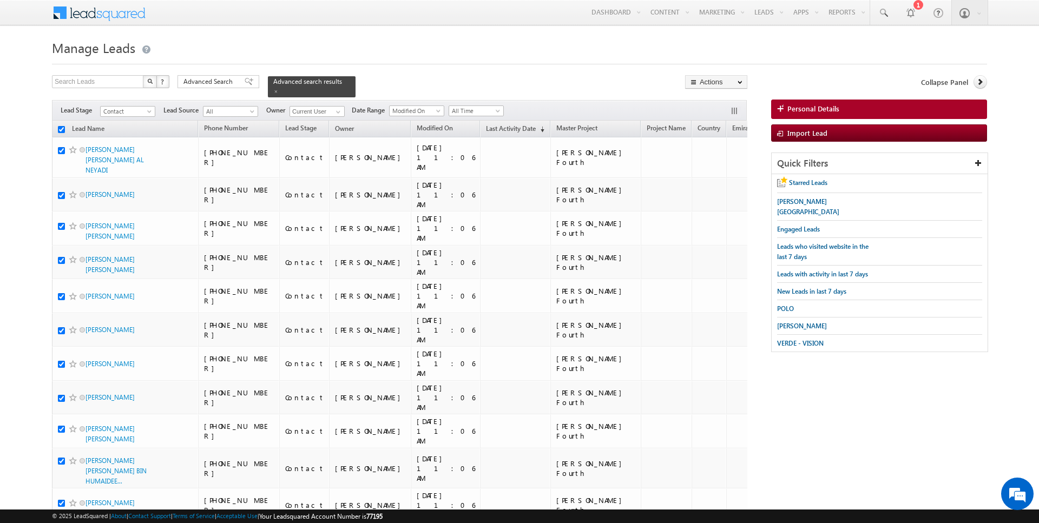
checkbox input "true"
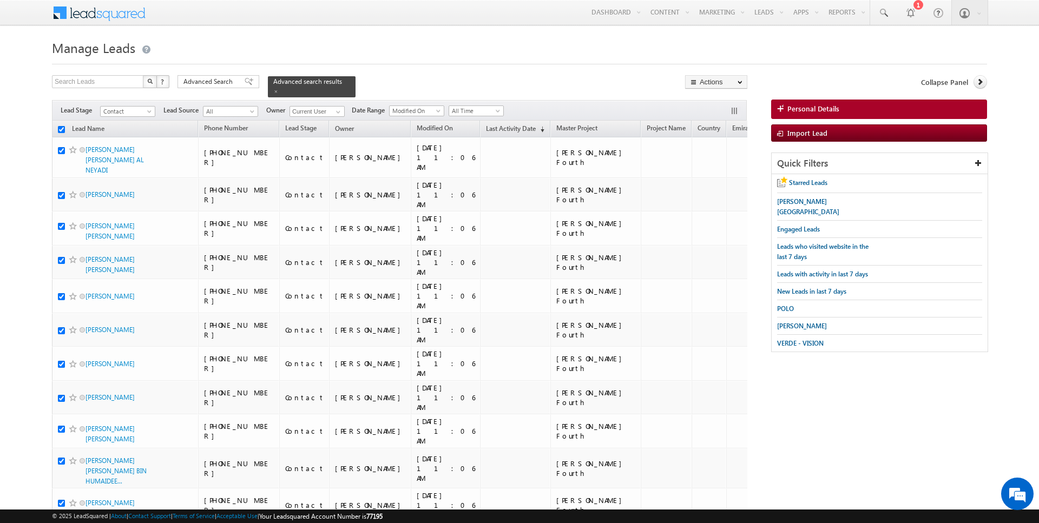
checkbox input "true"
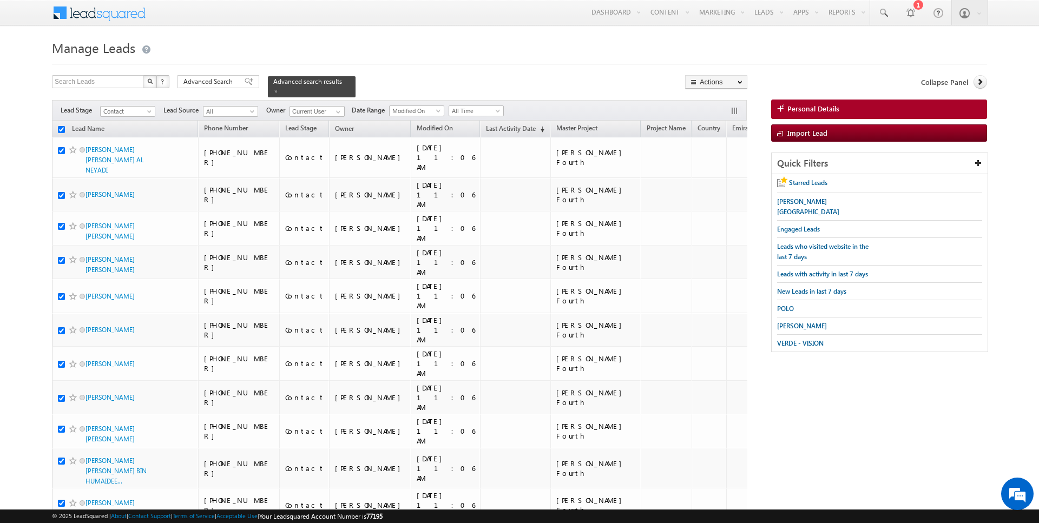
checkbox input "true"
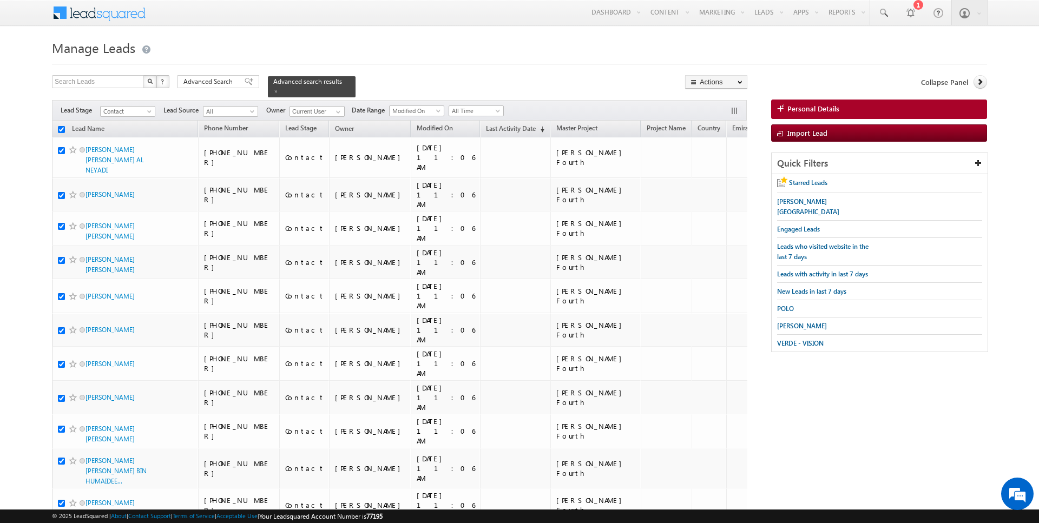
checkbox input "true"
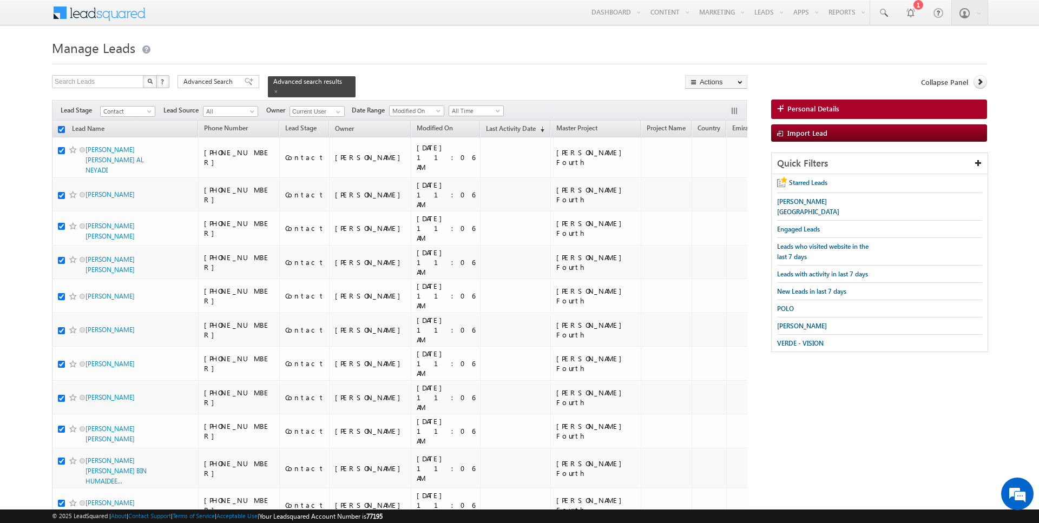
checkbox input "true"
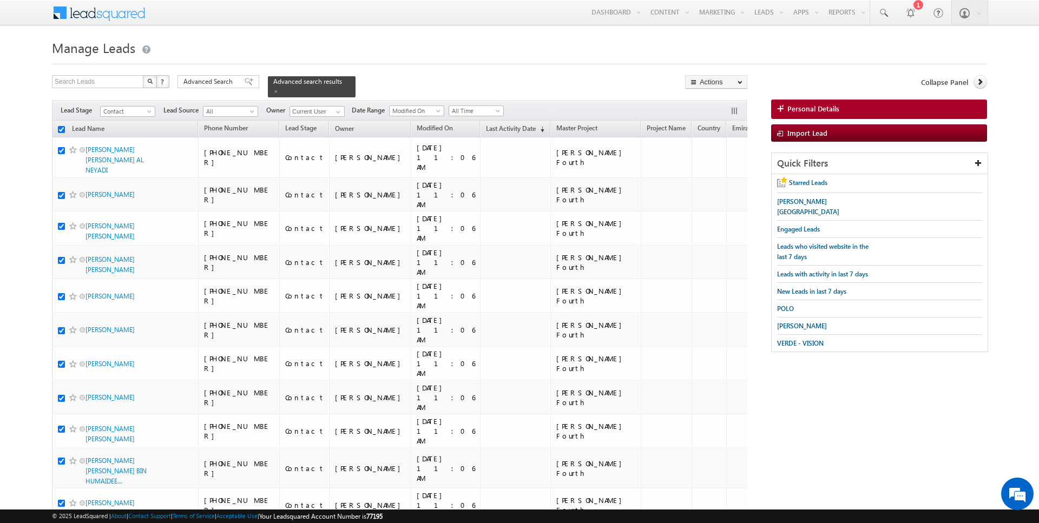
checkbox input "true"
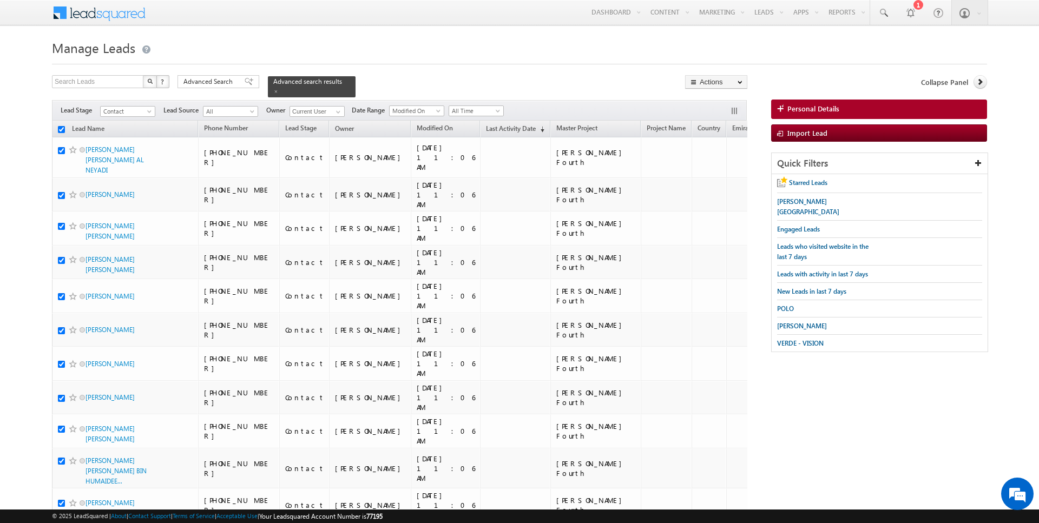
checkbox input "true"
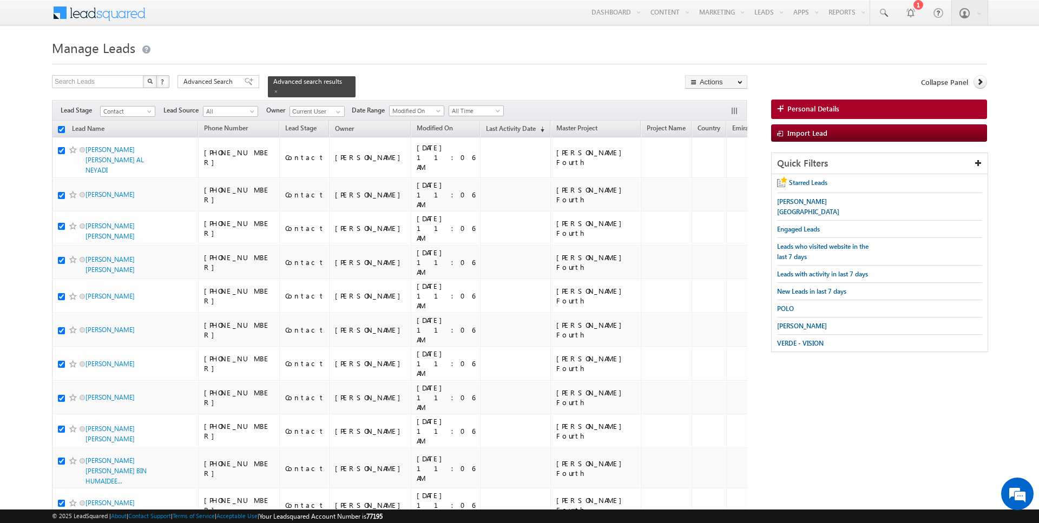
checkbox input "true"
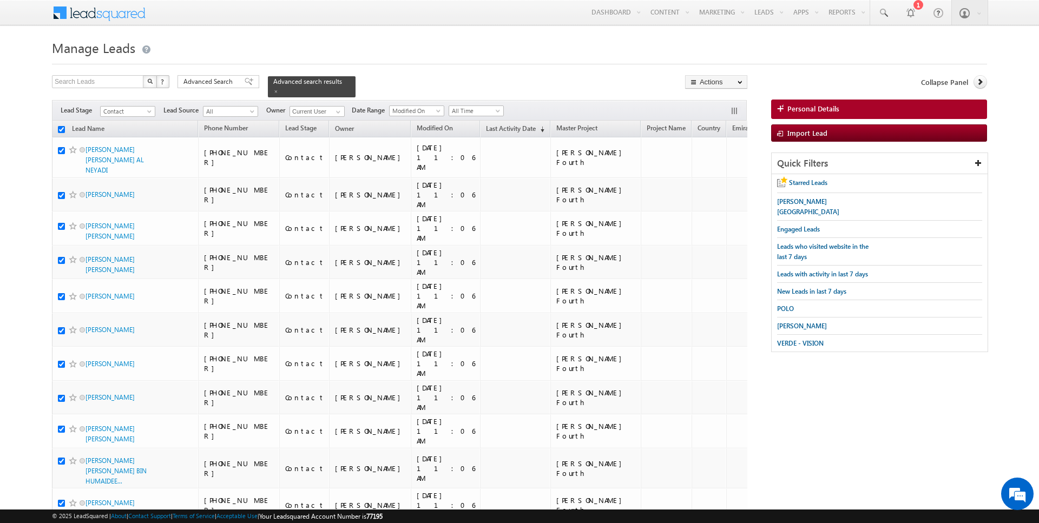
checkbox input "true"
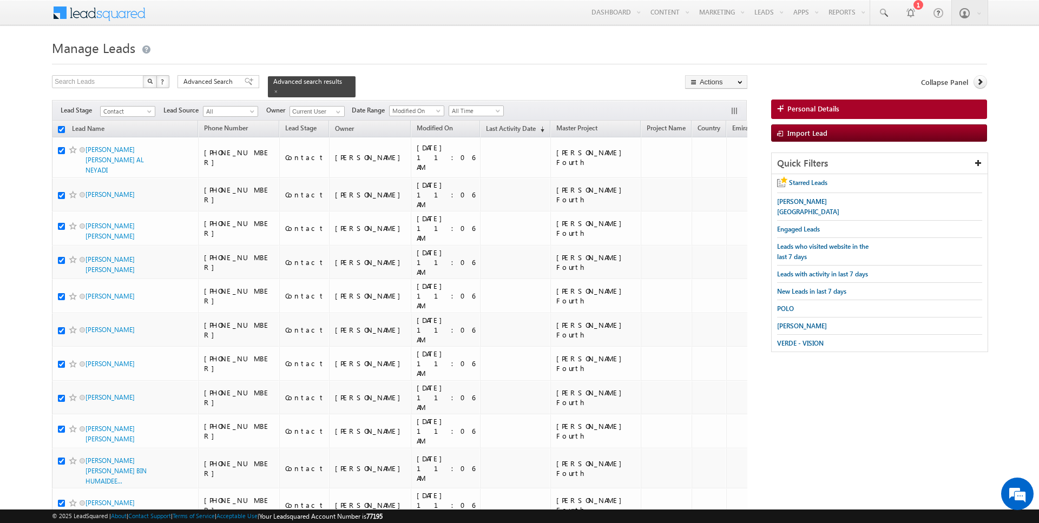
checkbox input "true"
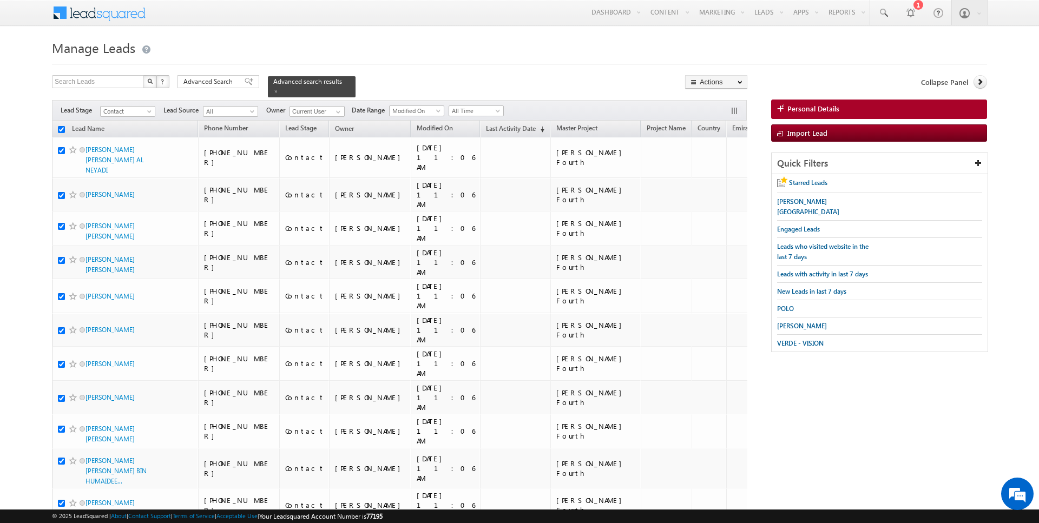
checkbox input "true"
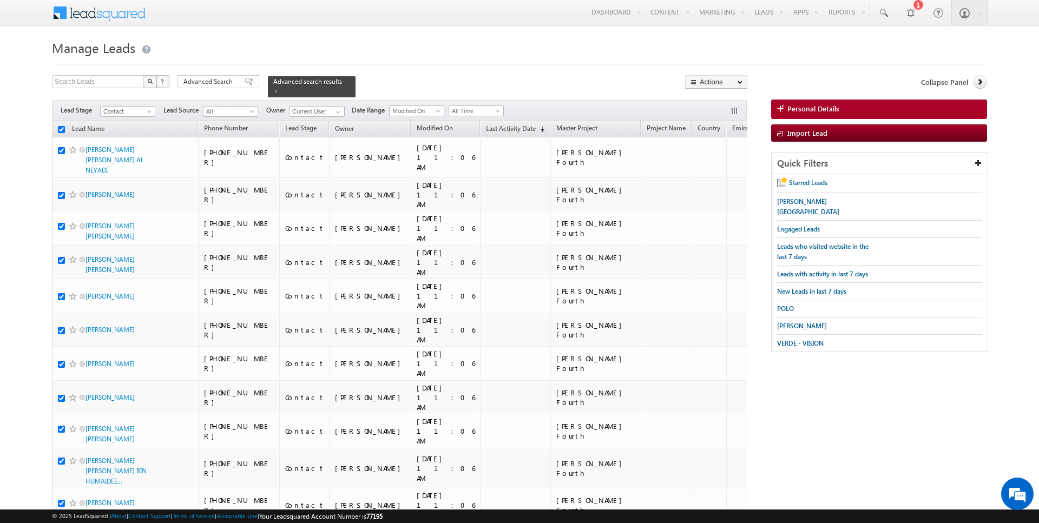
checkbox input "true"
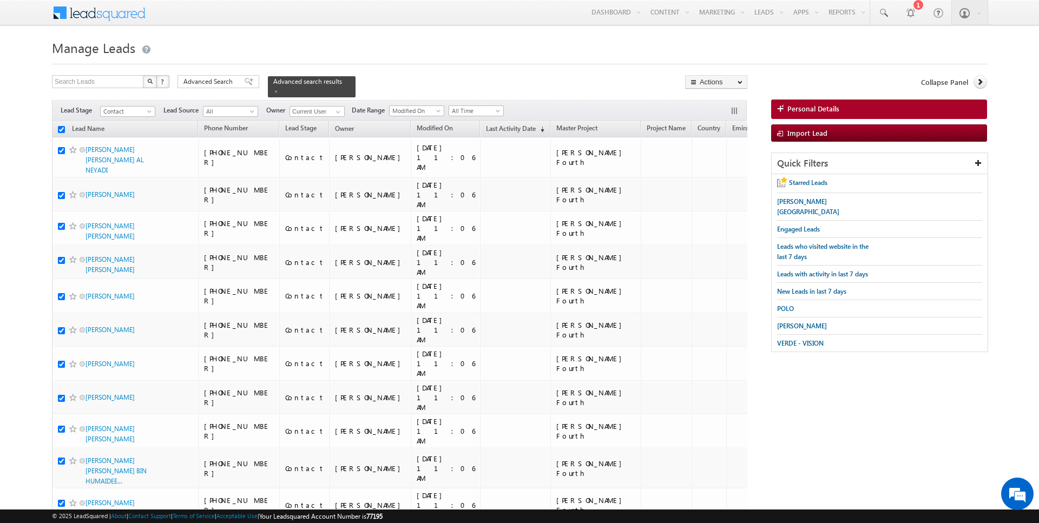
checkbox input "true"
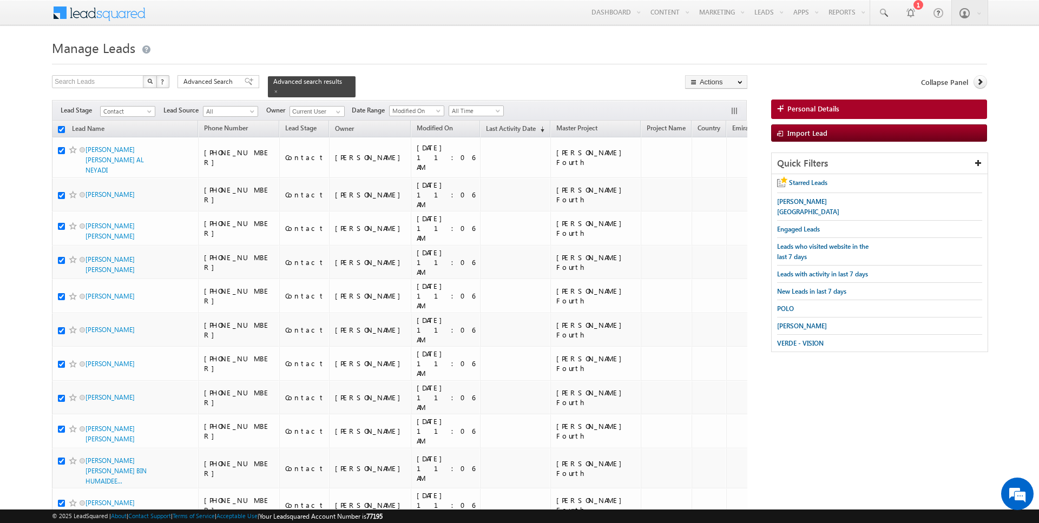
checkbox input "true"
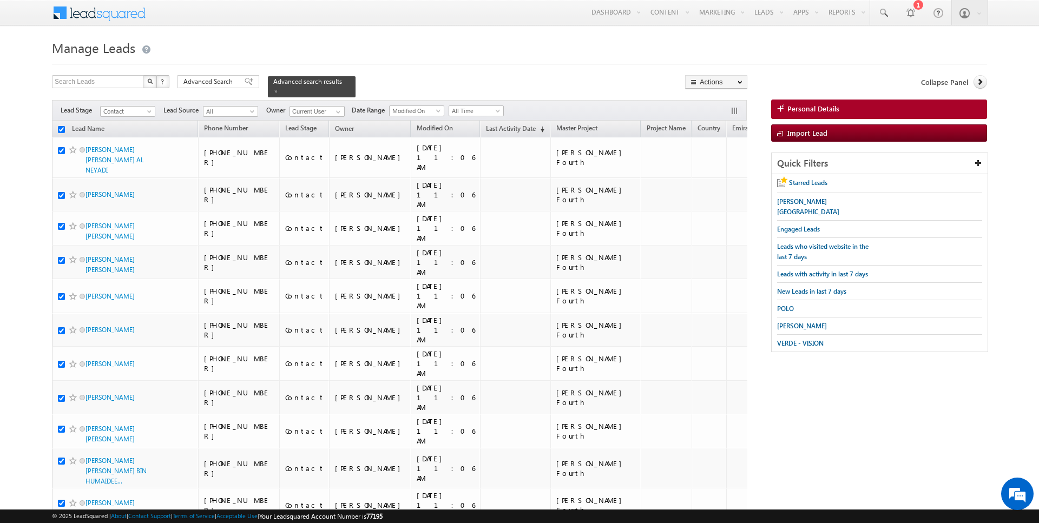
checkbox input "true"
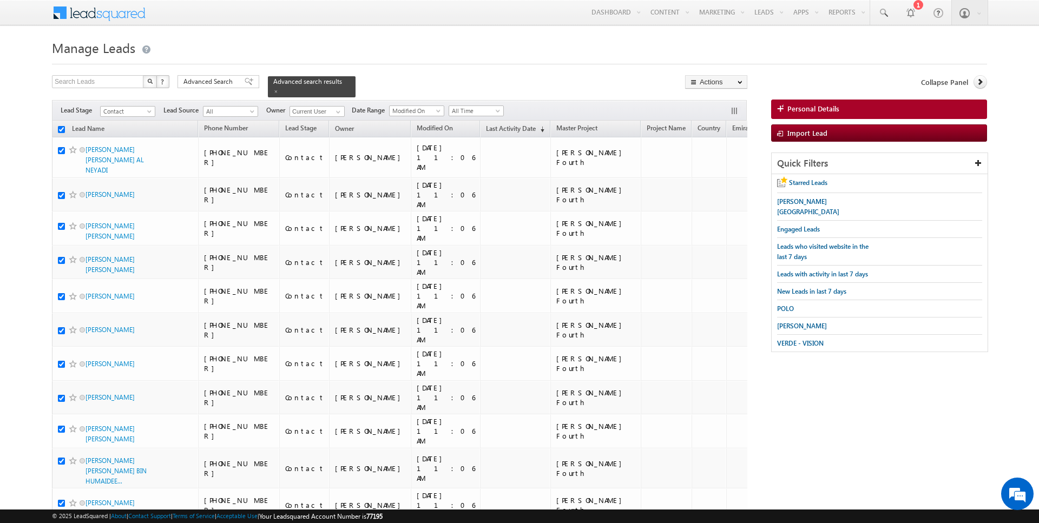
checkbox input "true"
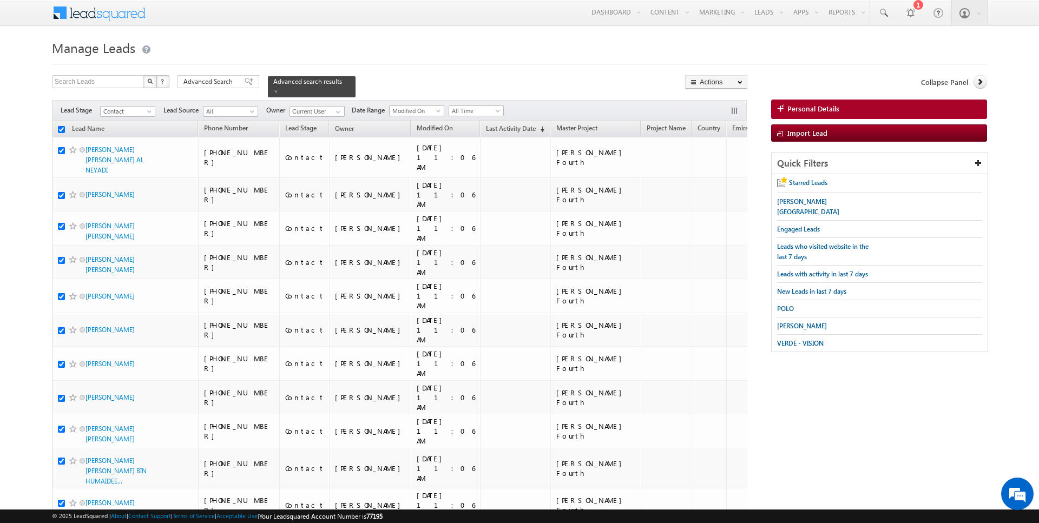
checkbox input "true"
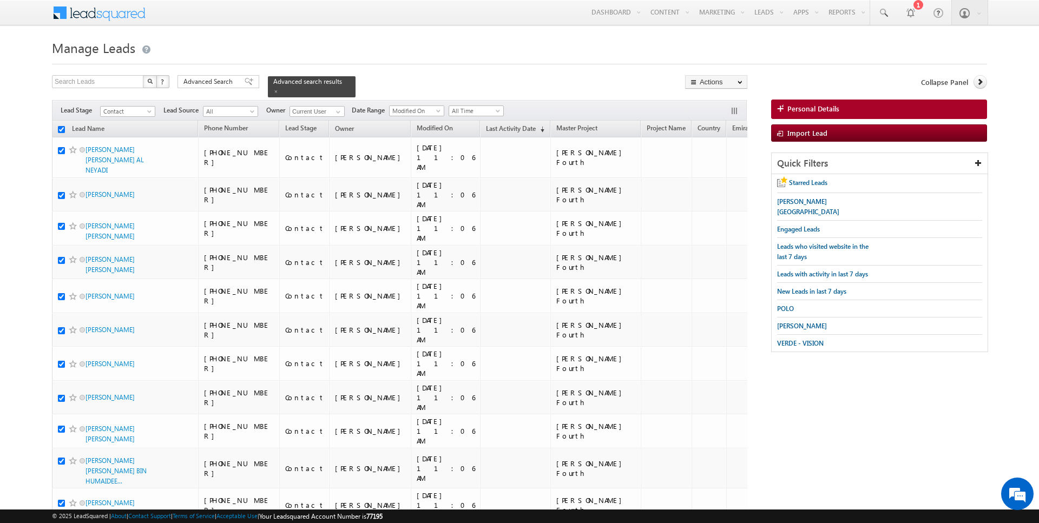
checkbox input "true"
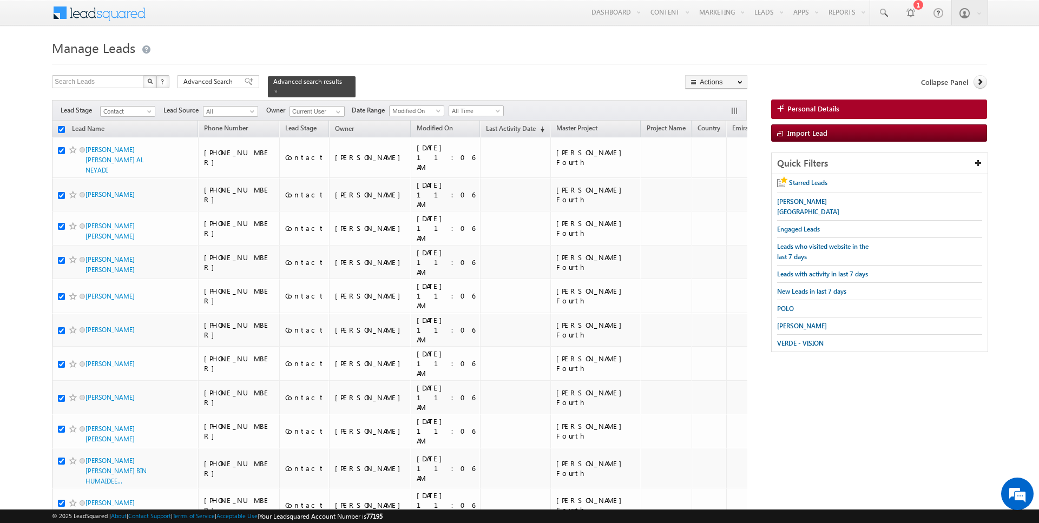
checkbox input "true"
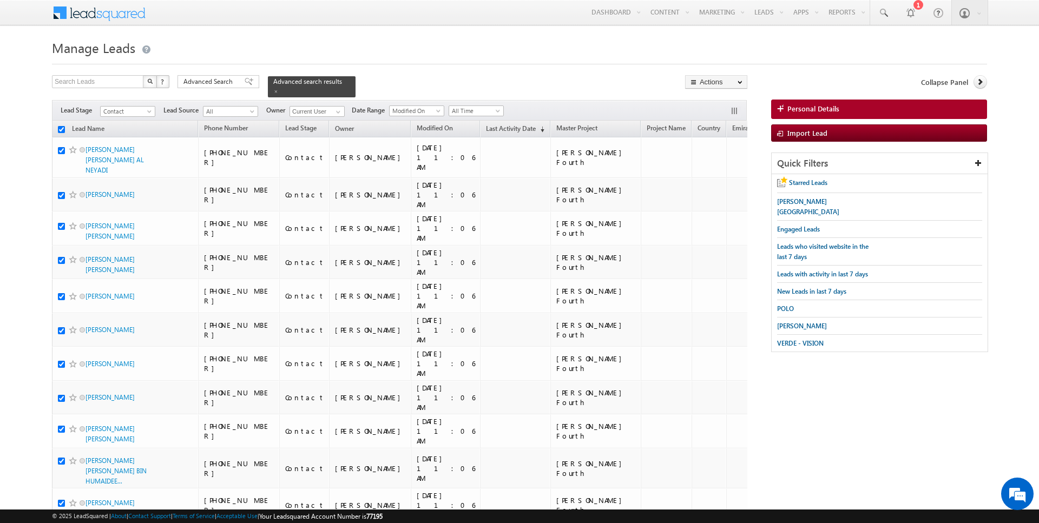
checkbox input "true"
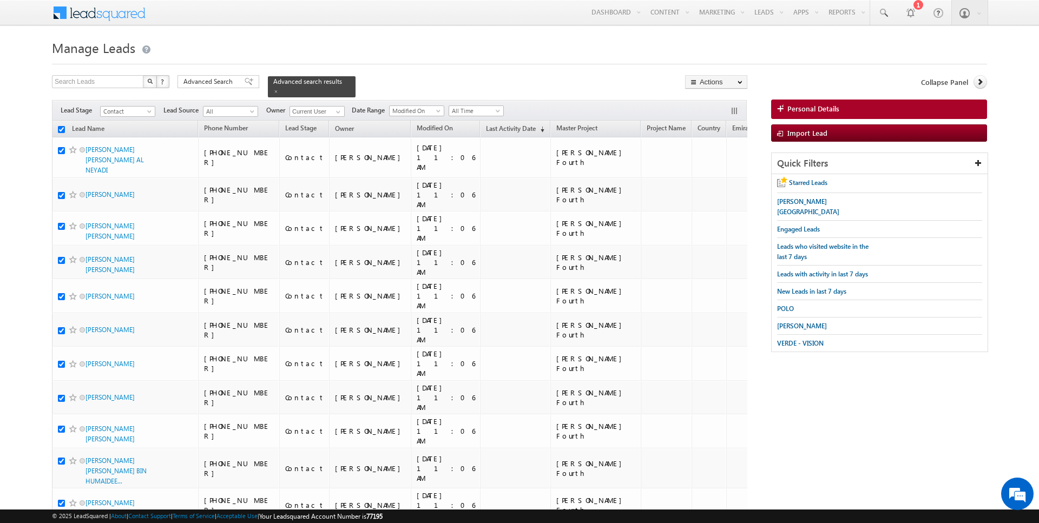
checkbox input "true"
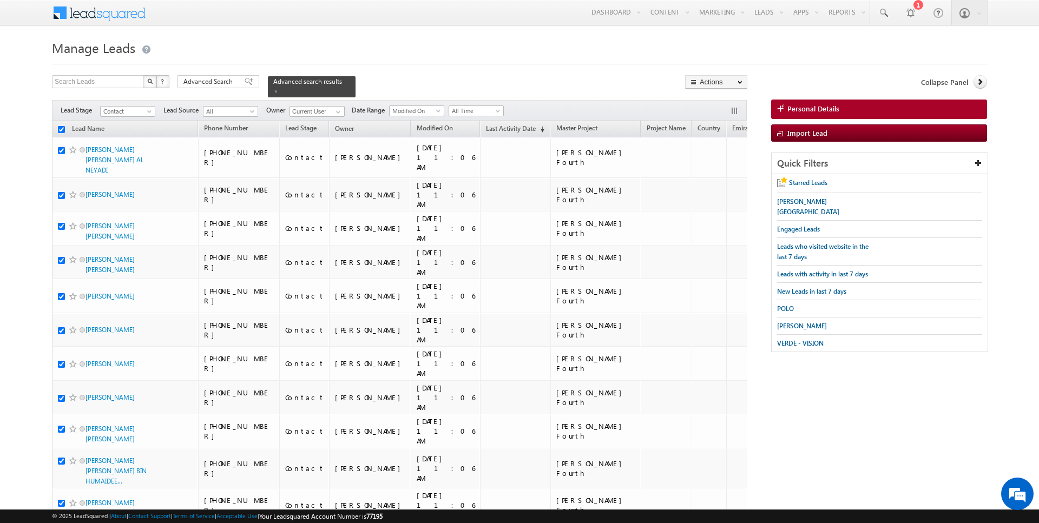
checkbox input "true"
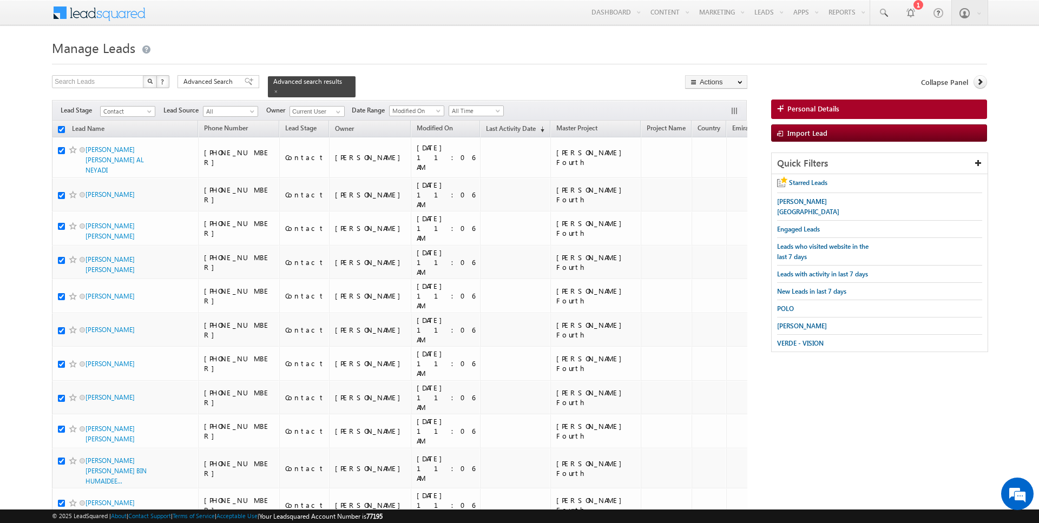
checkbox input "true"
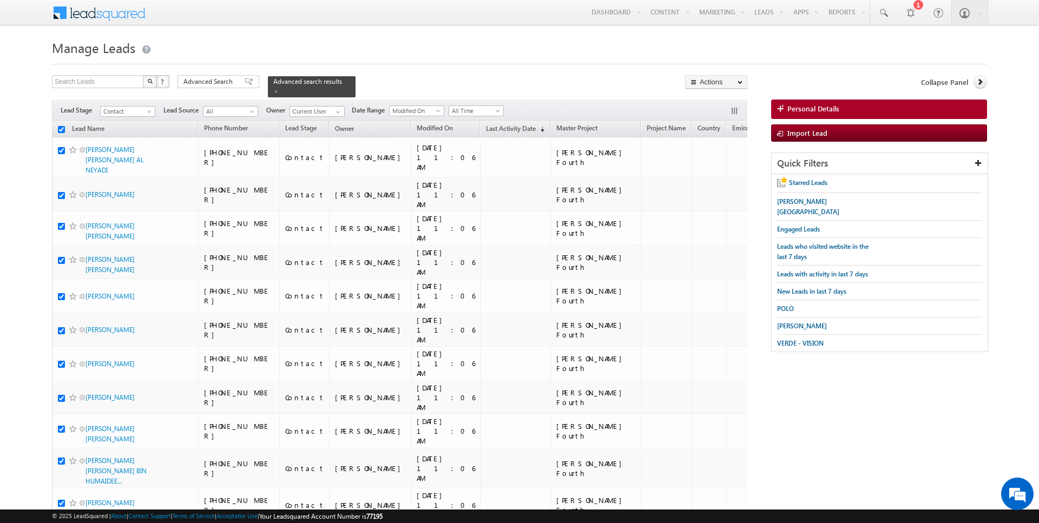
checkbox input "true"
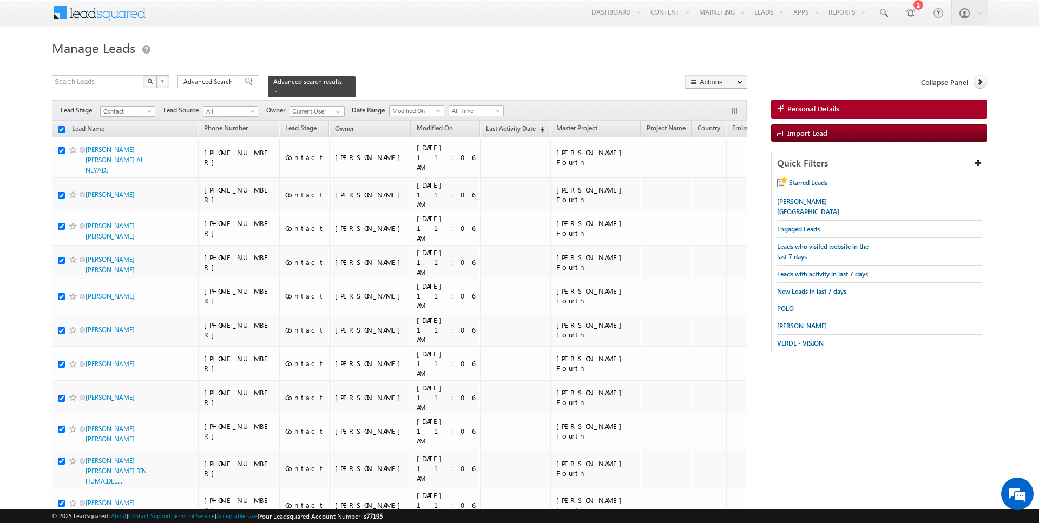
checkbox input "true"
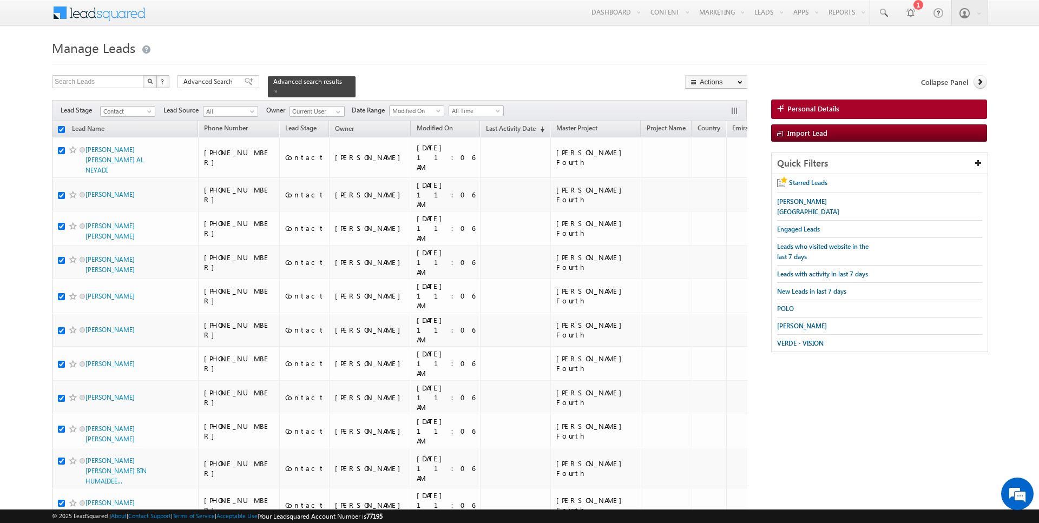
checkbox input "true"
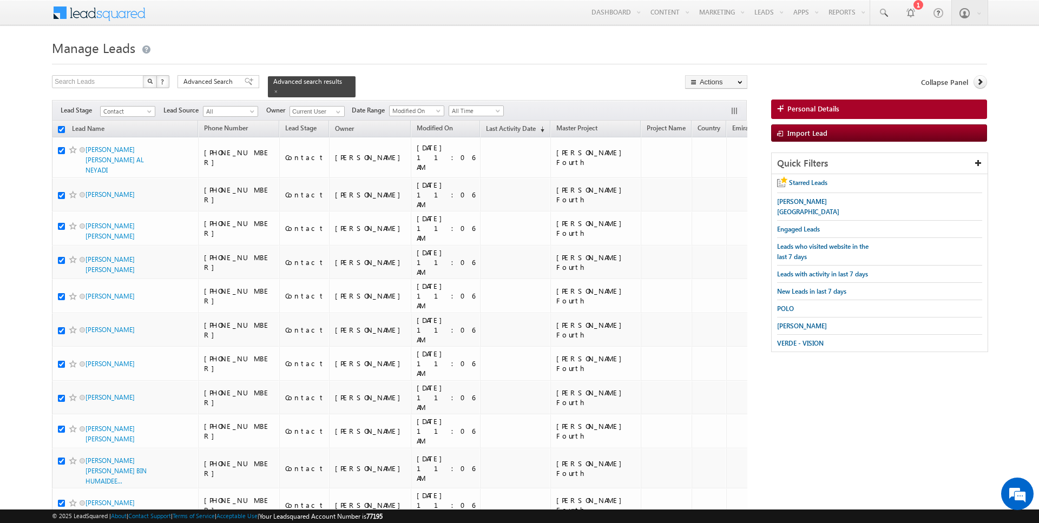
checkbox input "true"
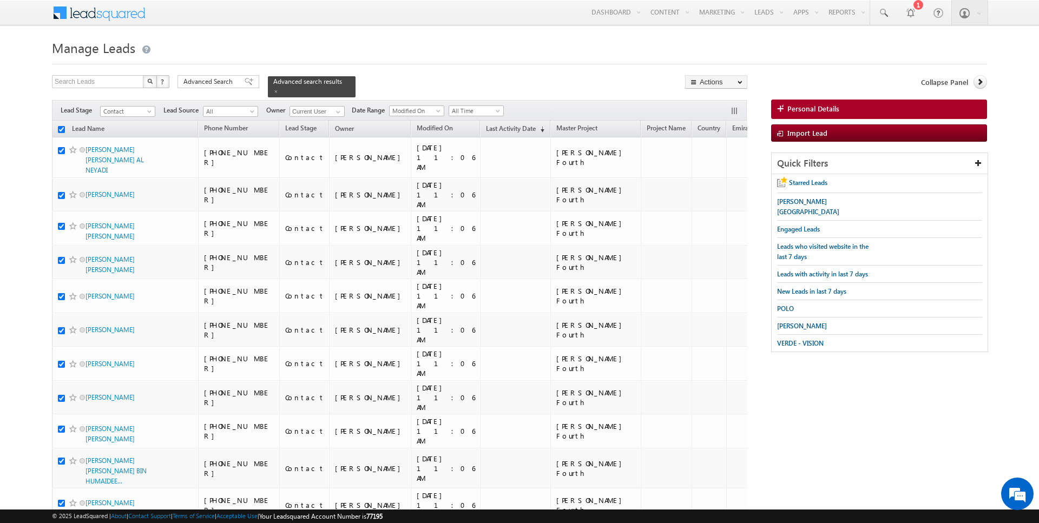
checkbox input "true"
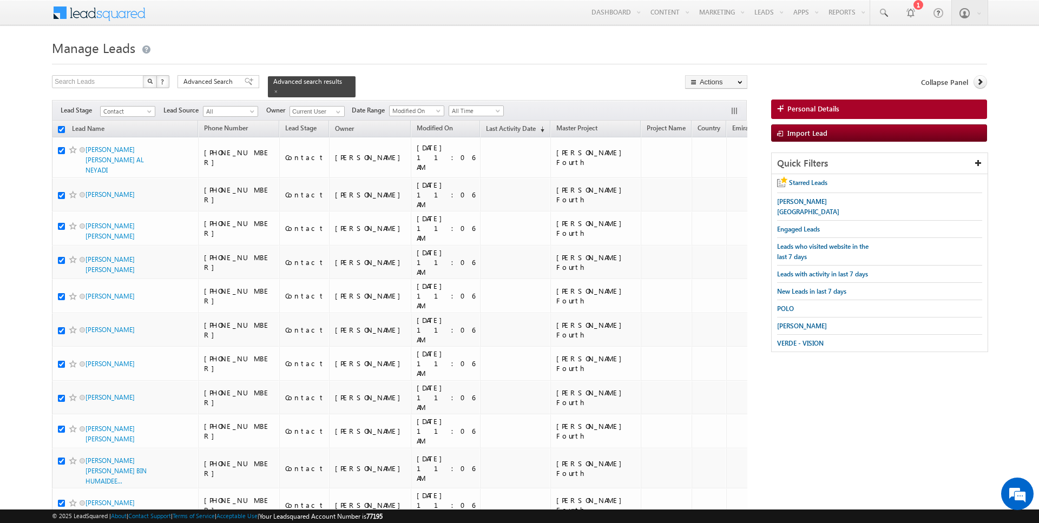
checkbox input "true"
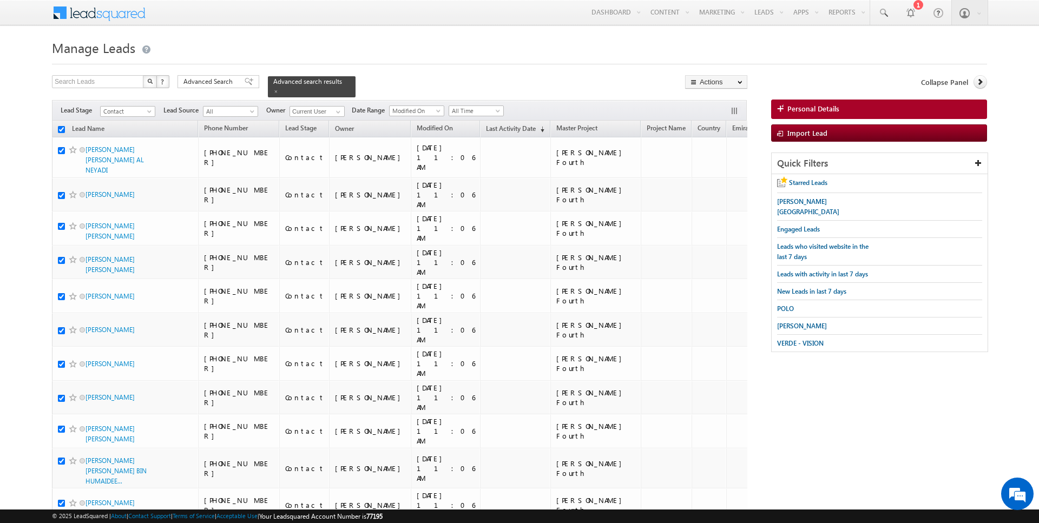
checkbox input "true"
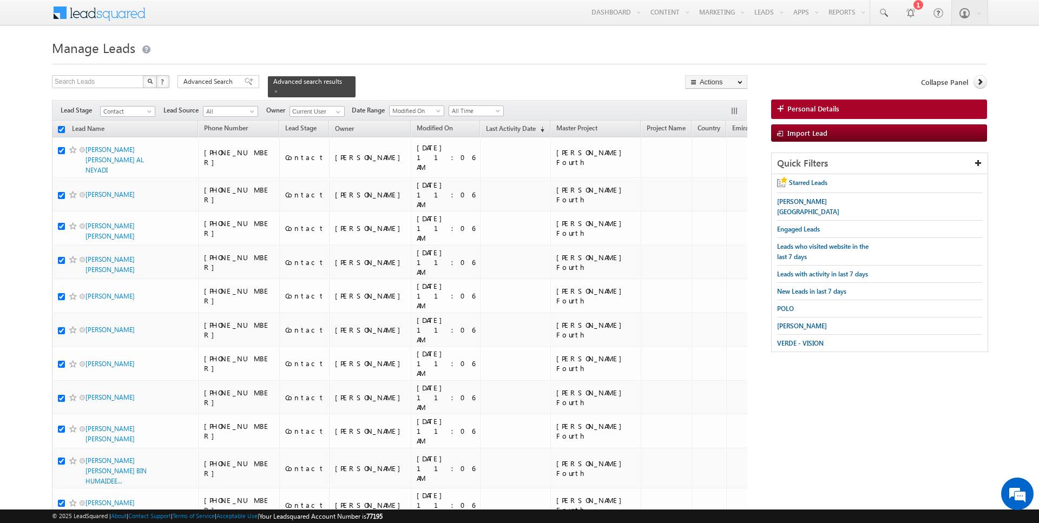
checkbox input "true"
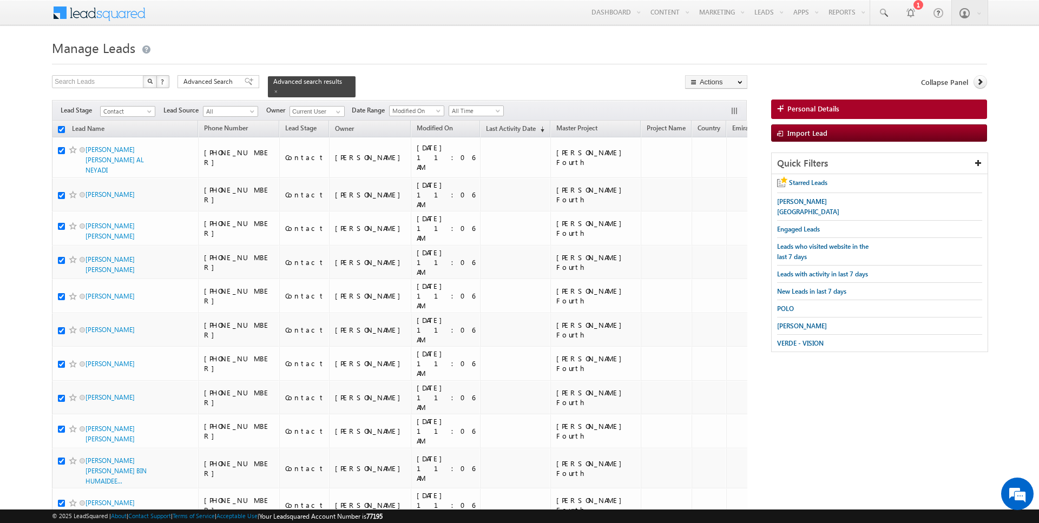
checkbox input "true"
click at [723, 105] on link "Bulk Update" at bounding box center [716, 110] width 61 height 13
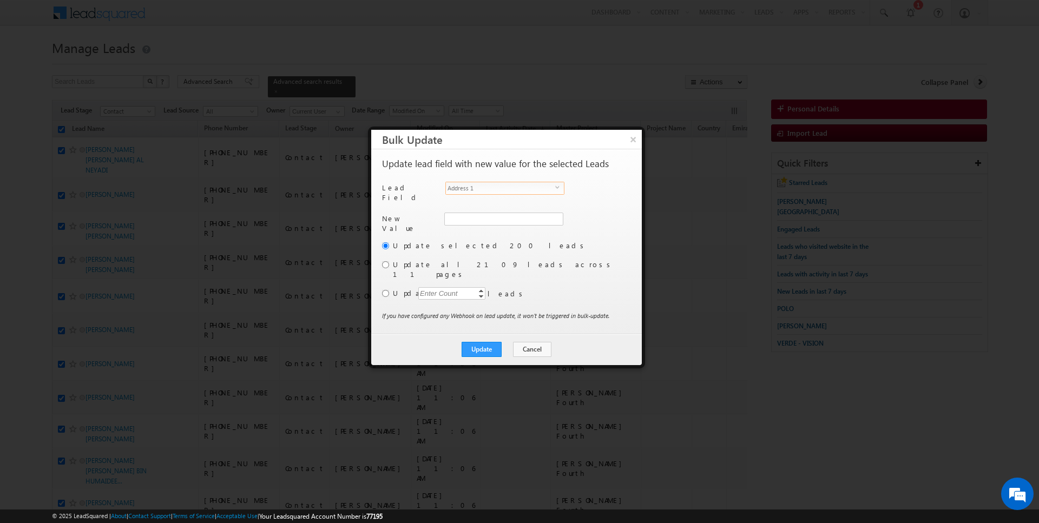
click at [497, 185] on span "Address 1" at bounding box center [500, 188] width 109 height 12
click at [479, 215] on input "[PERSON_NAME]" at bounding box center [503, 219] width 118 height 13
click at [386, 290] on input "radio" at bounding box center [385, 293] width 7 height 7
click at [431, 287] on div "Enter Count" at bounding box center [438, 293] width 41 height 12
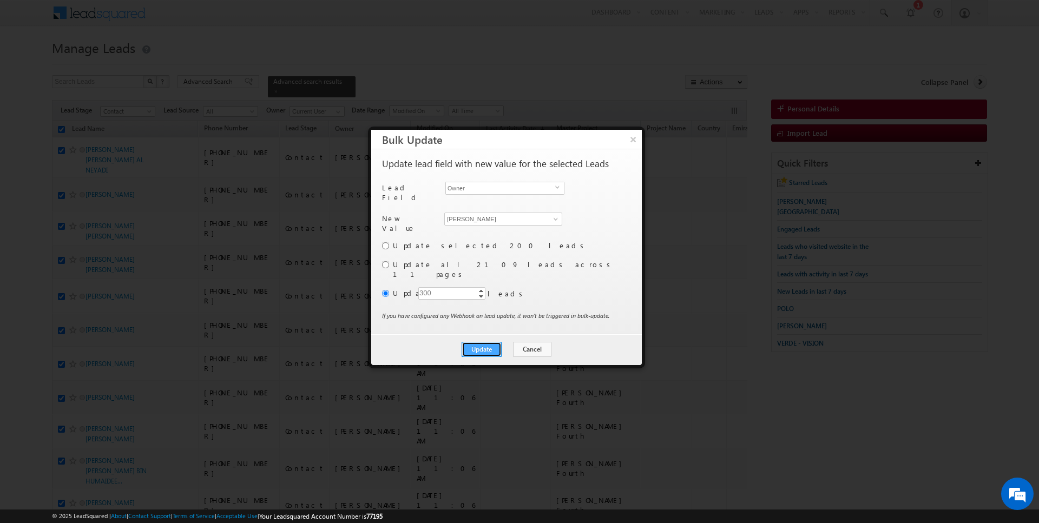
click at [487, 342] on button "Update" at bounding box center [482, 349] width 40 height 15
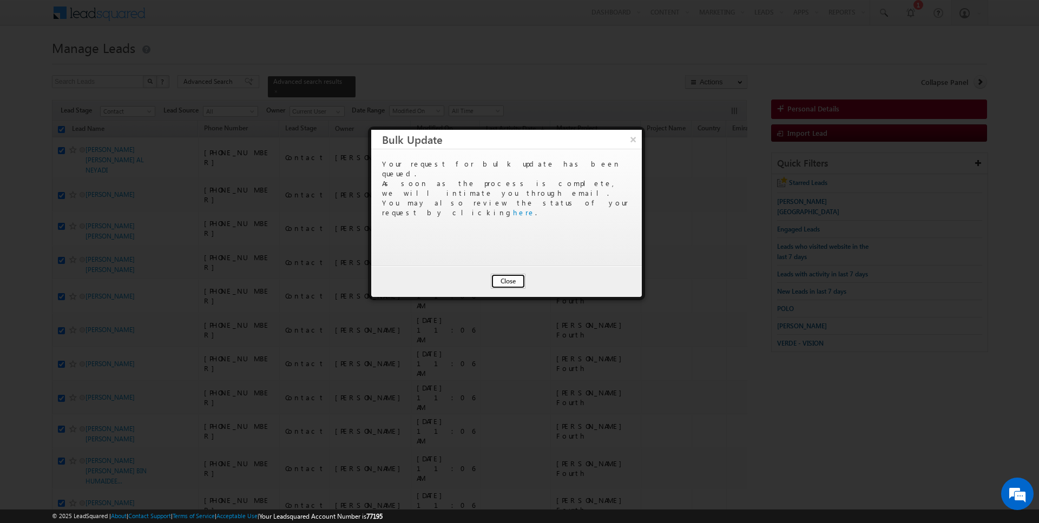
click at [505, 284] on button "Close" at bounding box center [508, 281] width 35 height 15
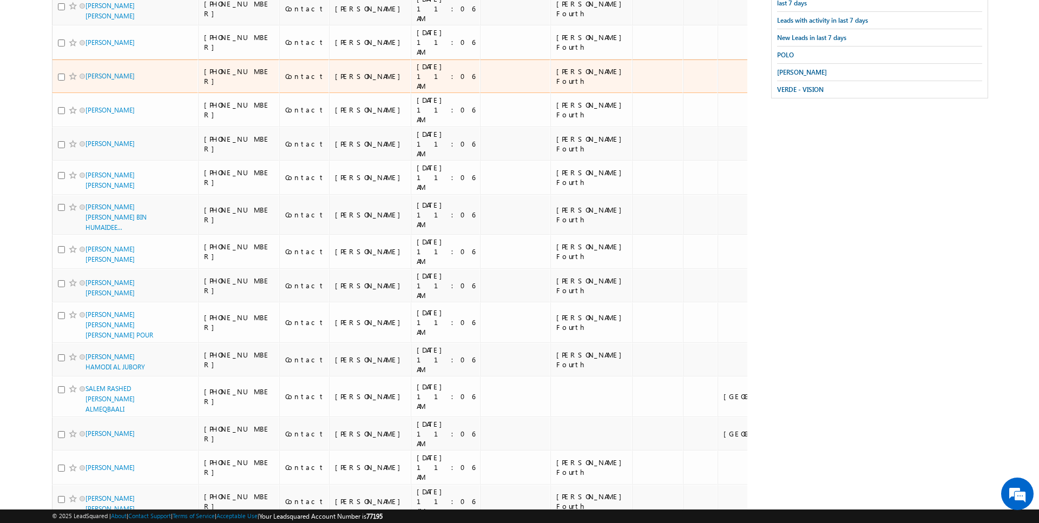
scroll to position [852, 0]
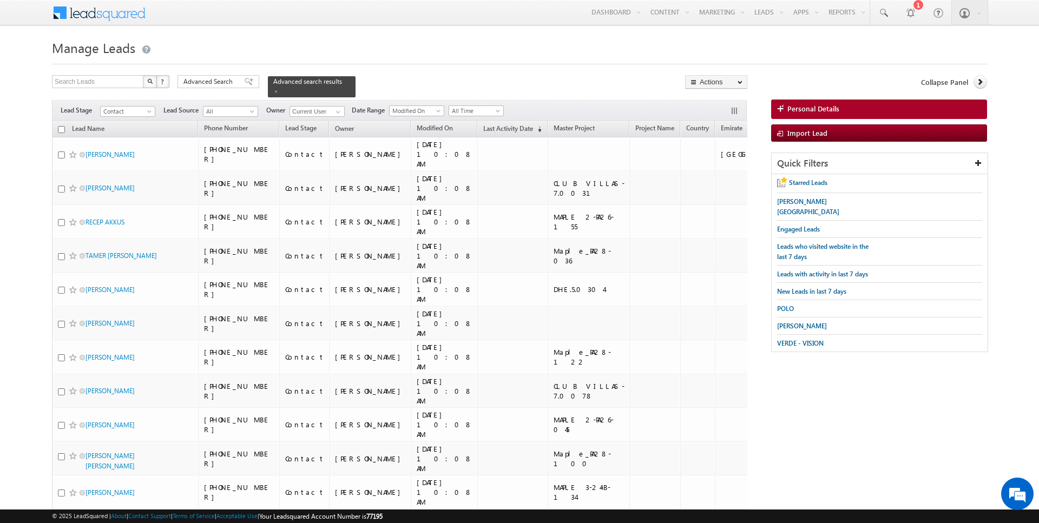
click at [60, 128] on input "checkbox" at bounding box center [61, 129] width 7 height 7
checkbox input "true"
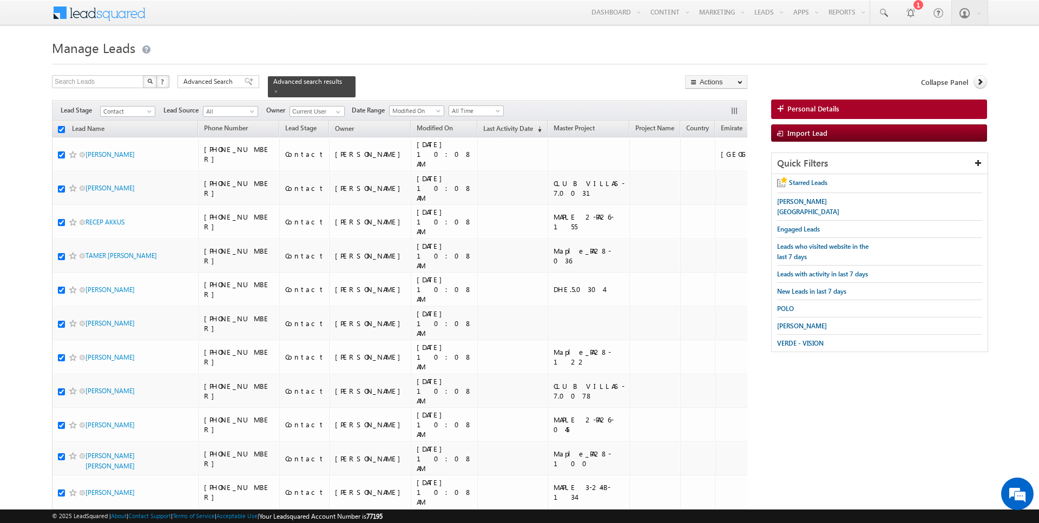
checkbox input "true"
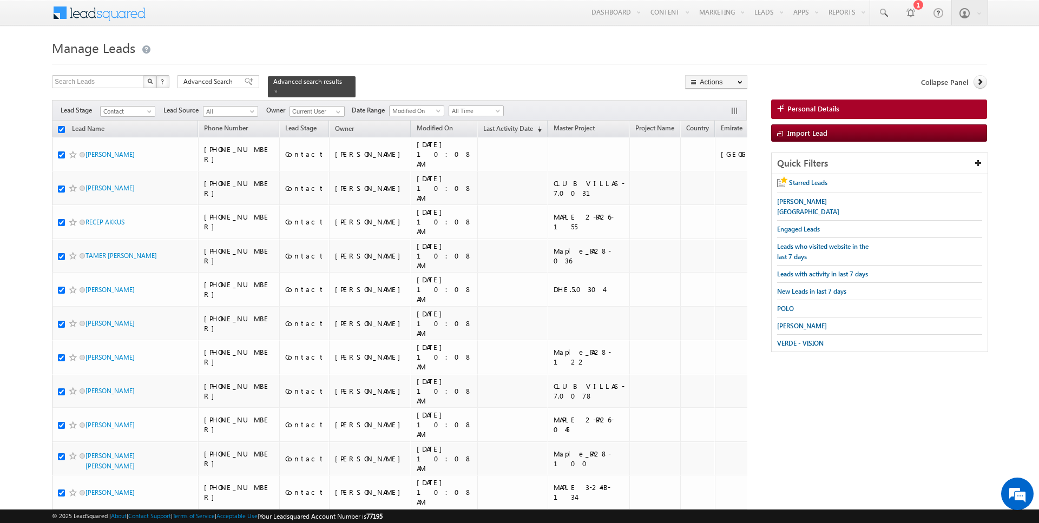
checkbox input "true"
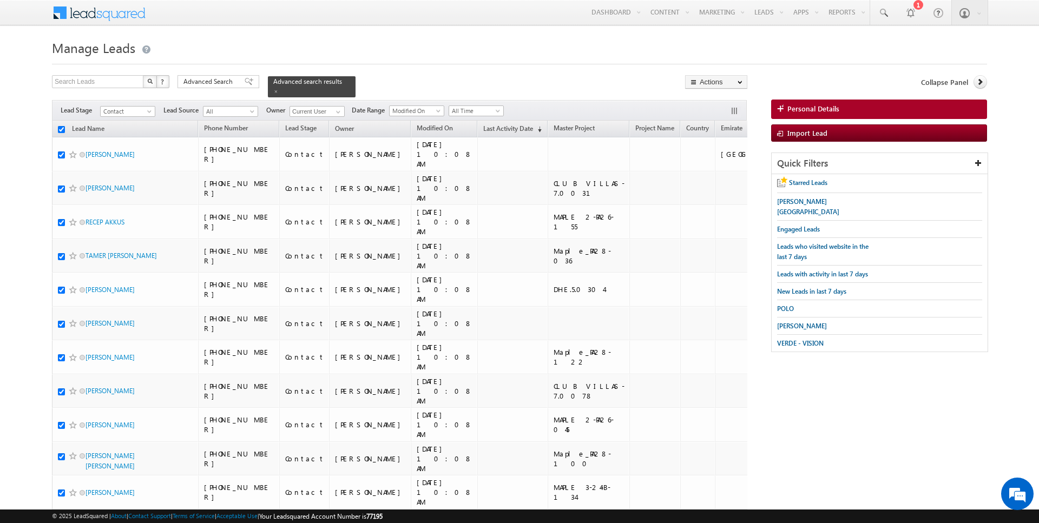
checkbox input "true"
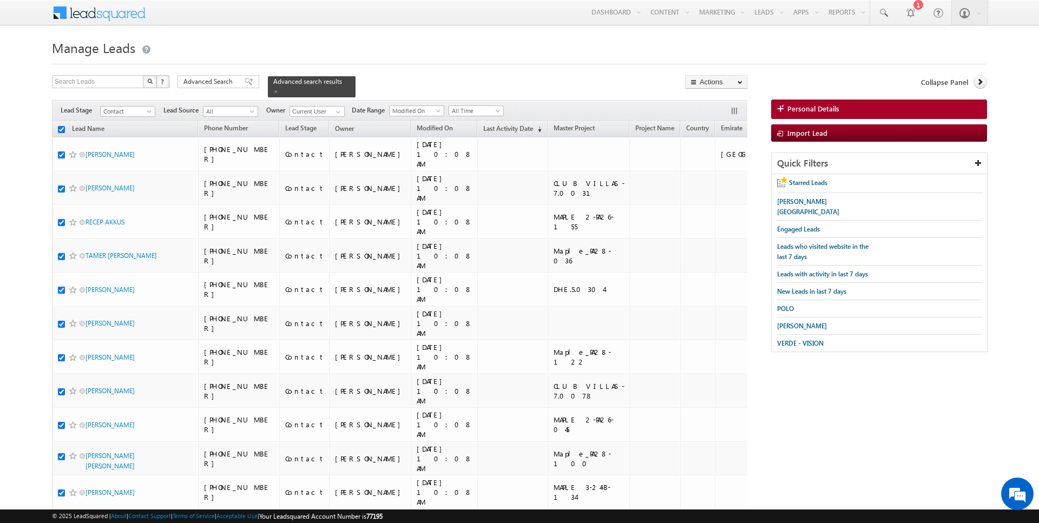
checkbox input "true"
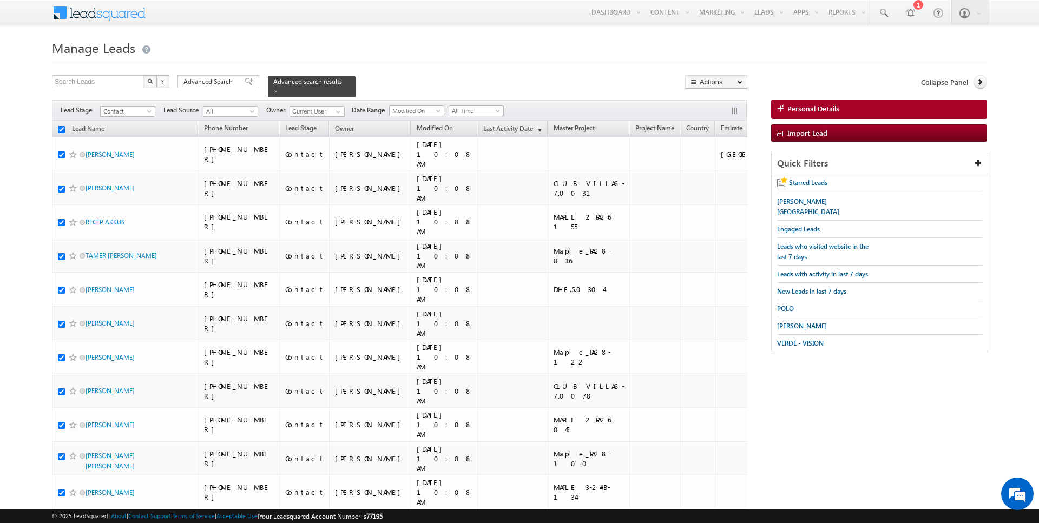
checkbox input "true"
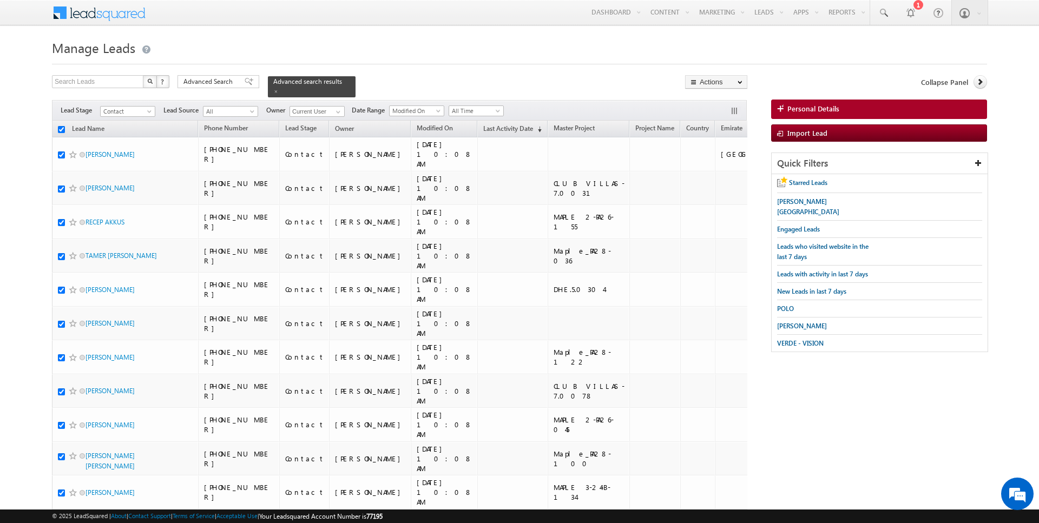
checkbox input "true"
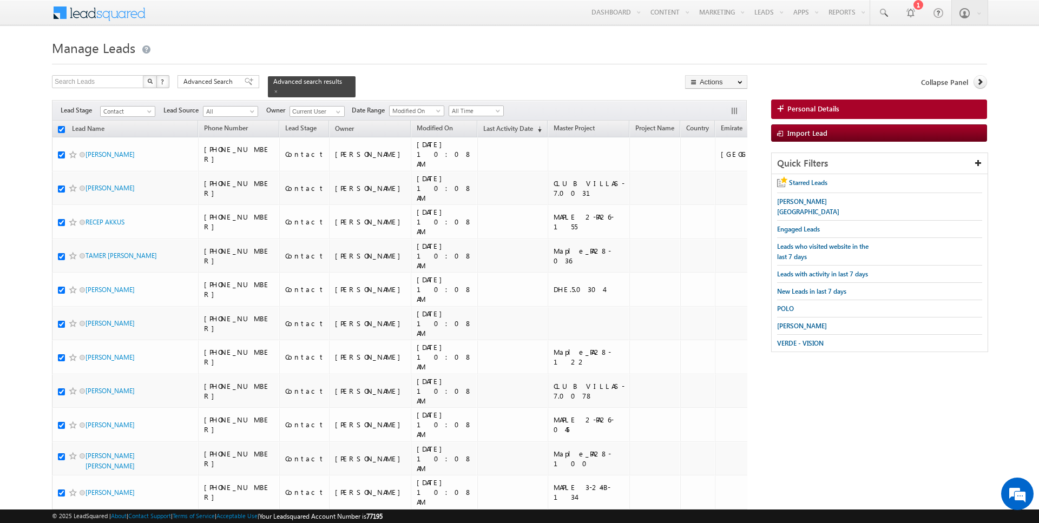
checkbox input "true"
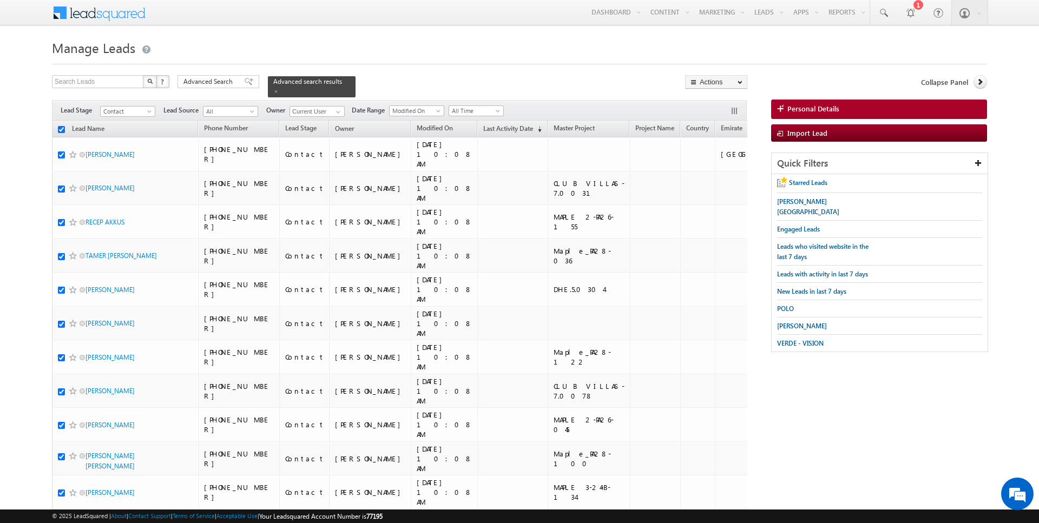
checkbox input "true"
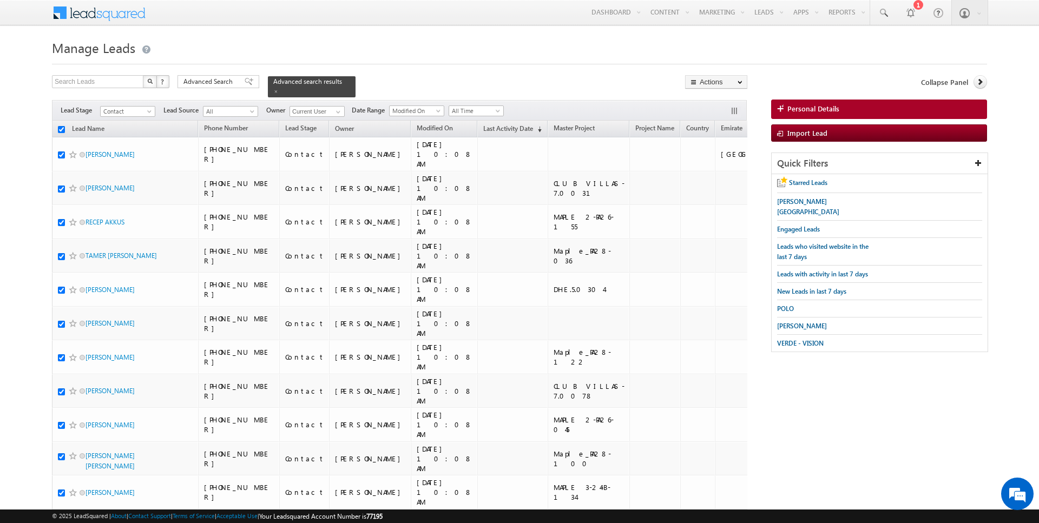
checkbox input "true"
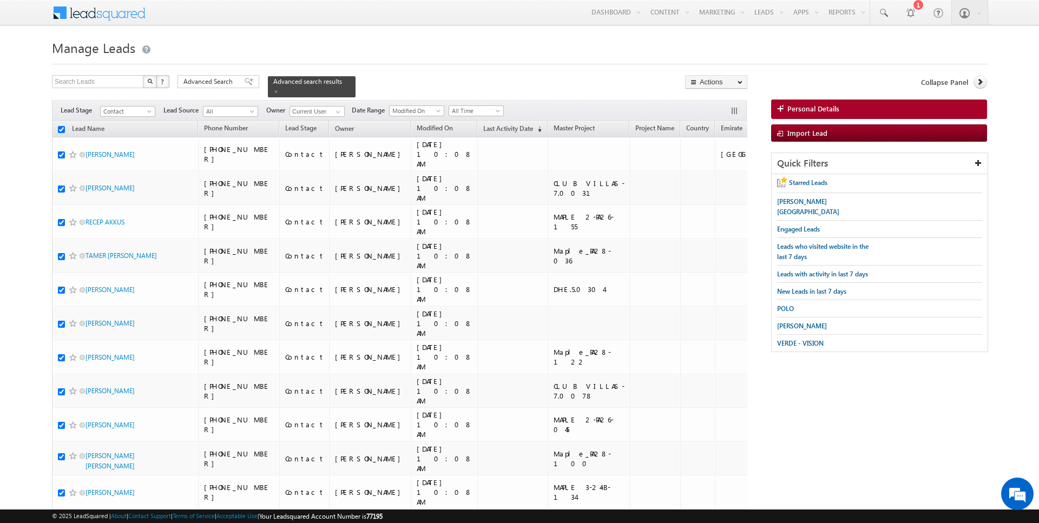
checkbox input "true"
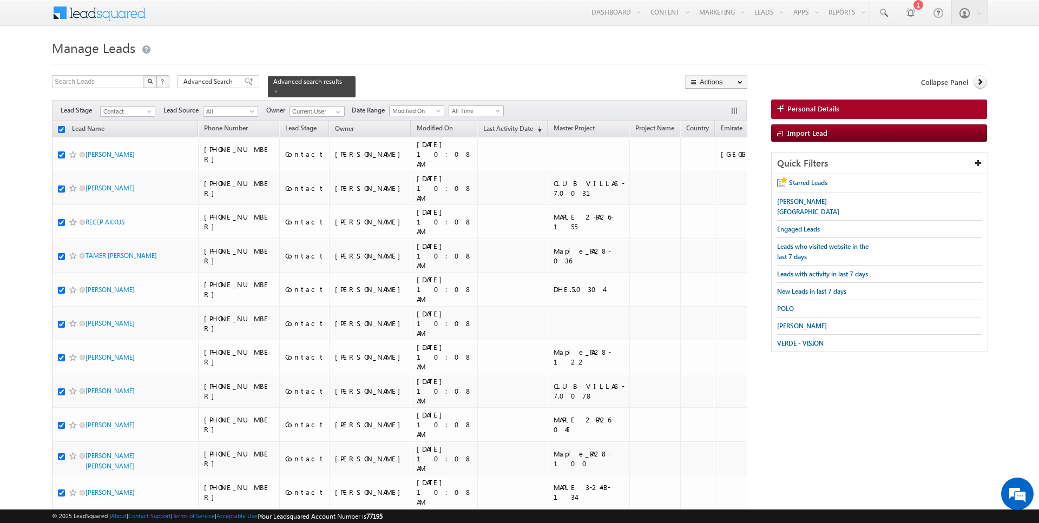
checkbox input "true"
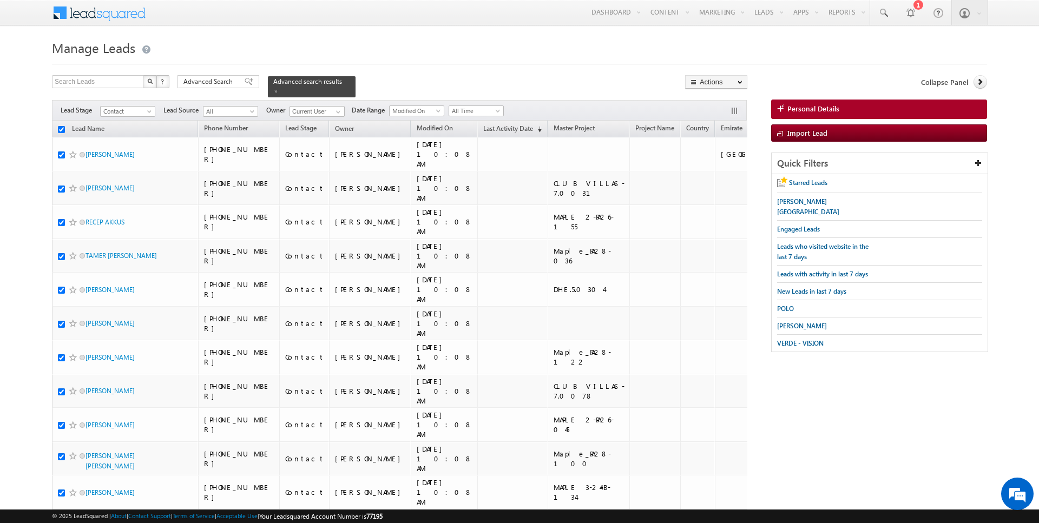
checkbox input "true"
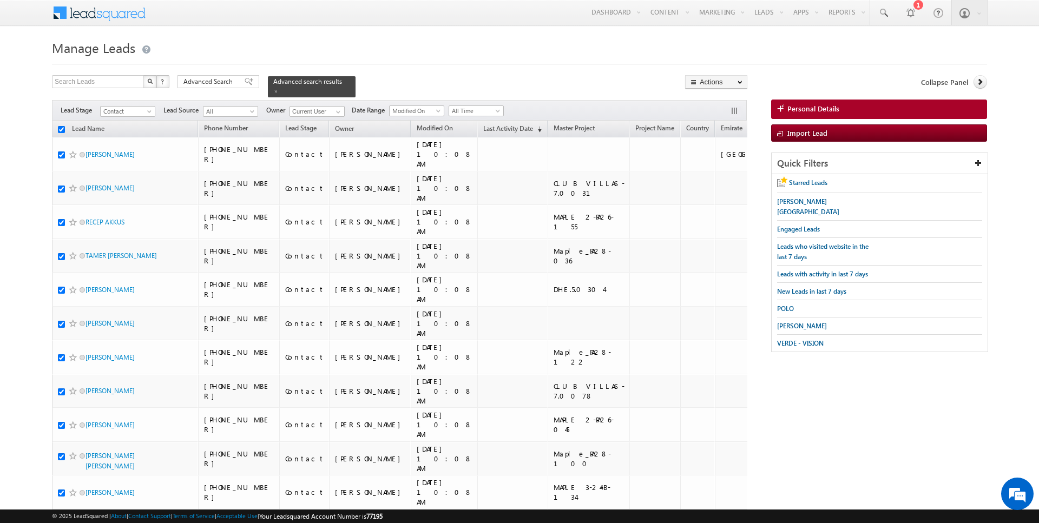
checkbox input "true"
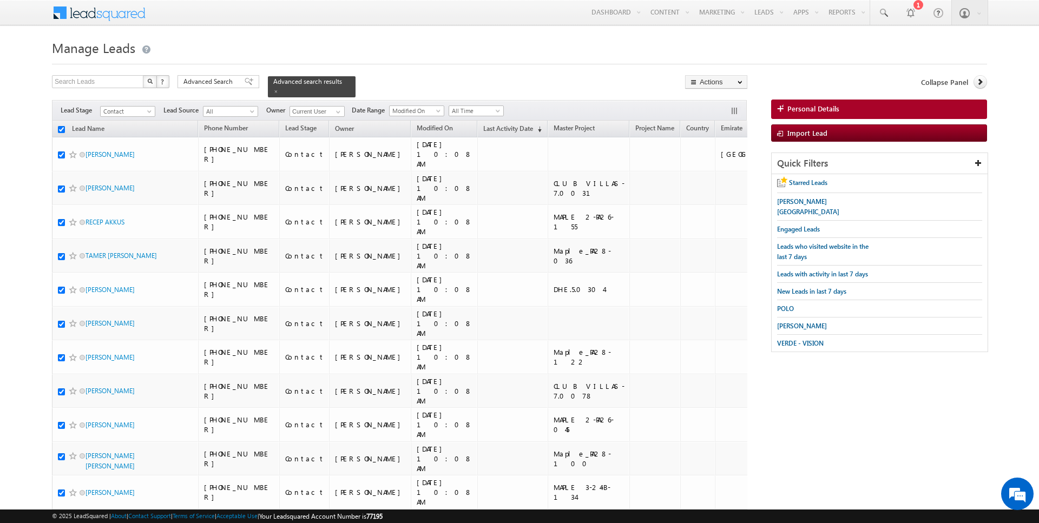
checkbox input "true"
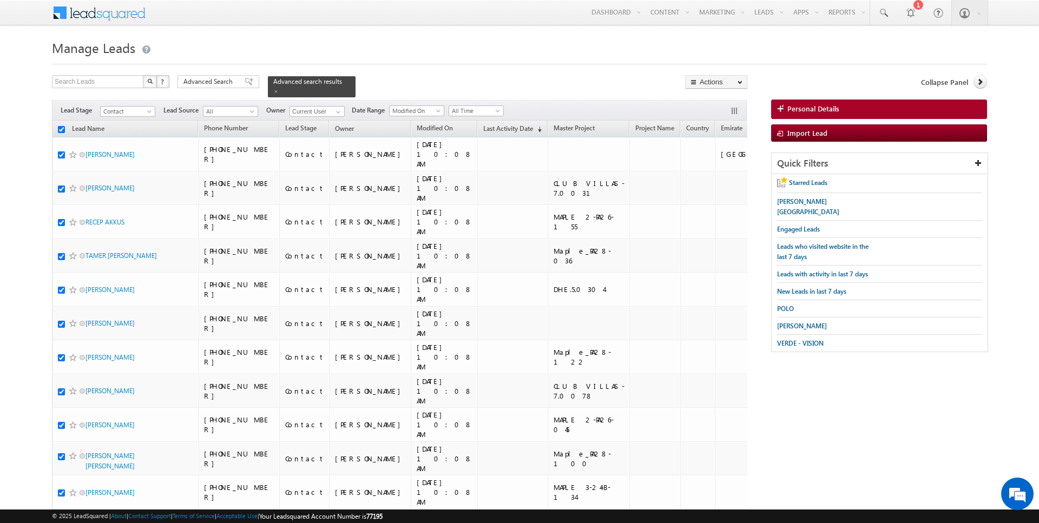
checkbox input "true"
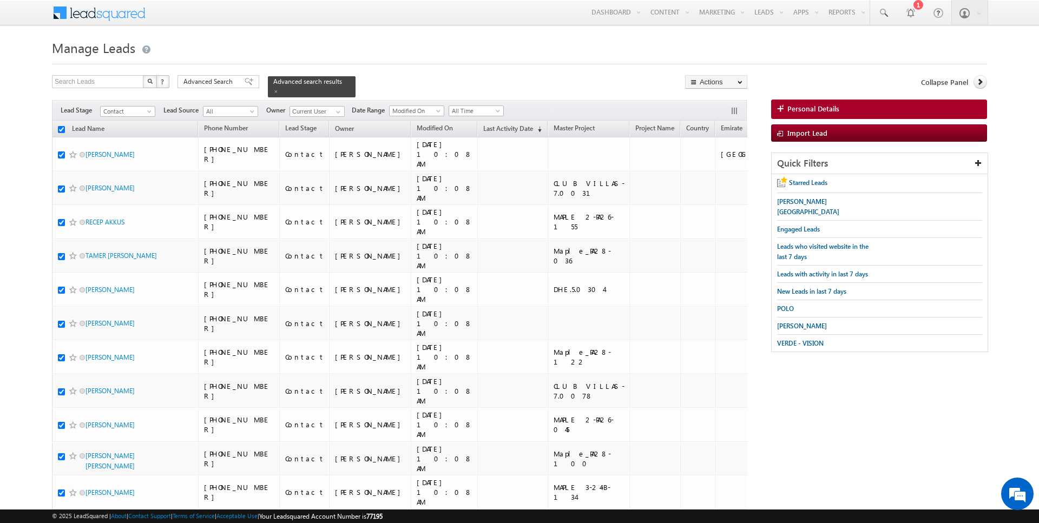
checkbox input "true"
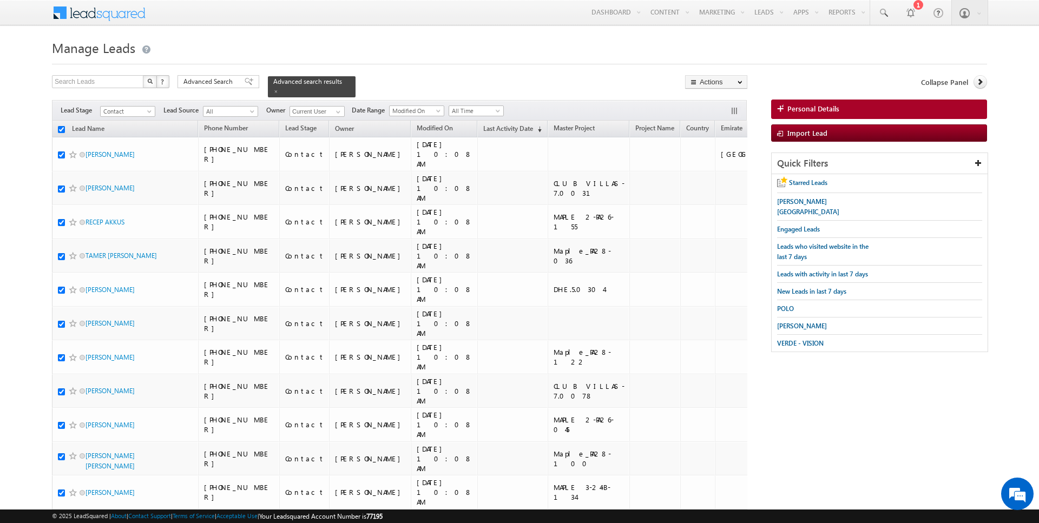
checkbox input "true"
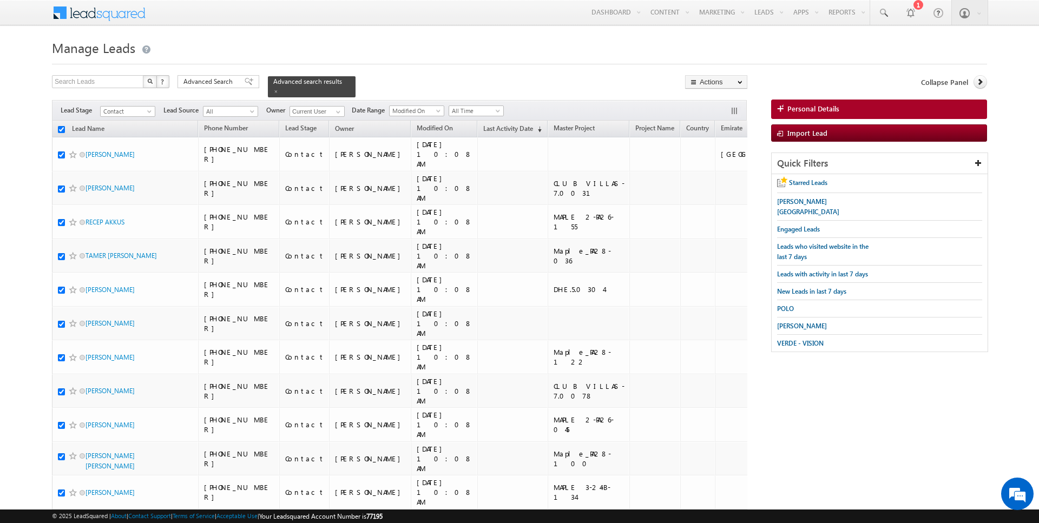
checkbox input "true"
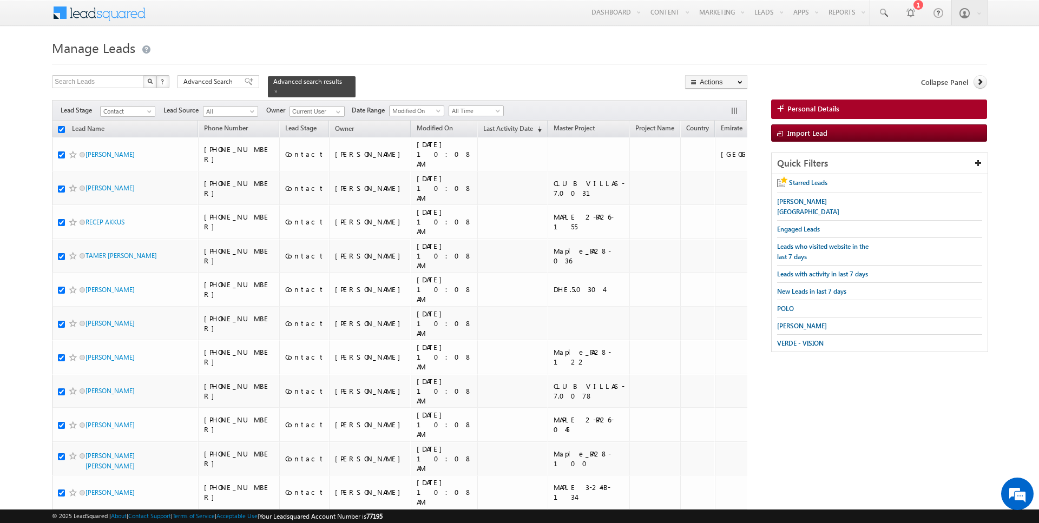
checkbox input "true"
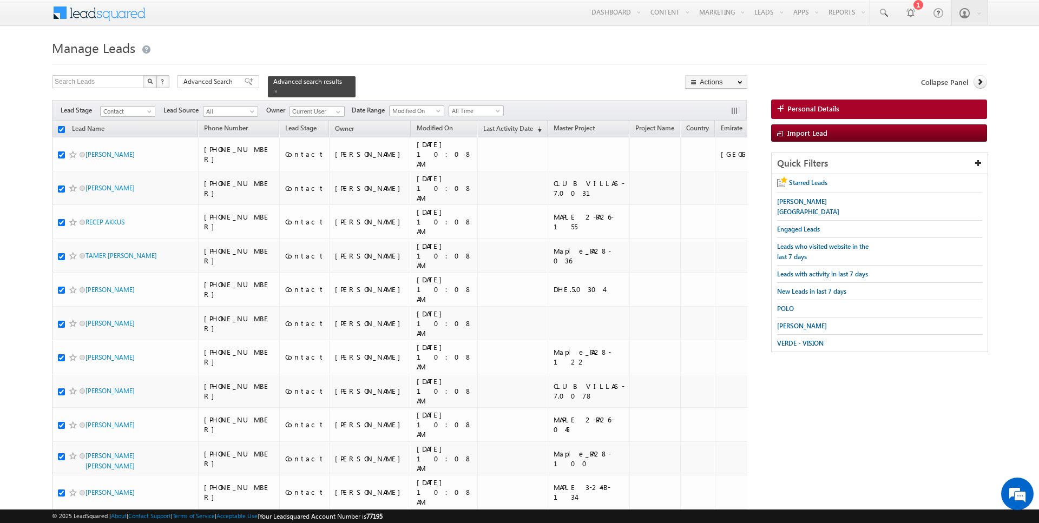
checkbox input "true"
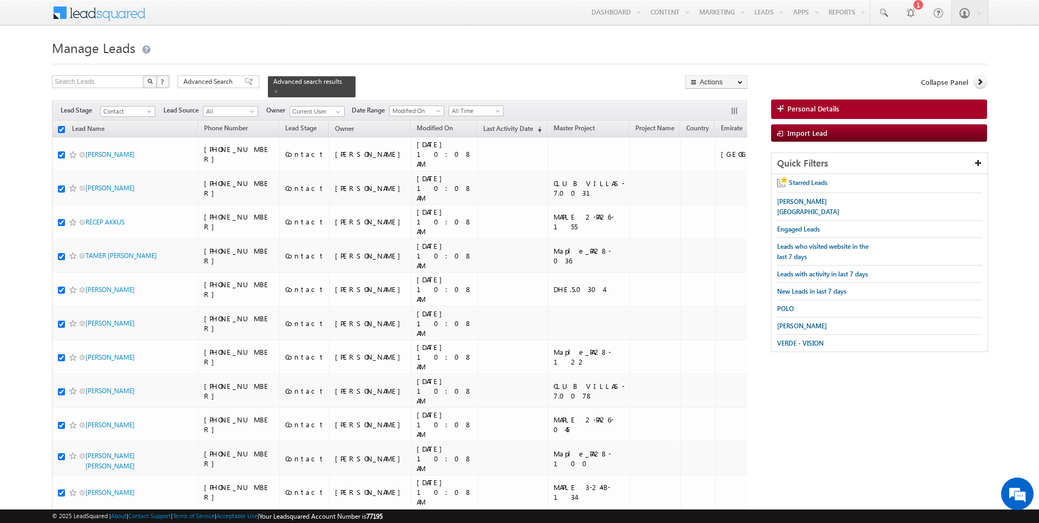
checkbox input "true"
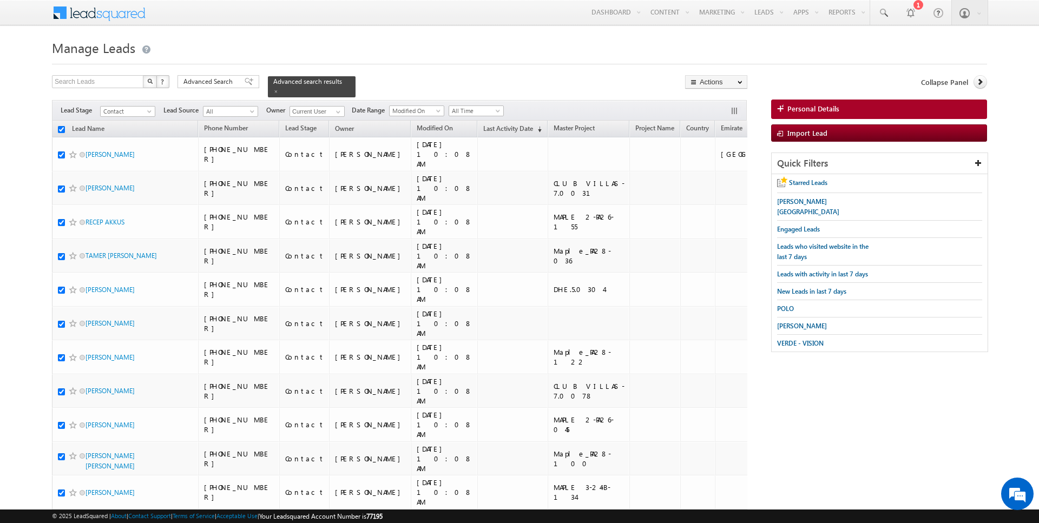
checkbox input "true"
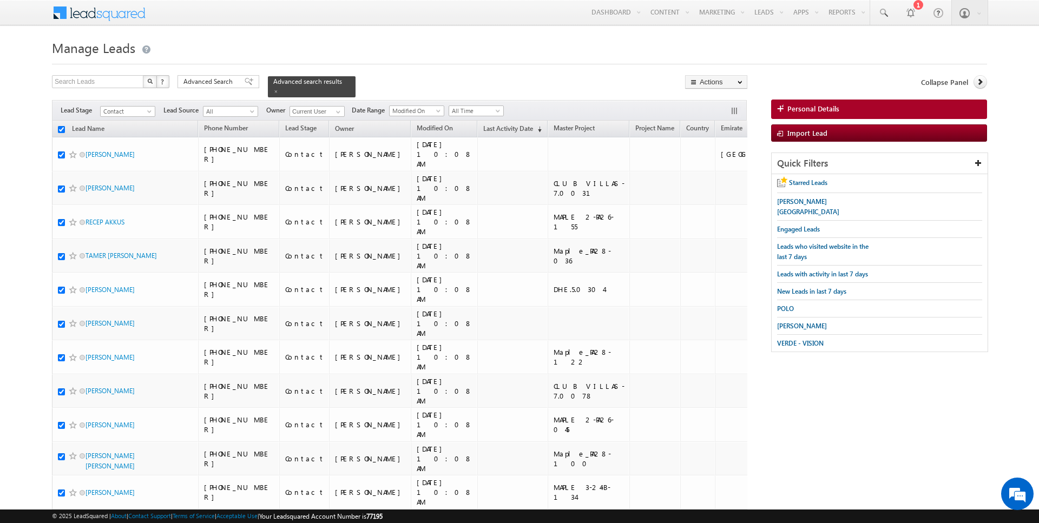
checkbox input "true"
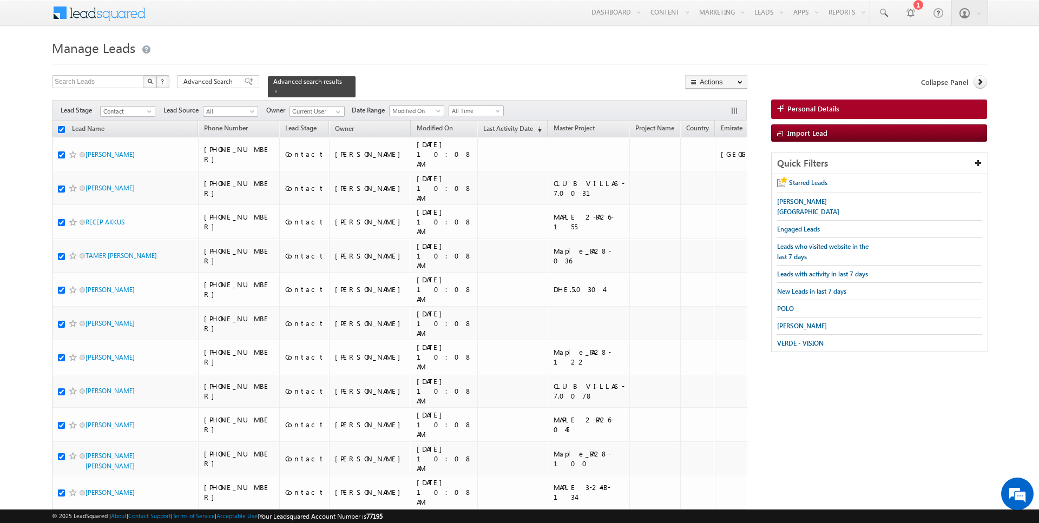
checkbox input "true"
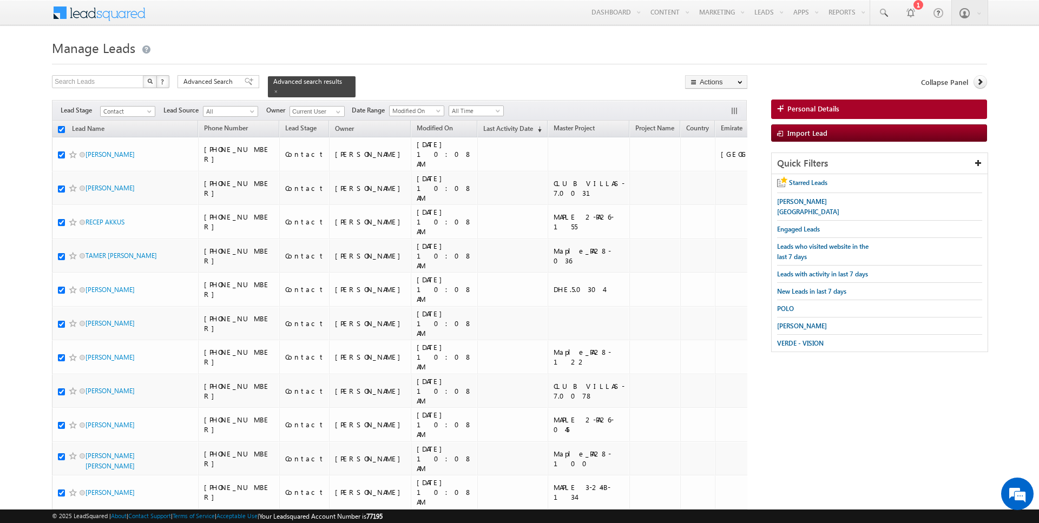
checkbox input "true"
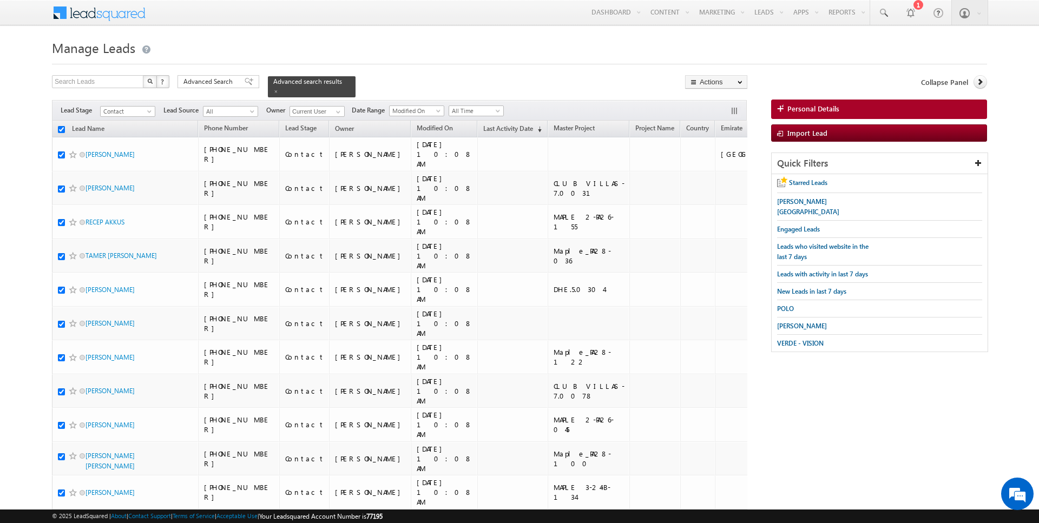
checkbox input "true"
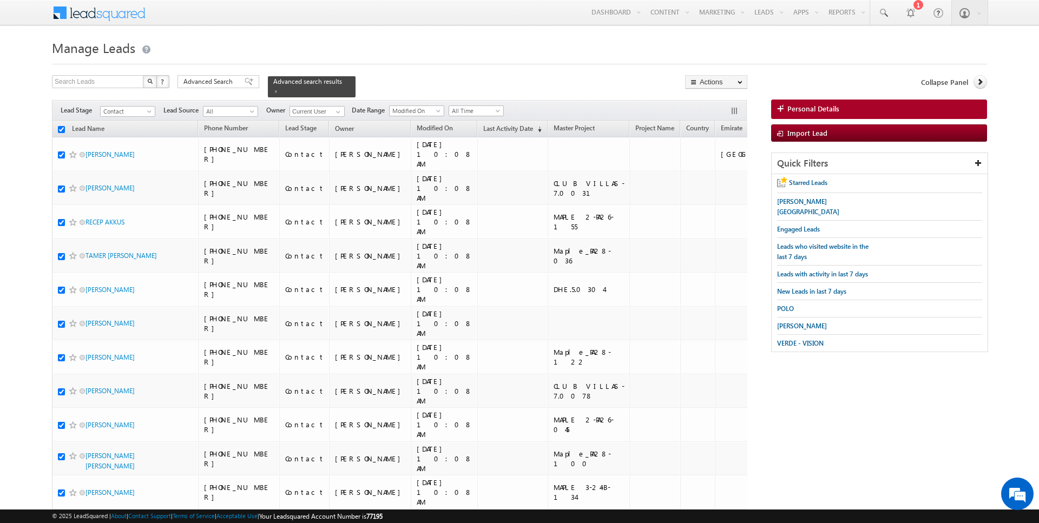
checkbox input "true"
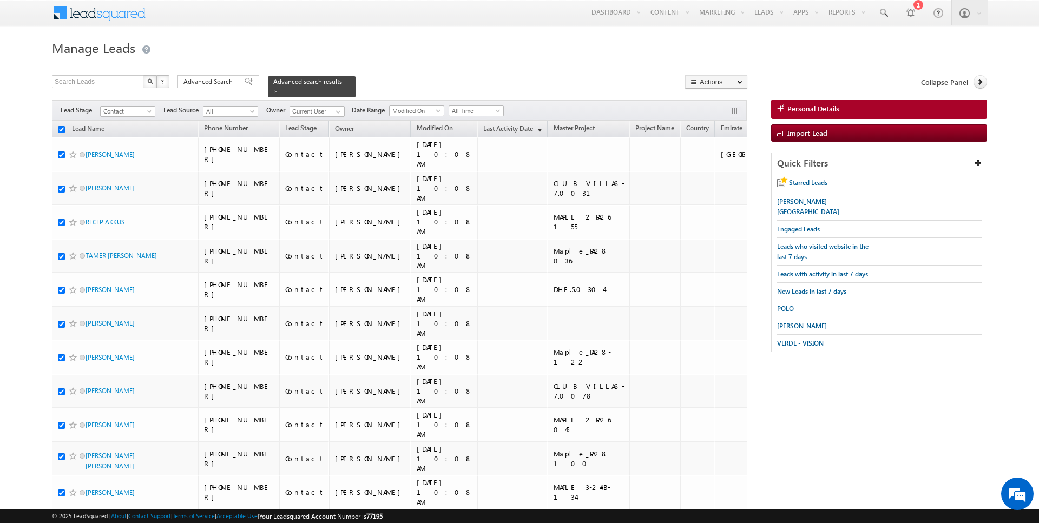
checkbox input "true"
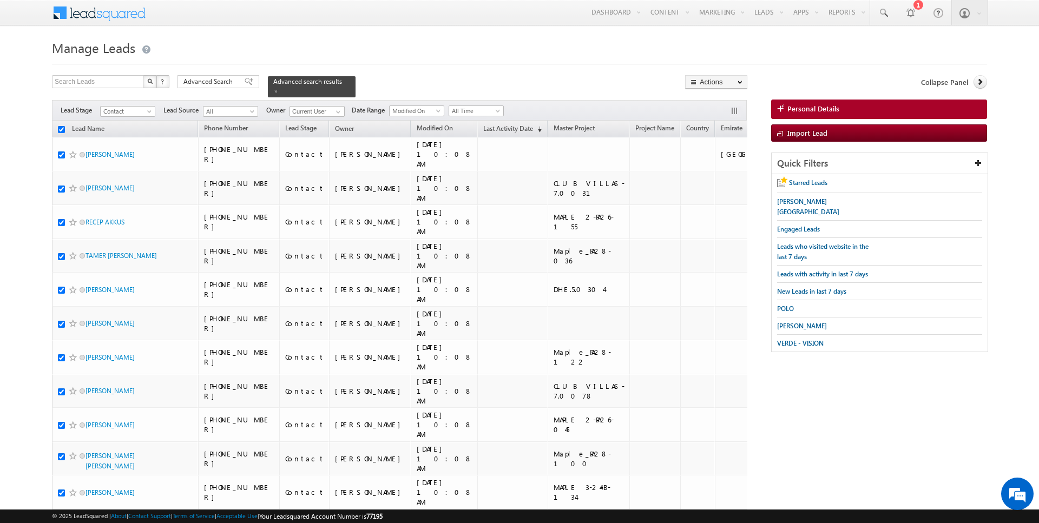
checkbox input "true"
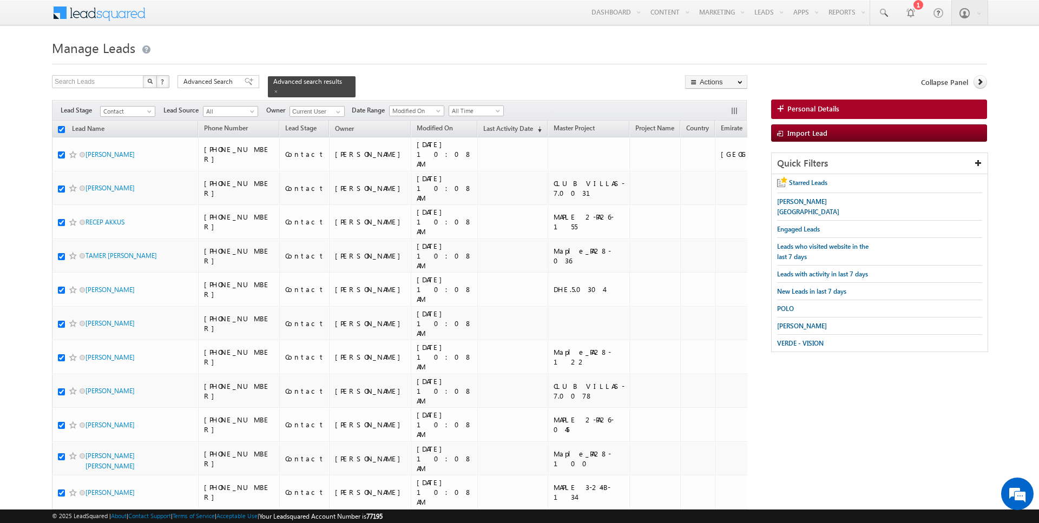
checkbox input "true"
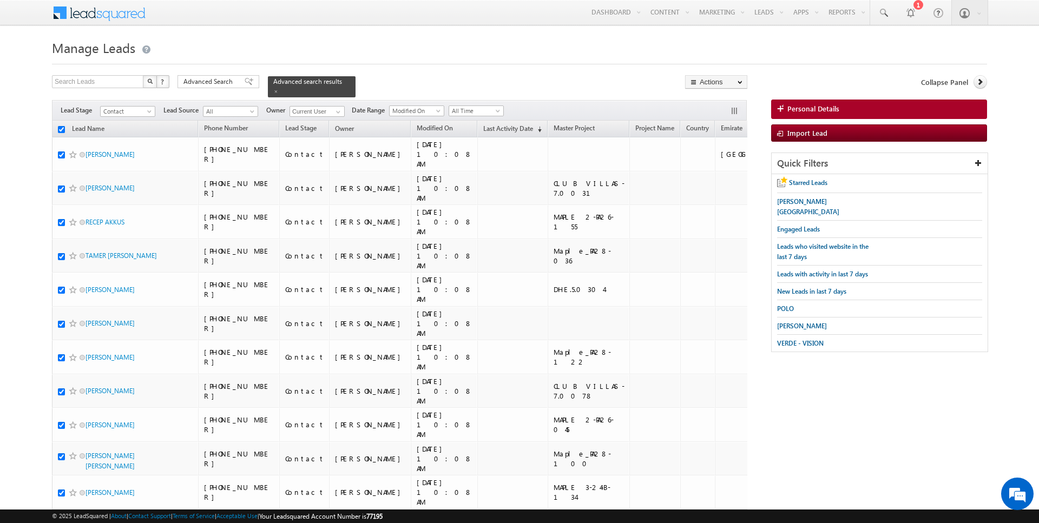
checkbox input "true"
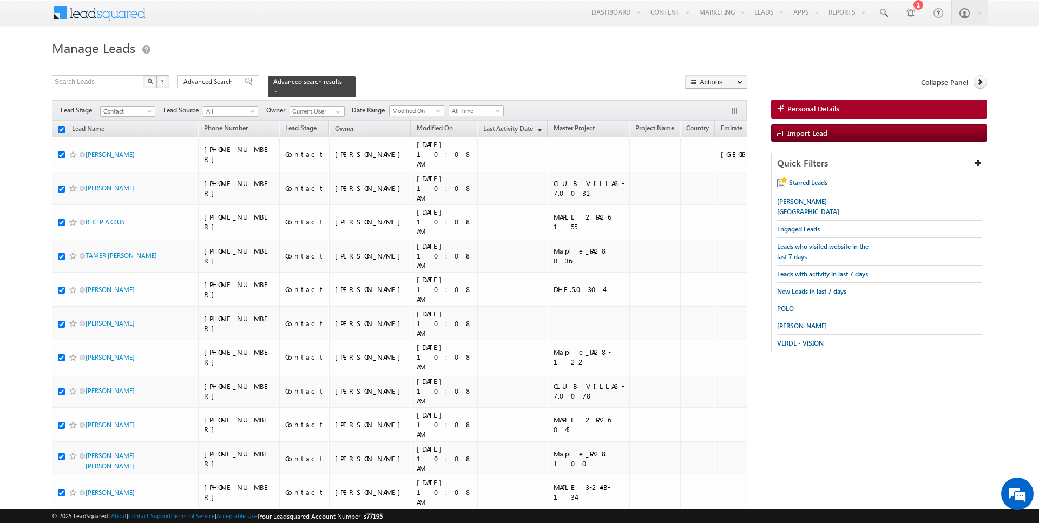
checkbox input "true"
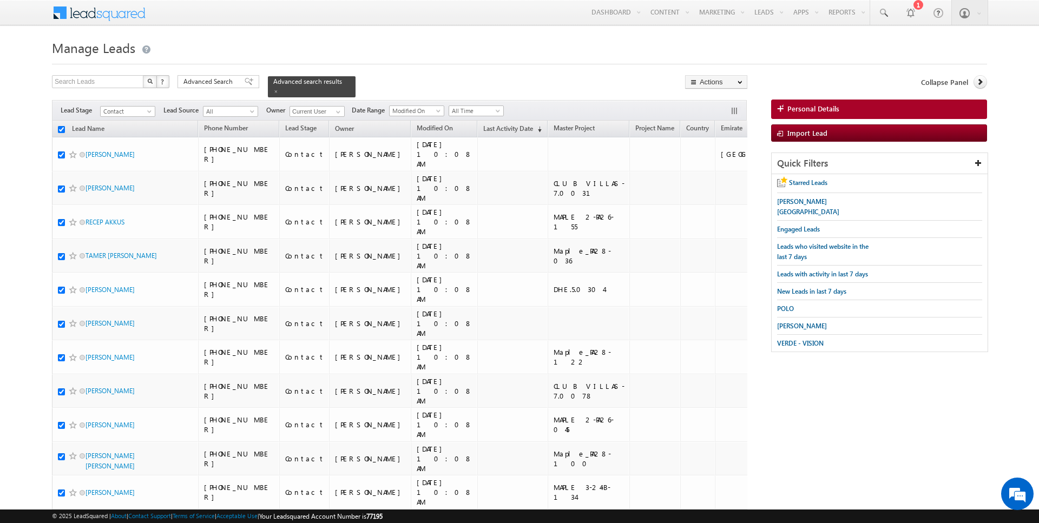
checkbox input "true"
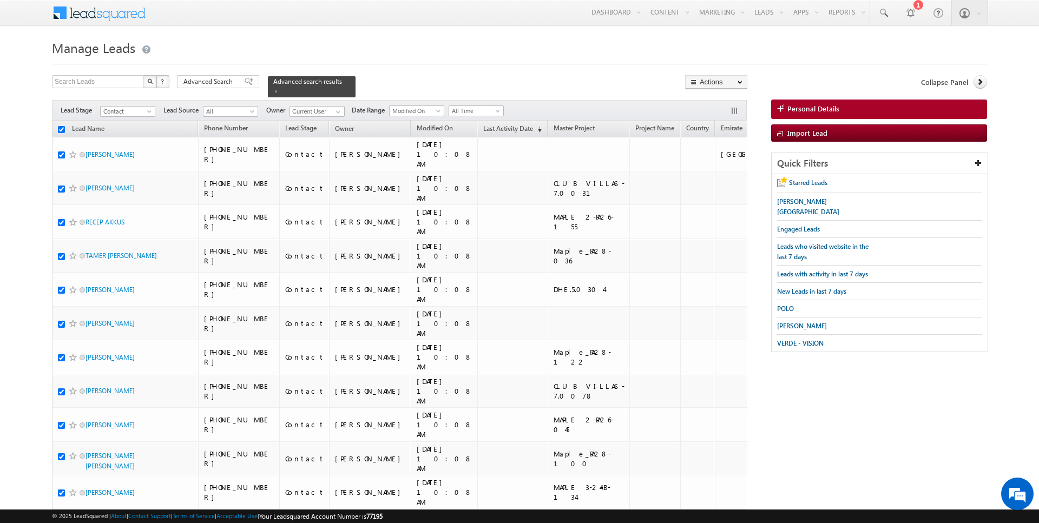
checkbox input "true"
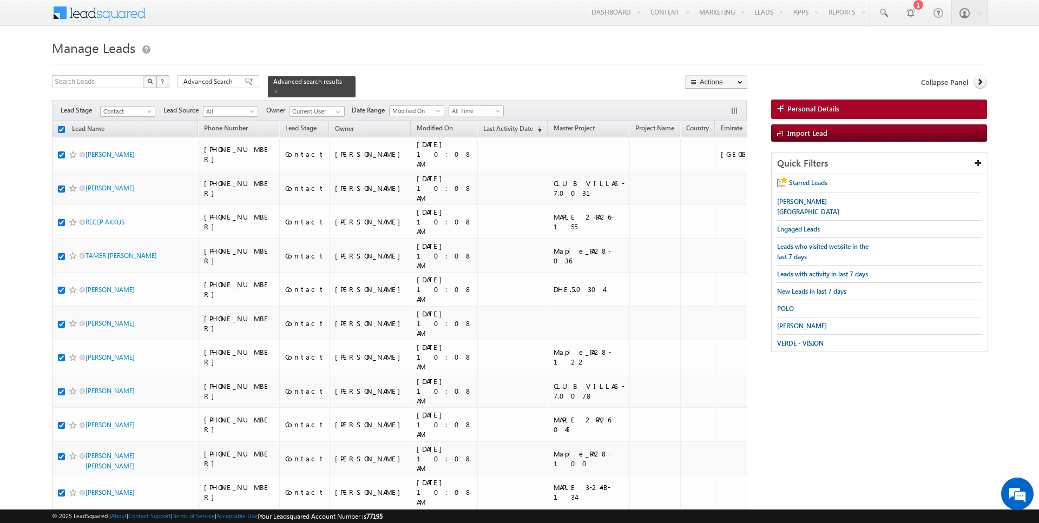
checkbox input "true"
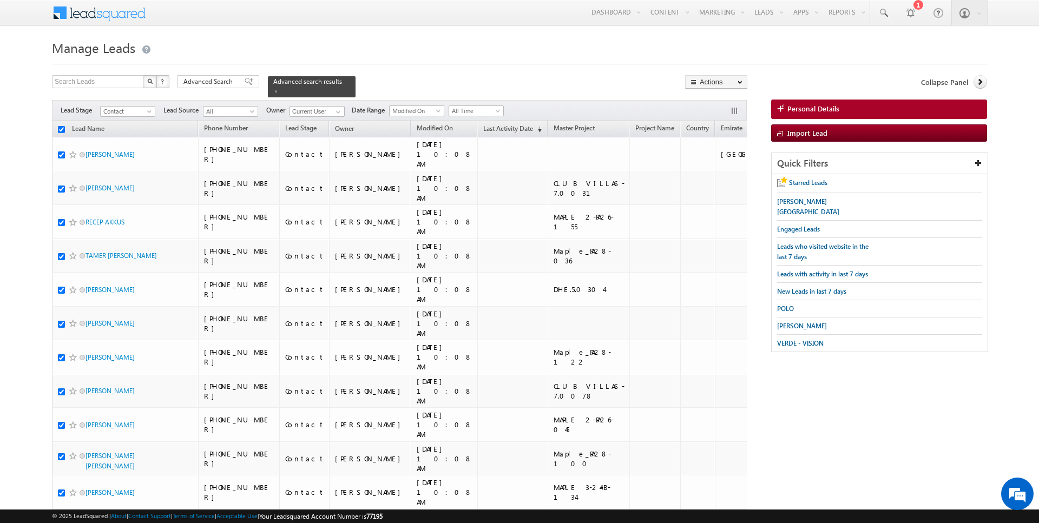
checkbox input "true"
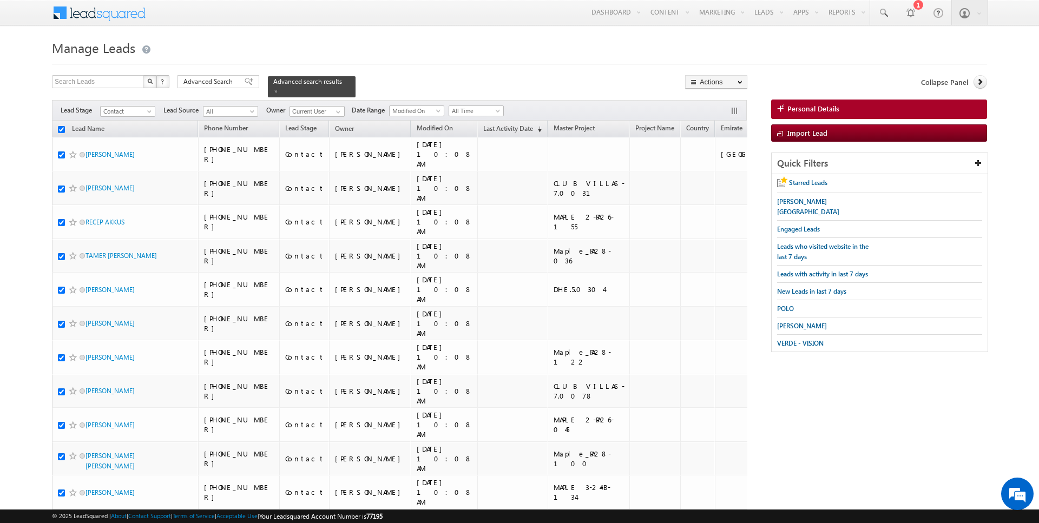
checkbox input "true"
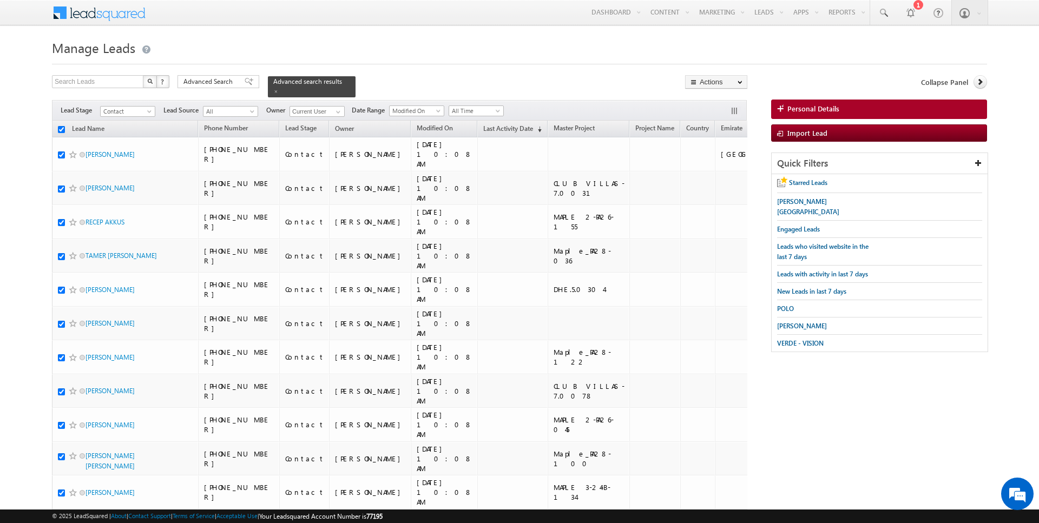
checkbox input "true"
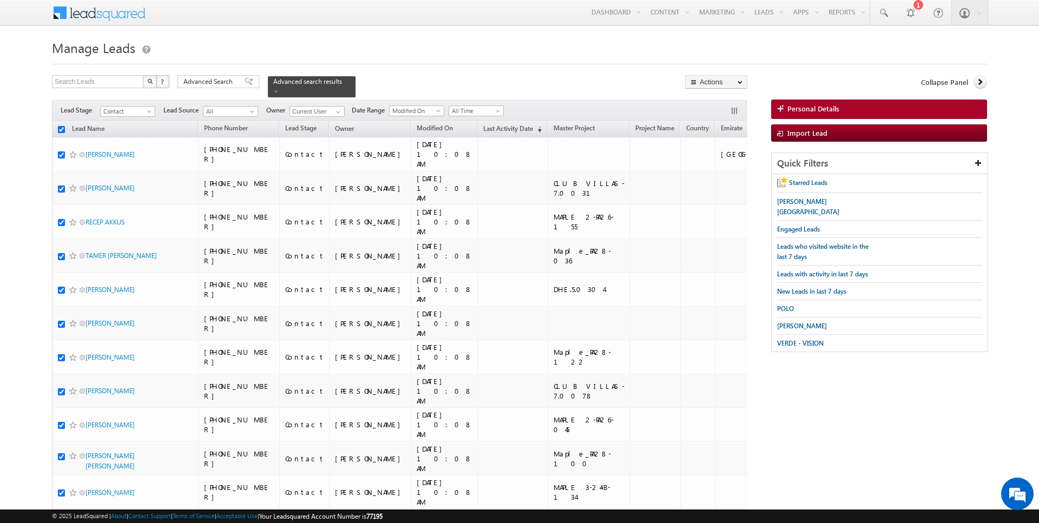
checkbox input "true"
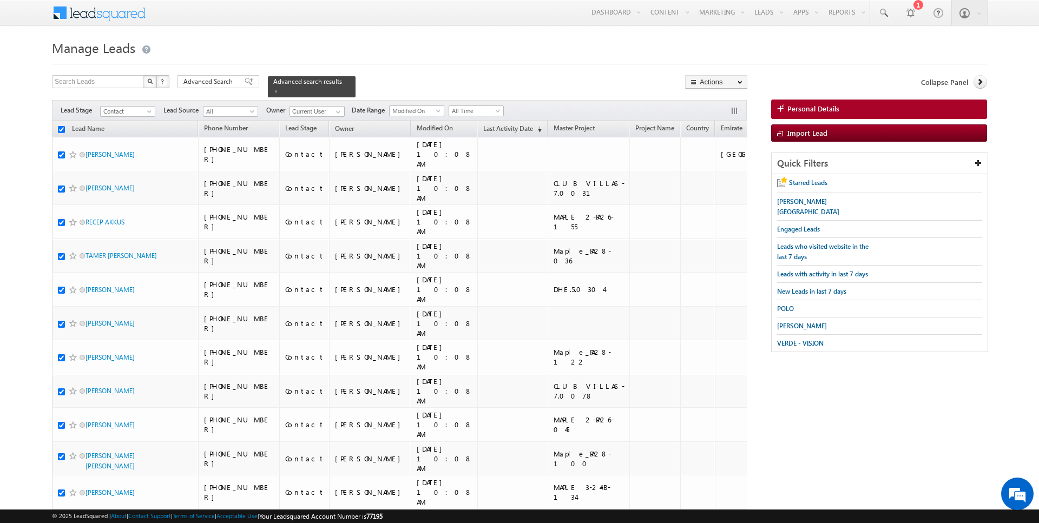
checkbox input "true"
click at [719, 169] on link "Change Owner" at bounding box center [716, 175] width 61 height 13
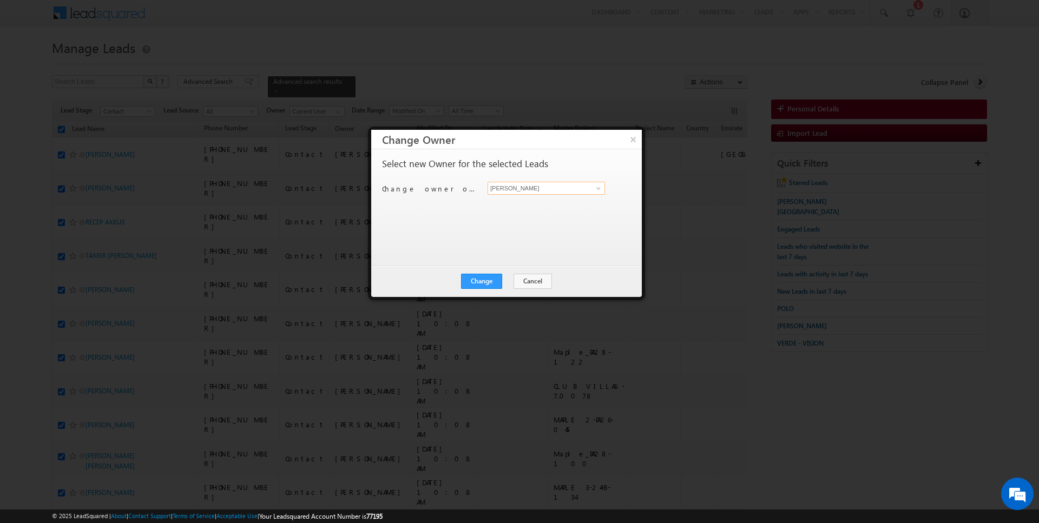
click at [511, 192] on input "[PERSON_NAME]" at bounding box center [546, 188] width 117 height 13
click at [489, 282] on button "Change" at bounding box center [481, 281] width 41 height 15
click at [510, 282] on button "Close" at bounding box center [508, 281] width 35 height 15
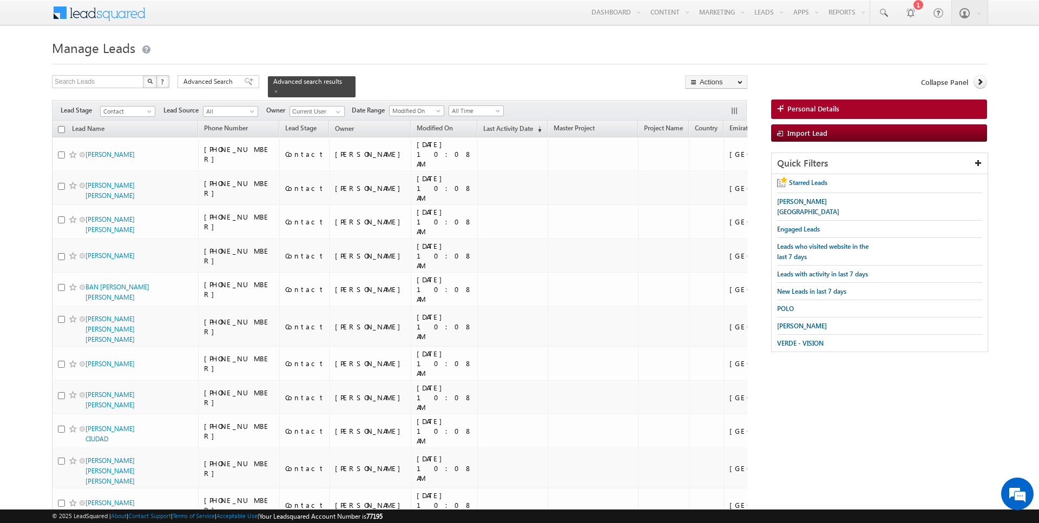
click at [61, 128] on input "checkbox" at bounding box center [61, 129] width 7 height 7
checkbox input "true"
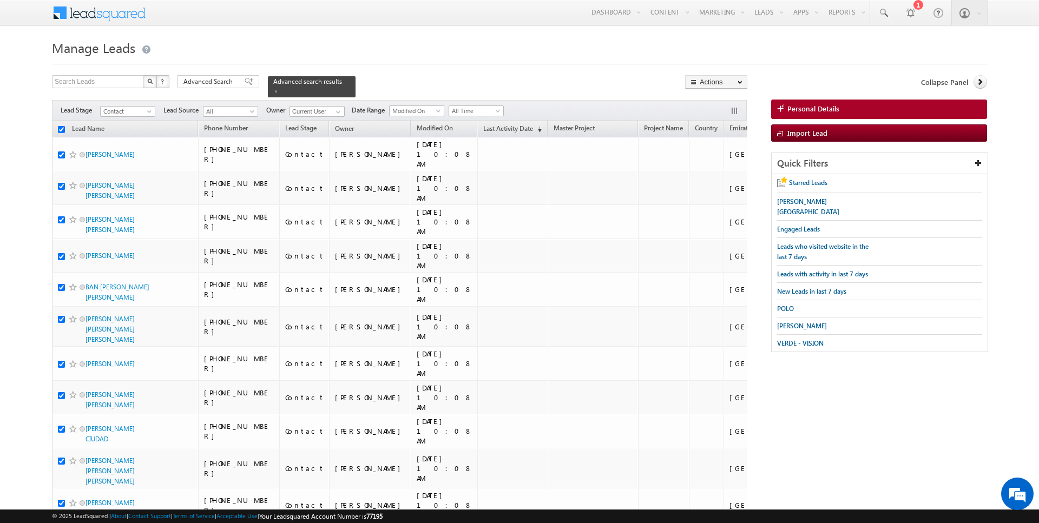
checkbox input "true"
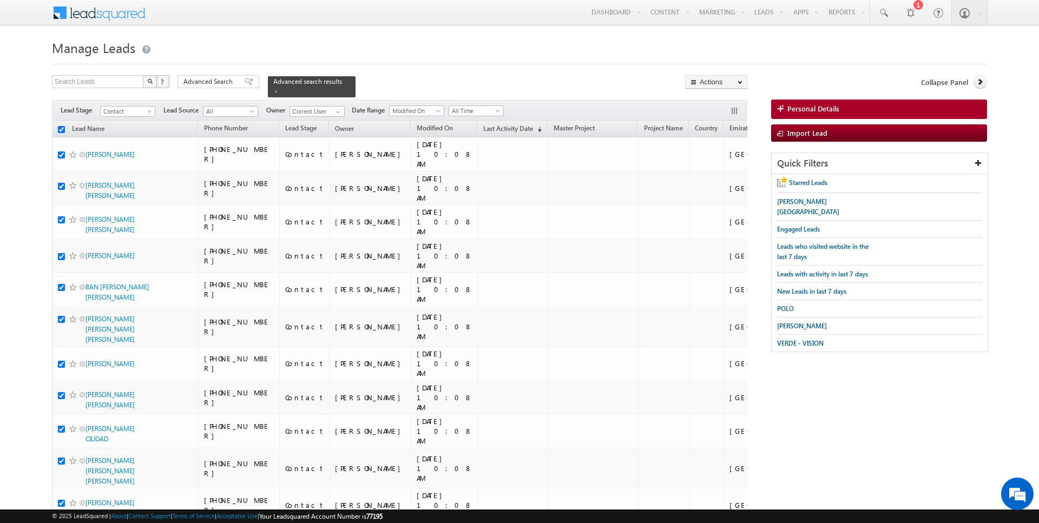
checkbox input "true"
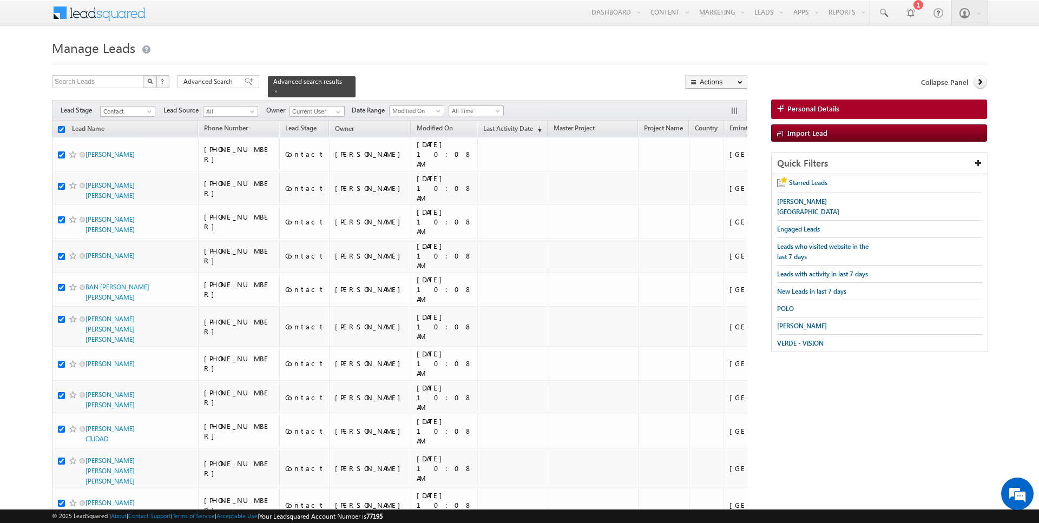
checkbox input "true"
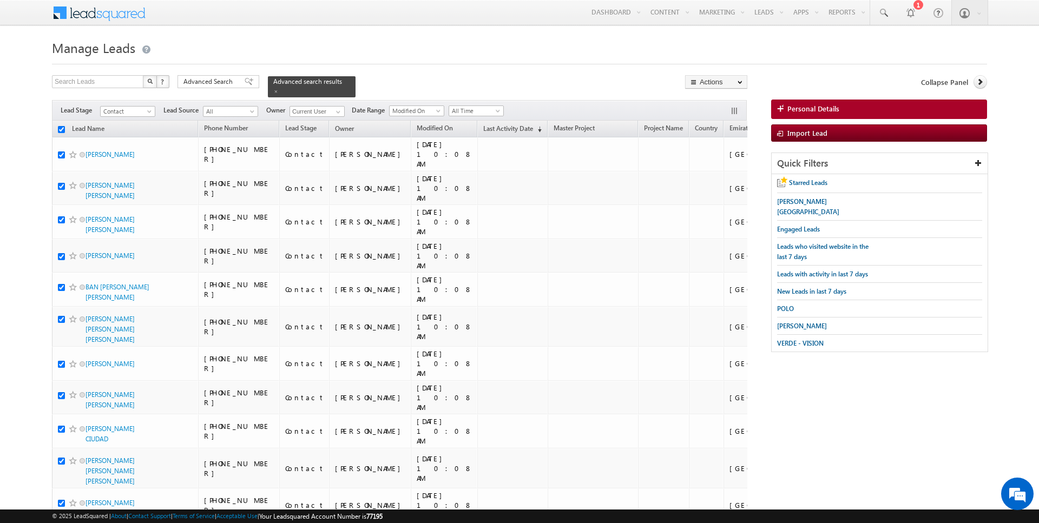
checkbox input "true"
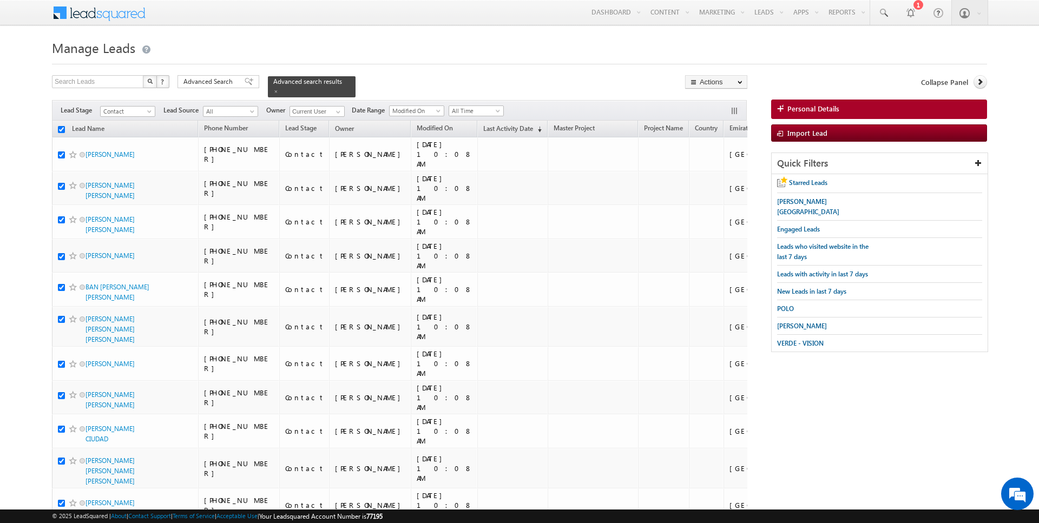
checkbox input "true"
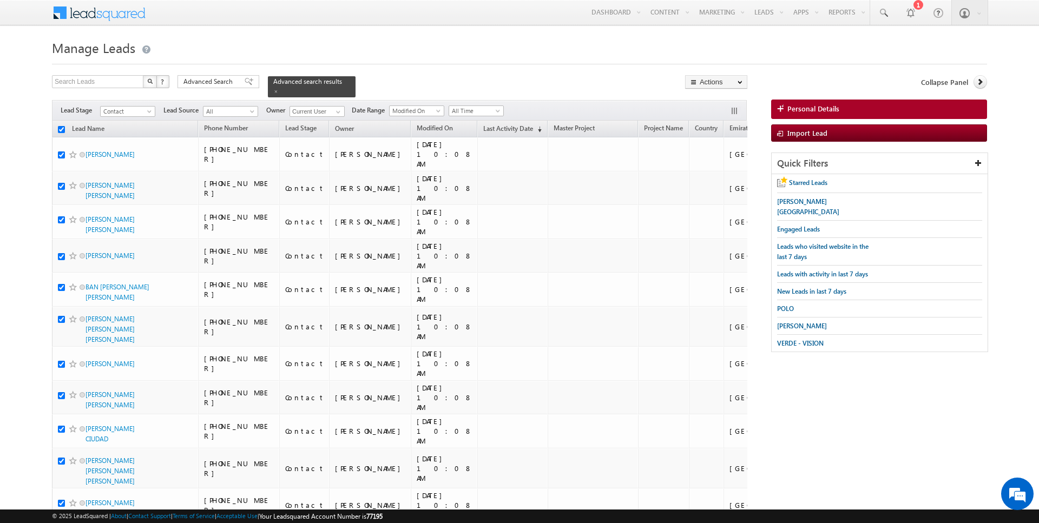
checkbox input "true"
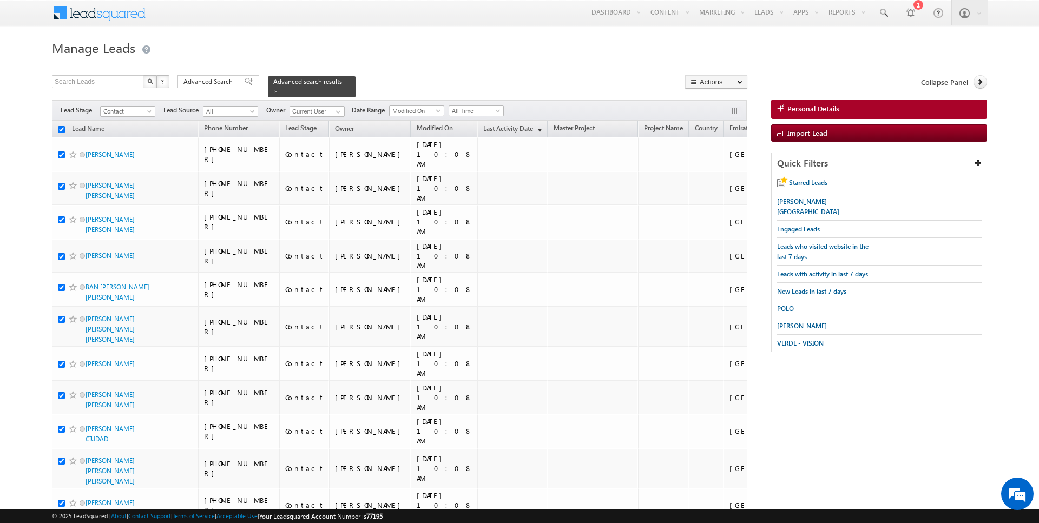
checkbox input "true"
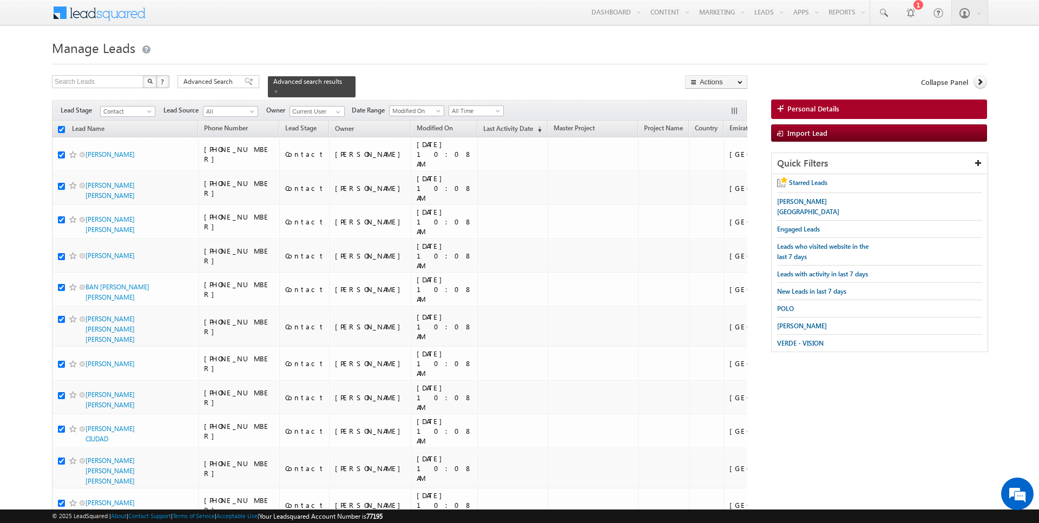
checkbox input "true"
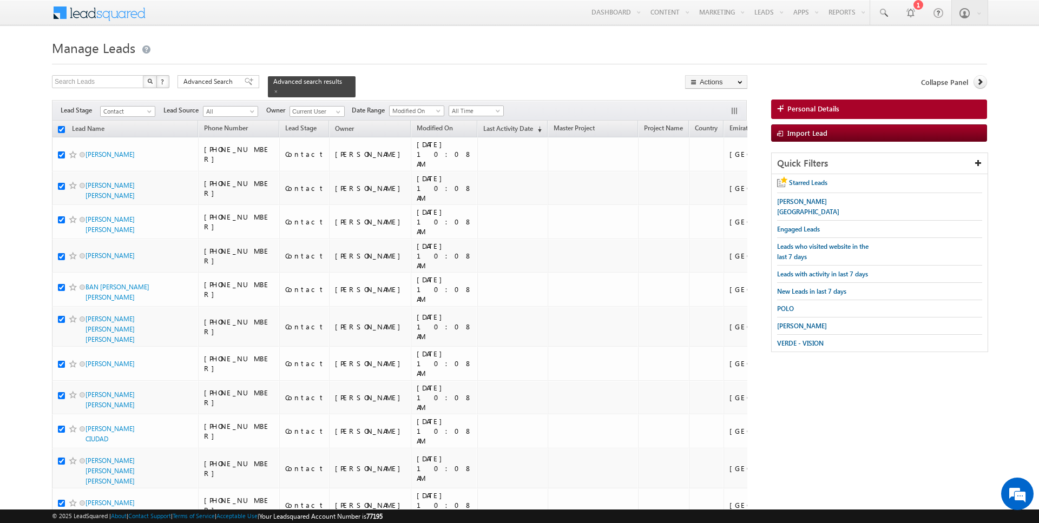
checkbox input "true"
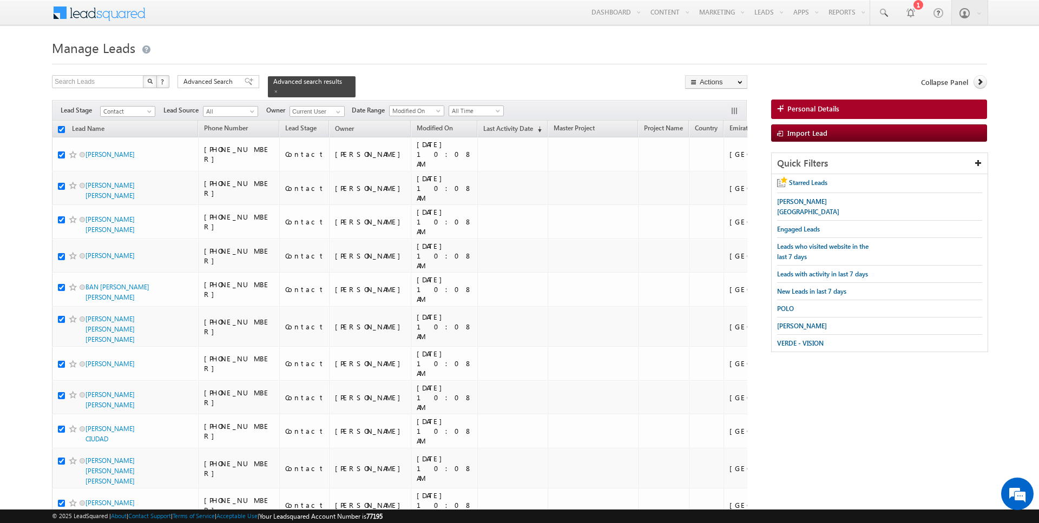
checkbox input "true"
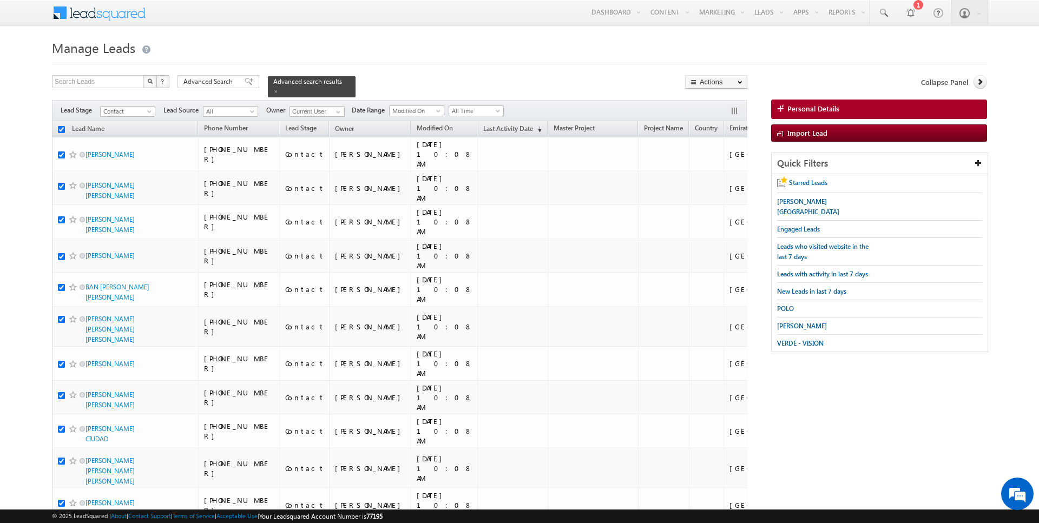
checkbox input "true"
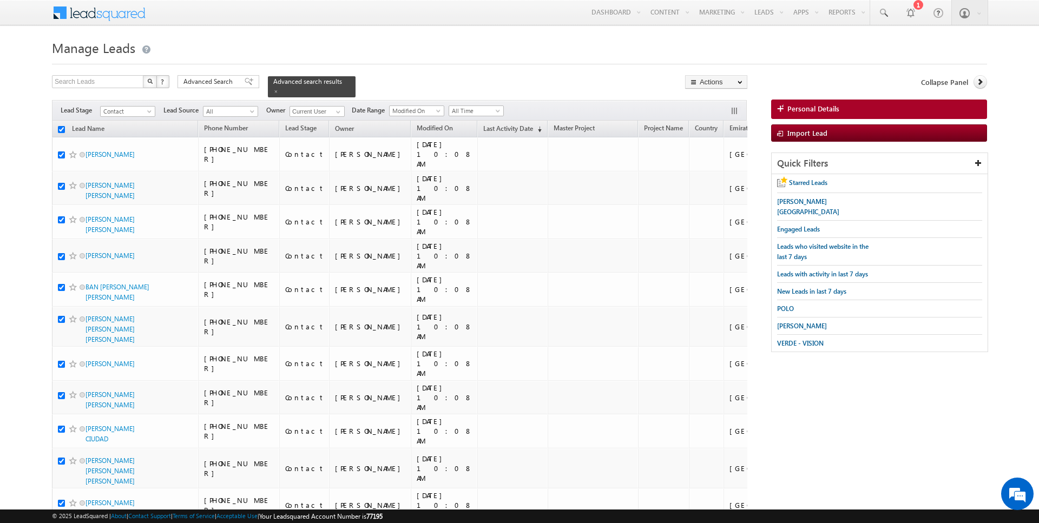
checkbox input "true"
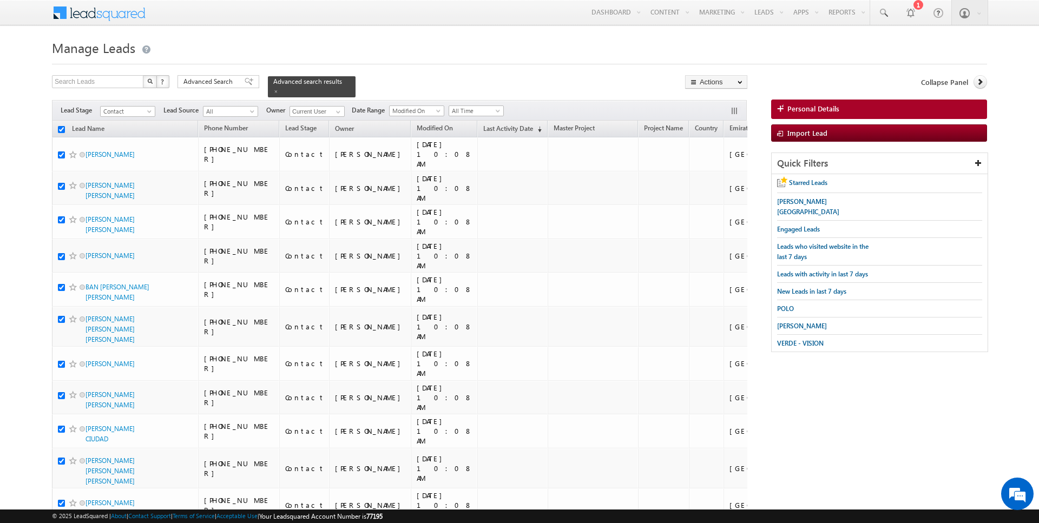
checkbox input "true"
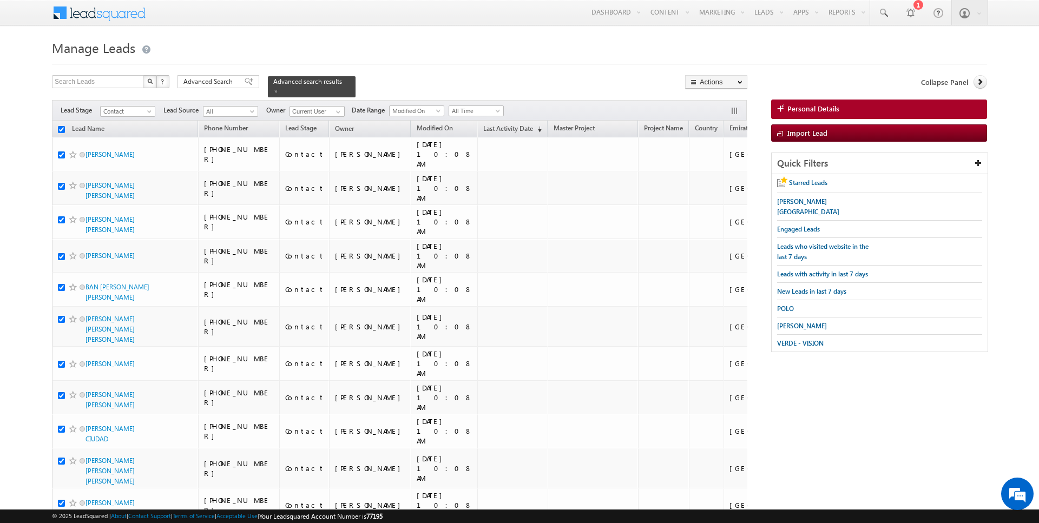
checkbox input "true"
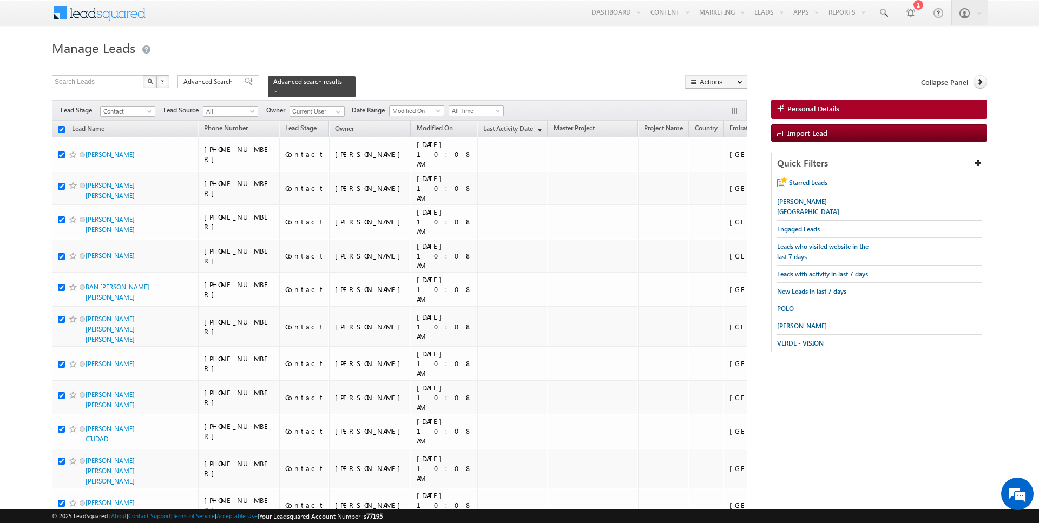
checkbox input "true"
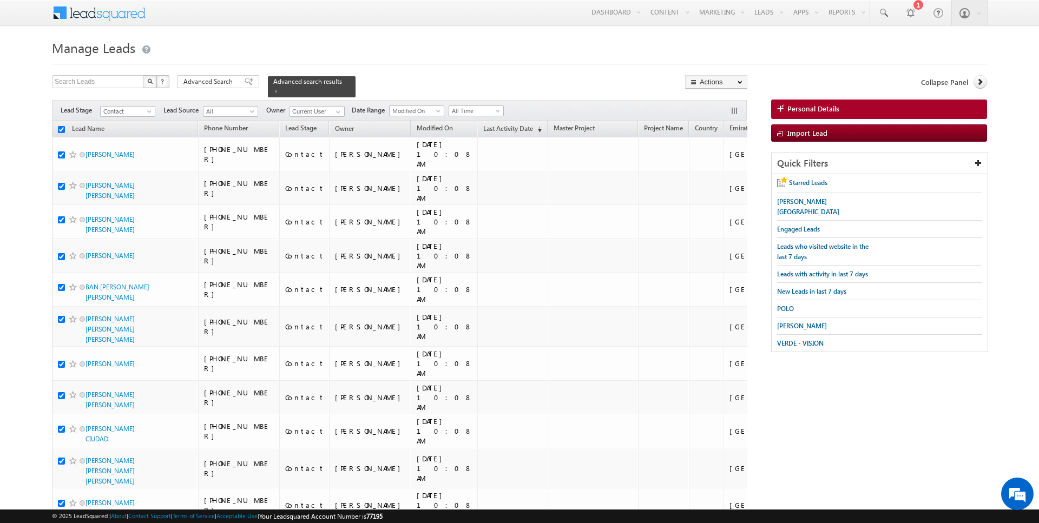
checkbox input "true"
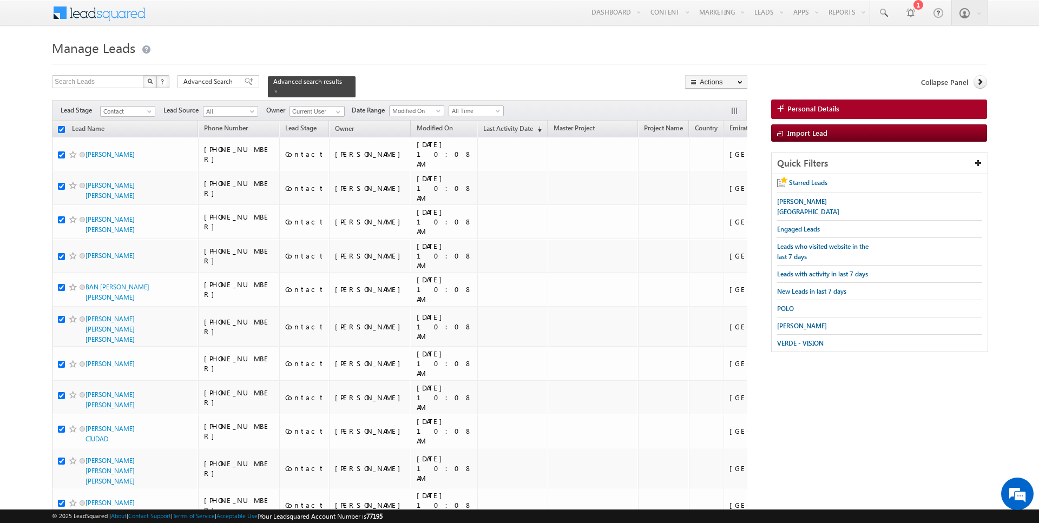
checkbox input "true"
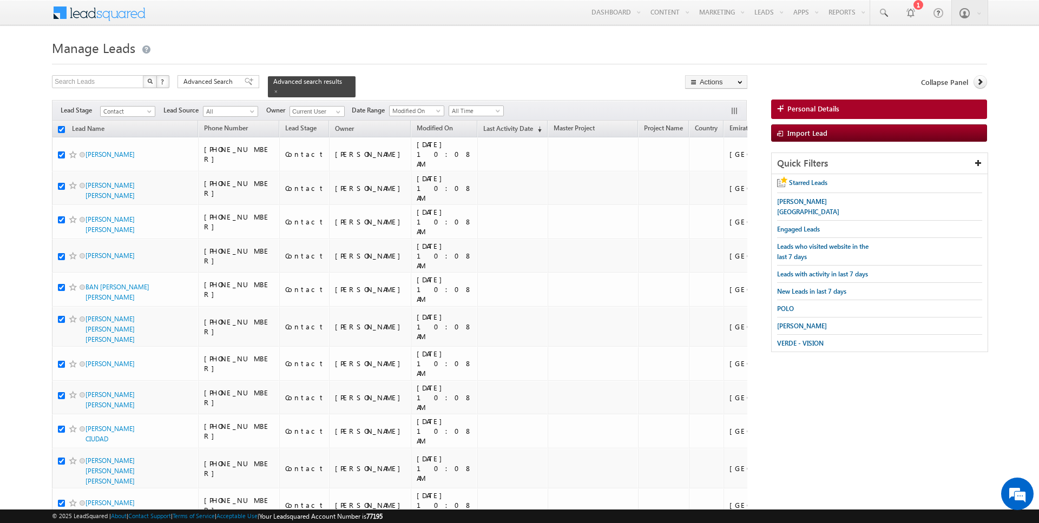
checkbox input "true"
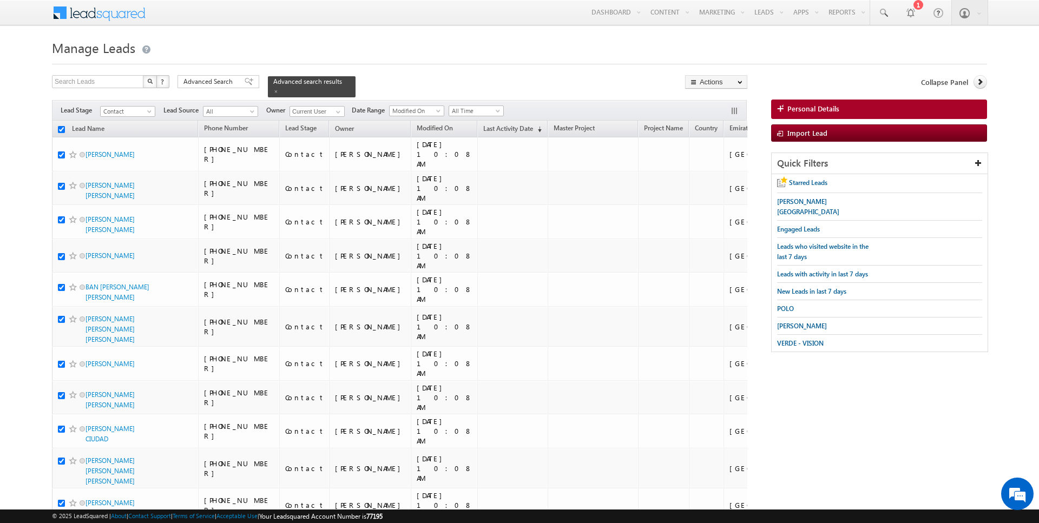
checkbox input "true"
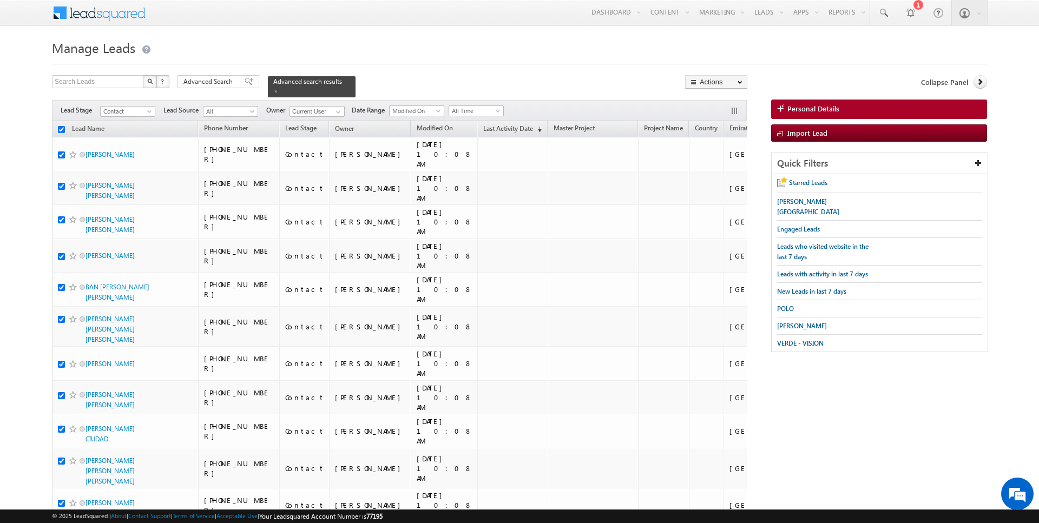
checkbox input "true"
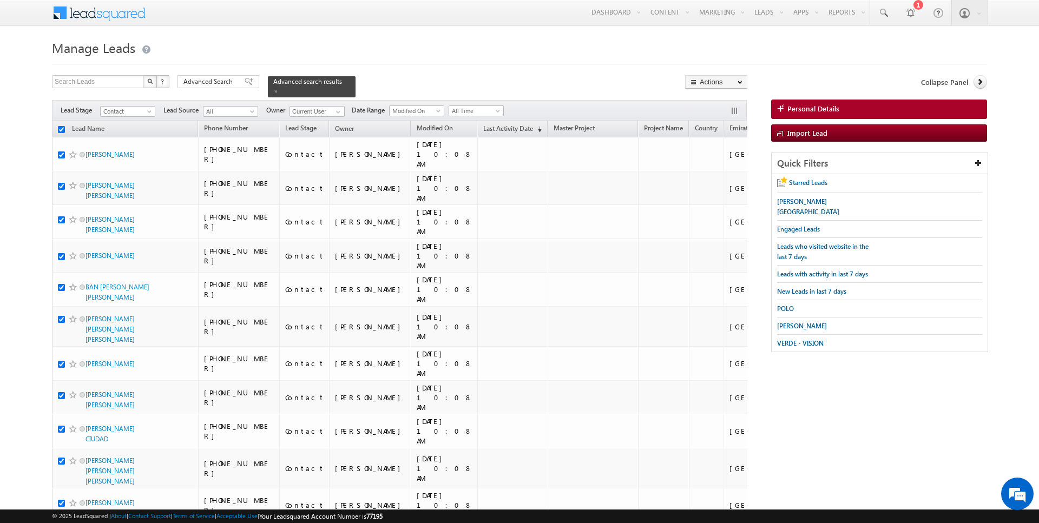
checkbox input "true"
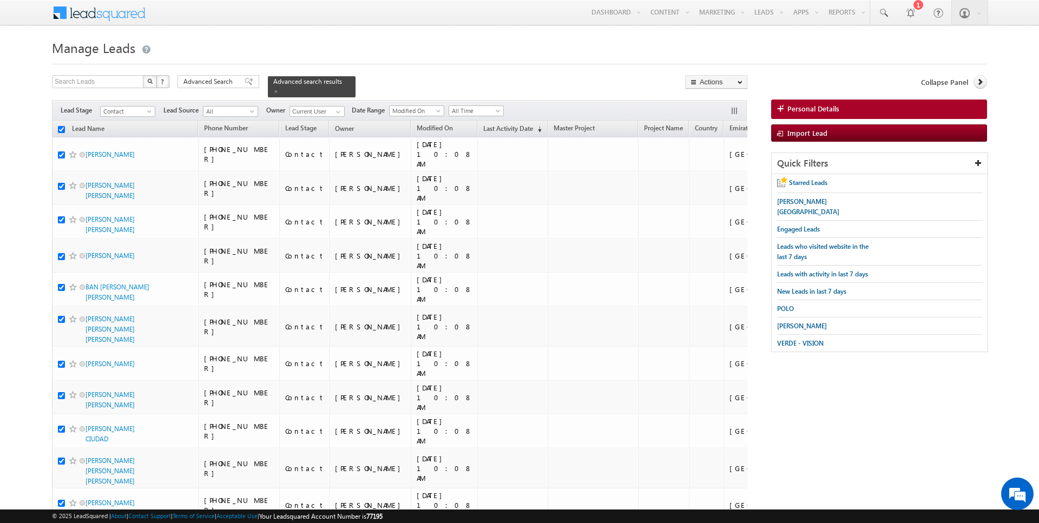
checkbox input "true"
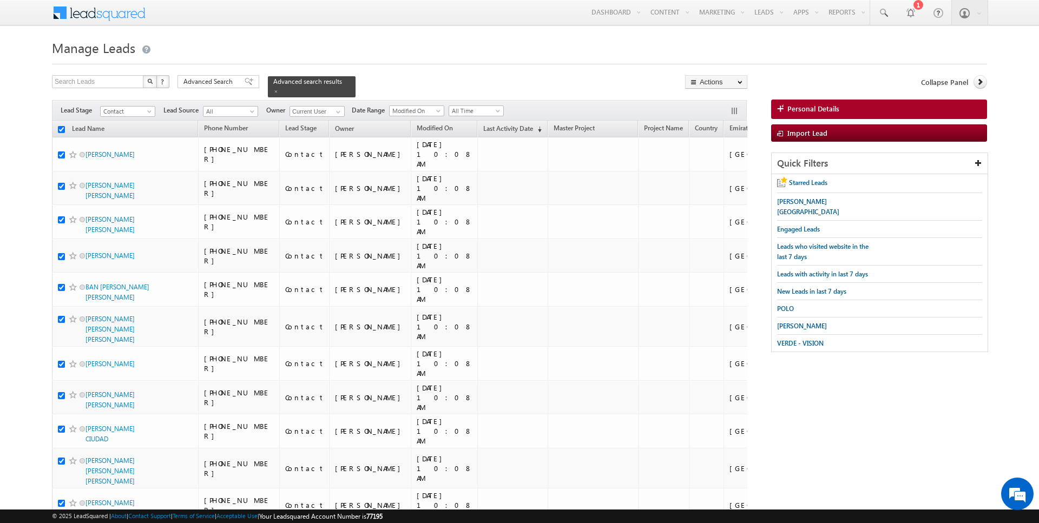
checkbox input "true"
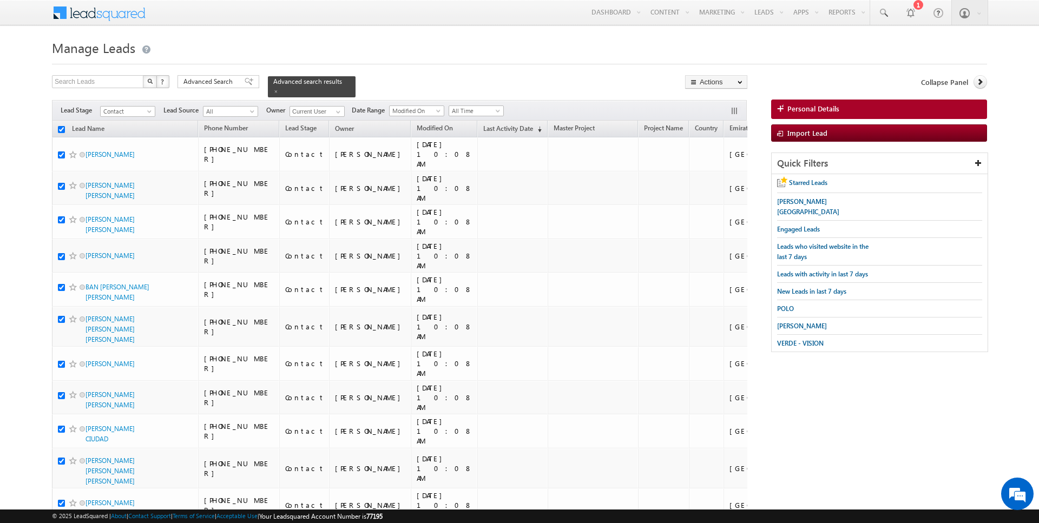
checkbox input "true"
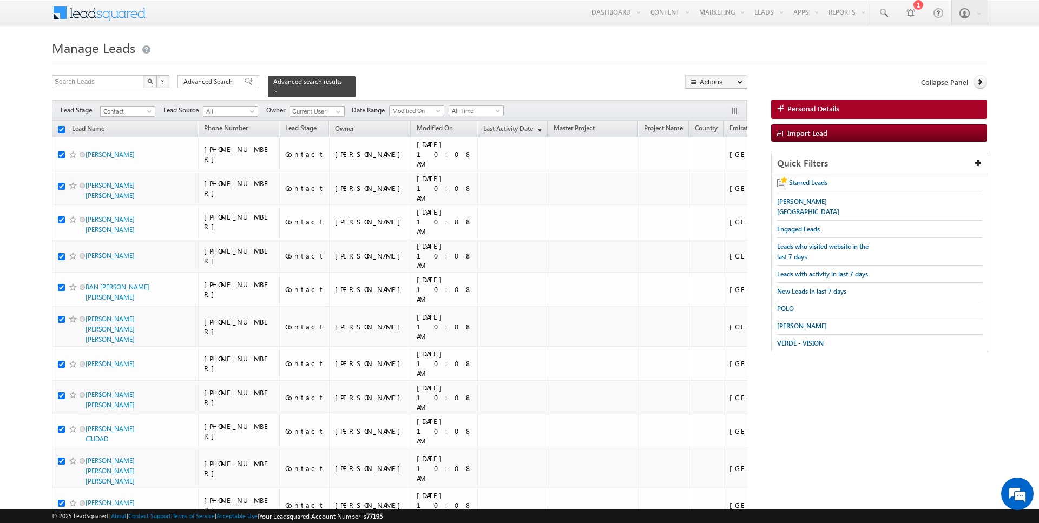
checkbox input "true"
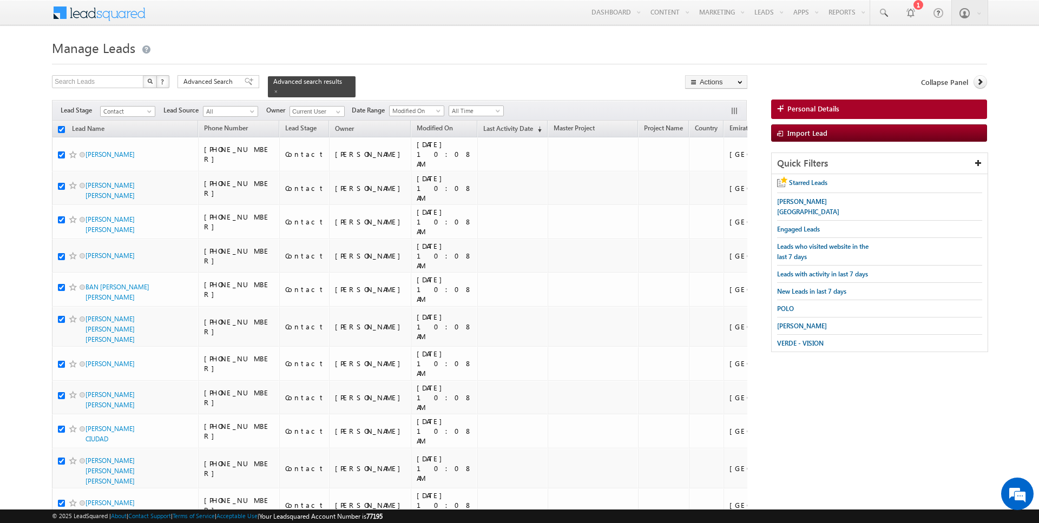
checkbox input "true"
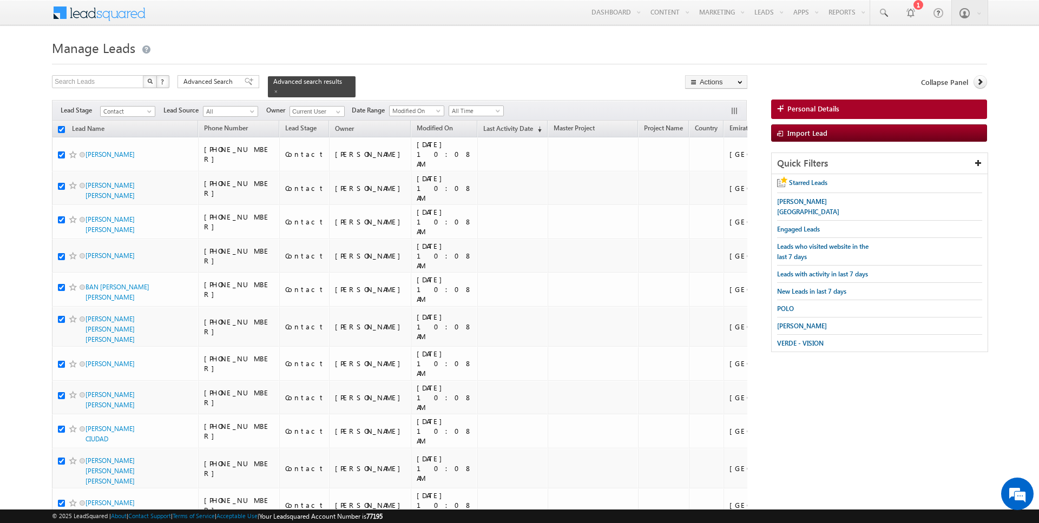
checkbox input "true"
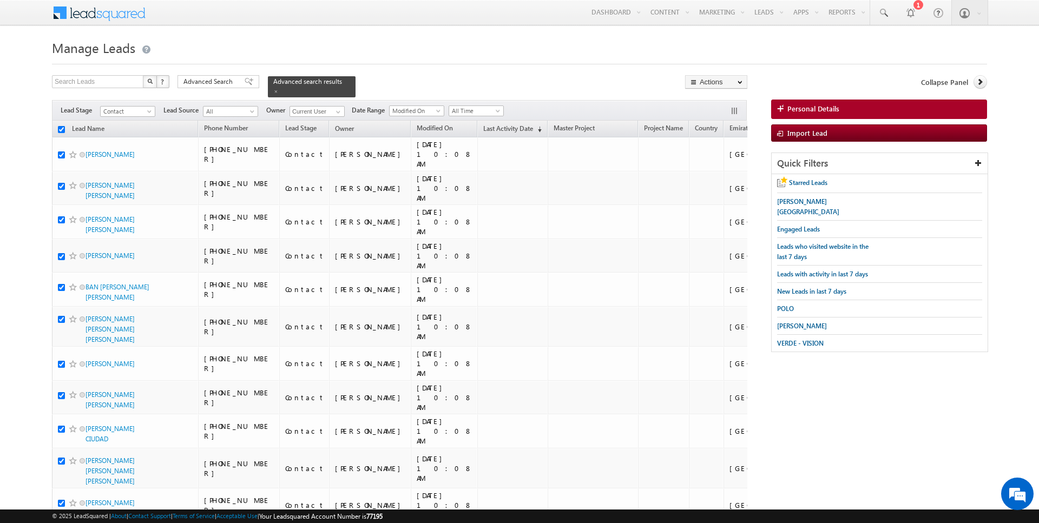
checkbox input "true"
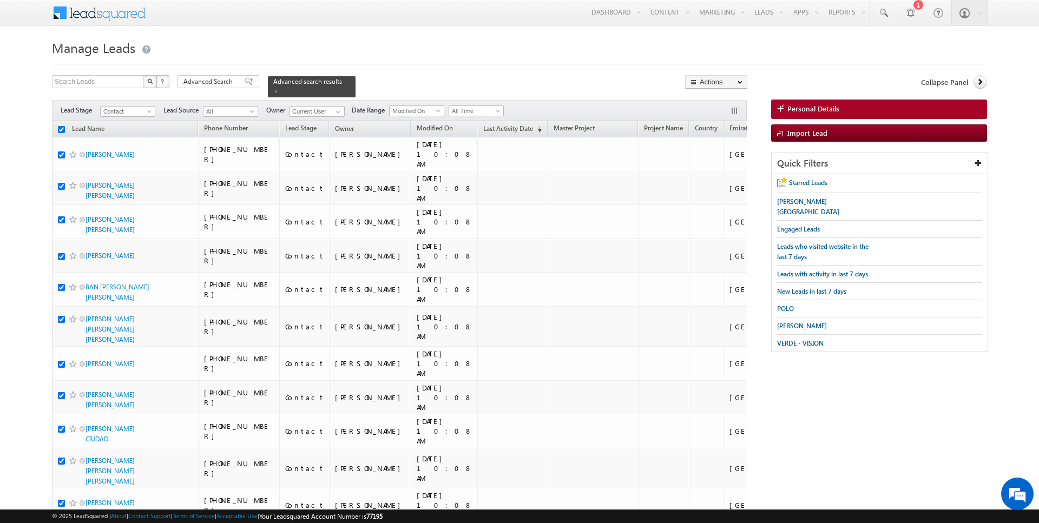
checkbox input "true"
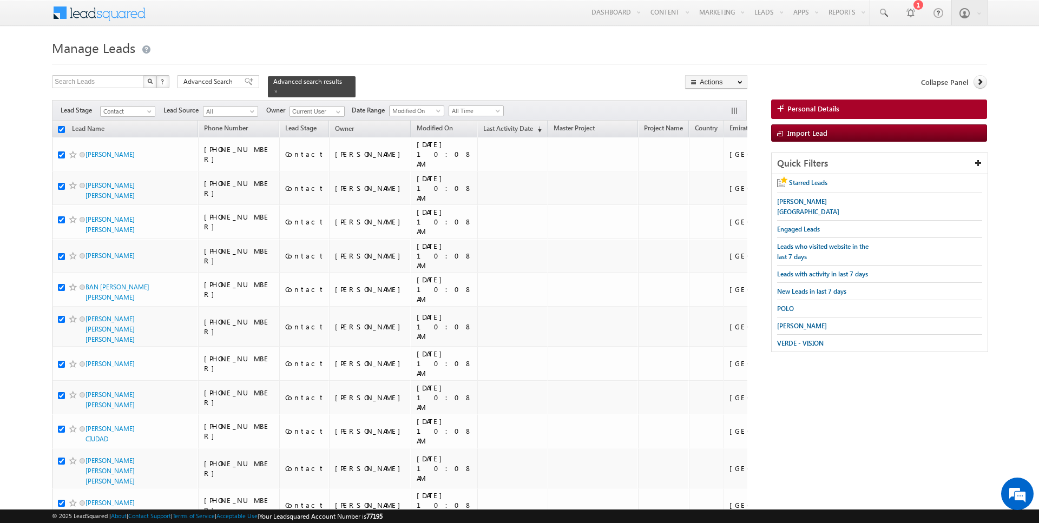
checkbox input "true"
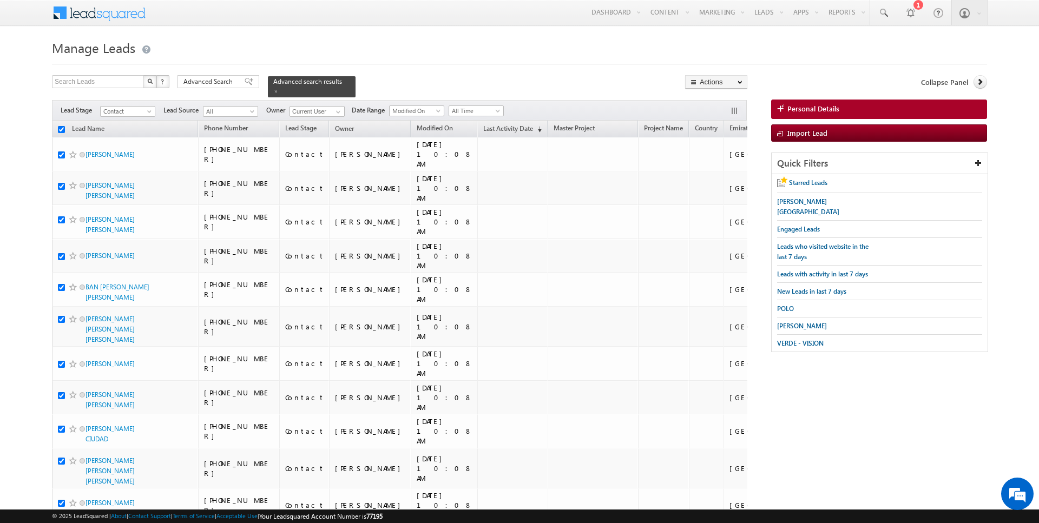
checkbox input "true"
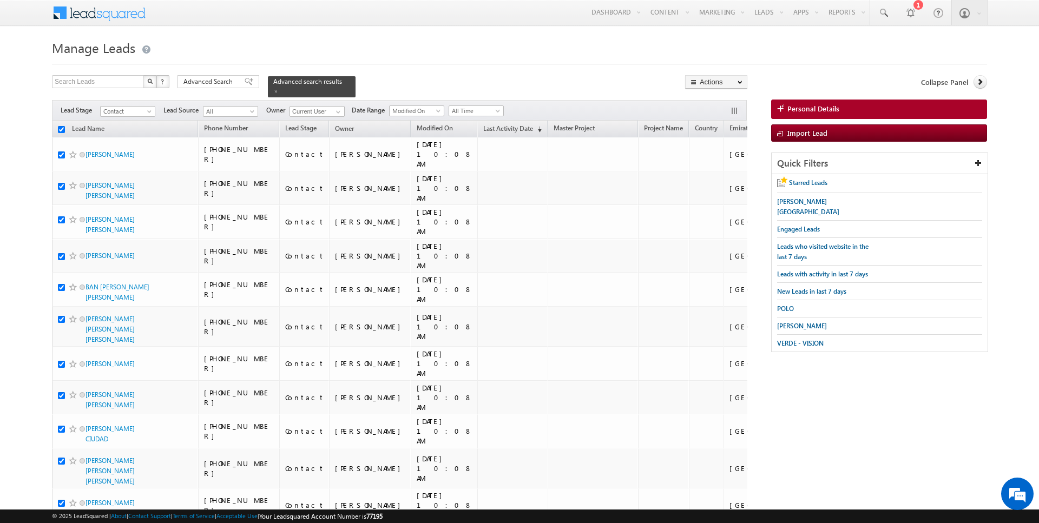
checkbox input "true"
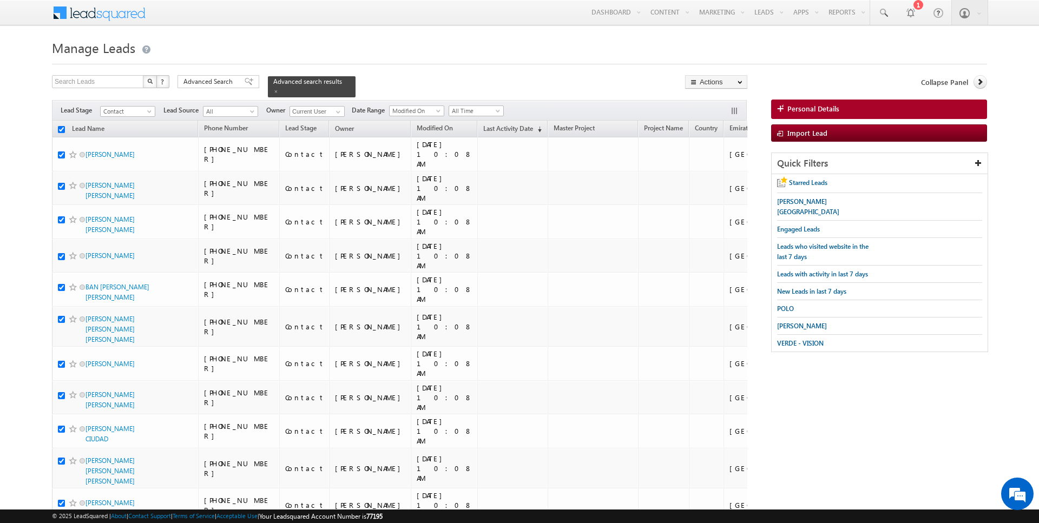
checkbox input "true"
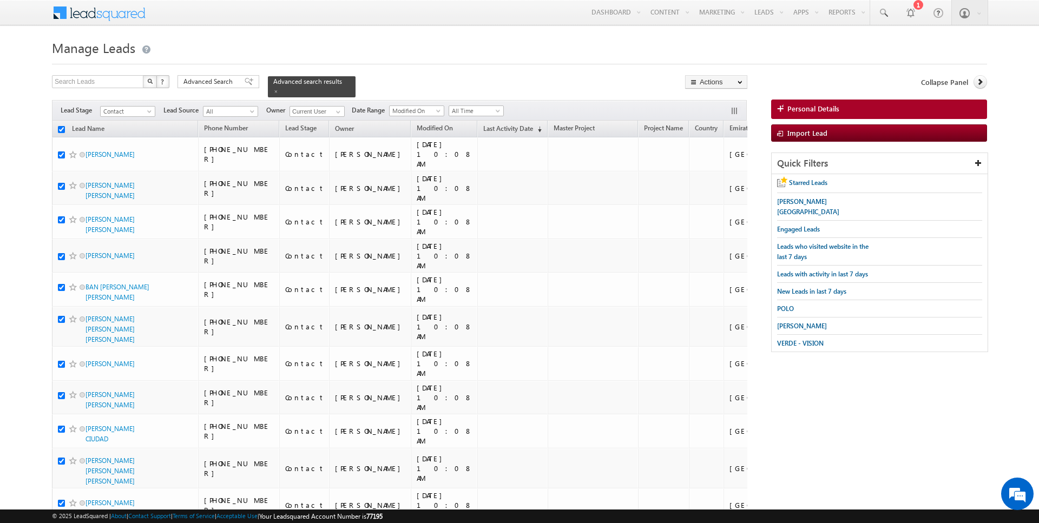
checkbox input "true"
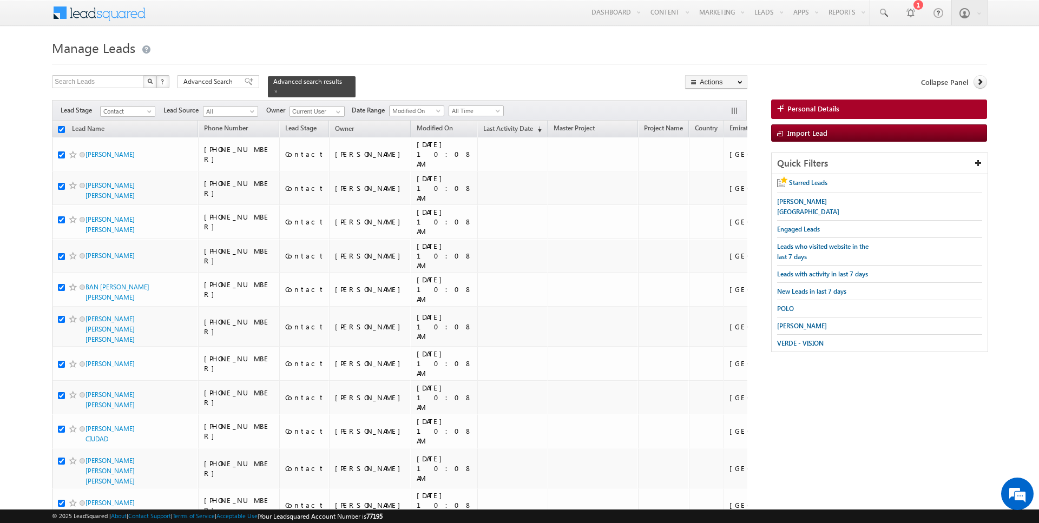
checkbox input "true"
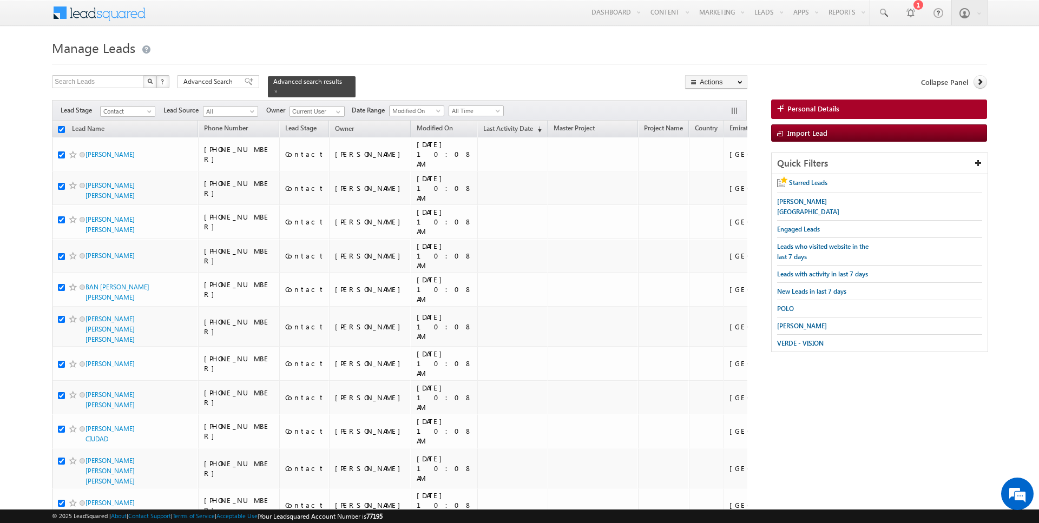
checkbox input "true"
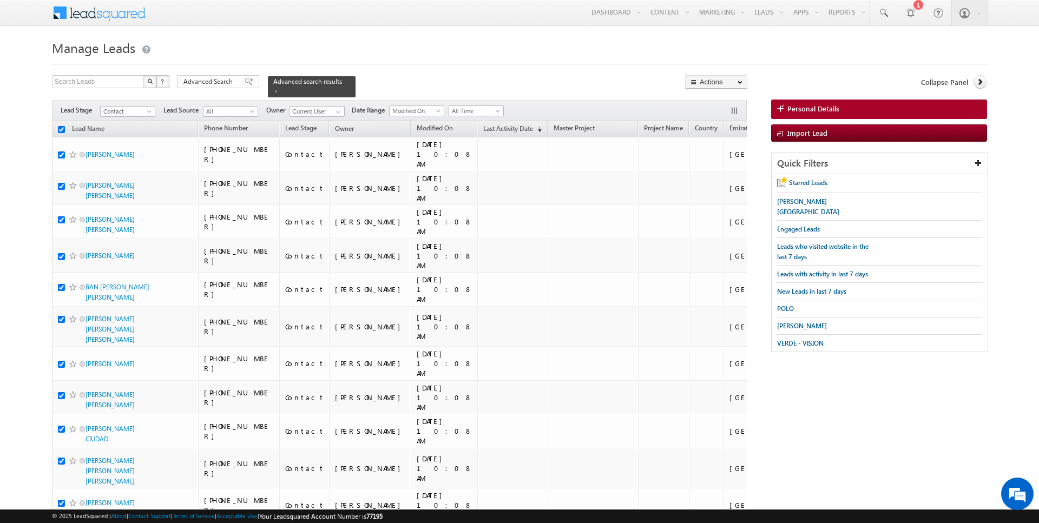
checkbox input "true"
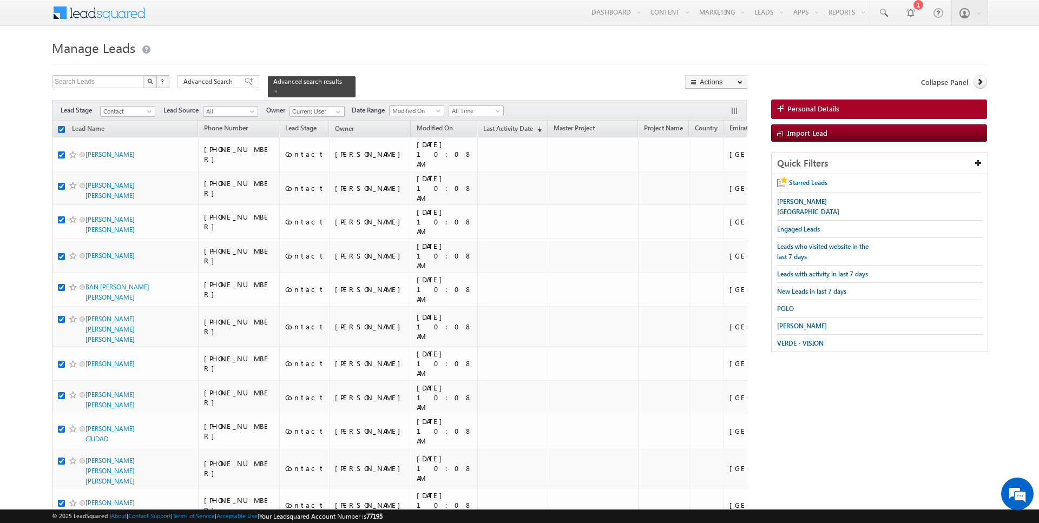
checkbox input "true"
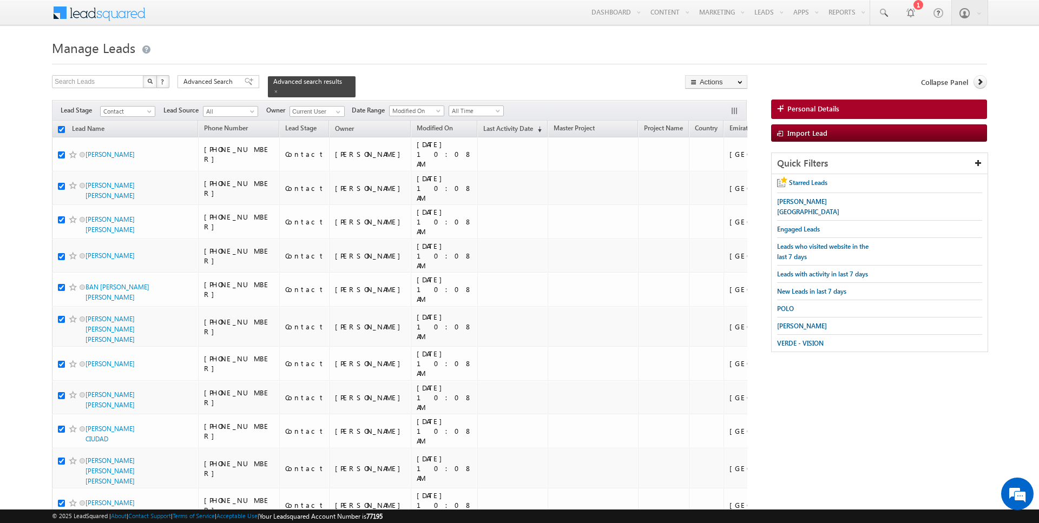
checkbox input "true"
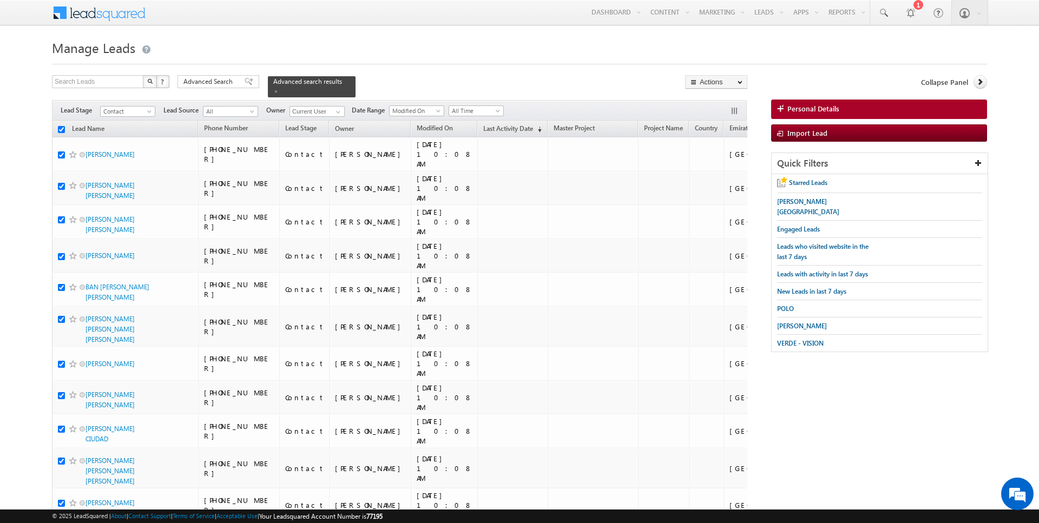
checkbox input "true"
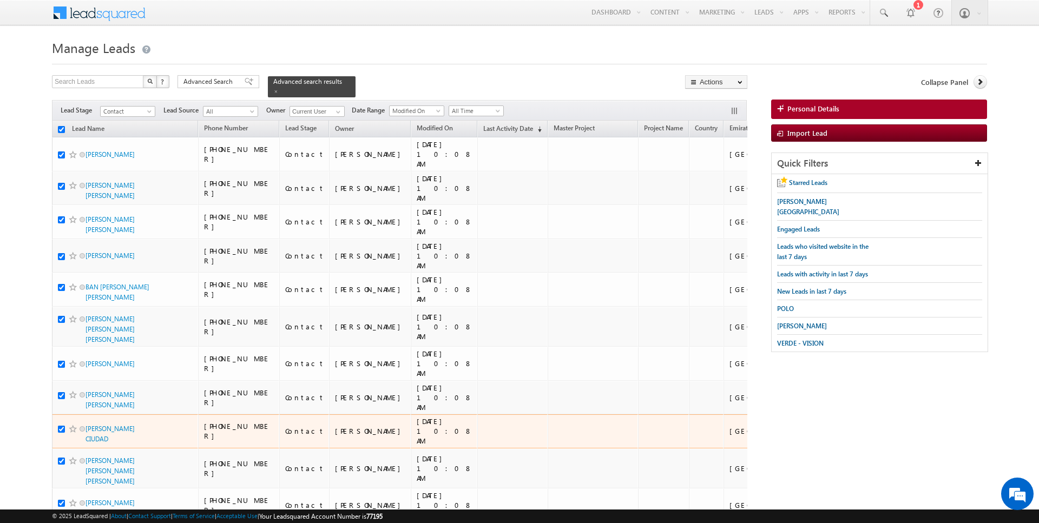
scroll to position [382, 0]
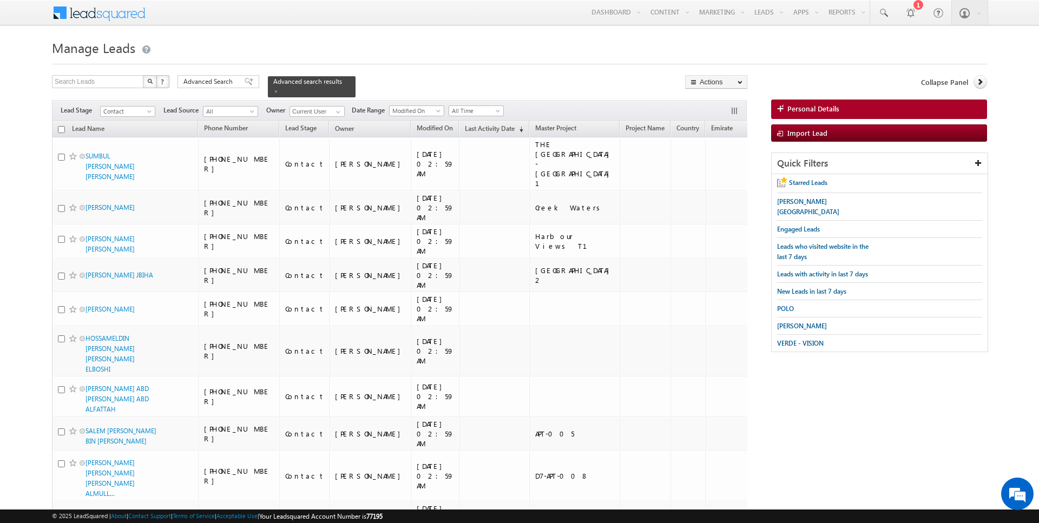
click at [62, 128] on input "checkbox" at bounding box center [61, 129] width 7 height 7
checkbox input "true"
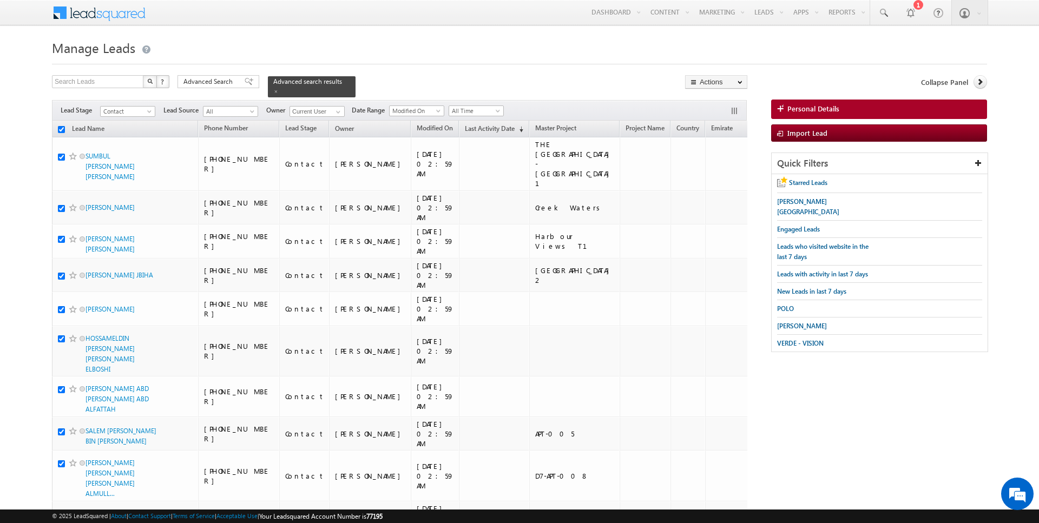
checkbox input "true"
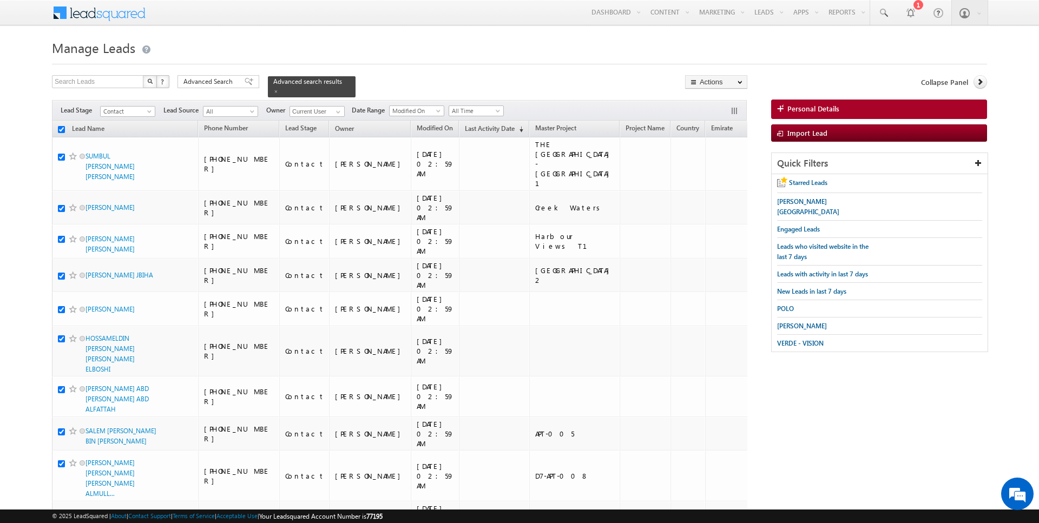
checkbox input "true"
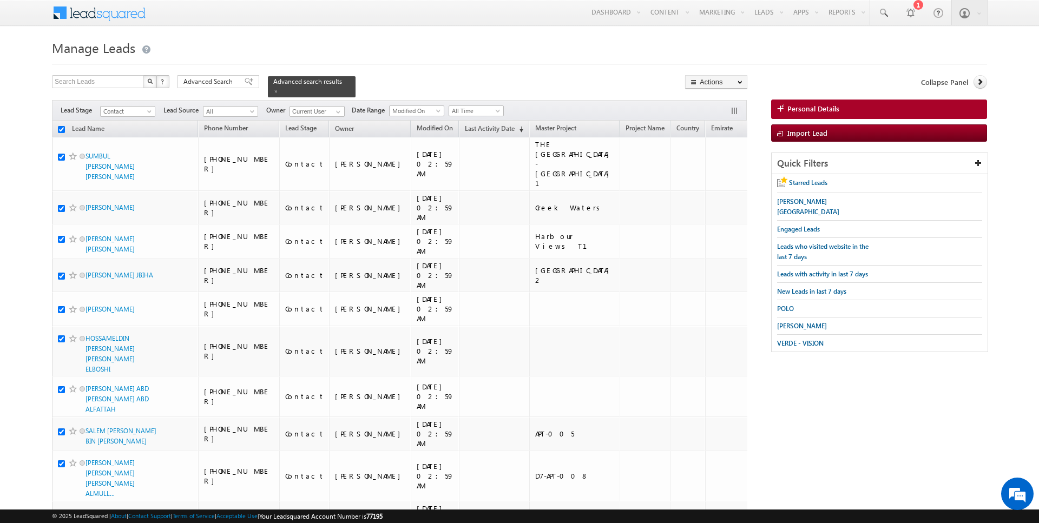
checkbox input "true"
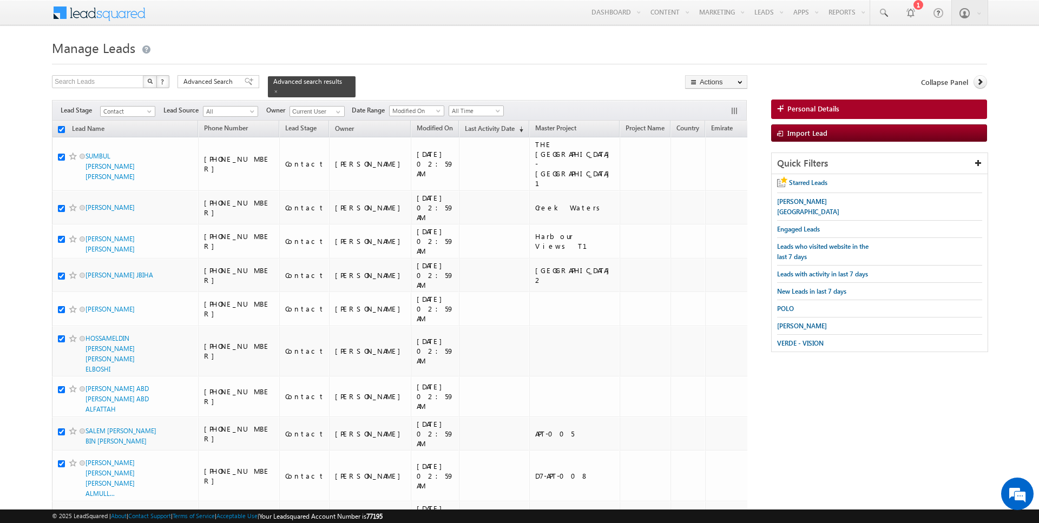
checkbox input "true"
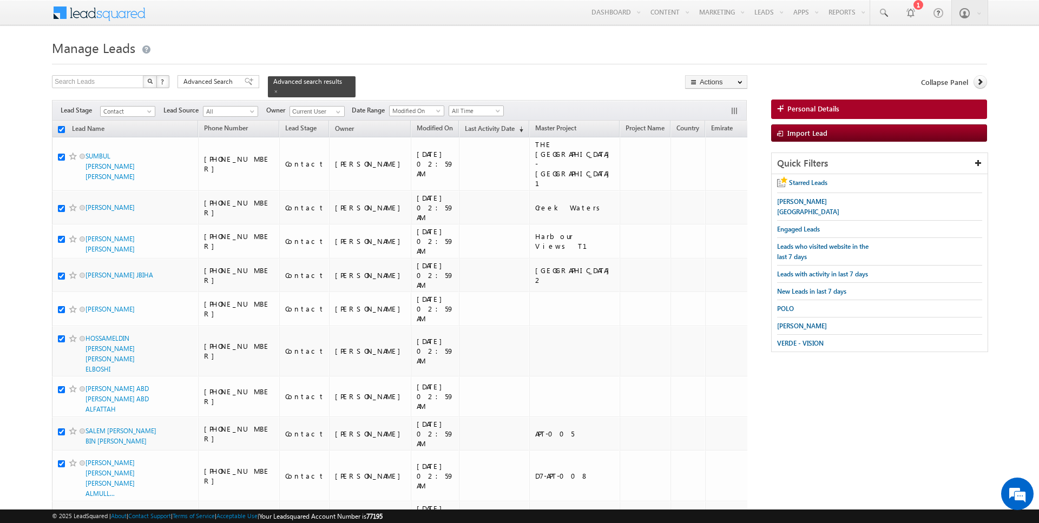
checkbox input "true"
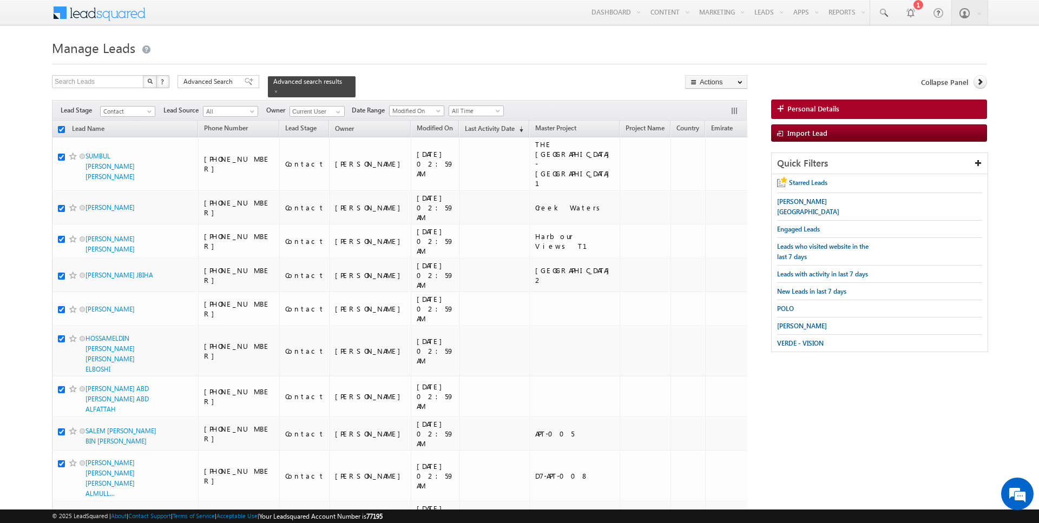
checkbox input "true"
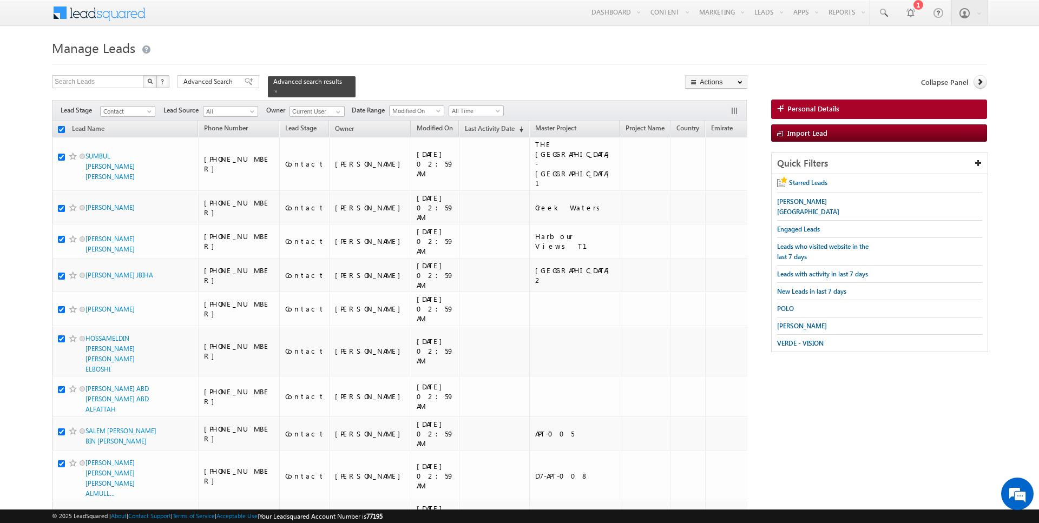
checkbox input "true"
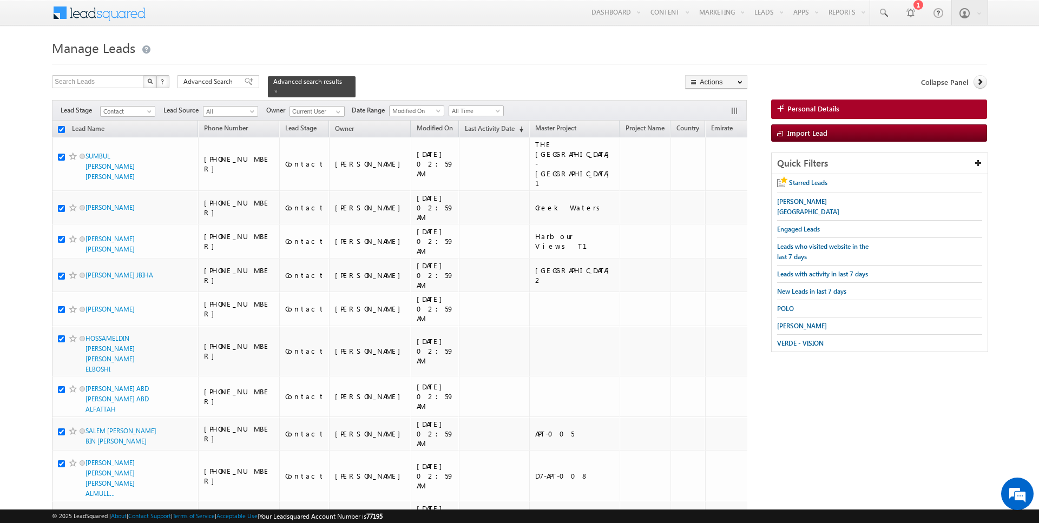
checkbox input "true"
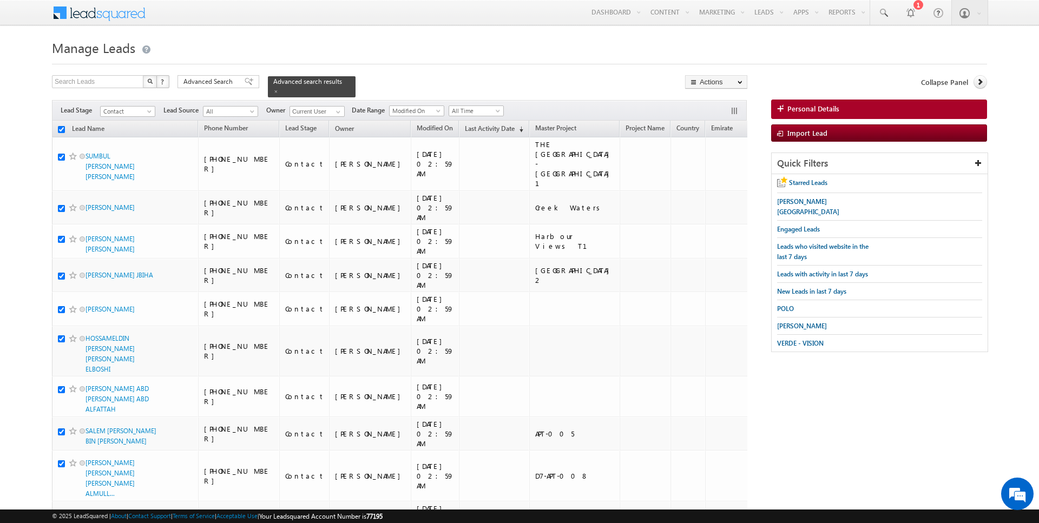
checkbox input "true"
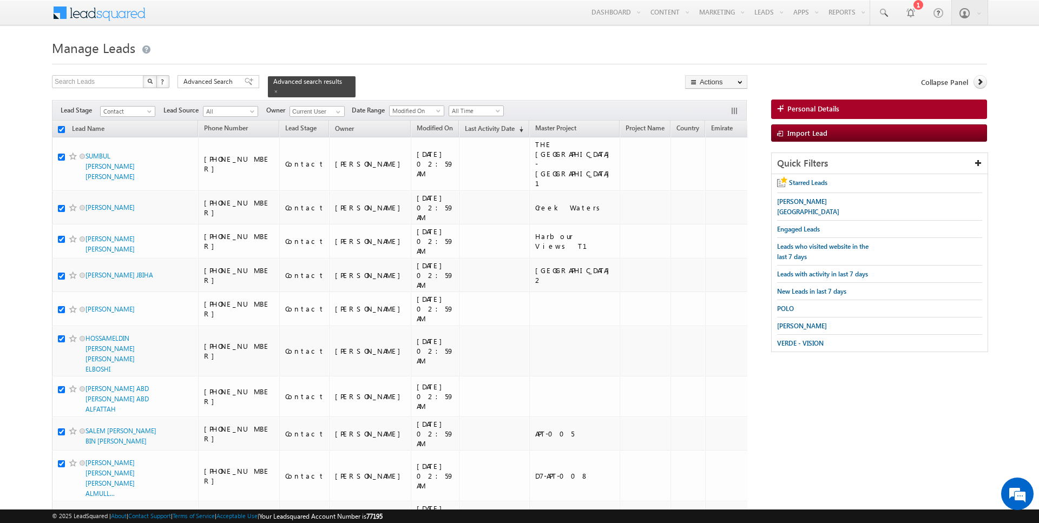
checkbox input "true"
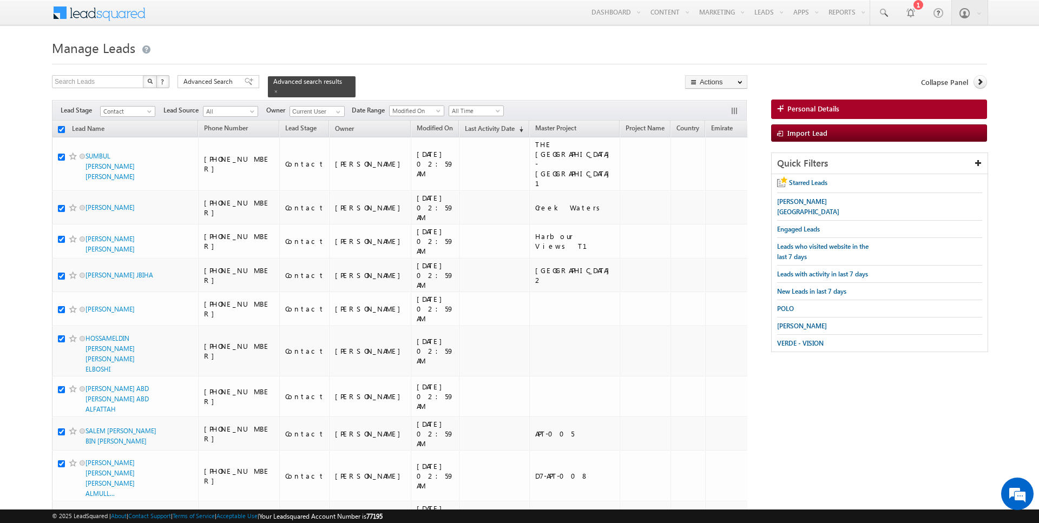
checkbox input "true"
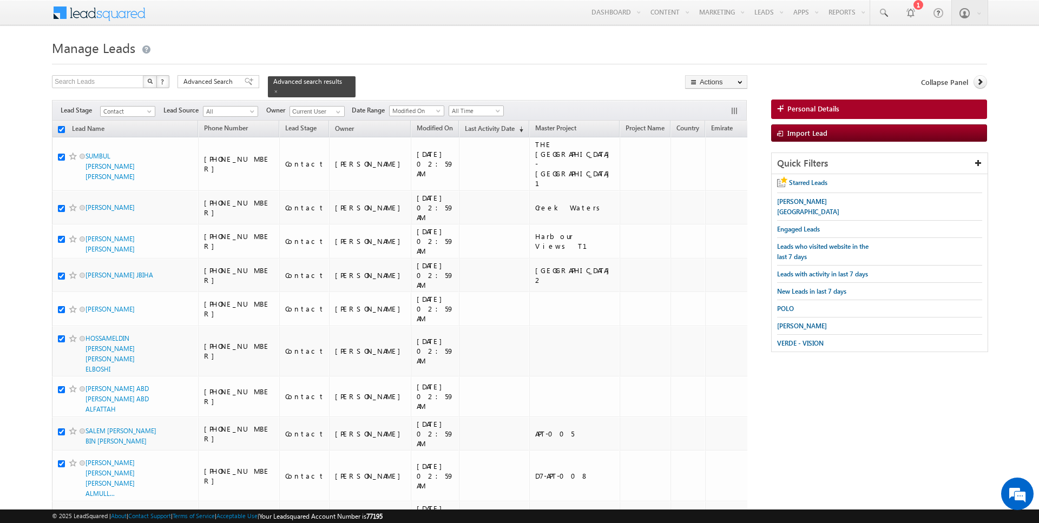
checkbox input "true"
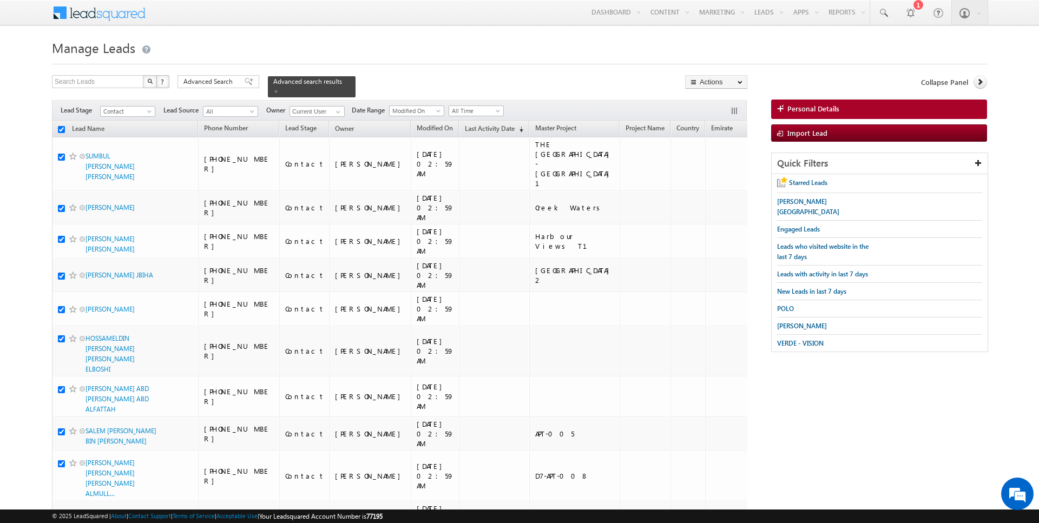
checkbox input "true"
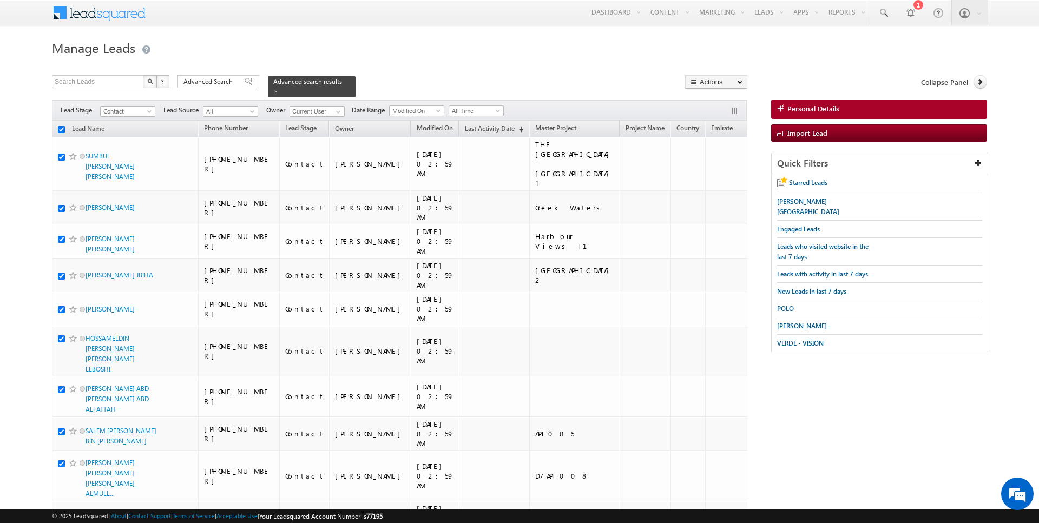
checkbox input "true"
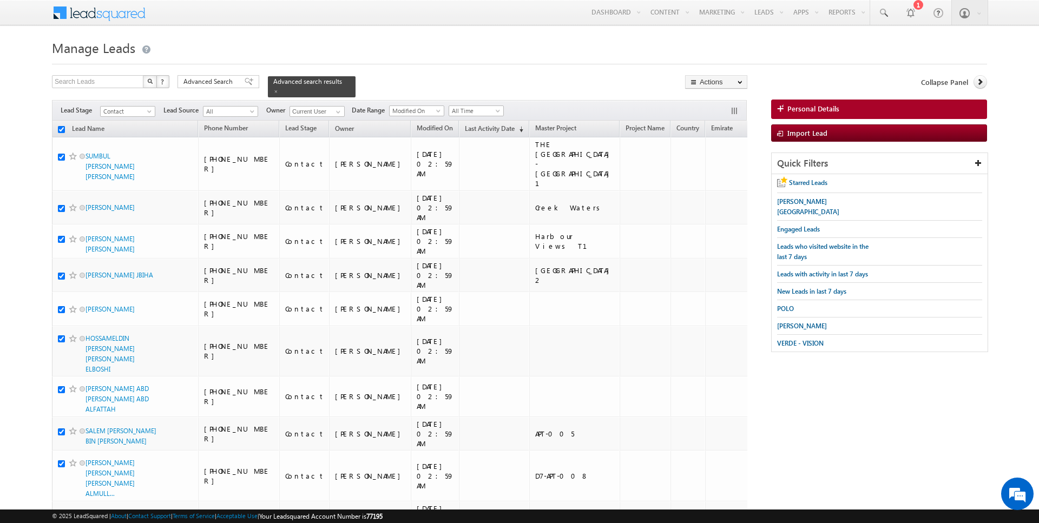
checkbox input "true"
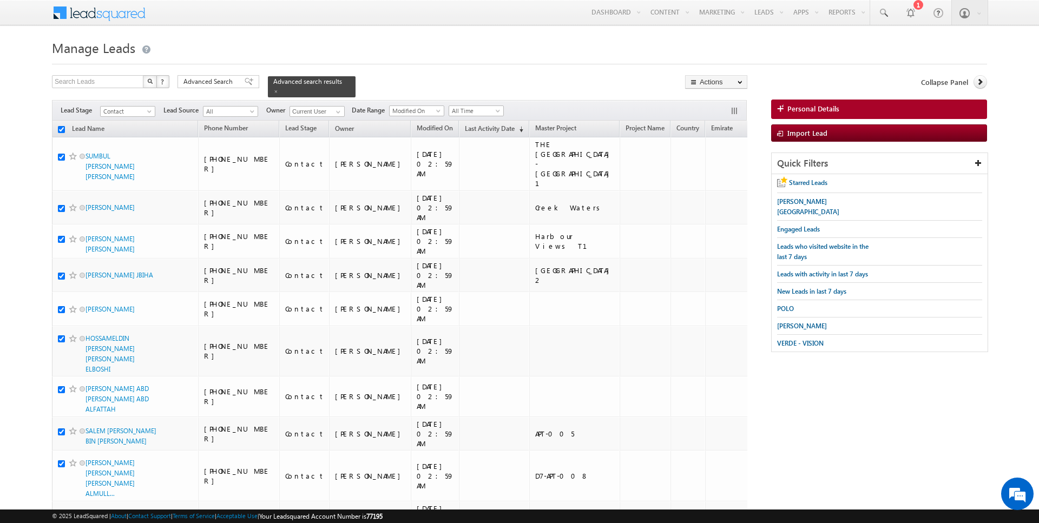
checkbox input "true"
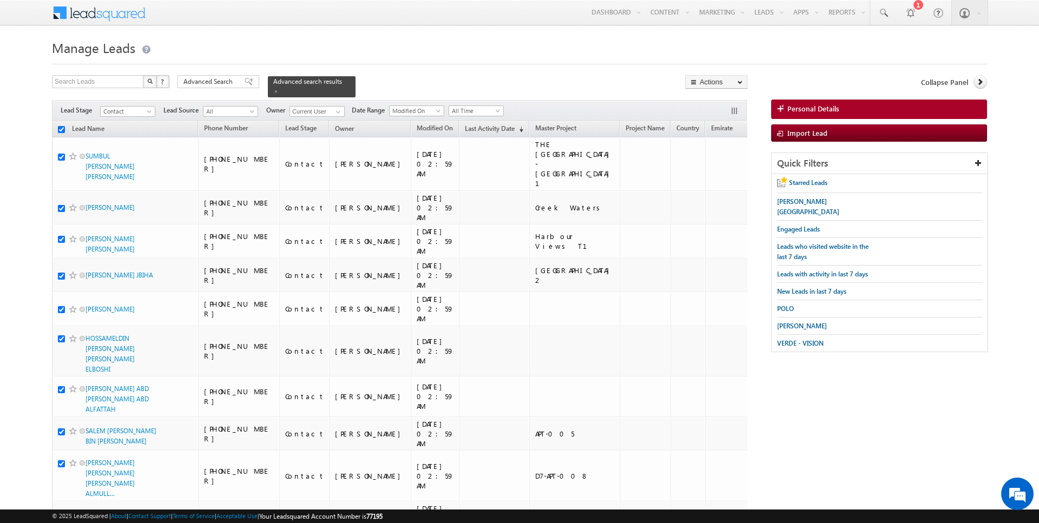
checkbox input "true"
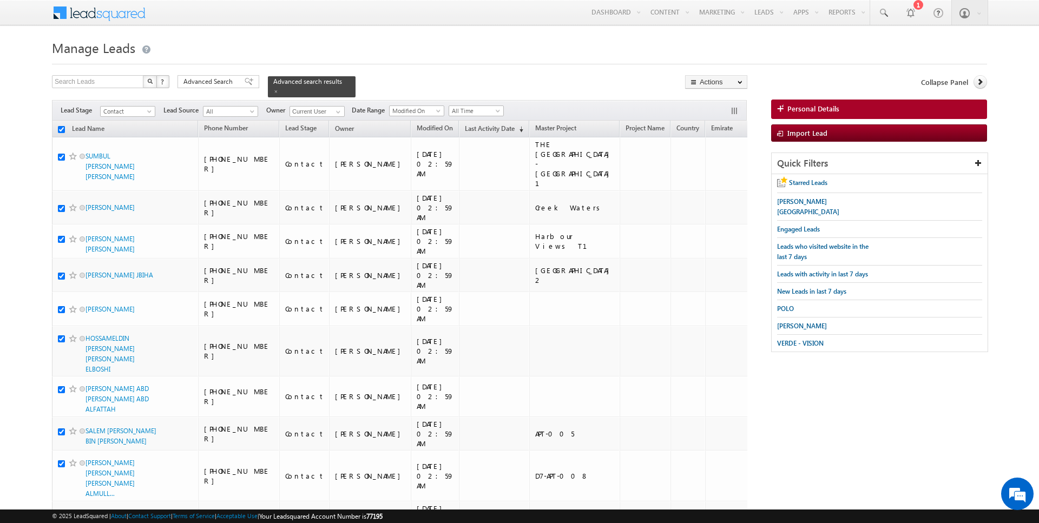
checkbox input "true"
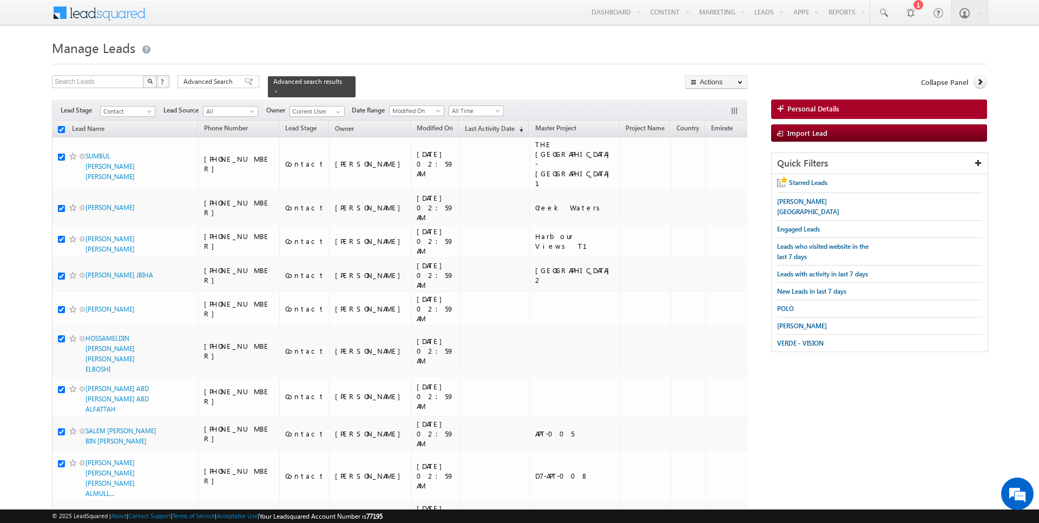
checkbox input "true"
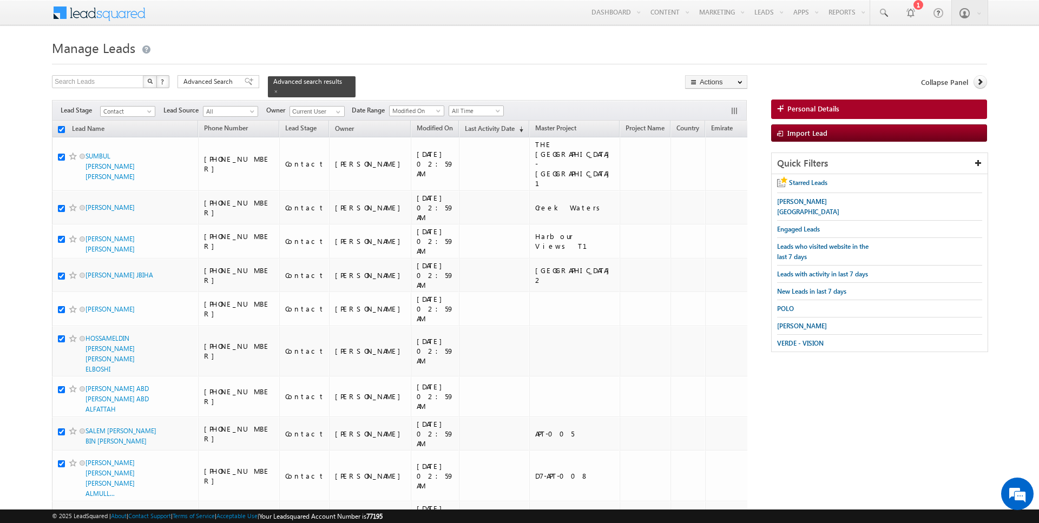
checkbox input "true"
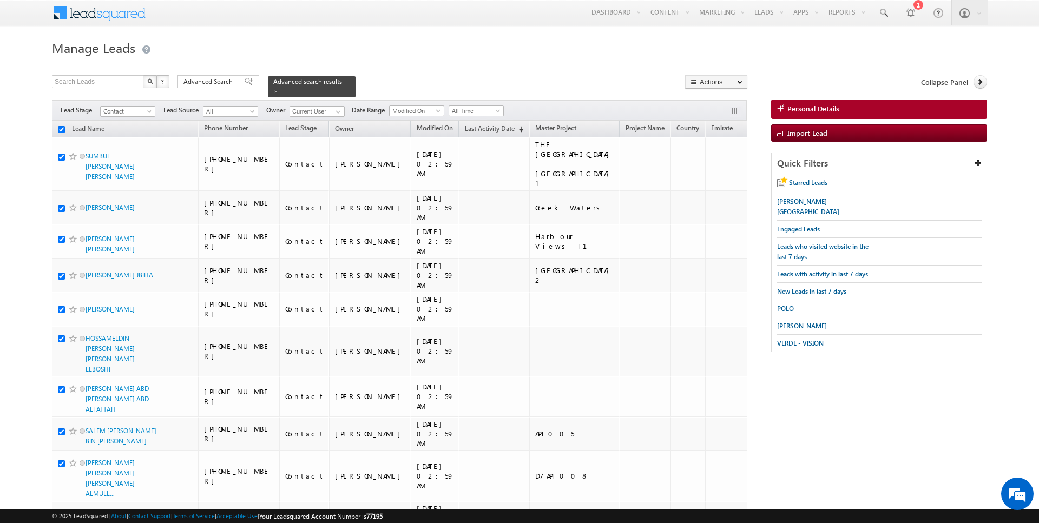
checkbox input "true"
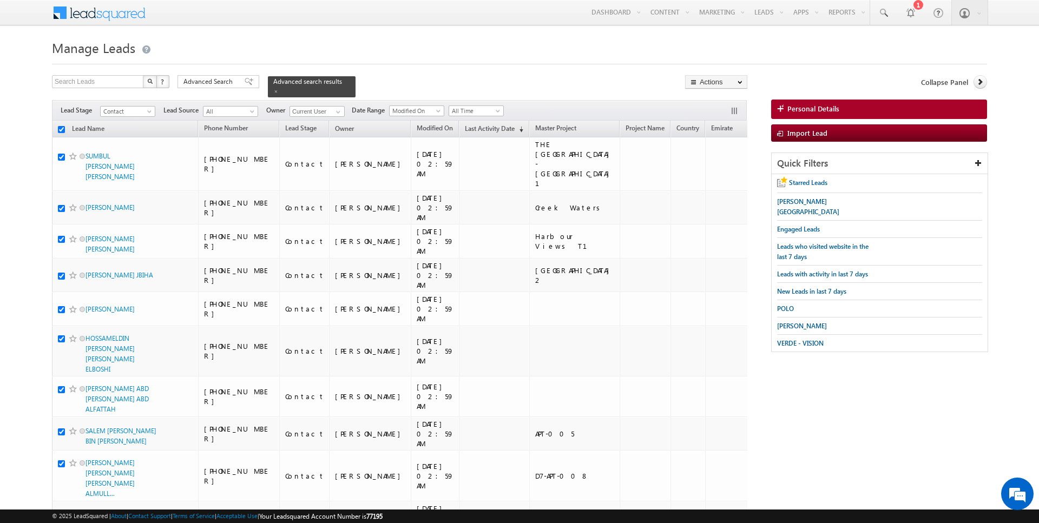
checkbox input "true"
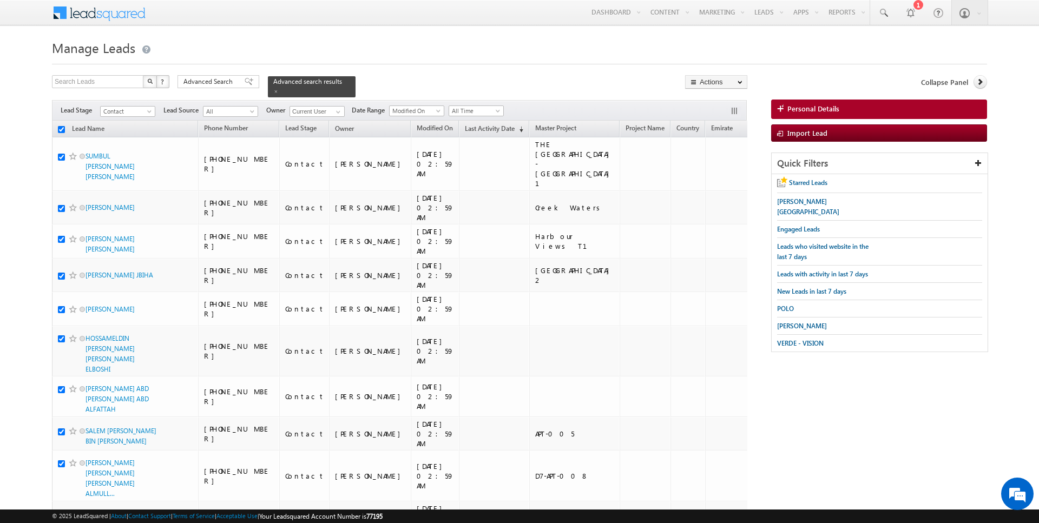
checkbox input "true"
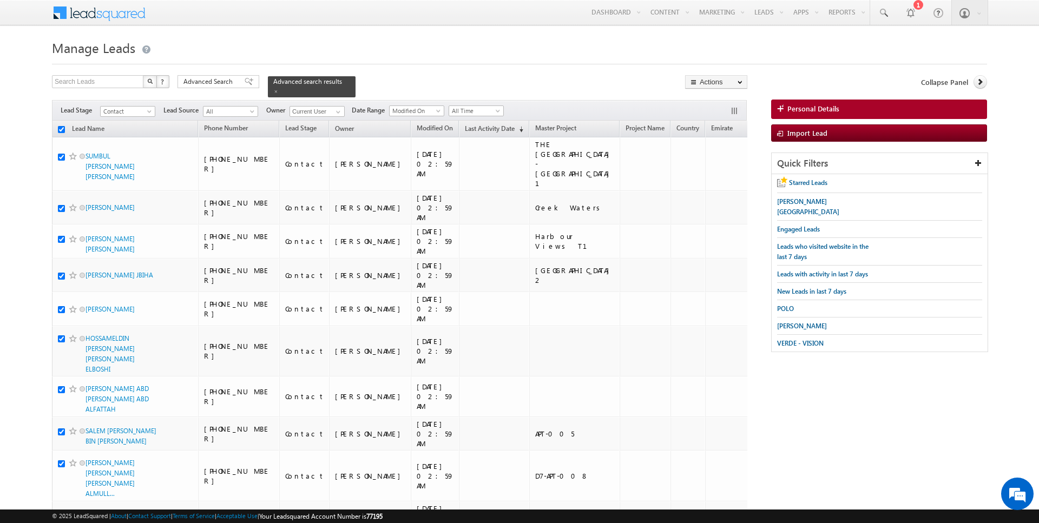
checkbox input "true"
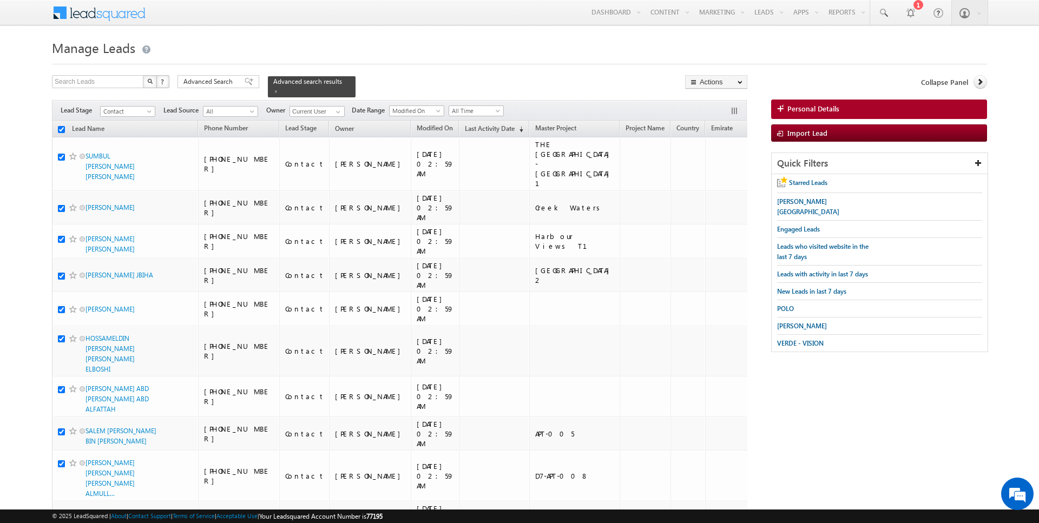
checkbox input "true"
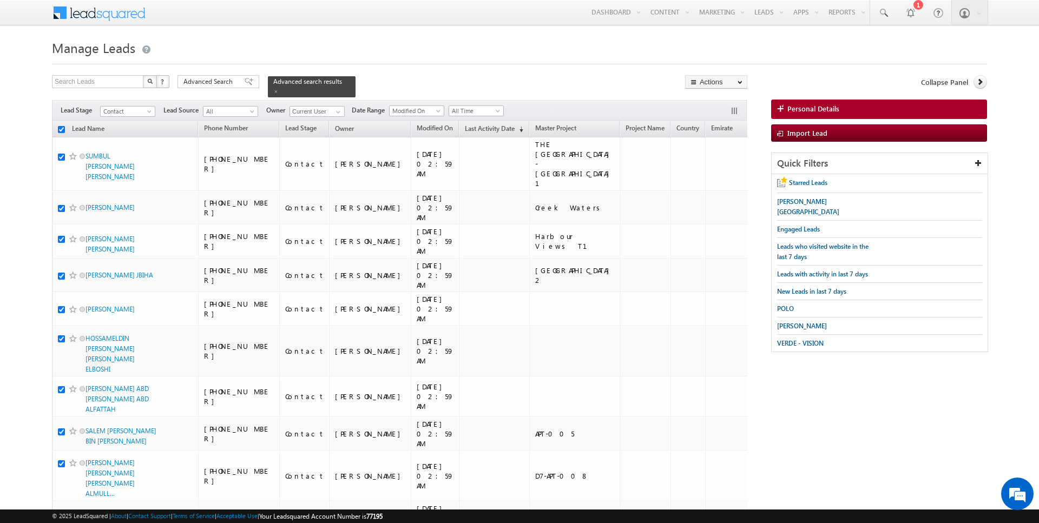
checkbox input "true"
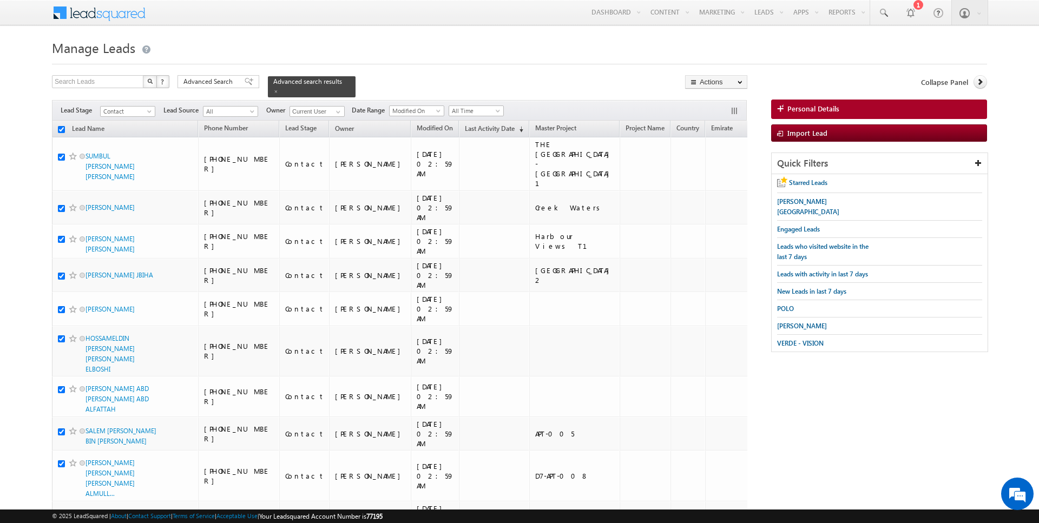
checkbox input "true"
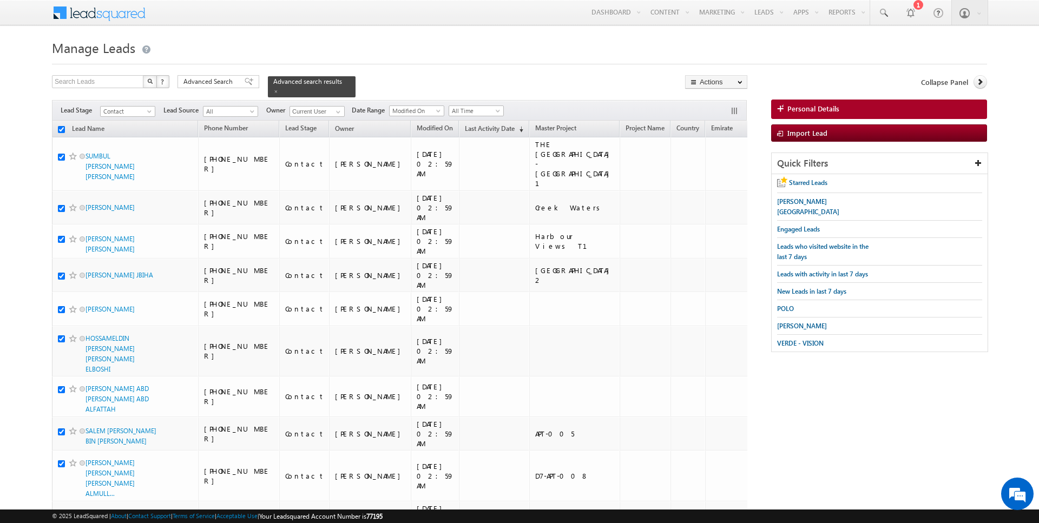
checkbox input "true"
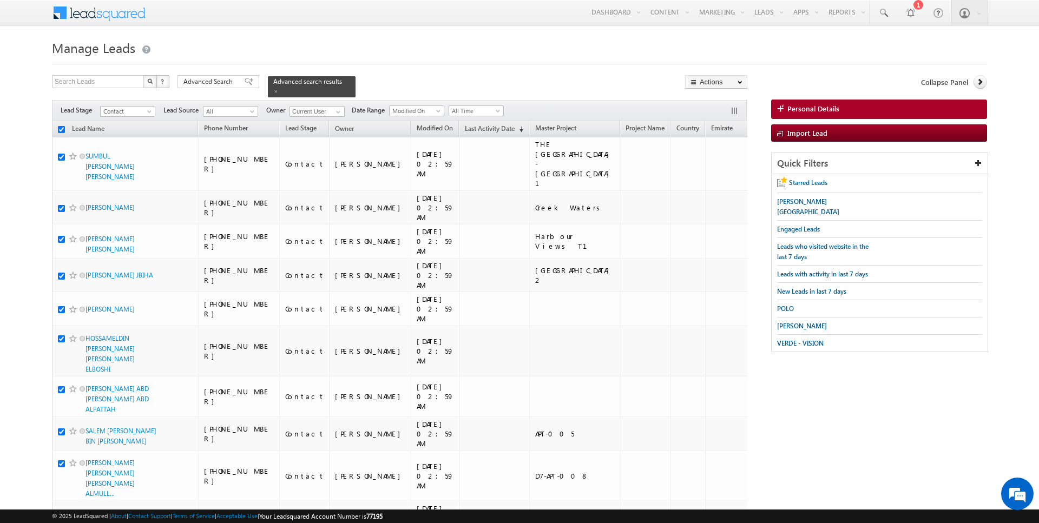
checkbox input "true"
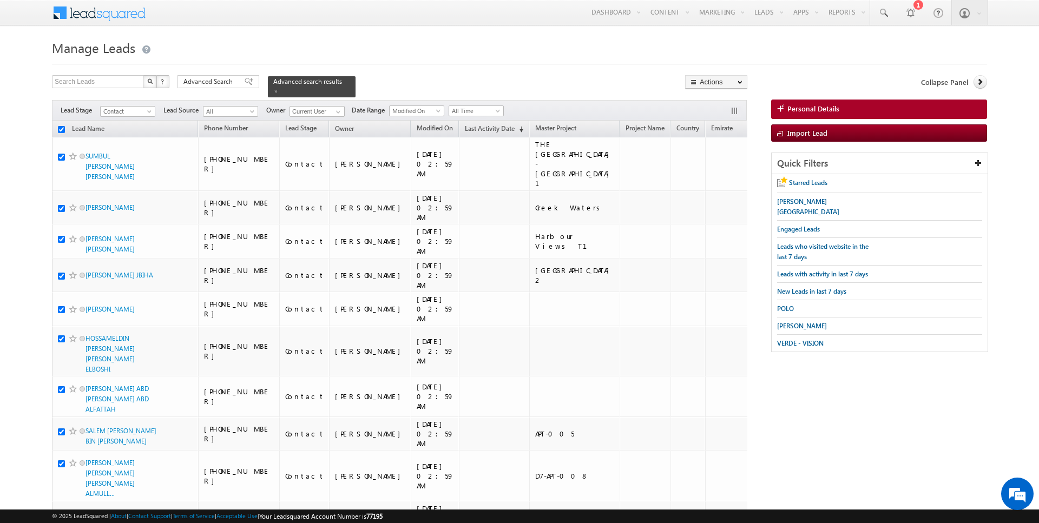
checkbox input "true"
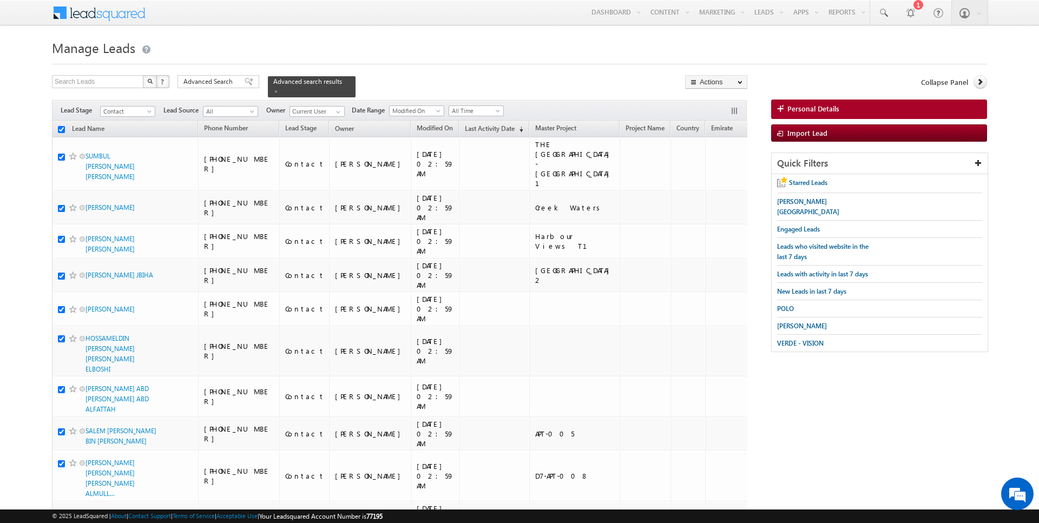
checkbox input "true"
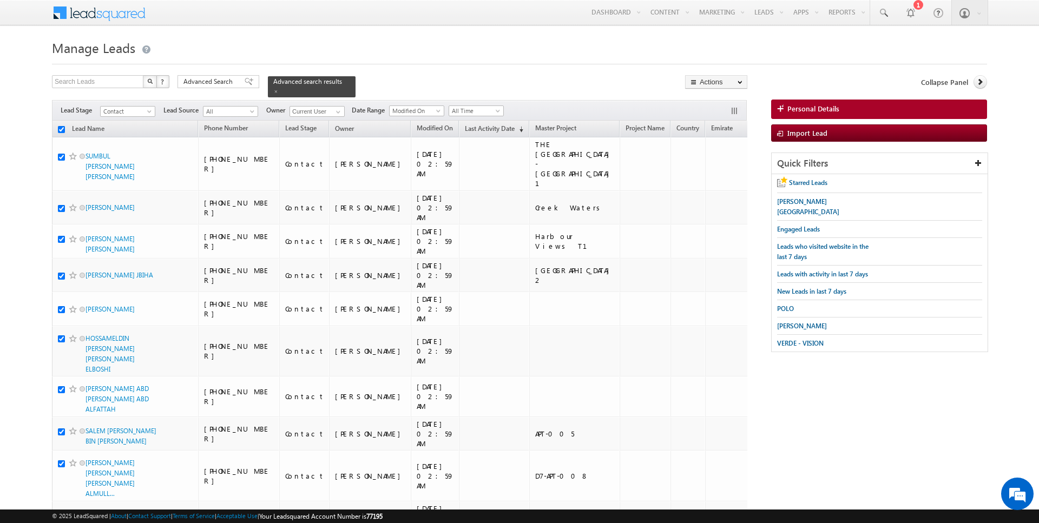
checkbox input "true"
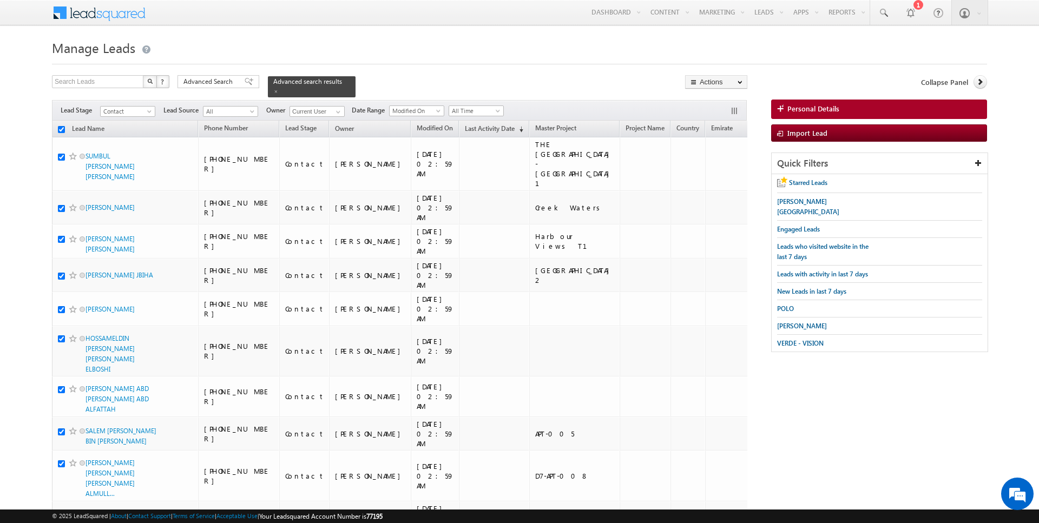
checkbox input "true"
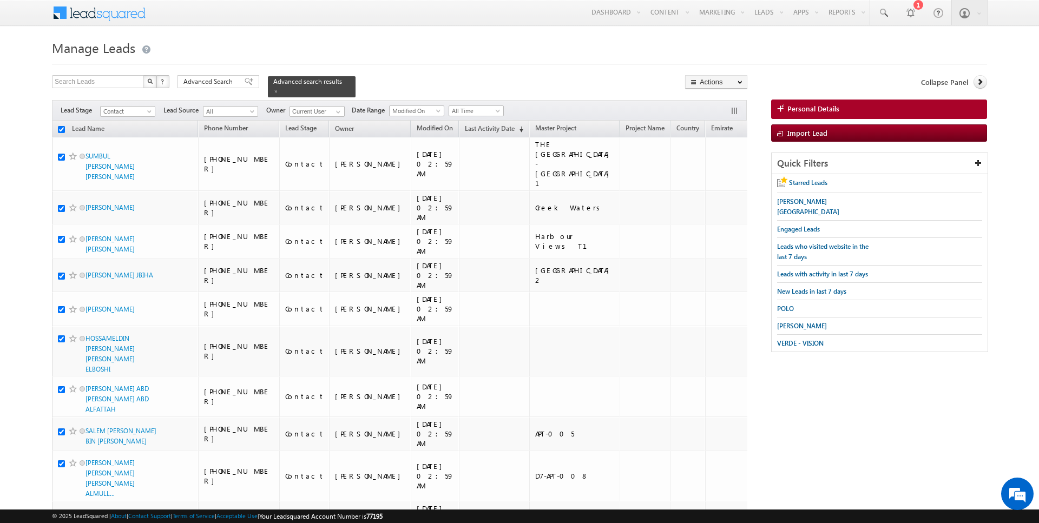
checkbox input "true"
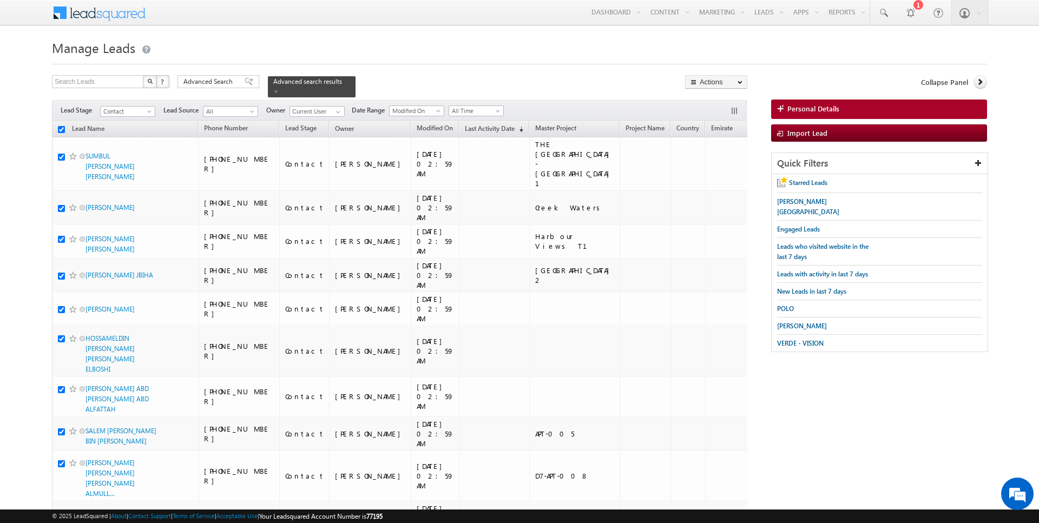
checkbox input "true"
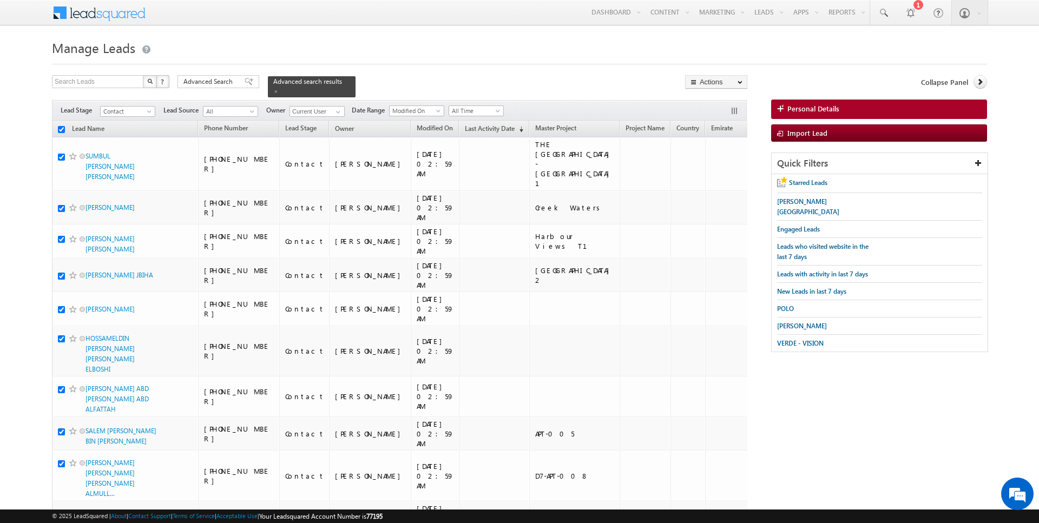
checkbox input "true"
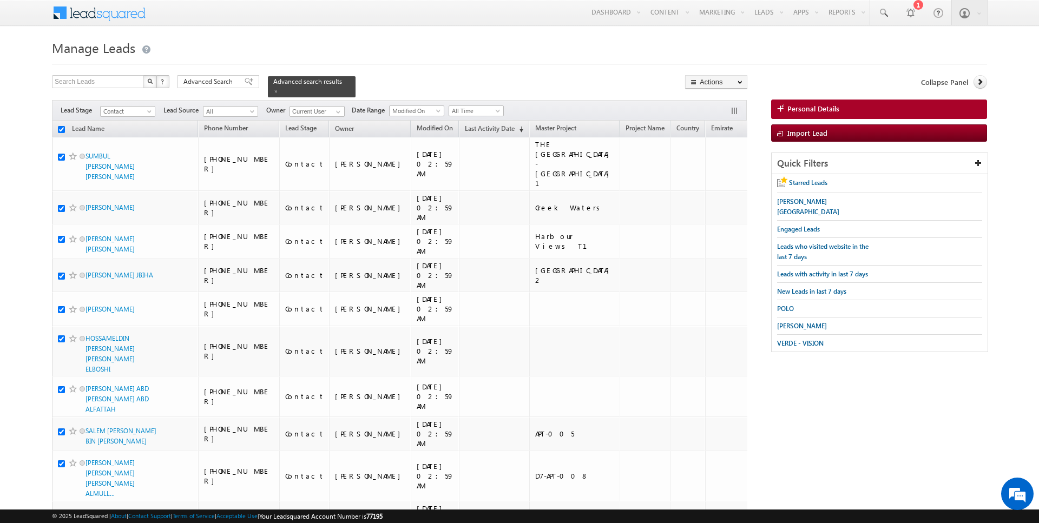
checkbox input "true"
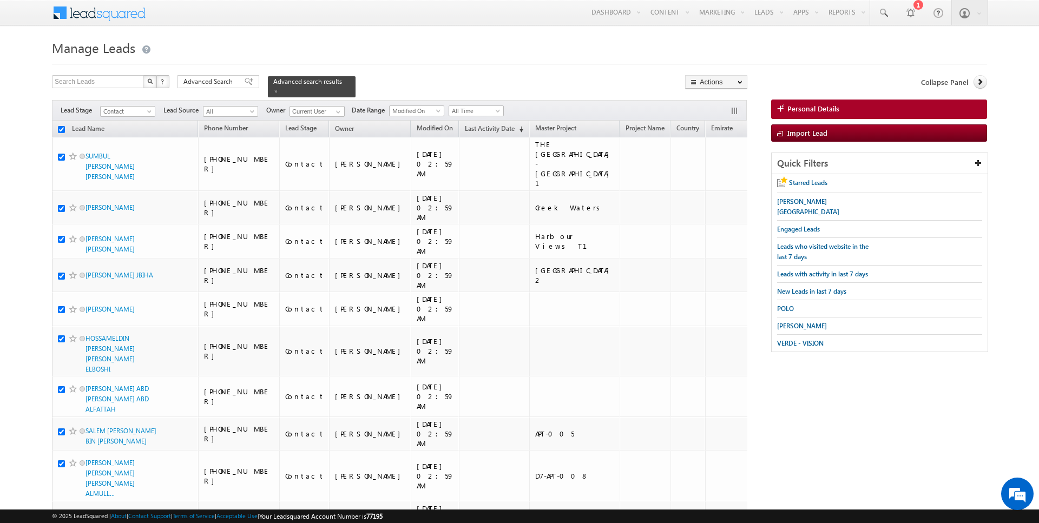
checkbox input "true"
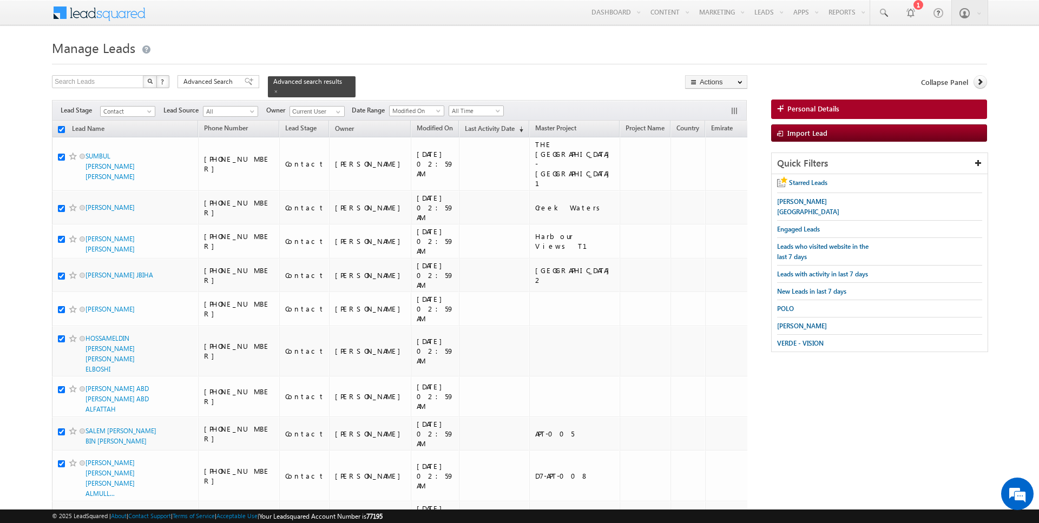
checkbox input "true"
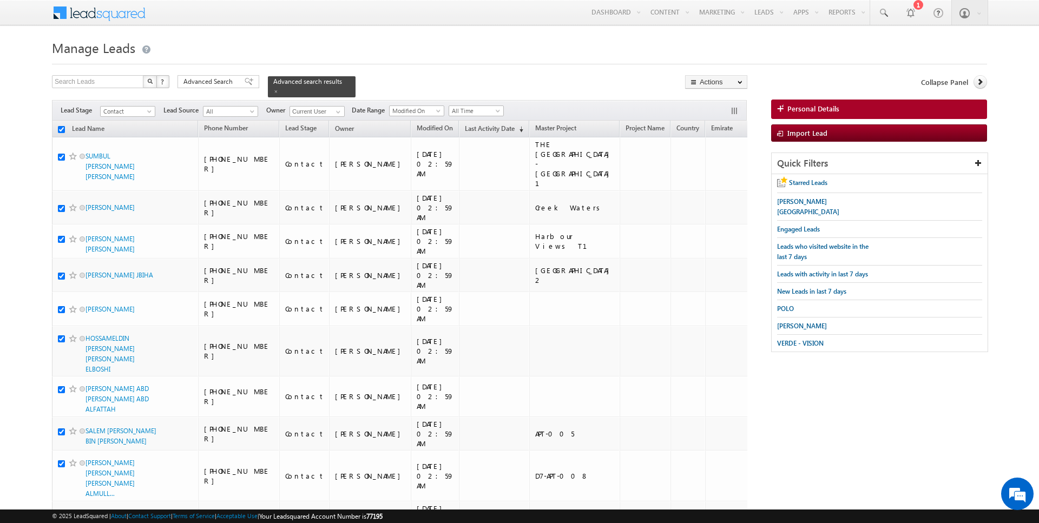
checkbox input "true"
click at [726, 169] on link "Change Owner" at bounding box center [716, 175] width 61 height 13
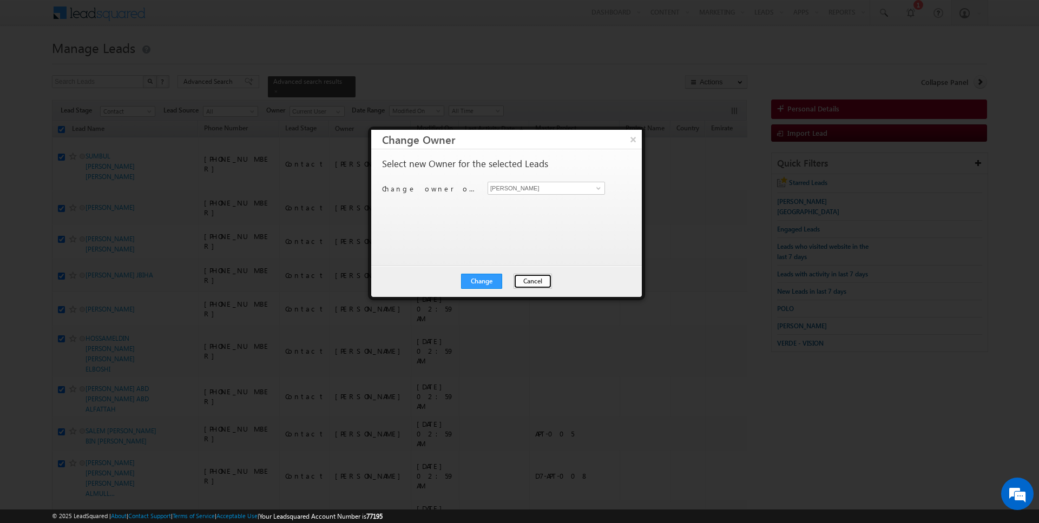
click at [522, 287] on button "Cancel" at bounding box center [533, 281] width 38 height 15
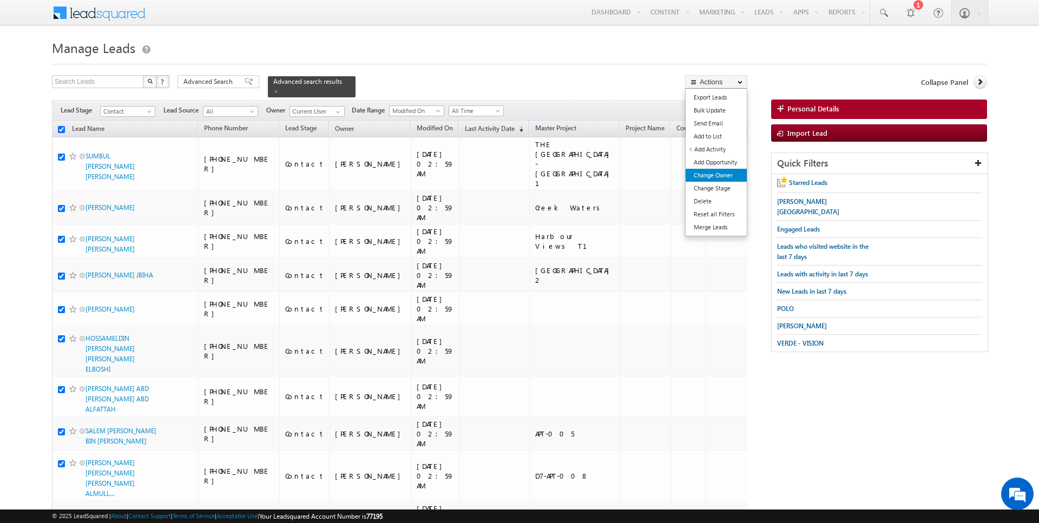
click at [722, 176] on link "Change Owner" at bounding box center [716, 175] width 61 height 13
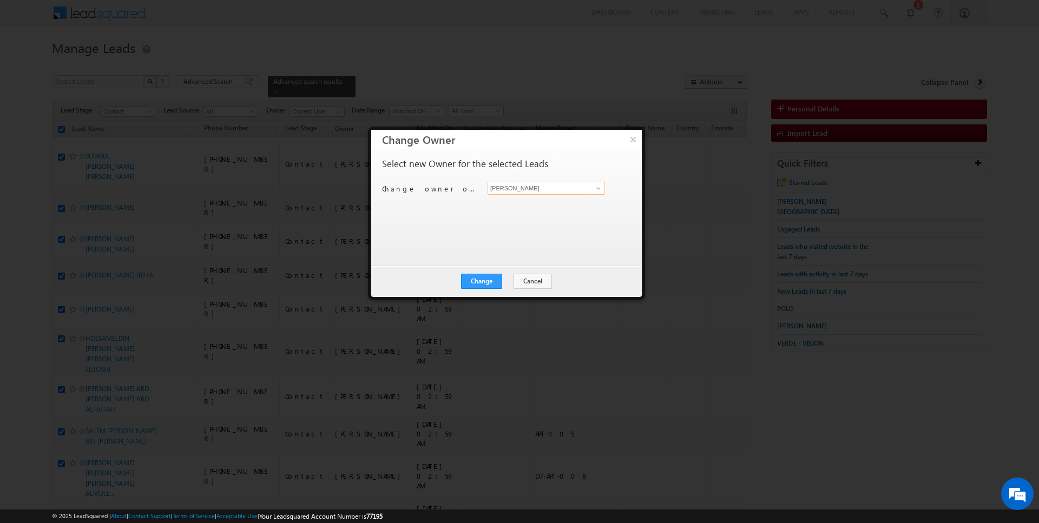
click at [545, 182] on input "[PERSON_NAME]" at bounding box center [546, 188] width 117 height 13
click at [479, 276] on button "Change" at bounding box center [481, 281] width 41 height 15
click at [511, 280] on button "Close" at bounding box center [508, 281] width 35 height 15
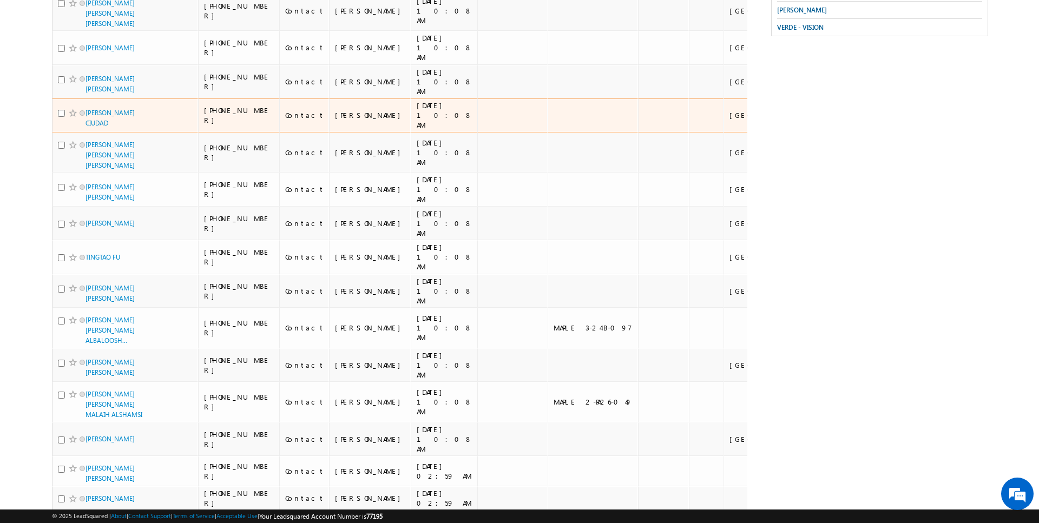
scroll to position [870, 0]
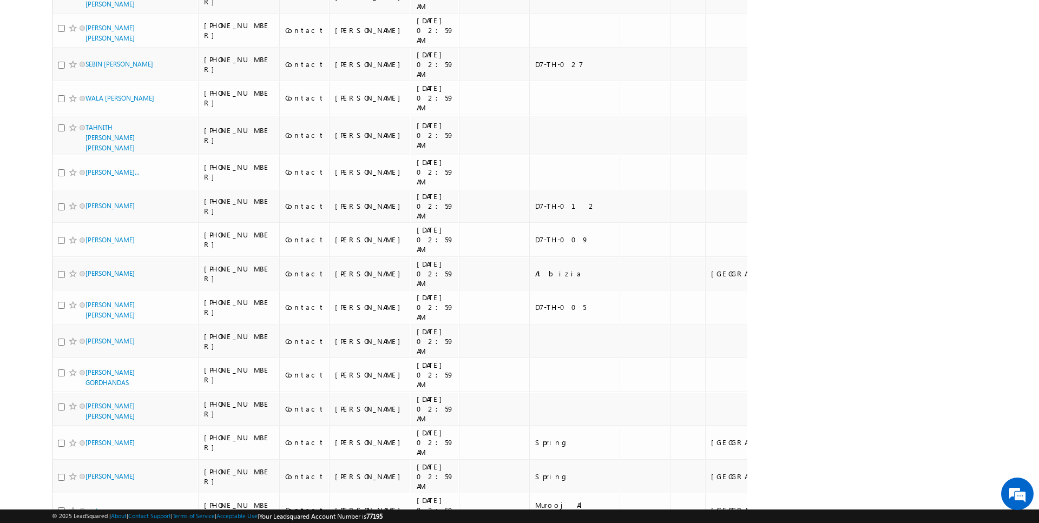
scroll to position [5078, 0]
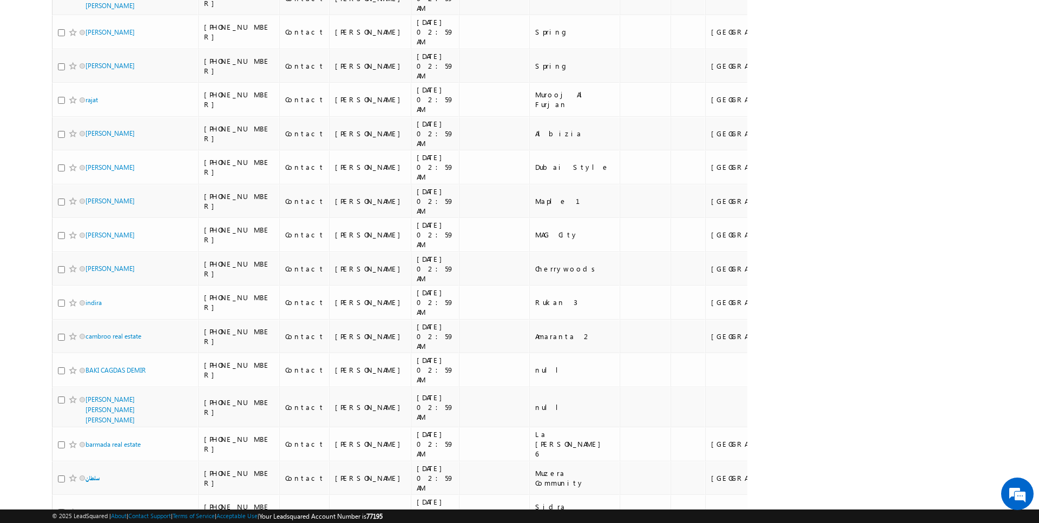
click at [84, 504] on li "100" at bounding box center [89, 503] width 26 height 11
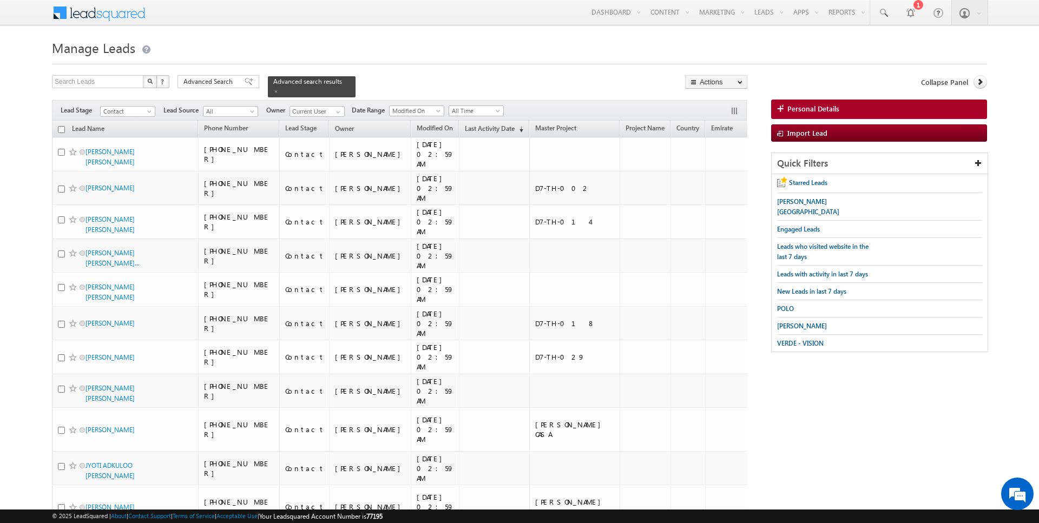
click at [61, 127] on input "checkbox" at bounding box center [61, 129] width 7 height 7
checkbox input "true"
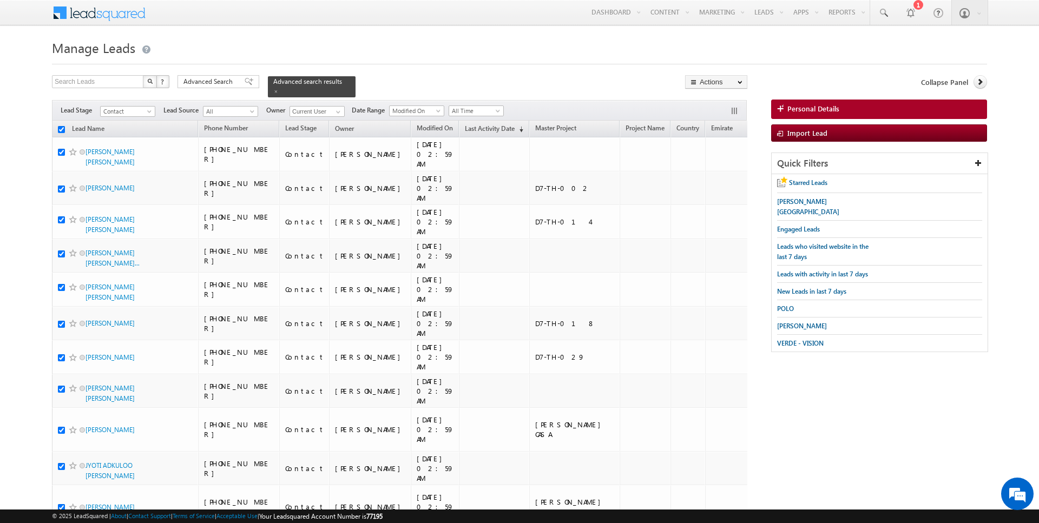
checkbox input "true"
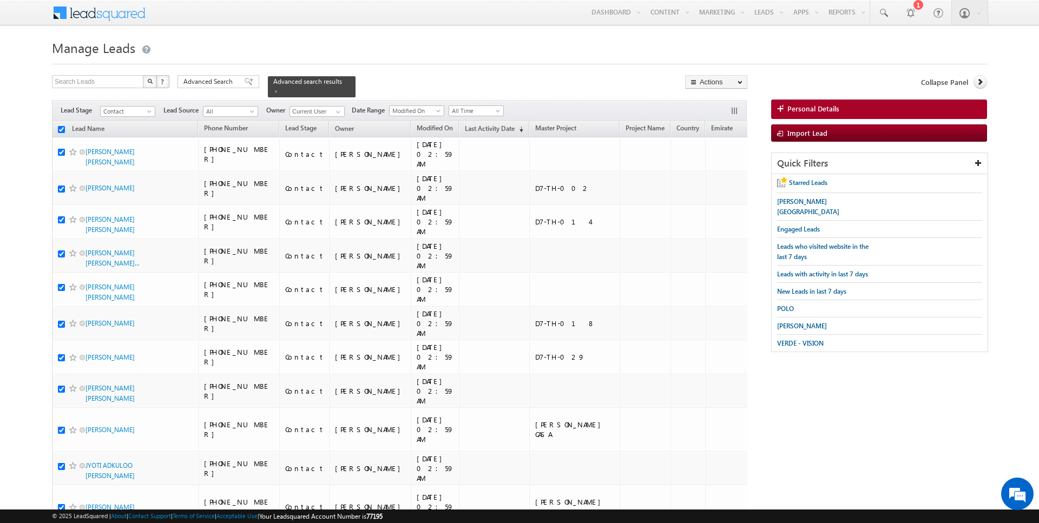
checkbox input "true"
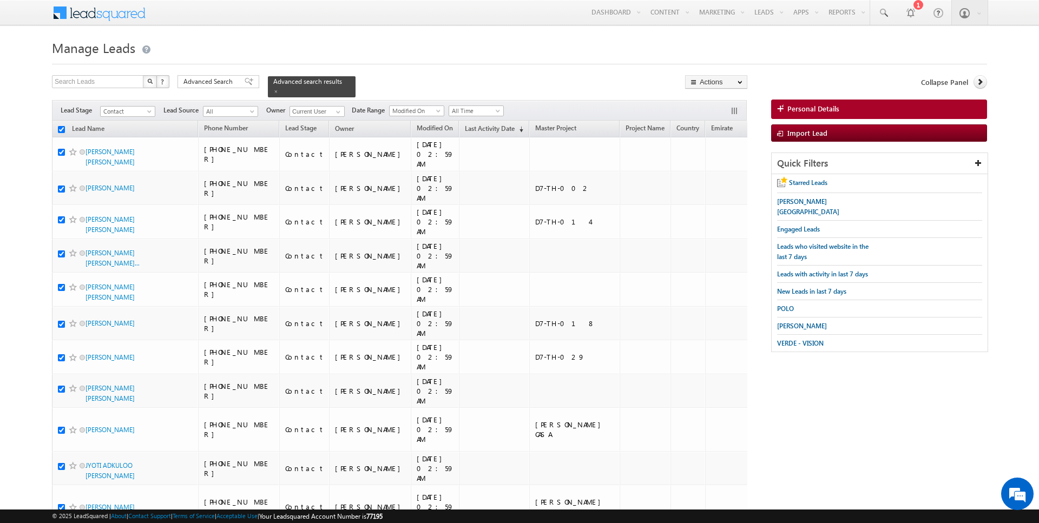
checkbox input "true"
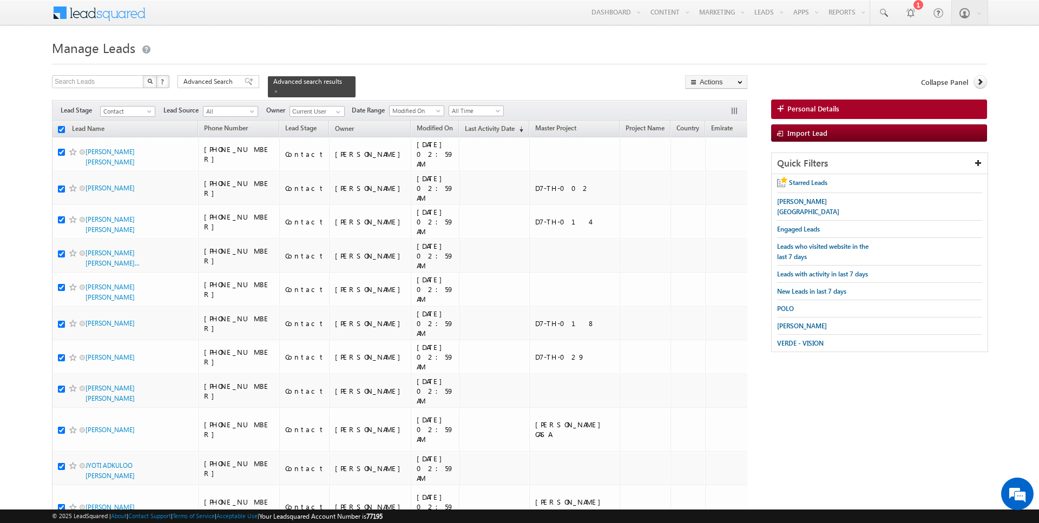
checkbox input "true"
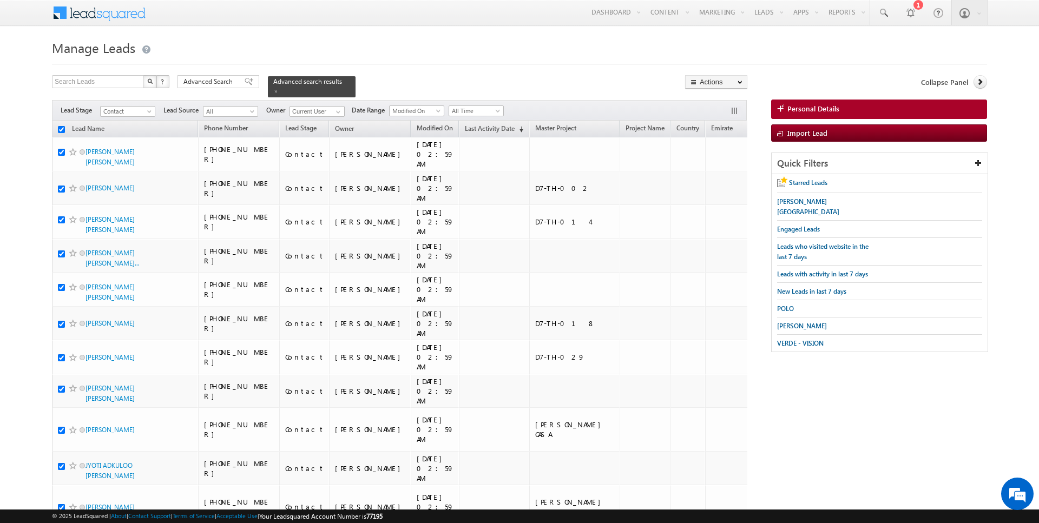
checkbox input "true"
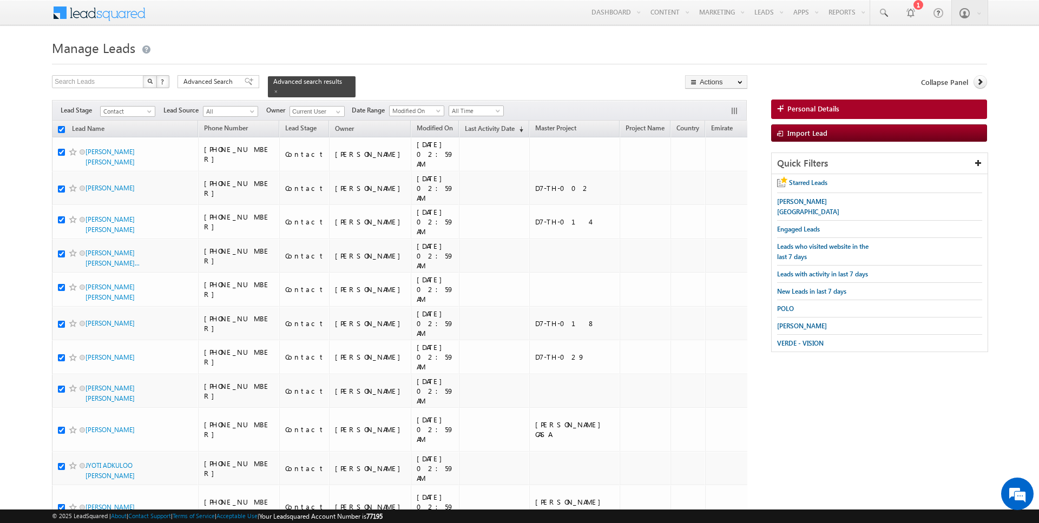
checkbox input "true"
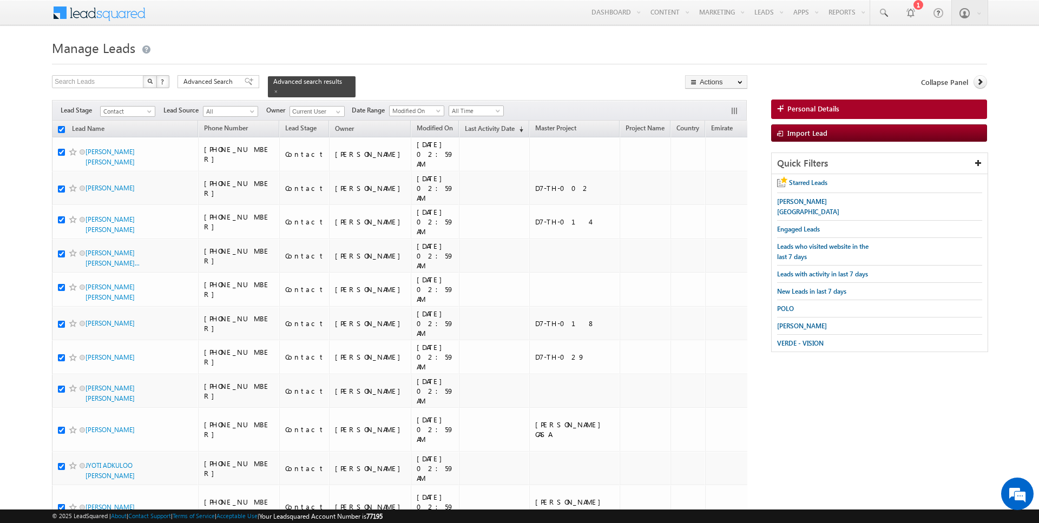
checkbox input "true"
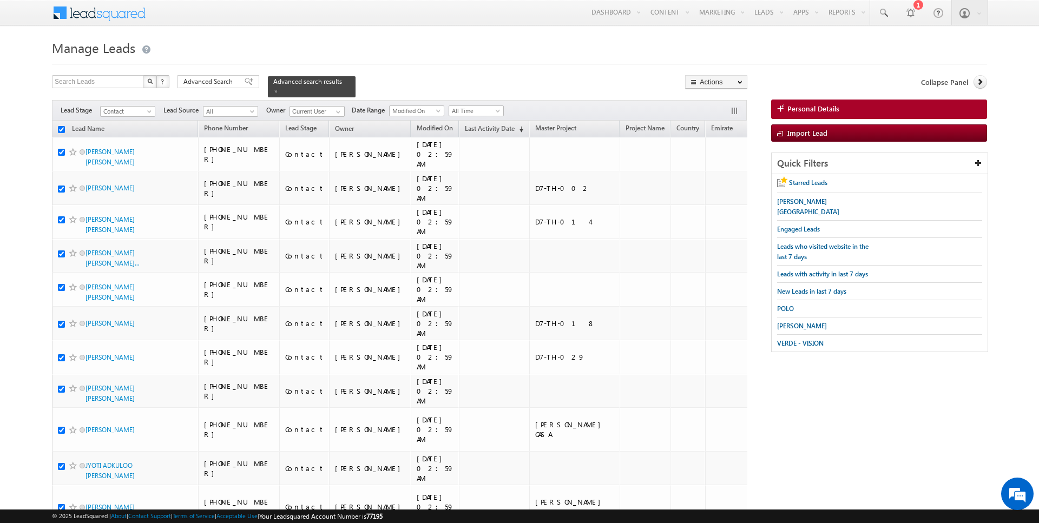
checkbox input "true"
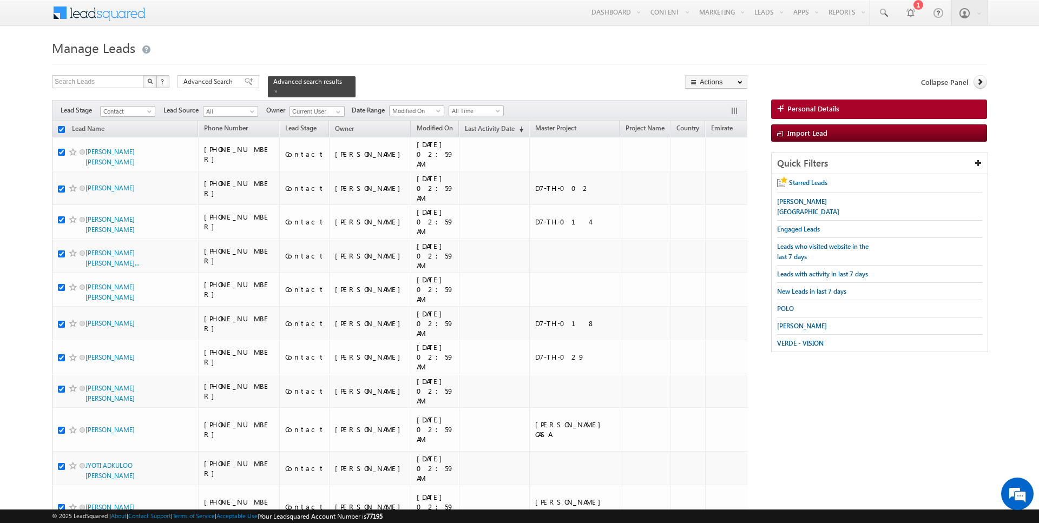
checkbox input "true"
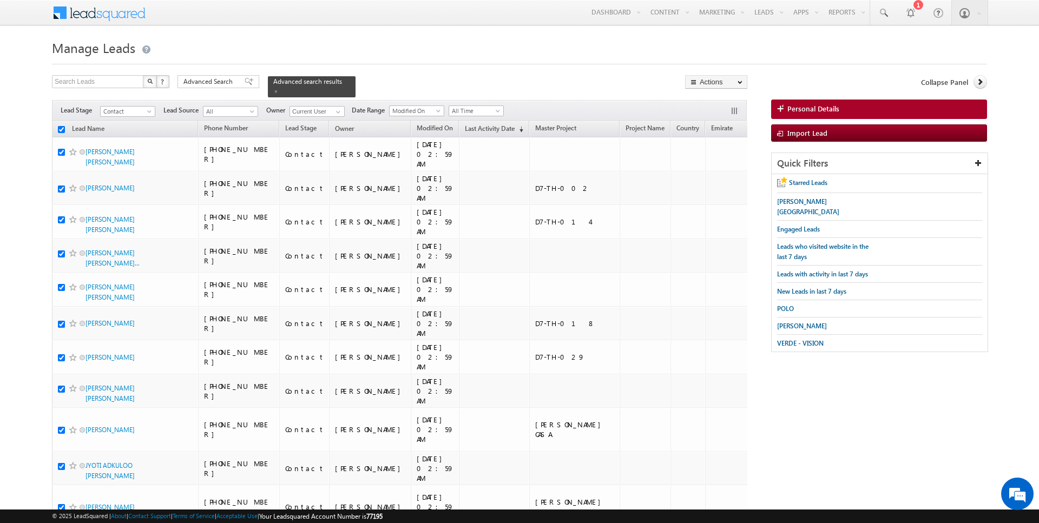
checkbox input "true"
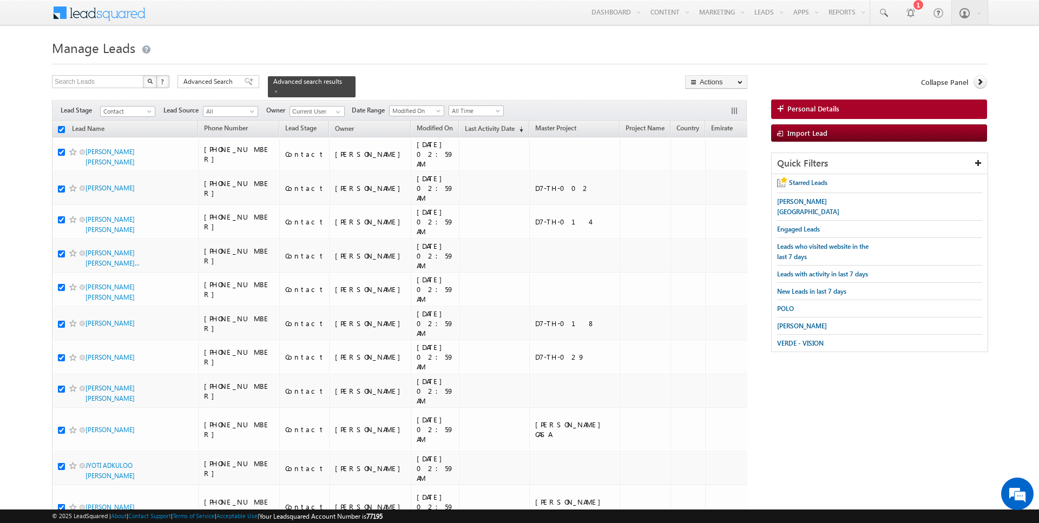
checkbox input "true"
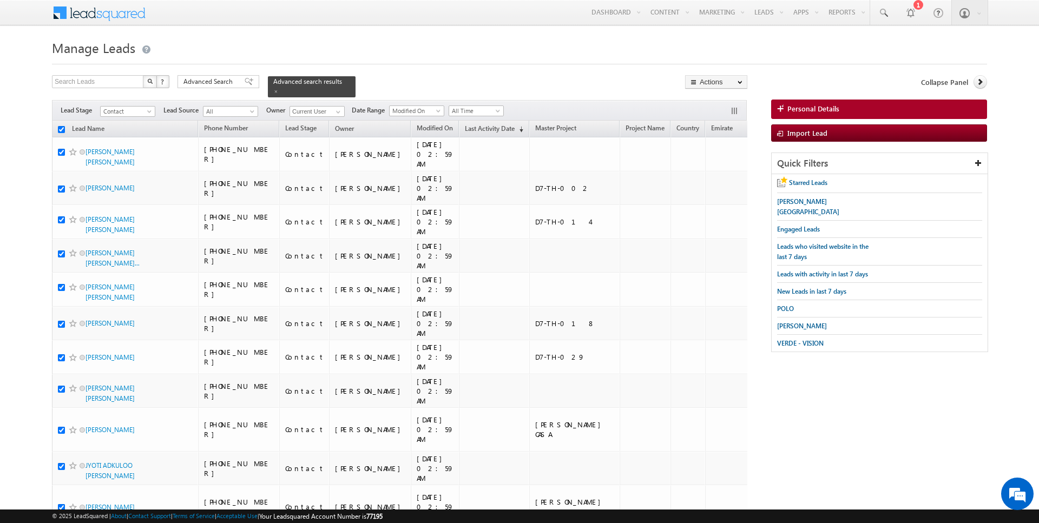
checkbox input "true"
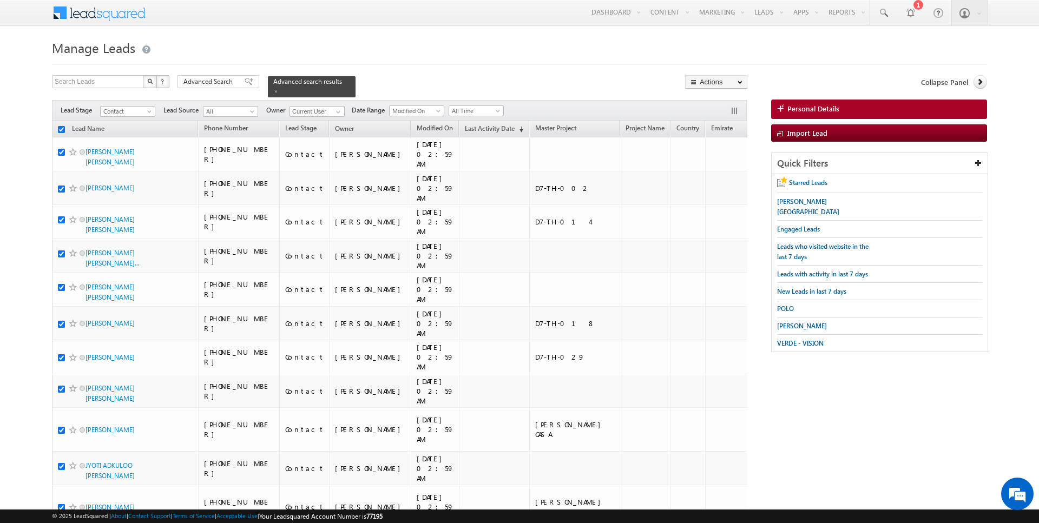
checkbox input "true"
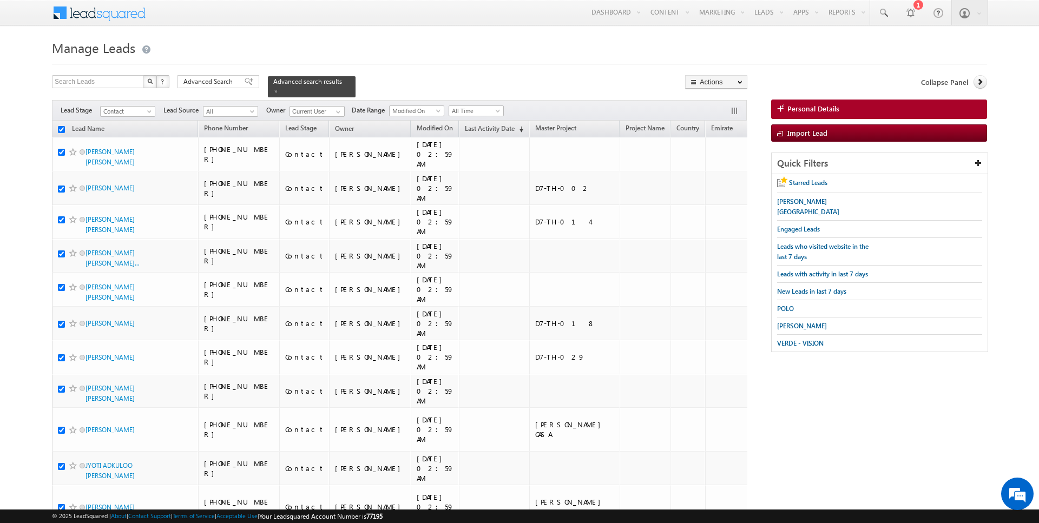
checkbox input "true"
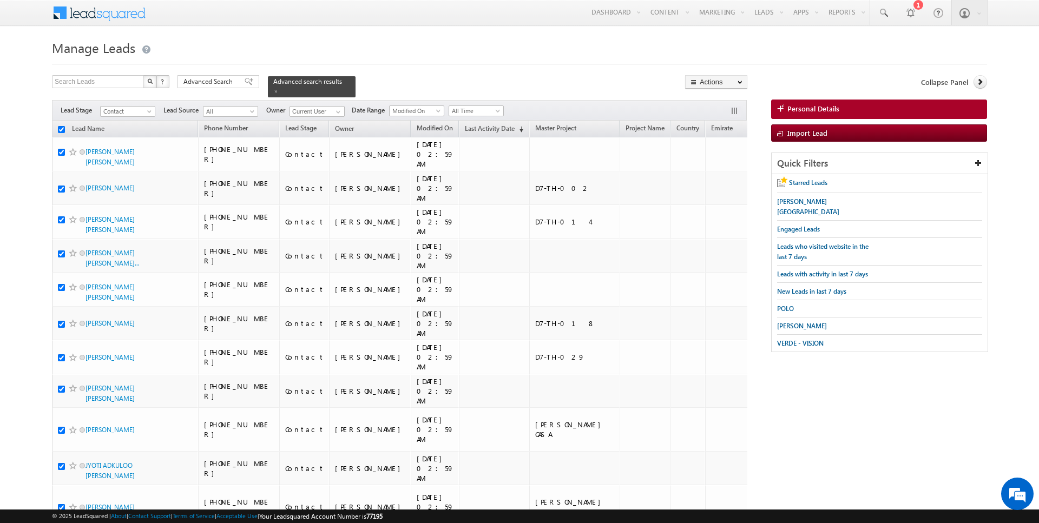
checkbox input "true"
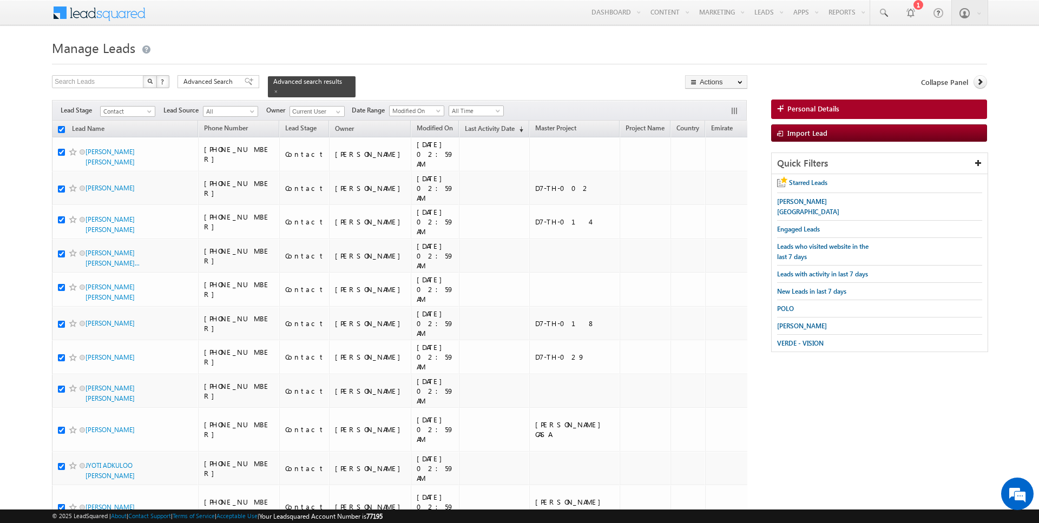
checkbox input "true"
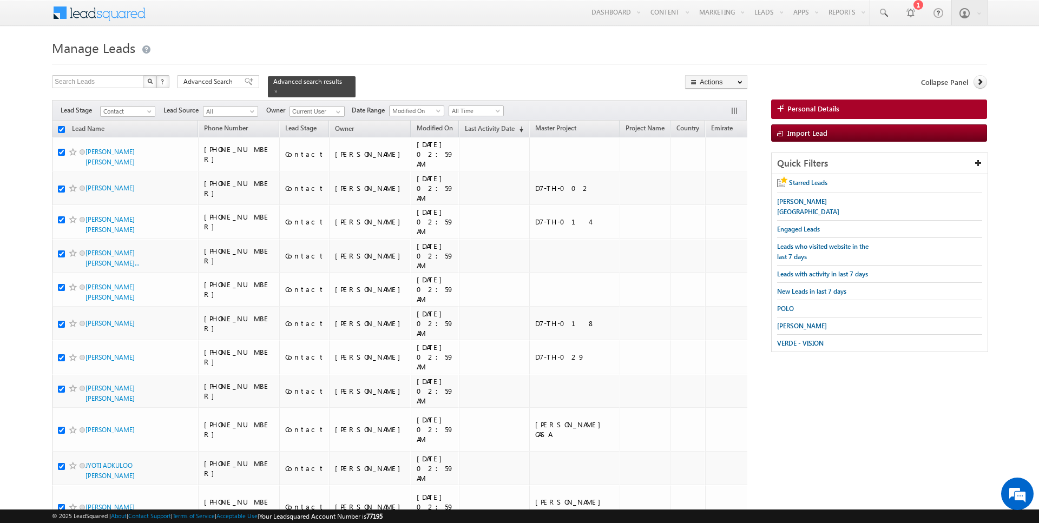
checkbox input "true"
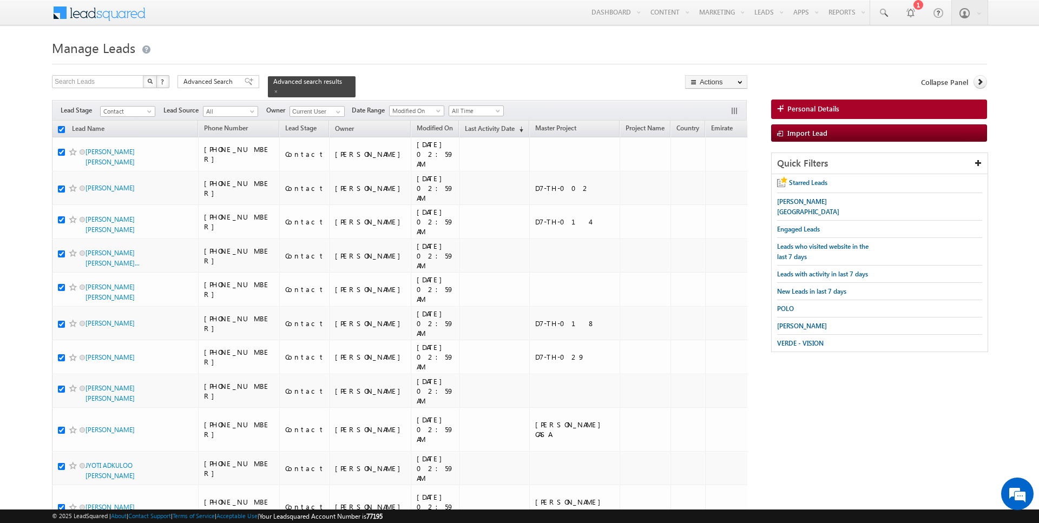
checkbox input "true"
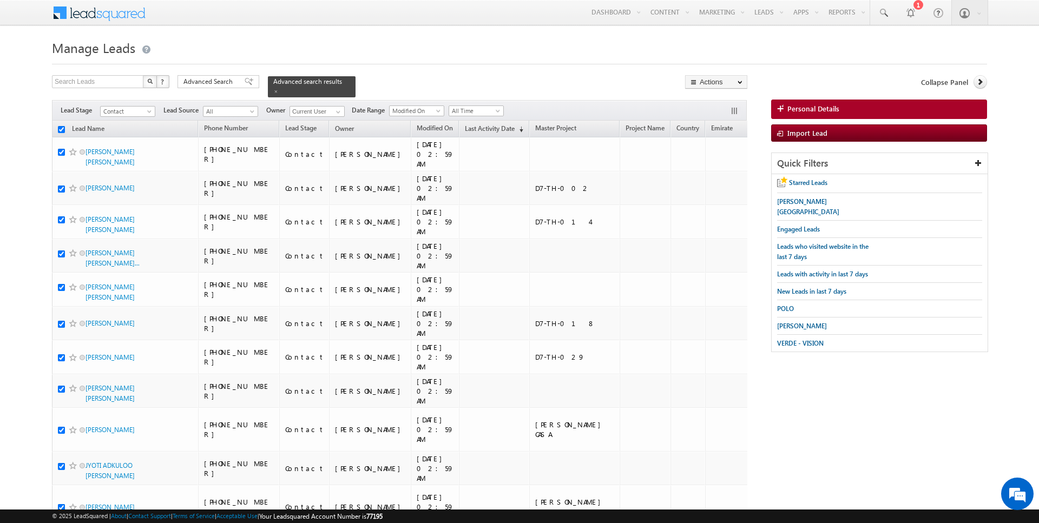
checkbox input "true"
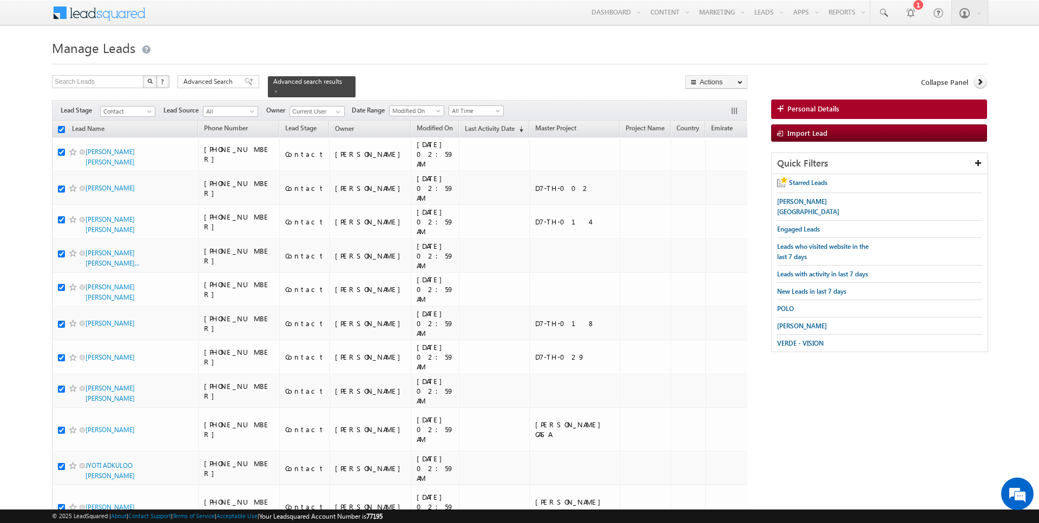
checkbox input "true"
click at [724, 173] on link "Change Owner" at bounding box center [716, 175] width 61 height 13
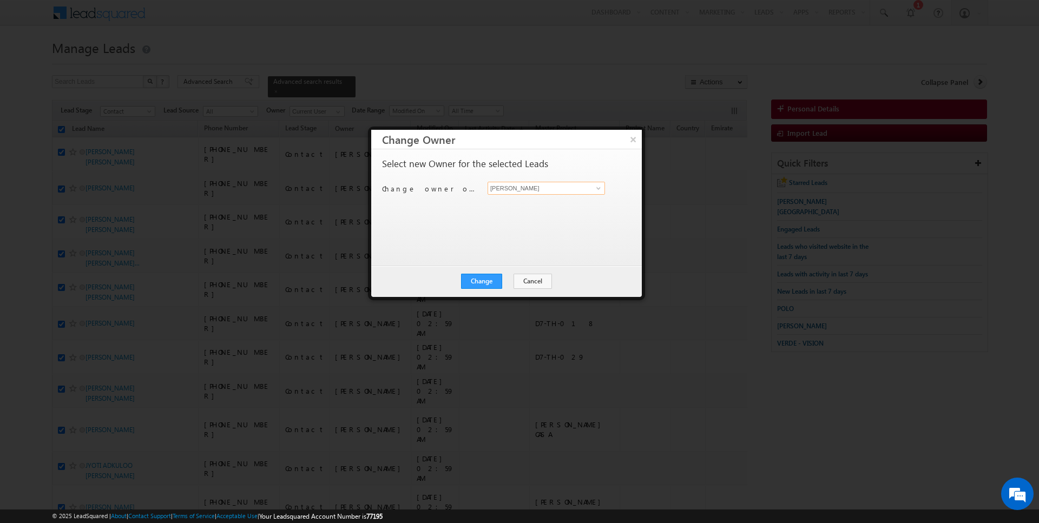
click at [544, 188] on input "[PERSON_NAME]" at bounding box center [546, 188] width 117 height 13
type input "[PERSON_NAME]"
click at [483, 284] on button "Change" at bounding box center [481, 281] width 41 height 15
click at [511, 279] on button "Close" at bounding box center [508, 281] width 35 height 15
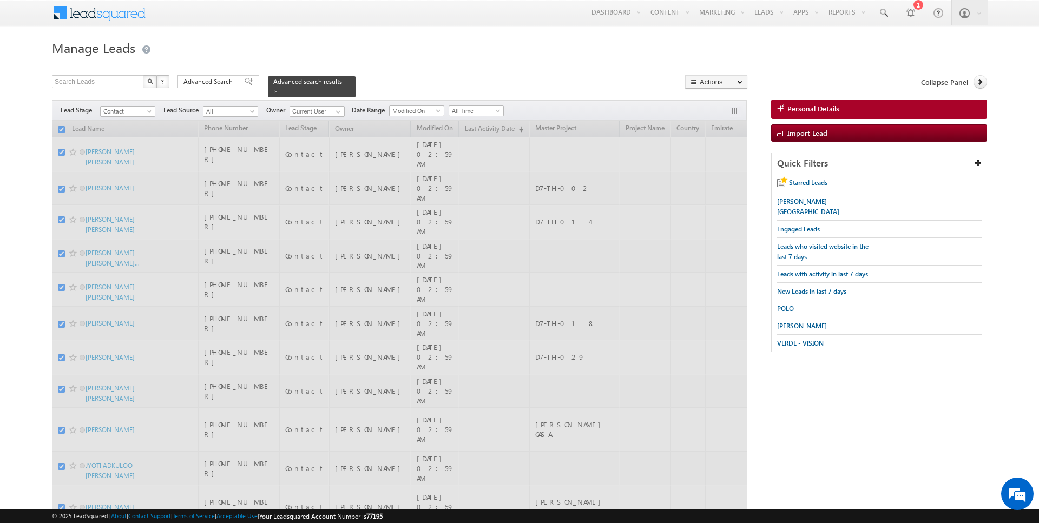
checkbox input "false"
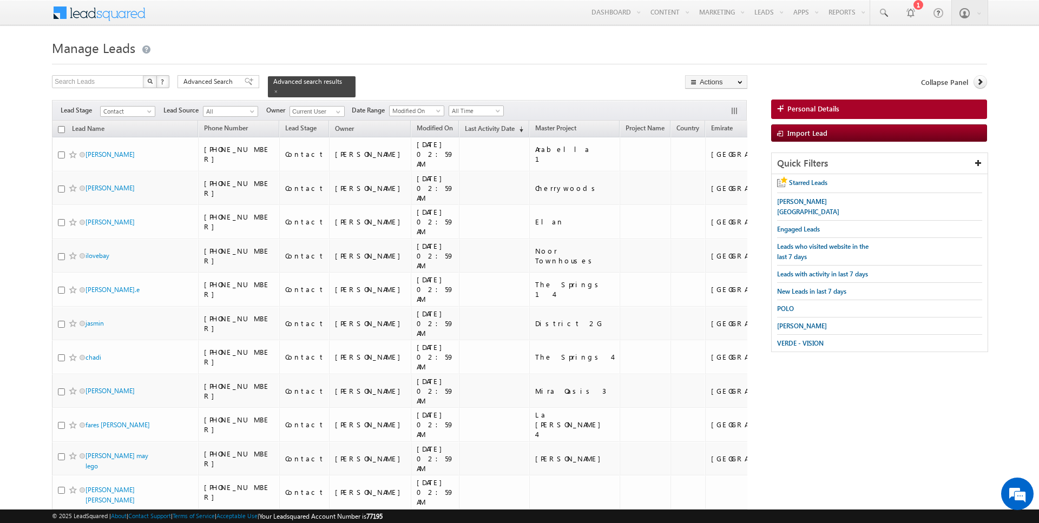
click at [61, 128] on input "checkbox" at bounding box center [61, 129] width 7 height 7
checkbox input "true"
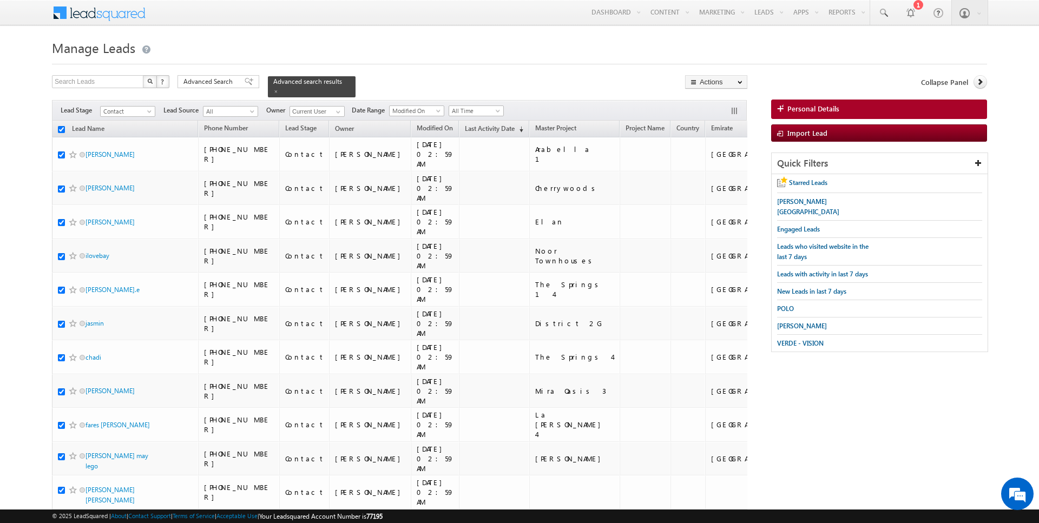
checkbox input "true"
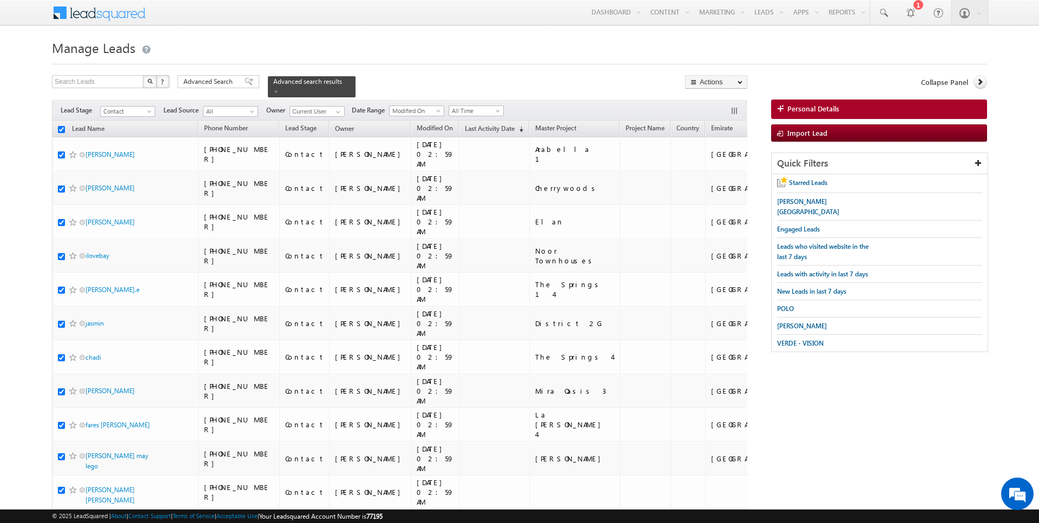
checkbox input "true"
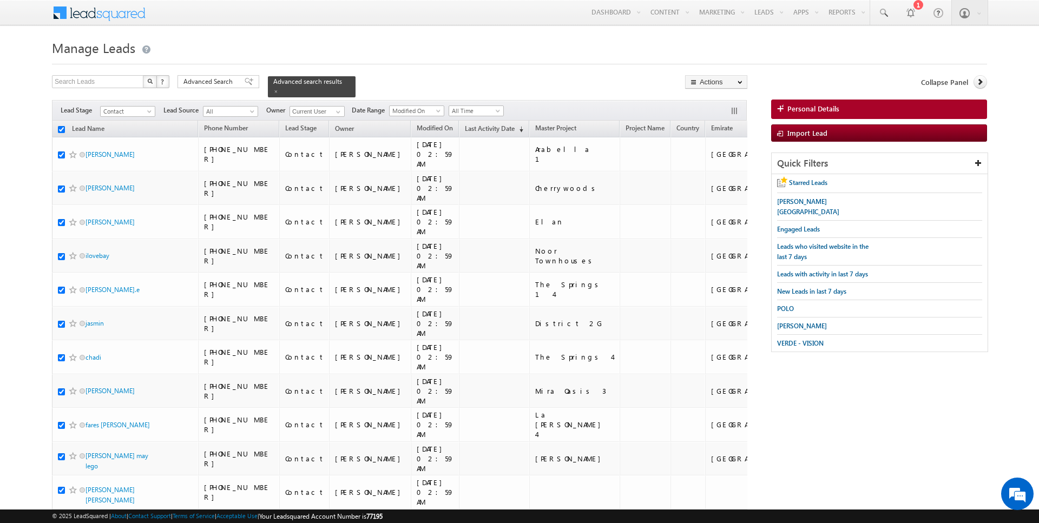
checkbox input "true"
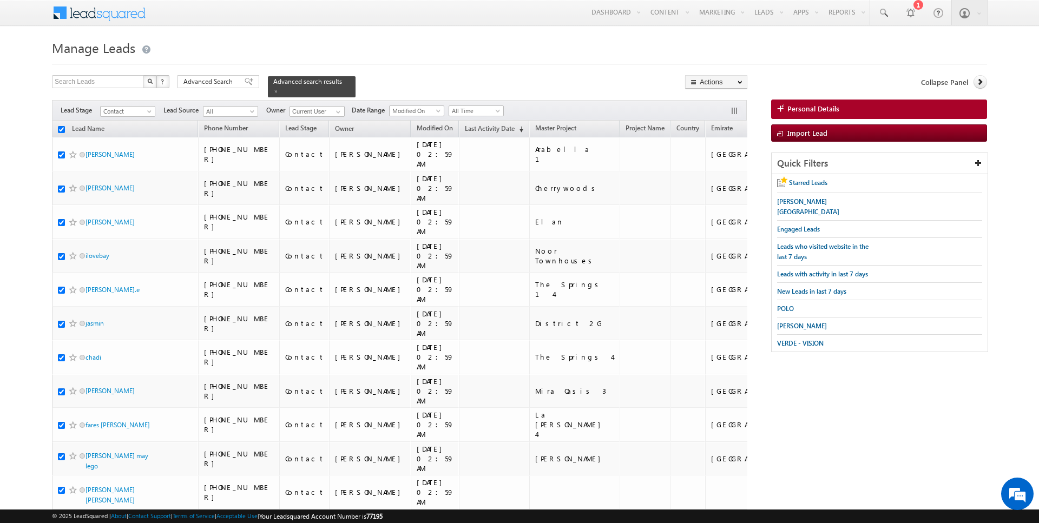
checkbox input "true"
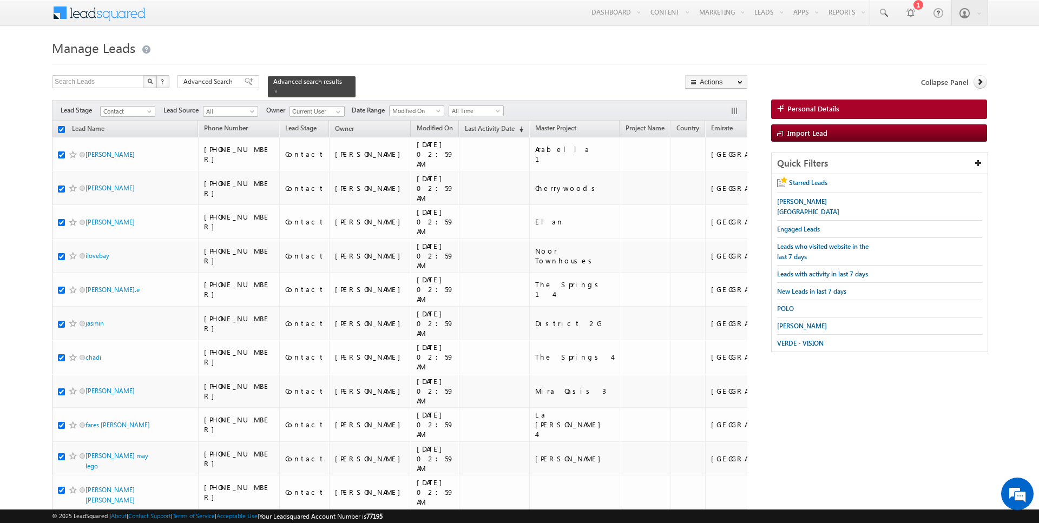
checkbox input "true"
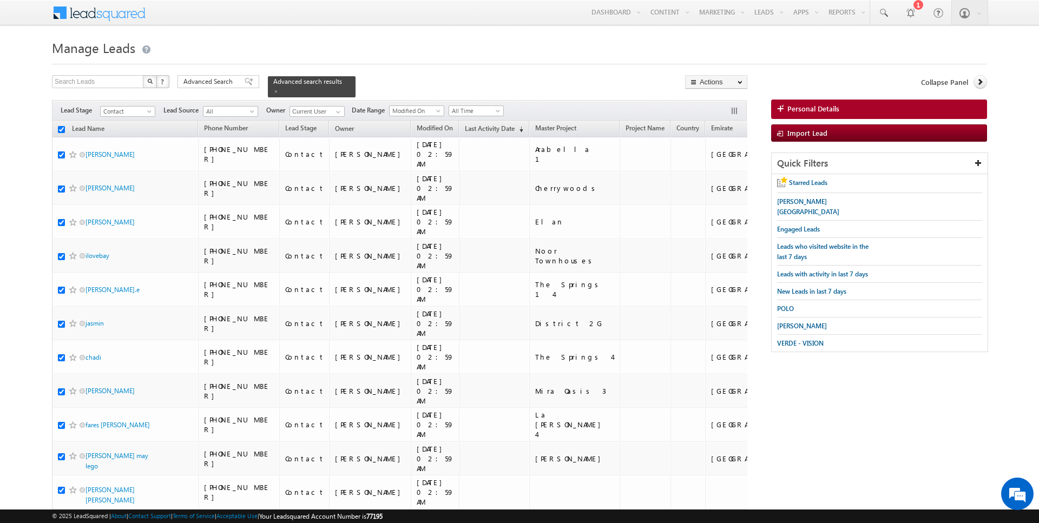
checkbox input "true"
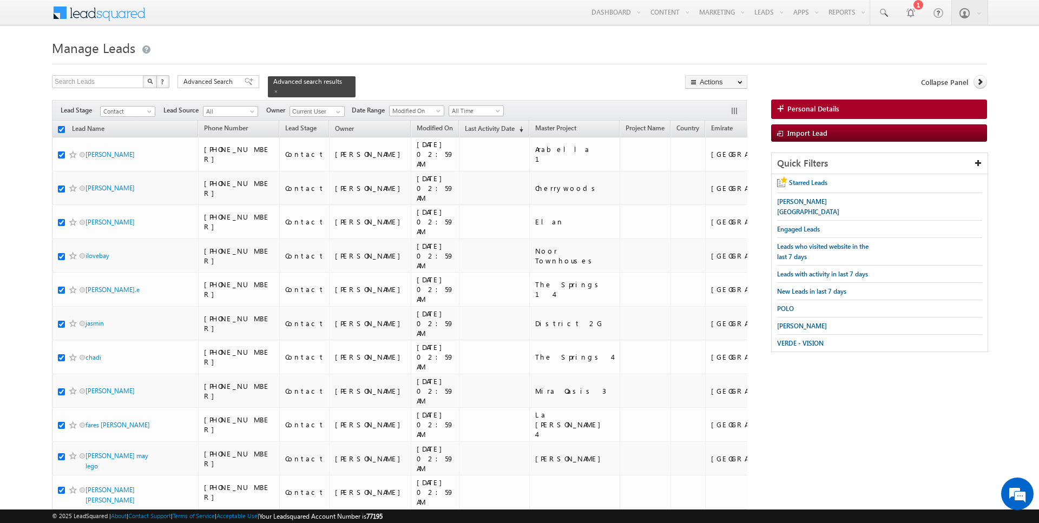
checkbox input "true"
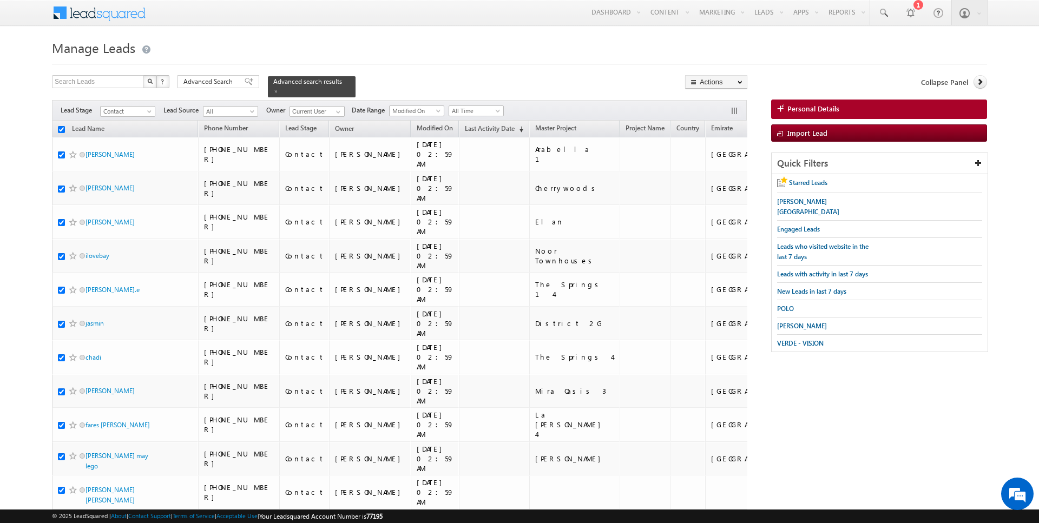
checkbox input "true"
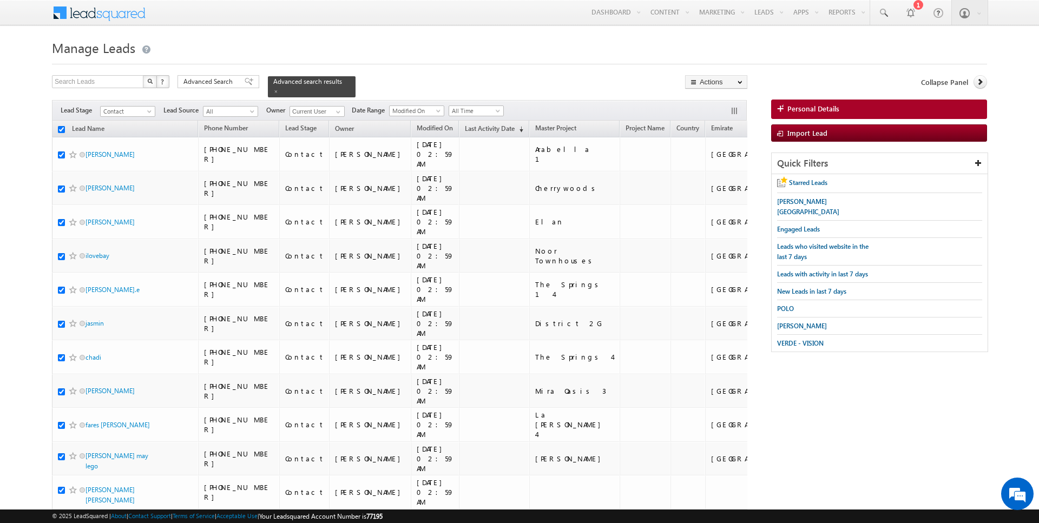
checkbox input "true"
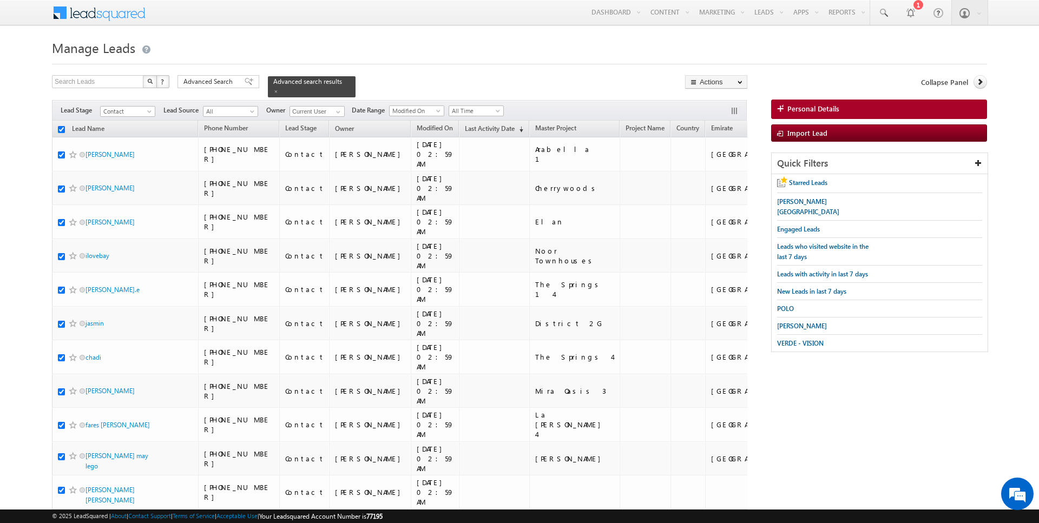
checkbox input "true"
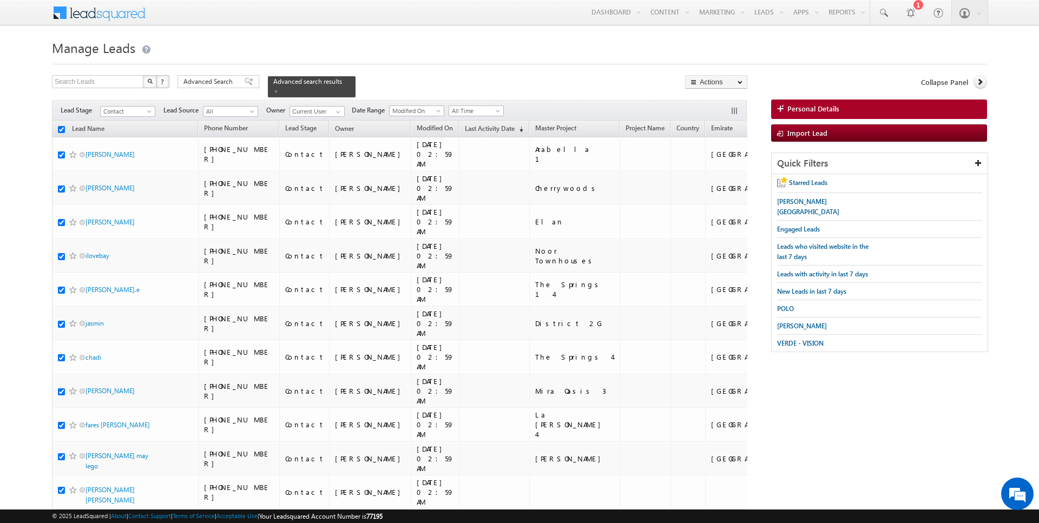
checkbox input "true"
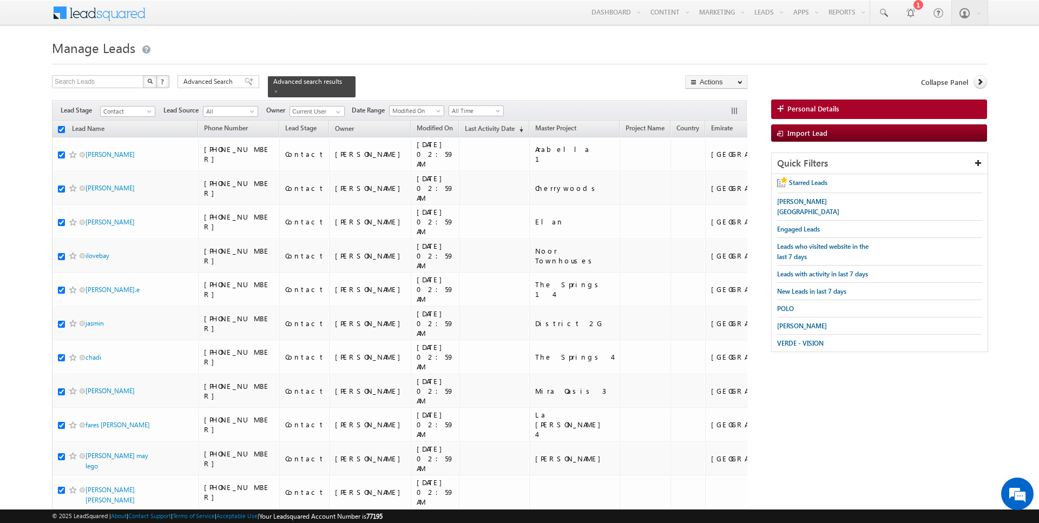
checkbox input "true"
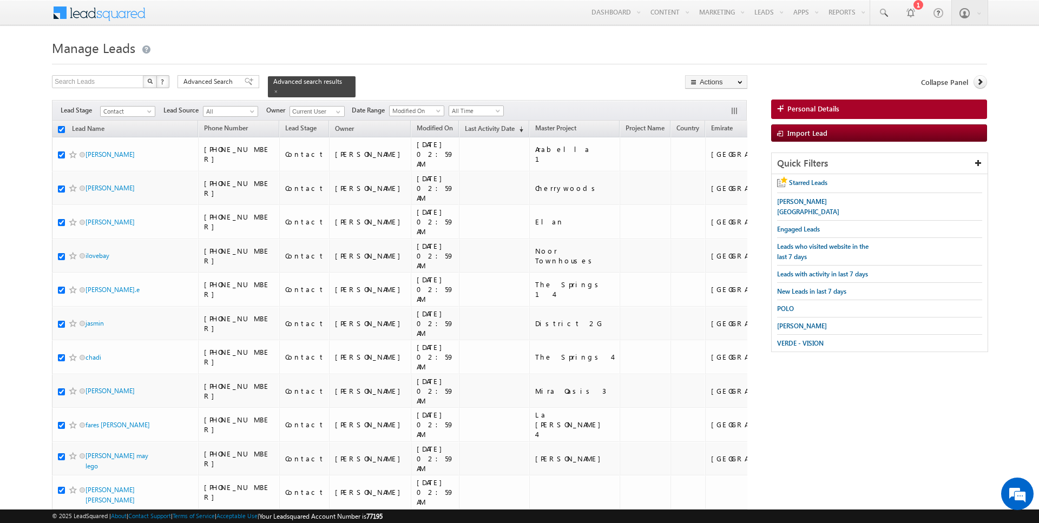
checkbox input "true"
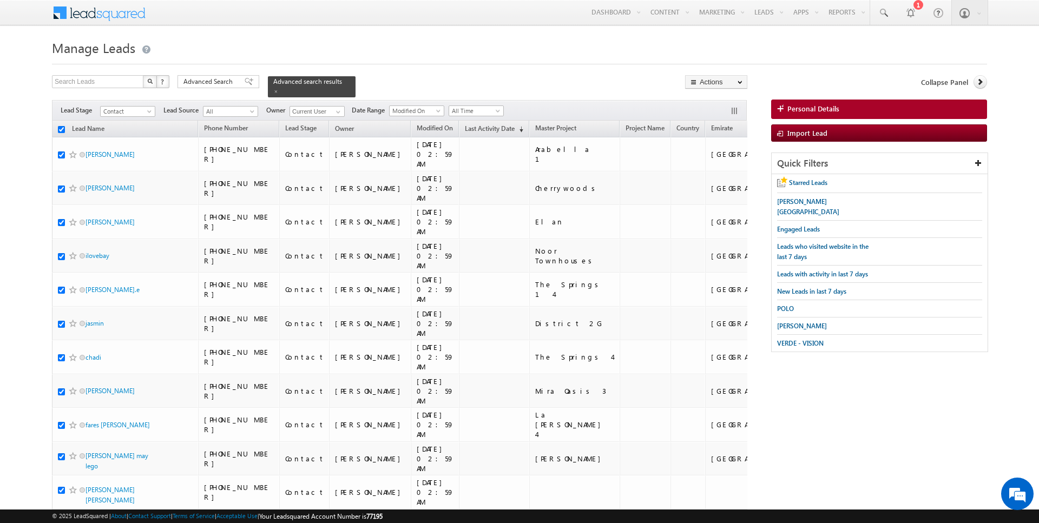
checkbox input "true"
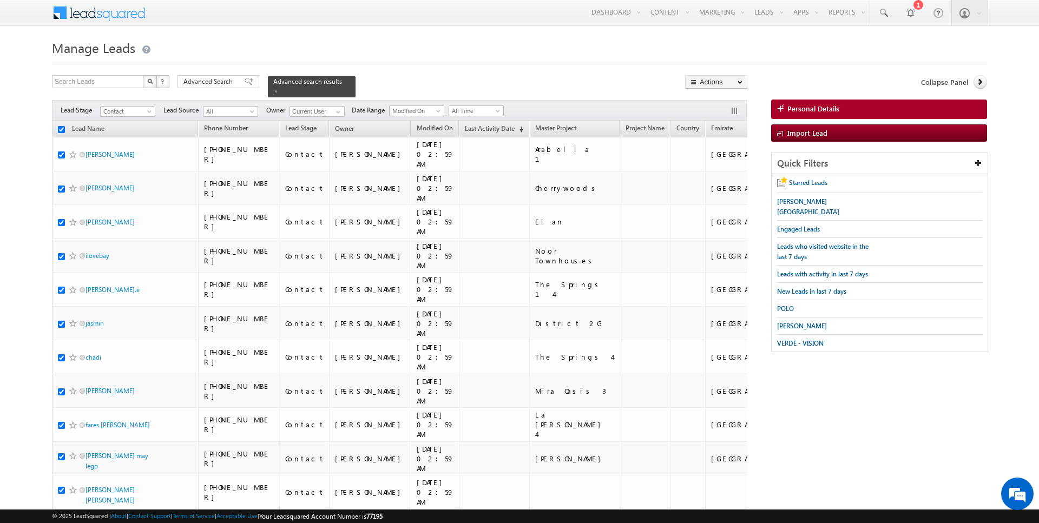
checkbox input "true"
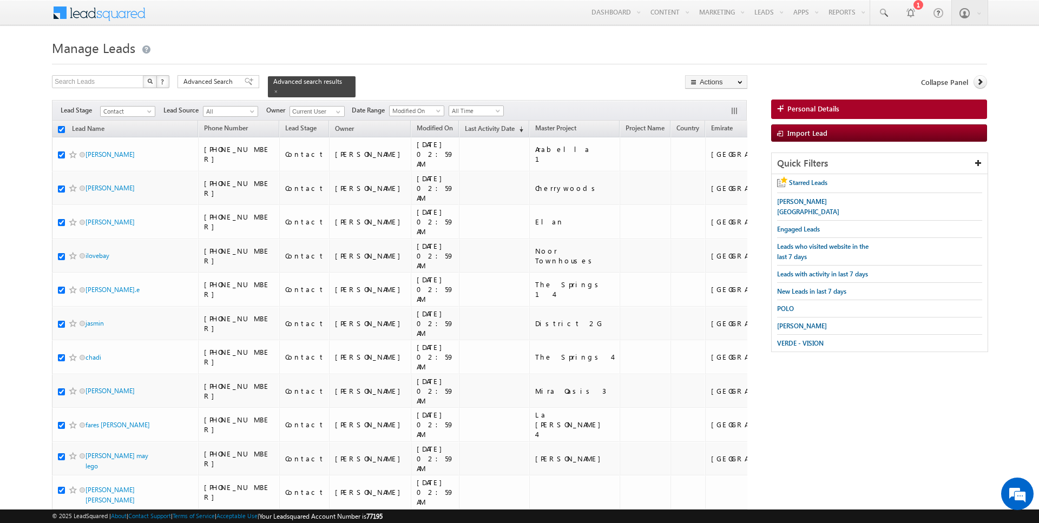
checkbox input "true"
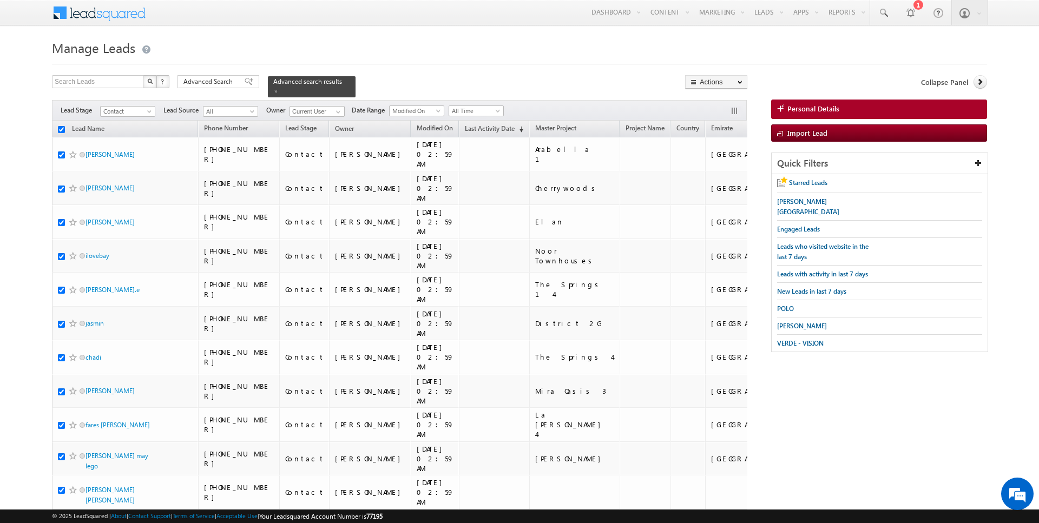
checkbox input "true"
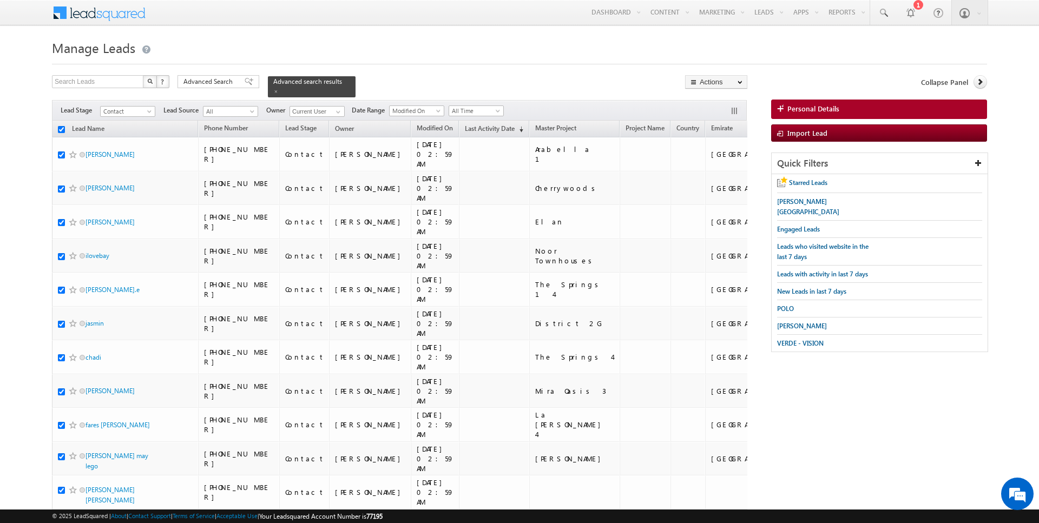
checkbox input "true"
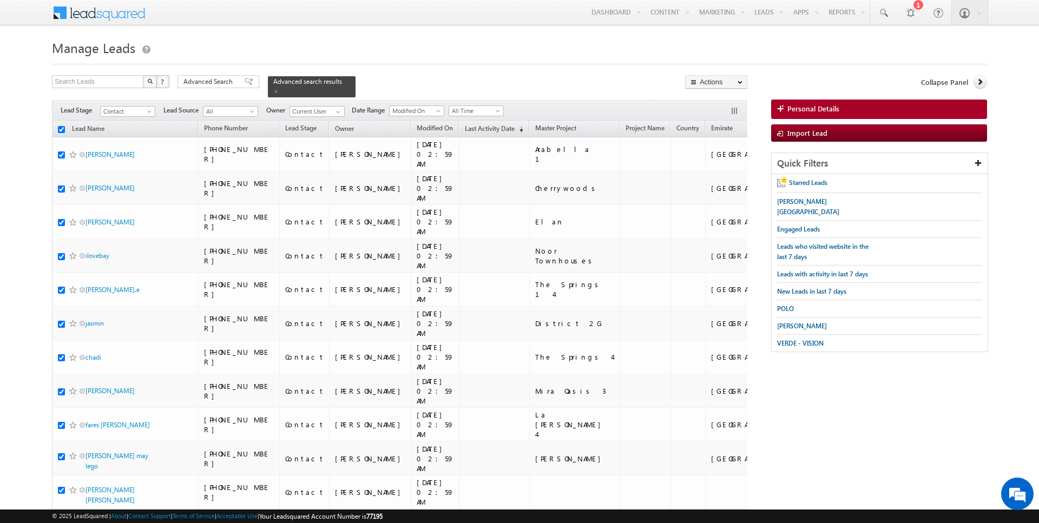
checkbox input "true"
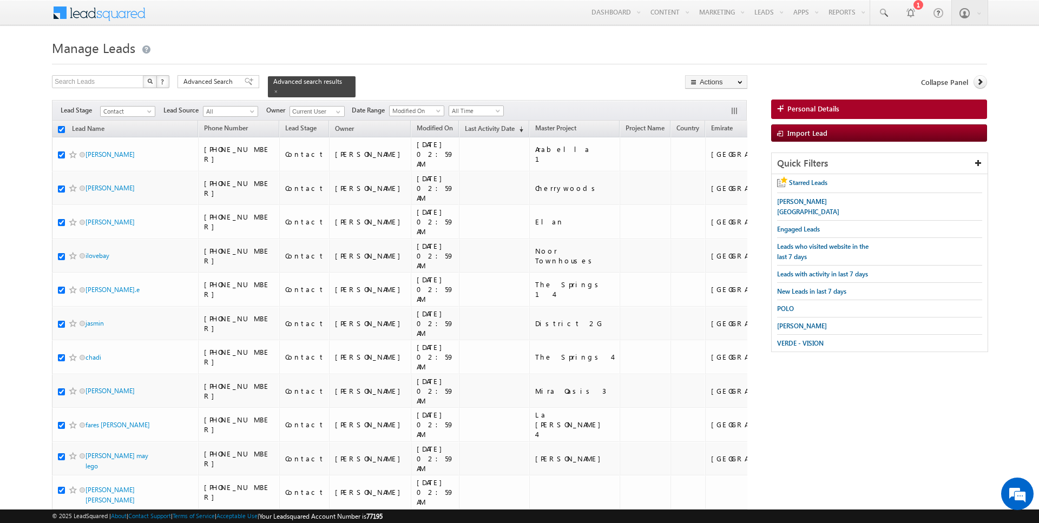
checkbox input "true"
click at [728, 174] on link "Change Owner" at bounding box center [716, 175] width 61 height 13
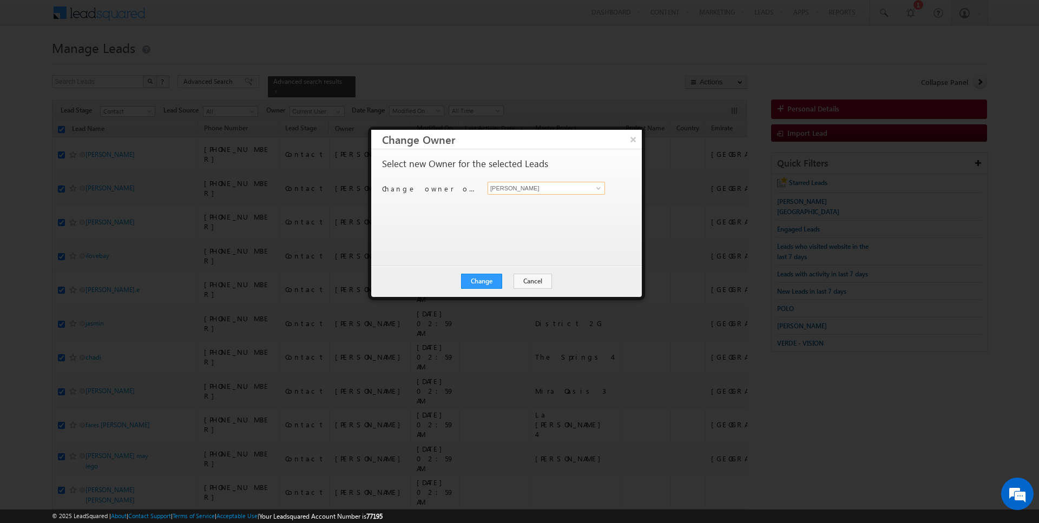
click at [535, 185] on input "[PERSON_NAME]" at bounding box center [546, 188] width 117 height 13
click at [525, 280] on button "Cancel" at bounding box center [533, 281] width 38 height 15
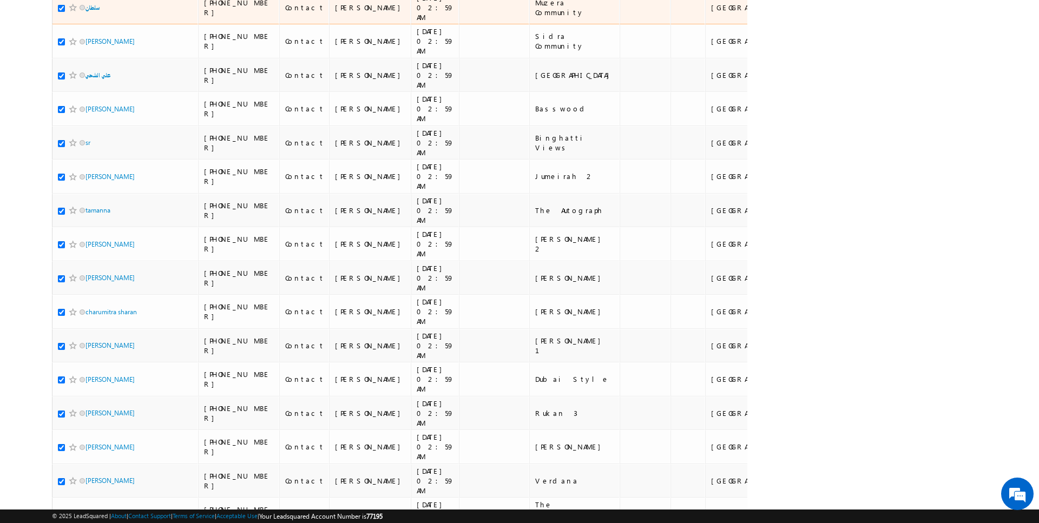
scroll to position [2340, 0]
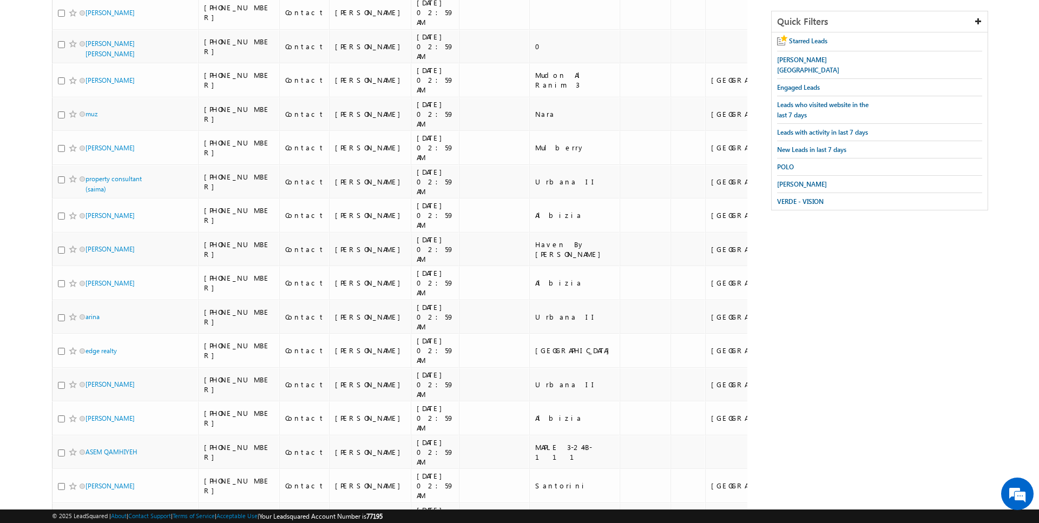
scroll to position [11, 0]
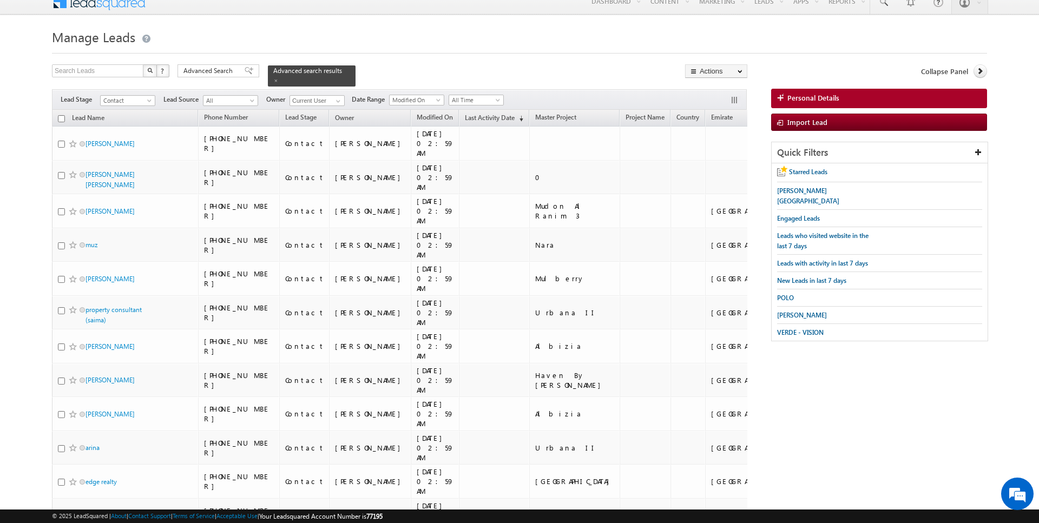
click at [61, 117] on input "checkbox" at bounding box center [61, 118] width 7 height 7
checkbox input "true"
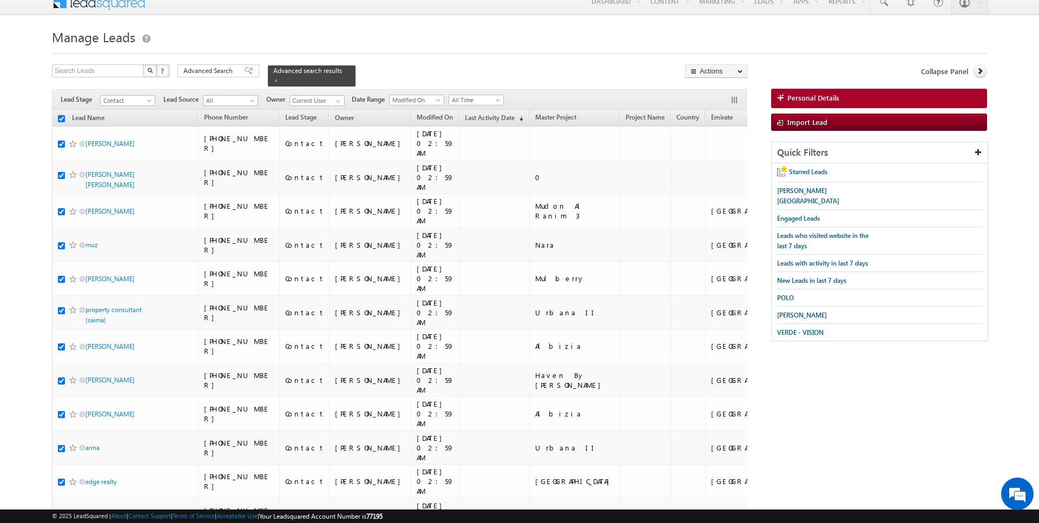
checkbox input "true"
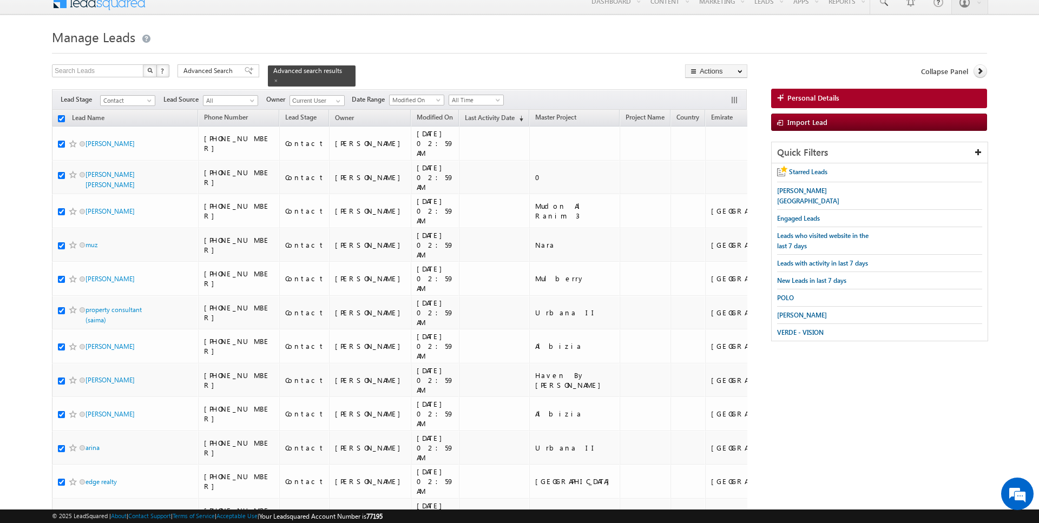
checkbox input "true"
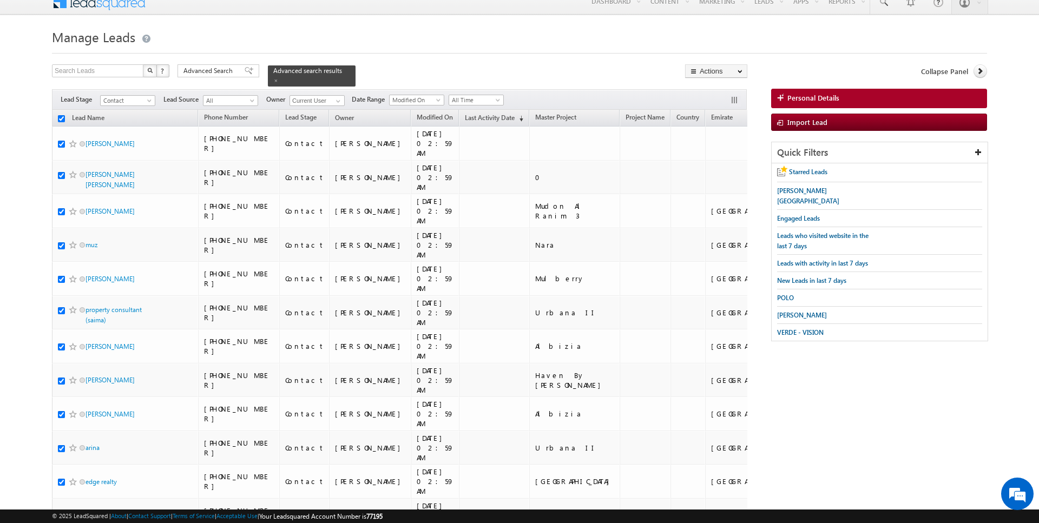
checkbox input "true"
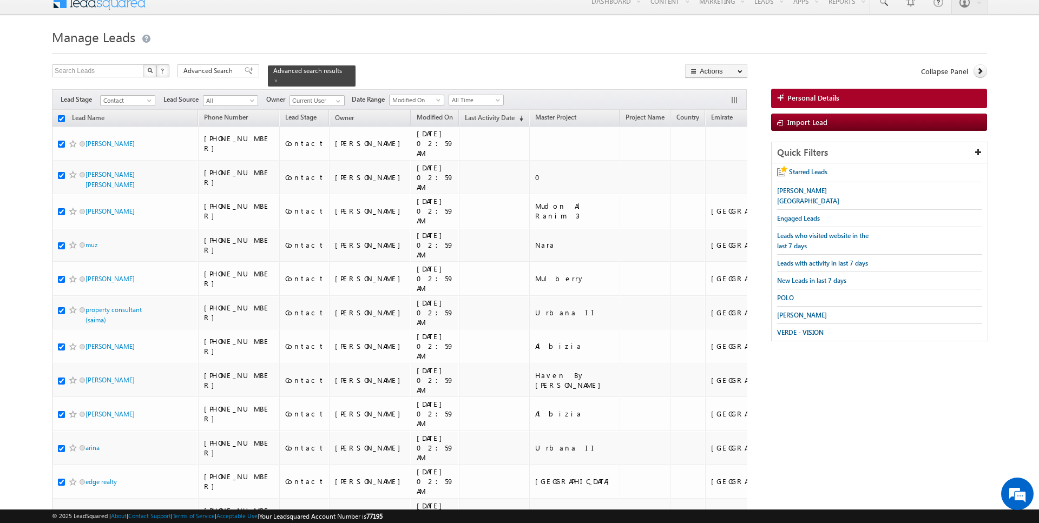
checkbox input "true"
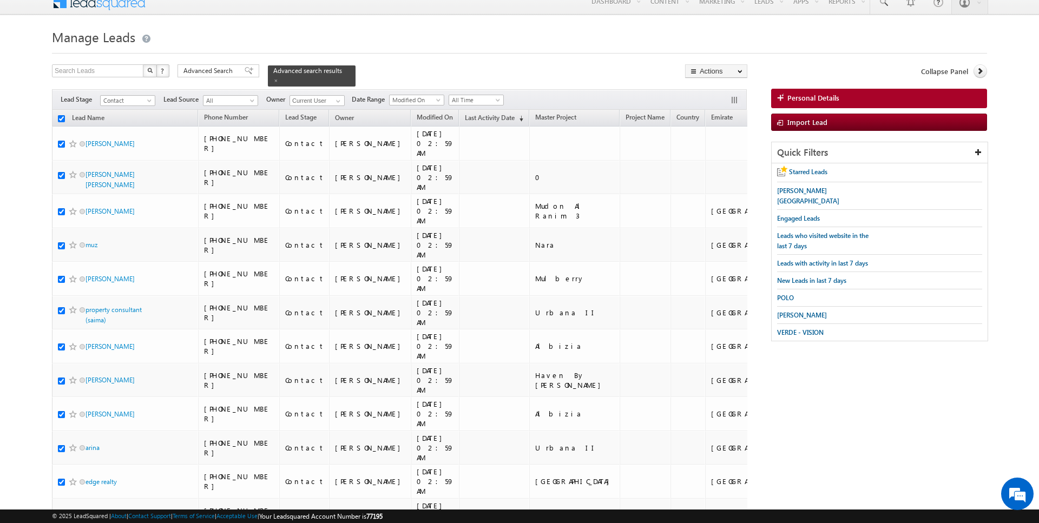
checkbox input "true"
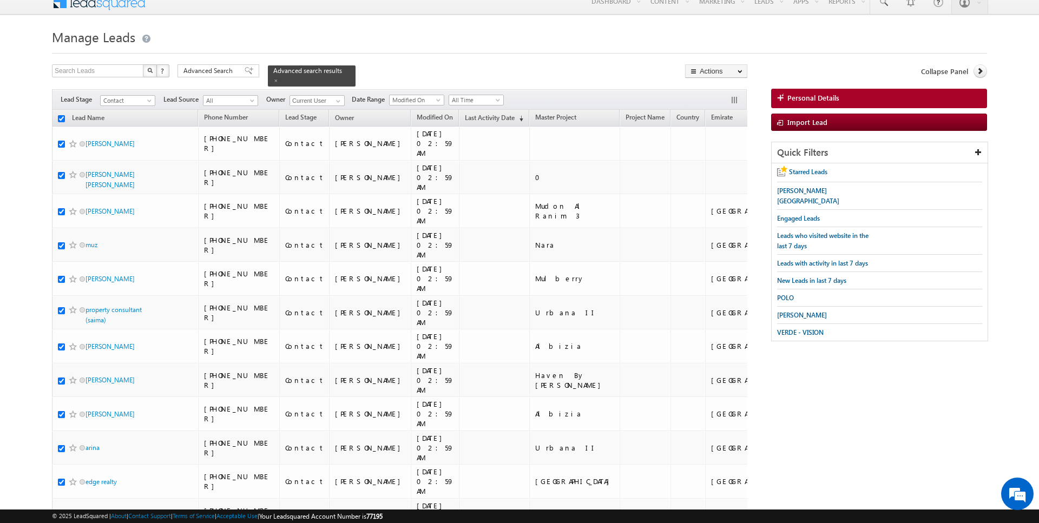
checkbox input "true"
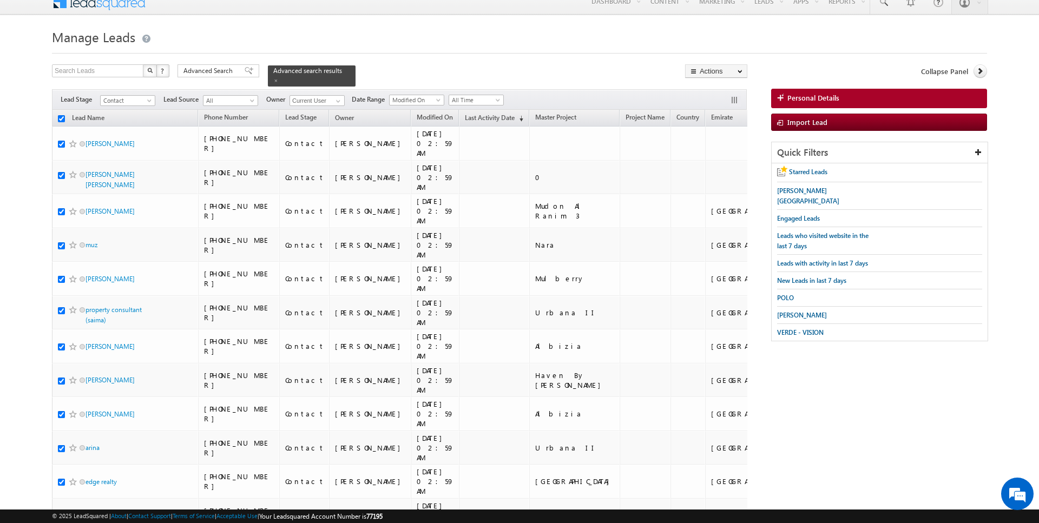
checkbox input "true"
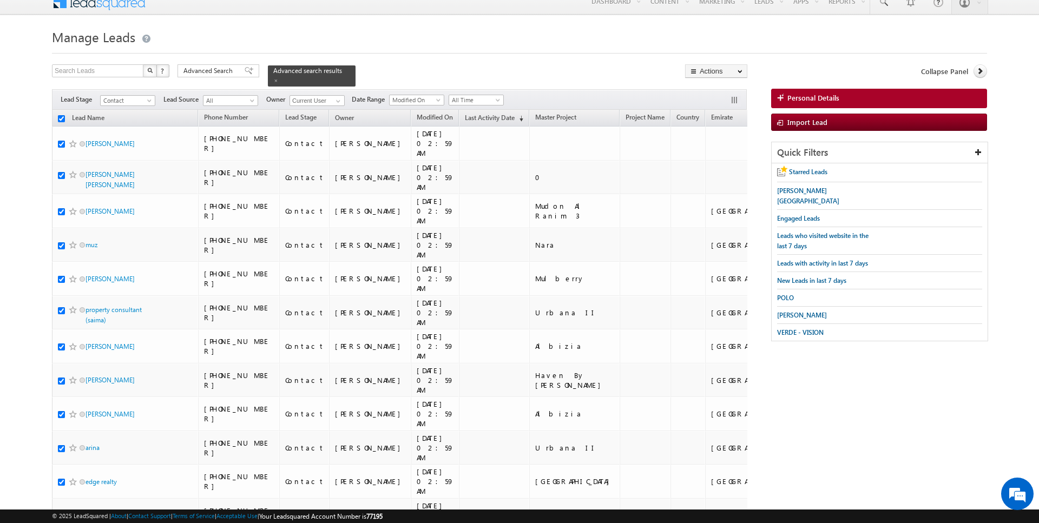
checkbox input "true"
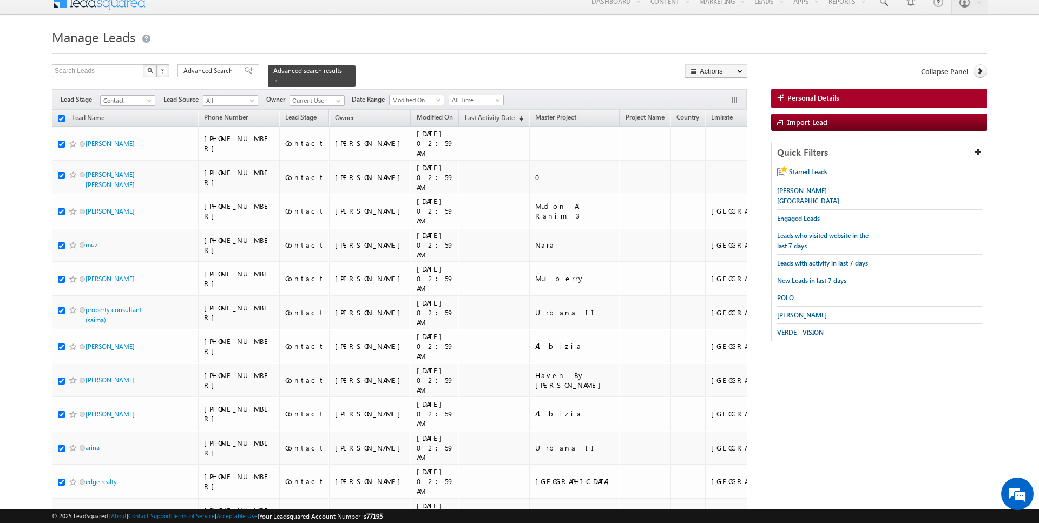
checkbox input "true"
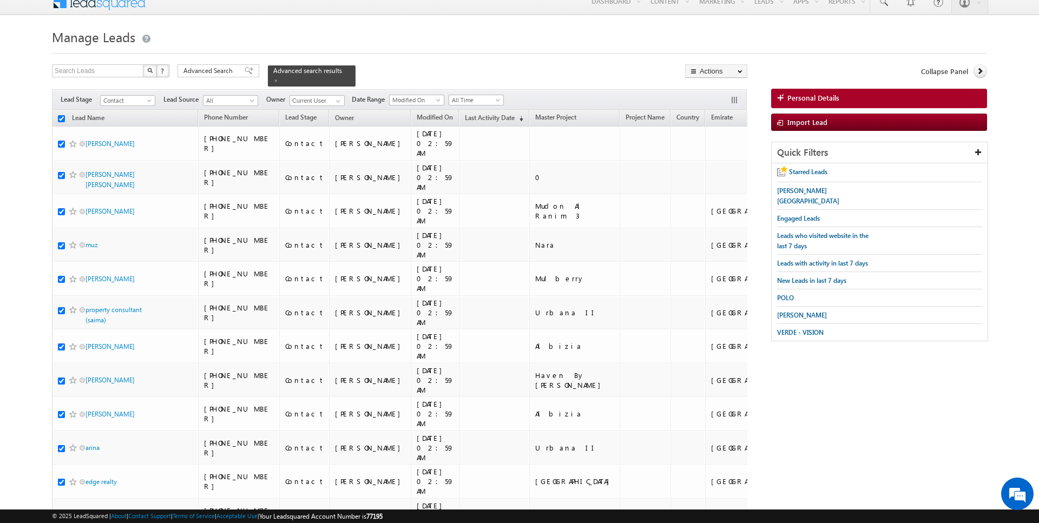
checkbox input "true"
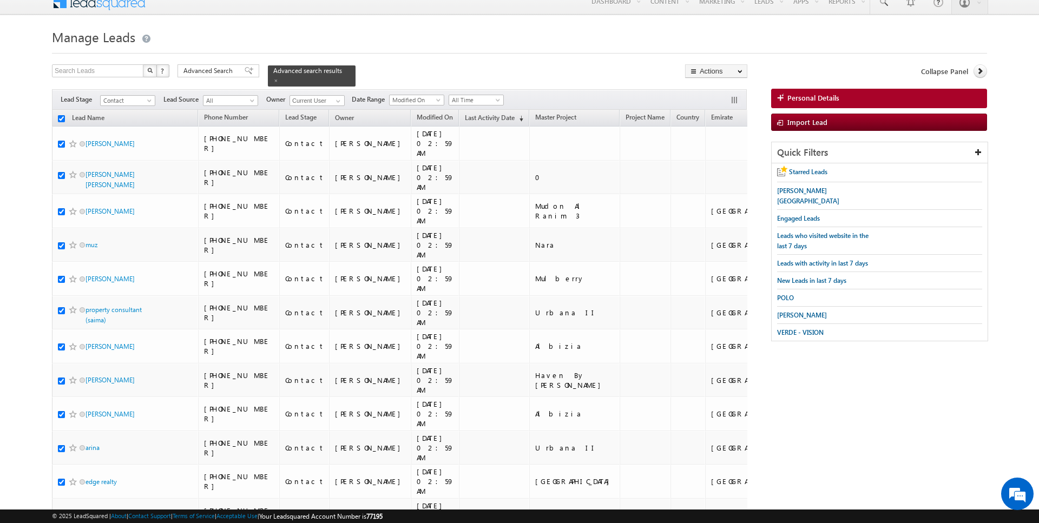
checkbox input "true"
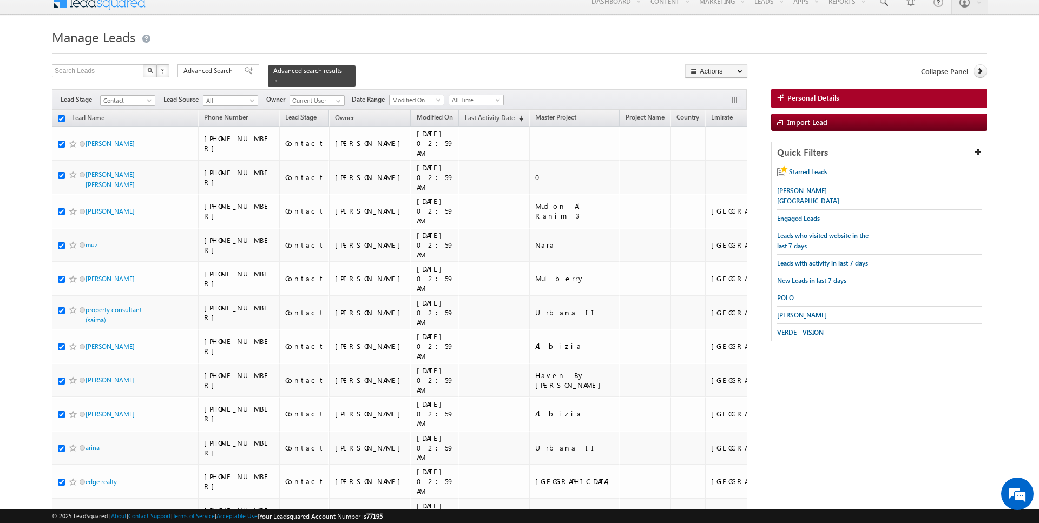
checkbox input "true"
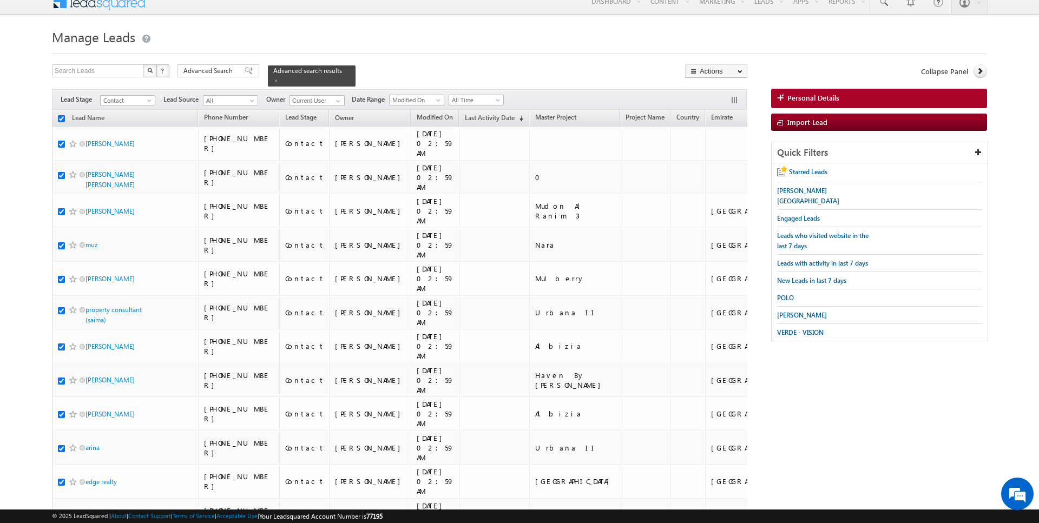
checkbox input "true"
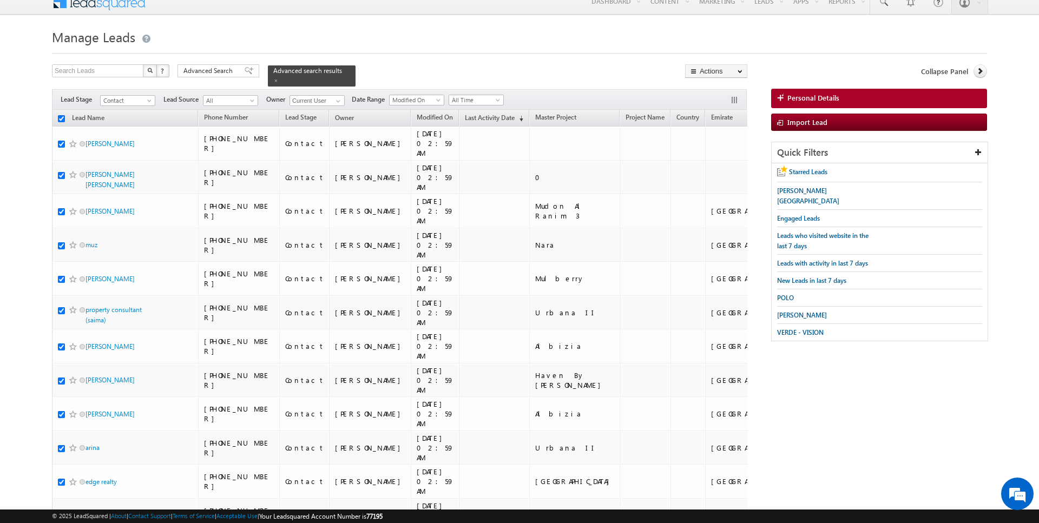
checkbox input "true"
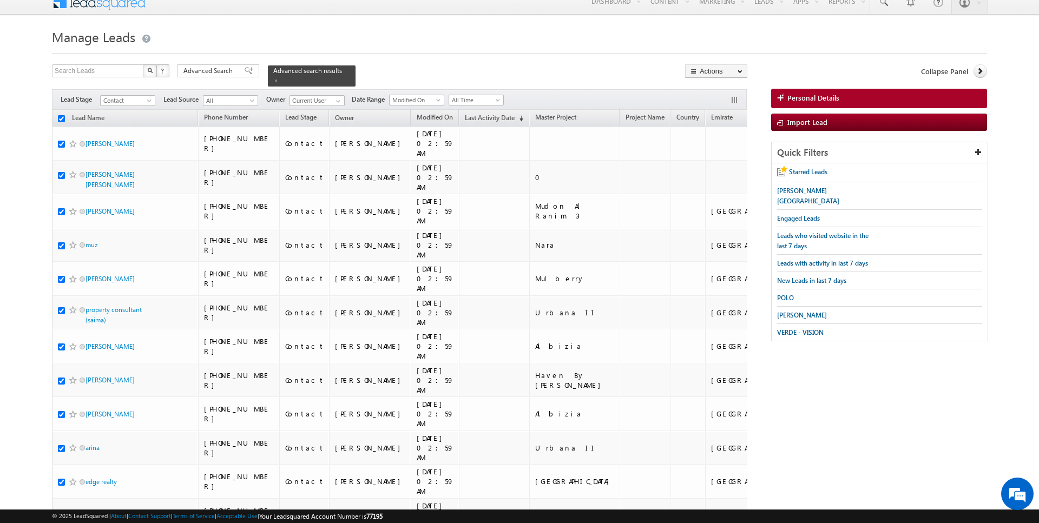
checkbox input "true"
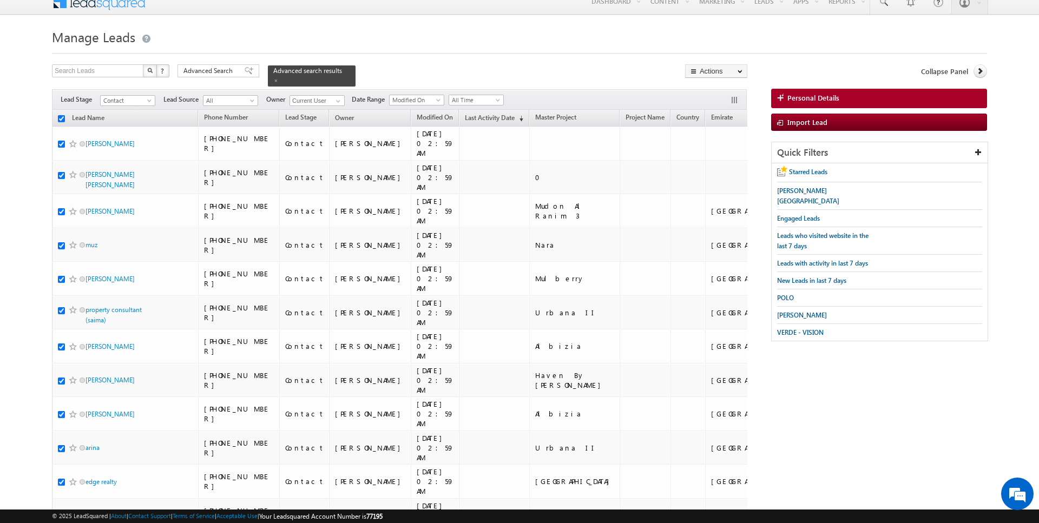
checkbox input "true"
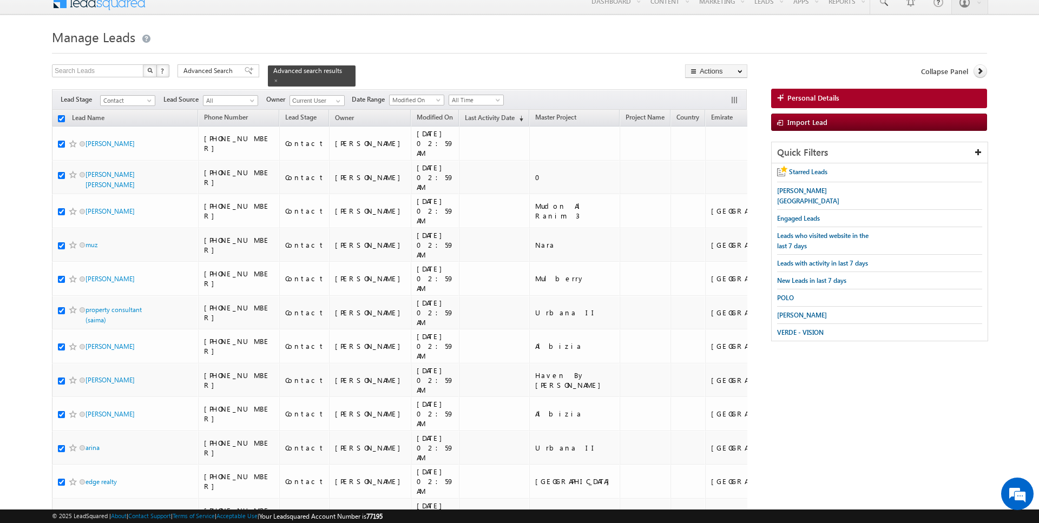
checkbox input "true"
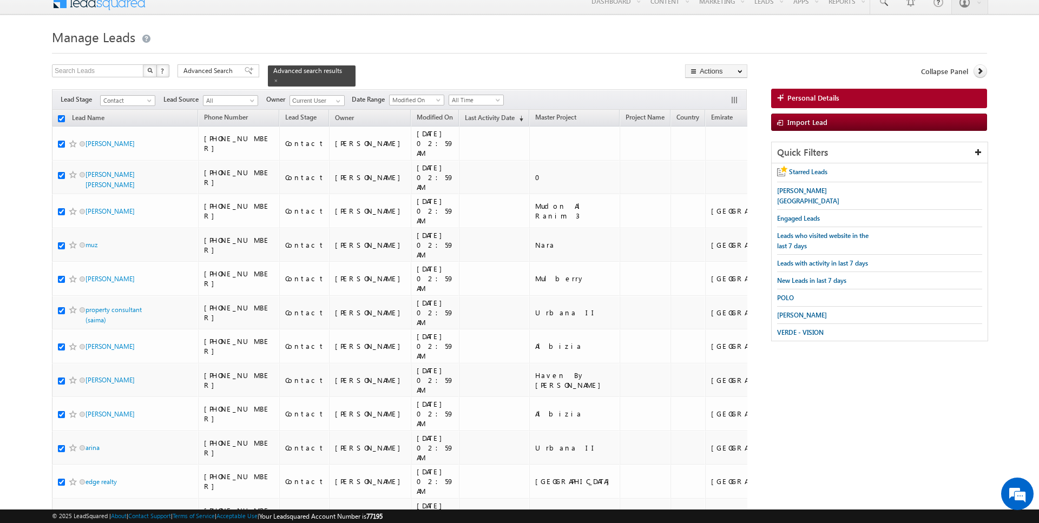
checkbox input "true"
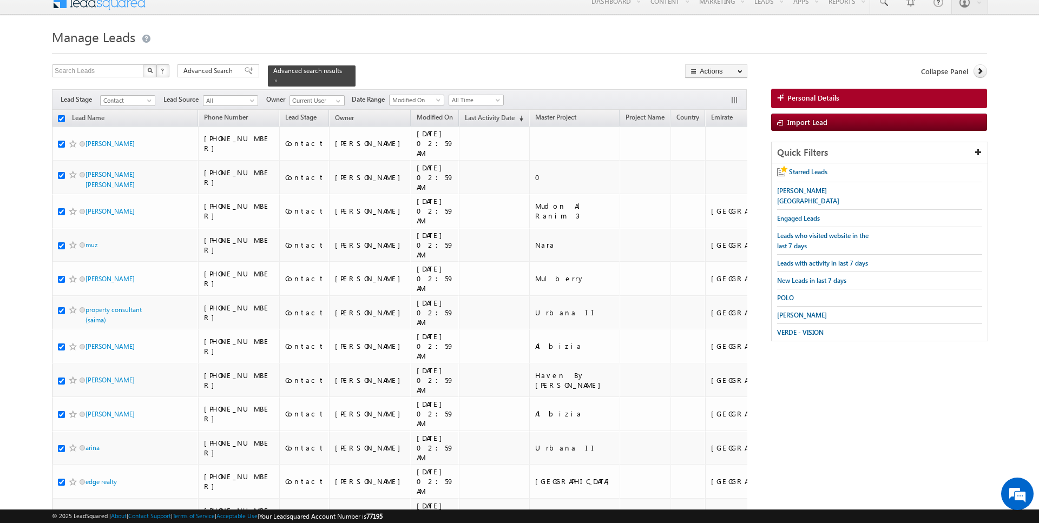
checkbox input "true"
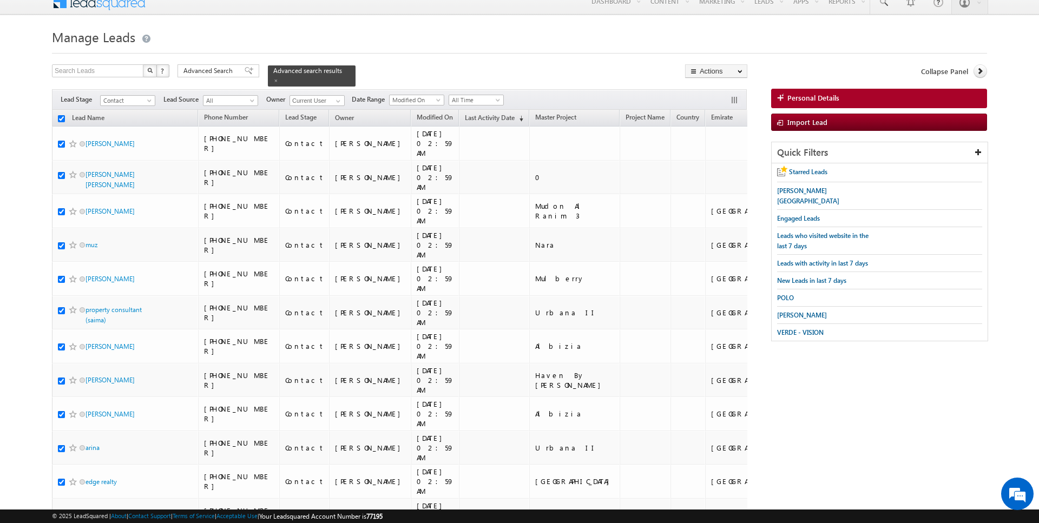
click at [63, 117] on input "checkbox" at bounding box center [61, 118] width 7 height 7
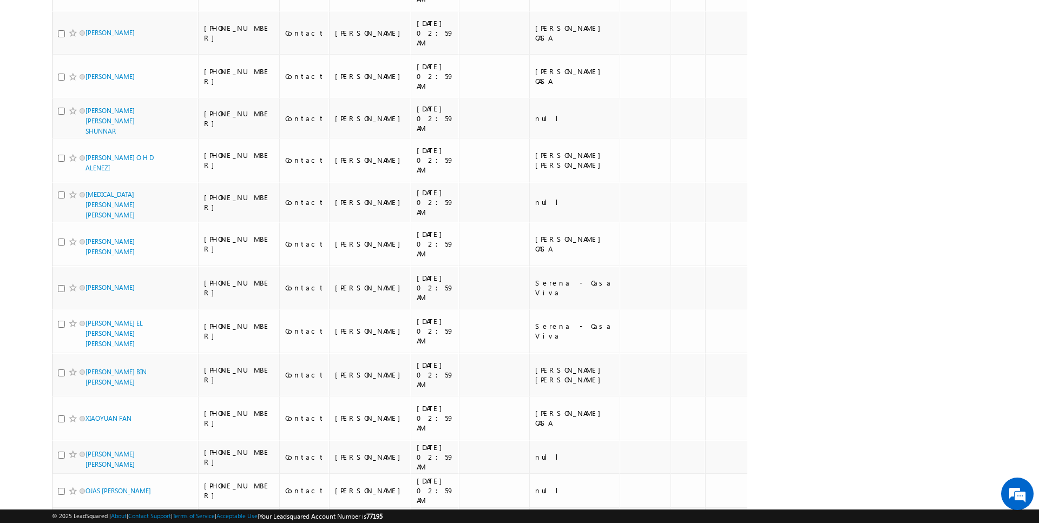
scroll to position [3179, 0]
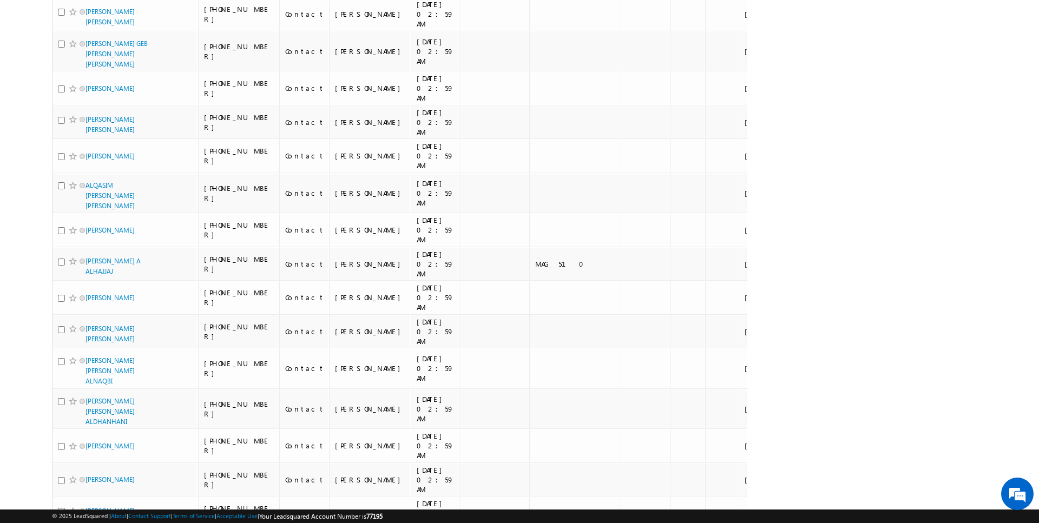
scroll to position [2630, 0]
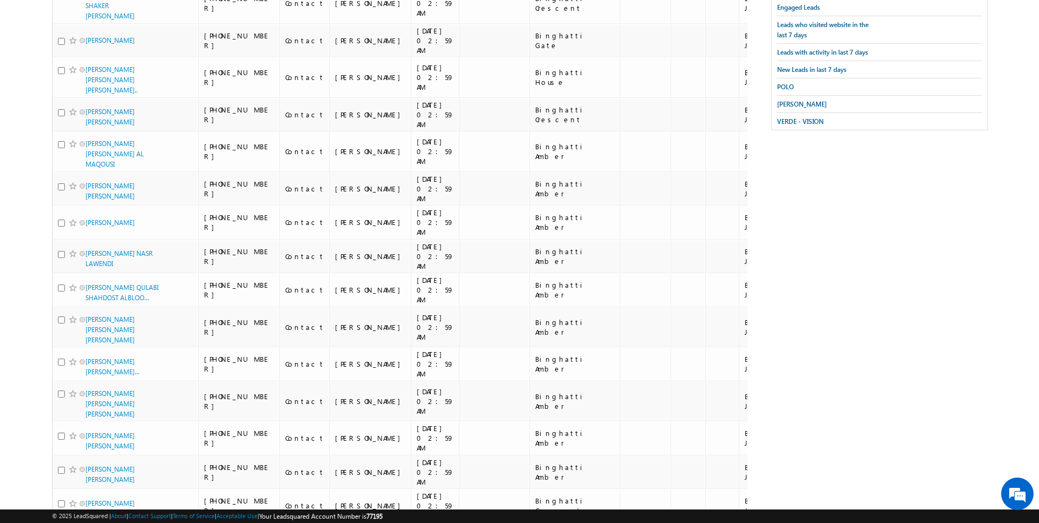
scroll to position [0, 0]
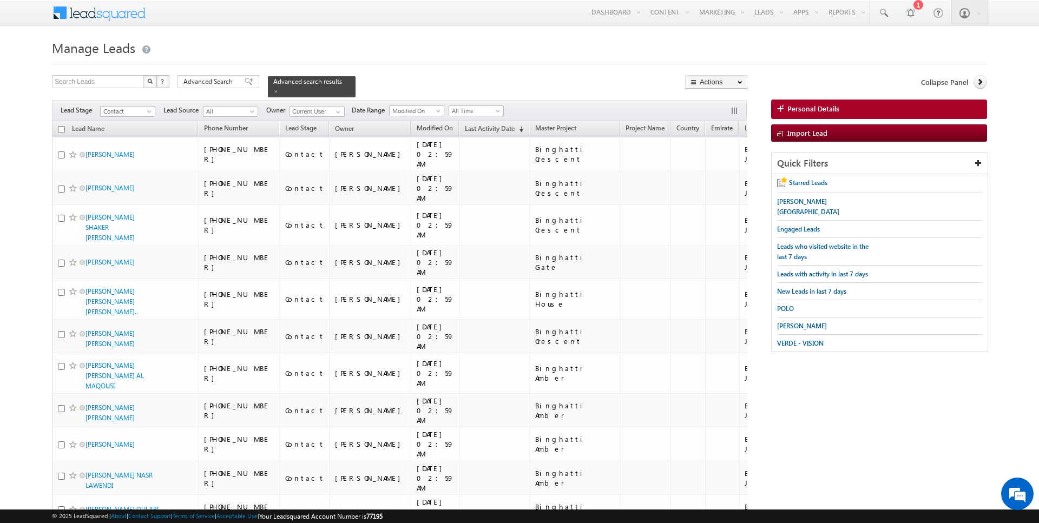
click at [63, 128] on input "checkbox" at bounding box center [61, 129] width 7 height 7
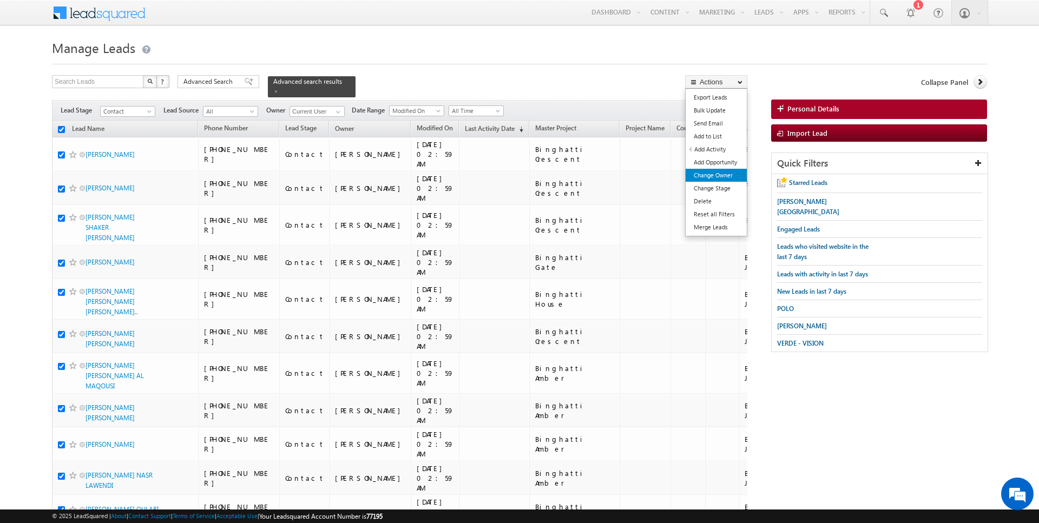
click at [719, 176] on link "Change Owner" at bounding box center [716, 175] width 61 height 13
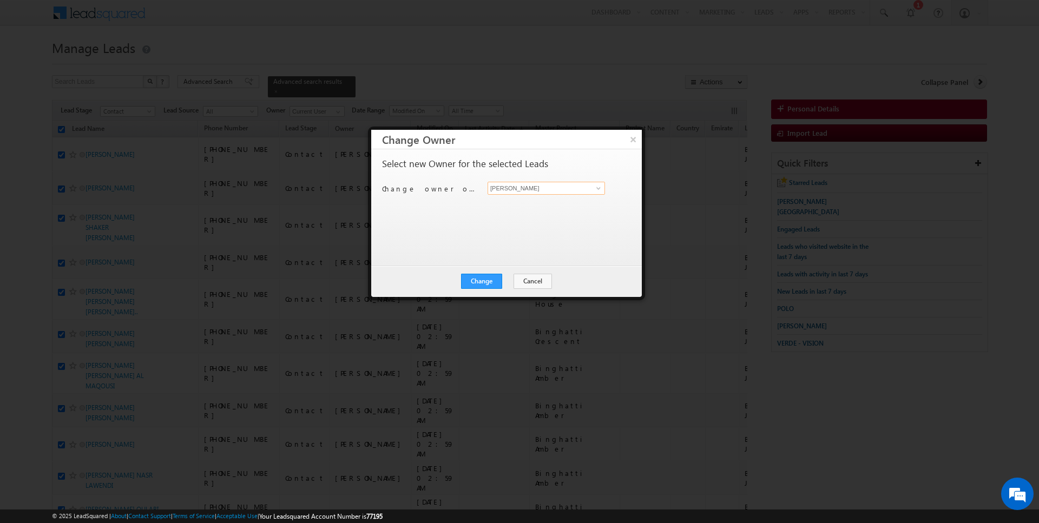
click at [527, 186] on input "[PERSON_NAME]" at bounding box center [546, 188] width 117 height 13
click at [478, 294] on div "Change Cancel Close" at bounding box center [506, 281] width 271 height 31
click at [479, 282] on button "Change" at bounding box center [481, 281] width 41 height 15
click at [515, 278] on button "Close" at bounding box center [508, 281] width 35 height 15
